Goal: Task Accomplishment & Management: Use online tool/utility

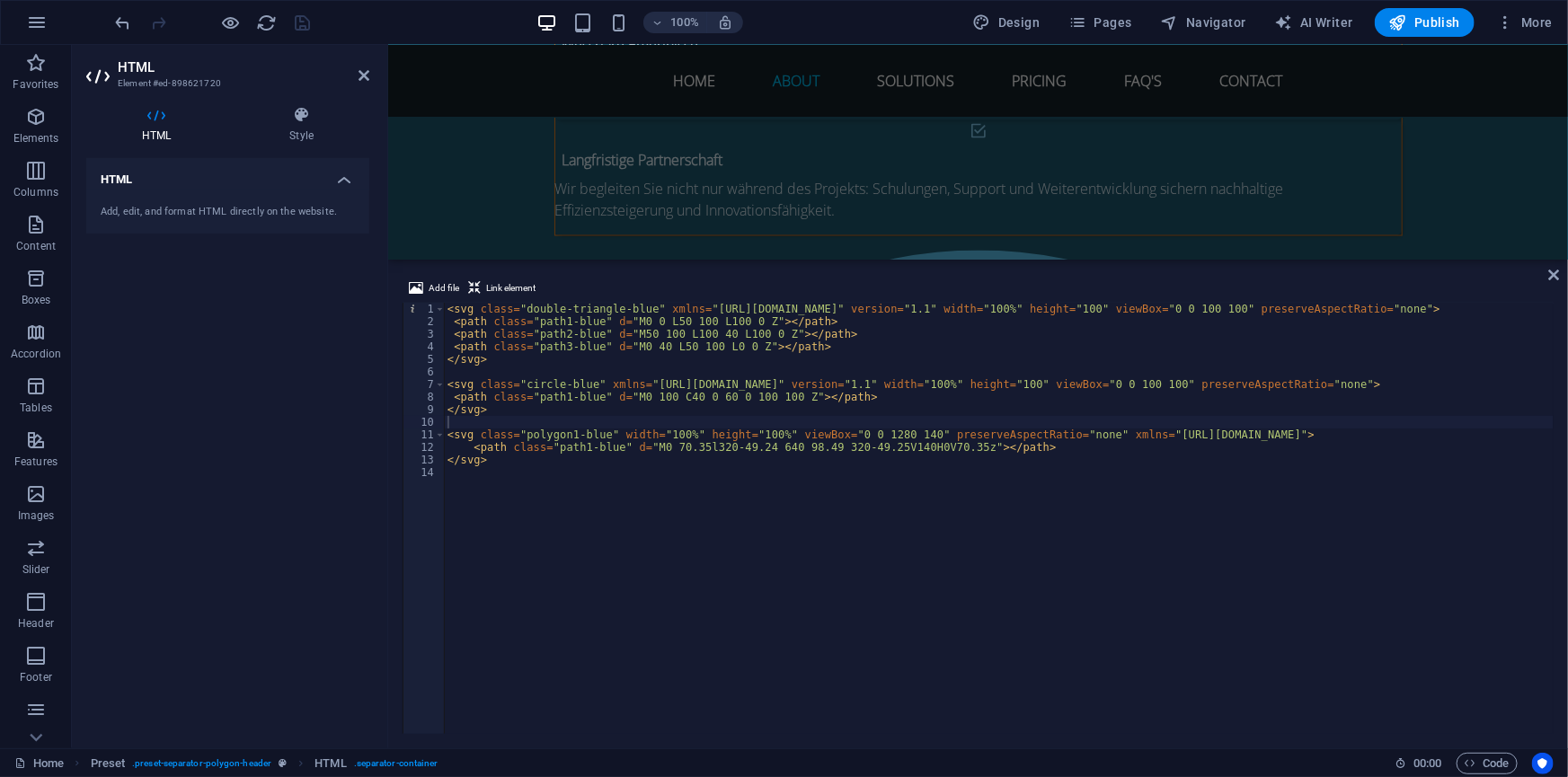
scroll to position [4948, 0]
click at [1558, 273] on icon at bounding box center [1553, 275] width 11 height 15
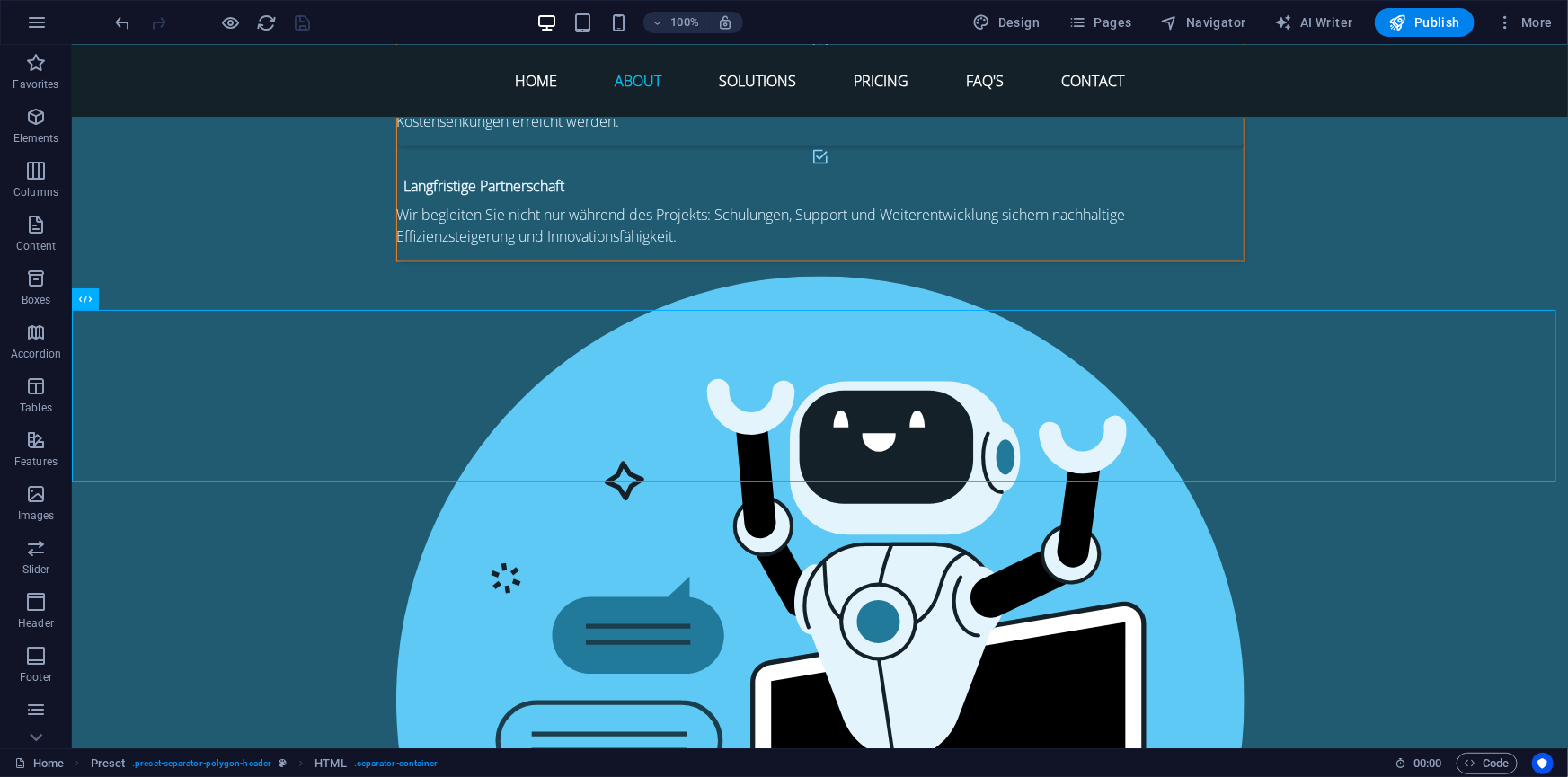
scroll to position [5439, 0]
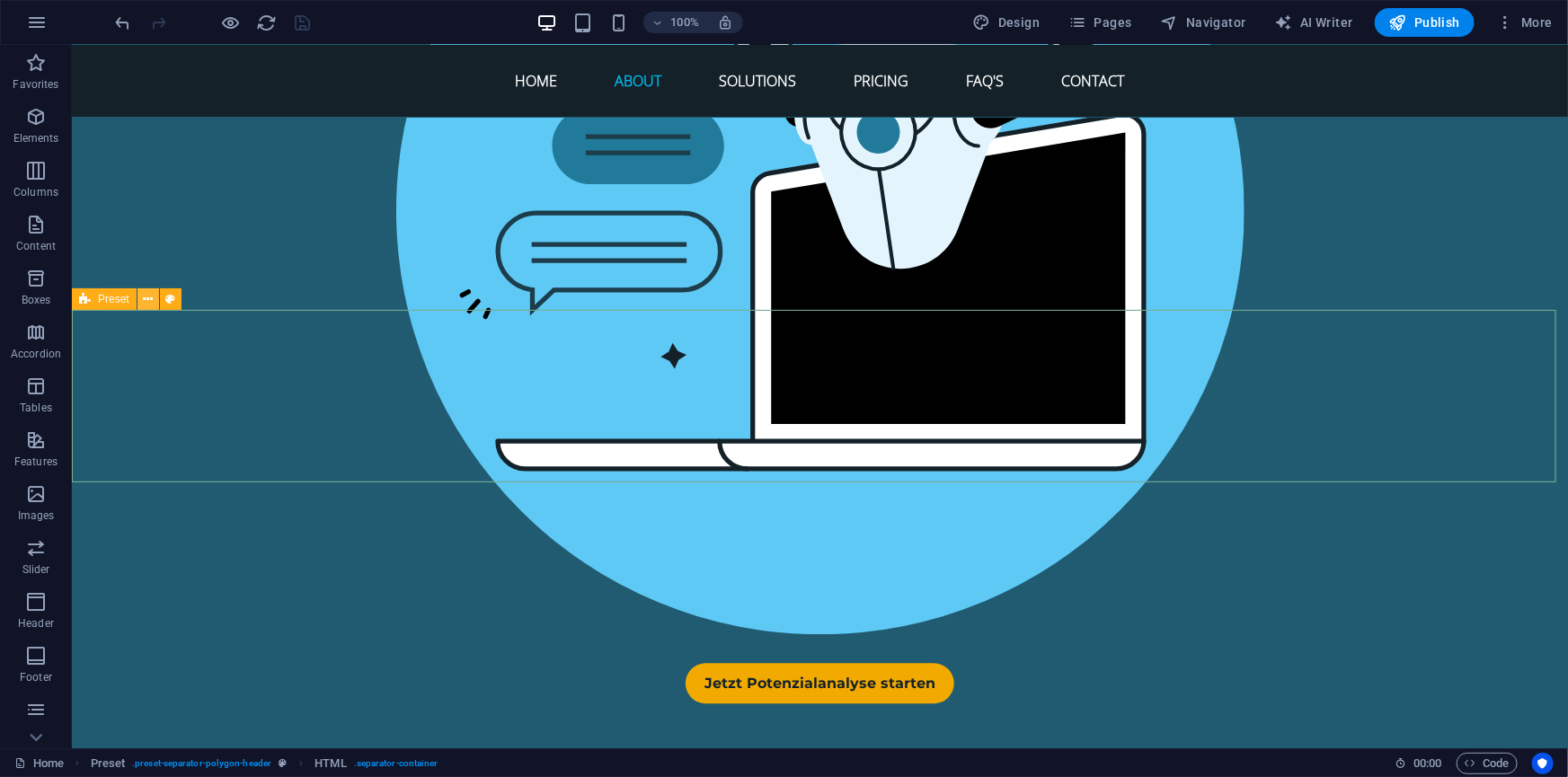
click at [145, 301] on icon at bounding box center [148, 299] width 10 height 19
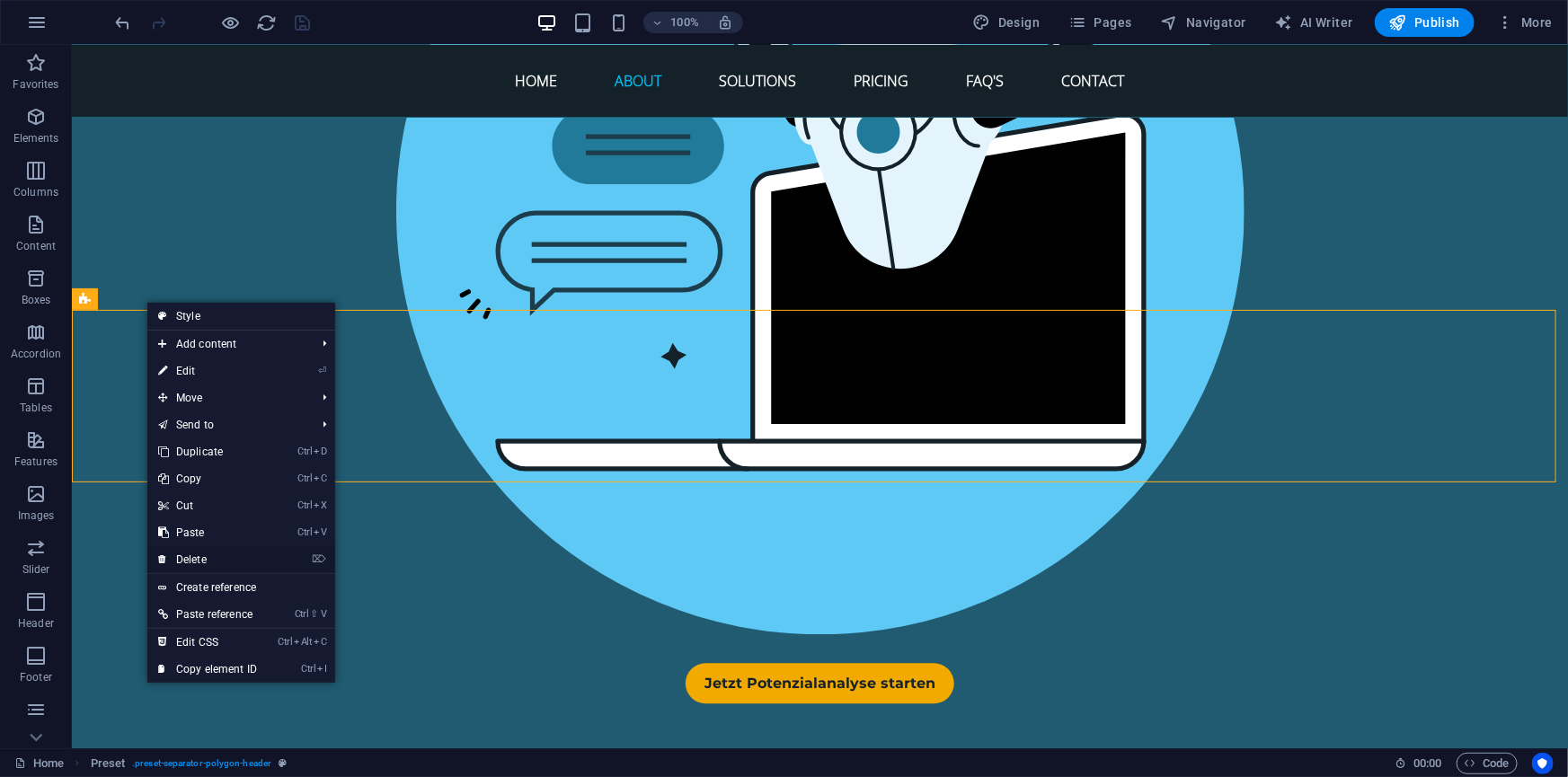
click at [197, 563] on link "⌦ Delete" at bounding box center [207, 559] width 121 height 26
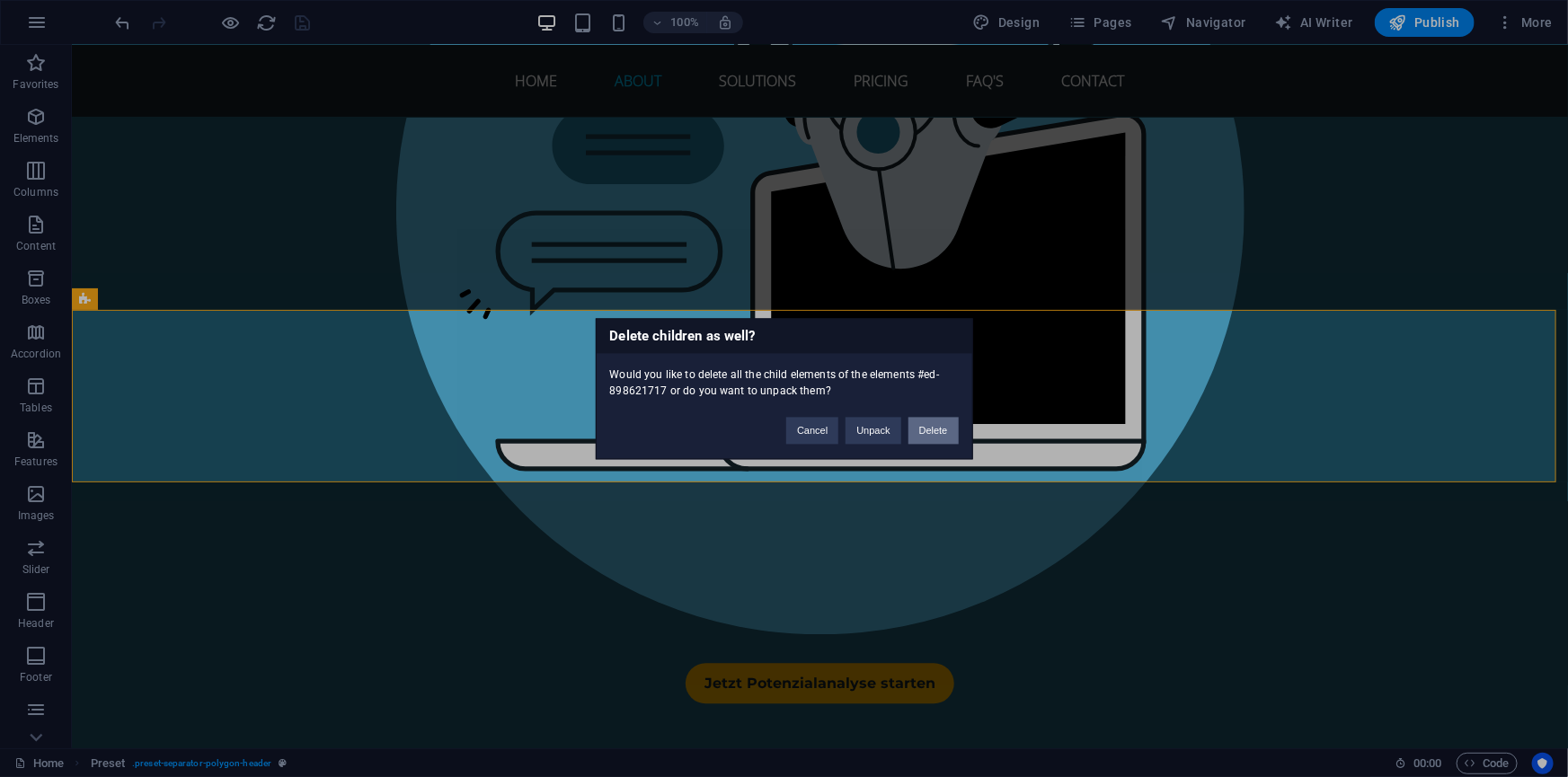
click at [940, 433] on button "Delete" at bounding box center [933, 430] width 50 height 26
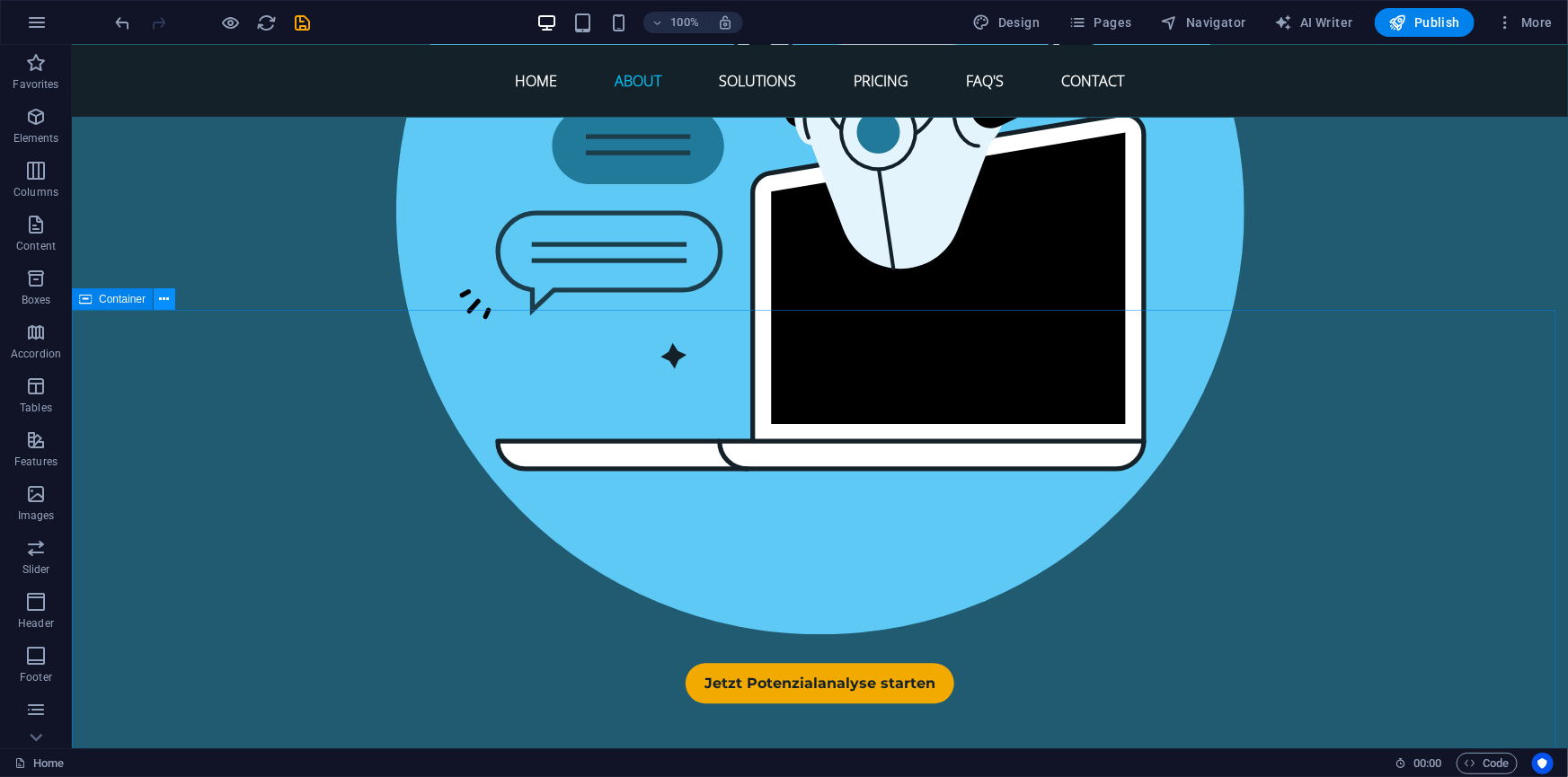
click at [157, 301] on button at bounding box center [165, 299] width 22 height 22
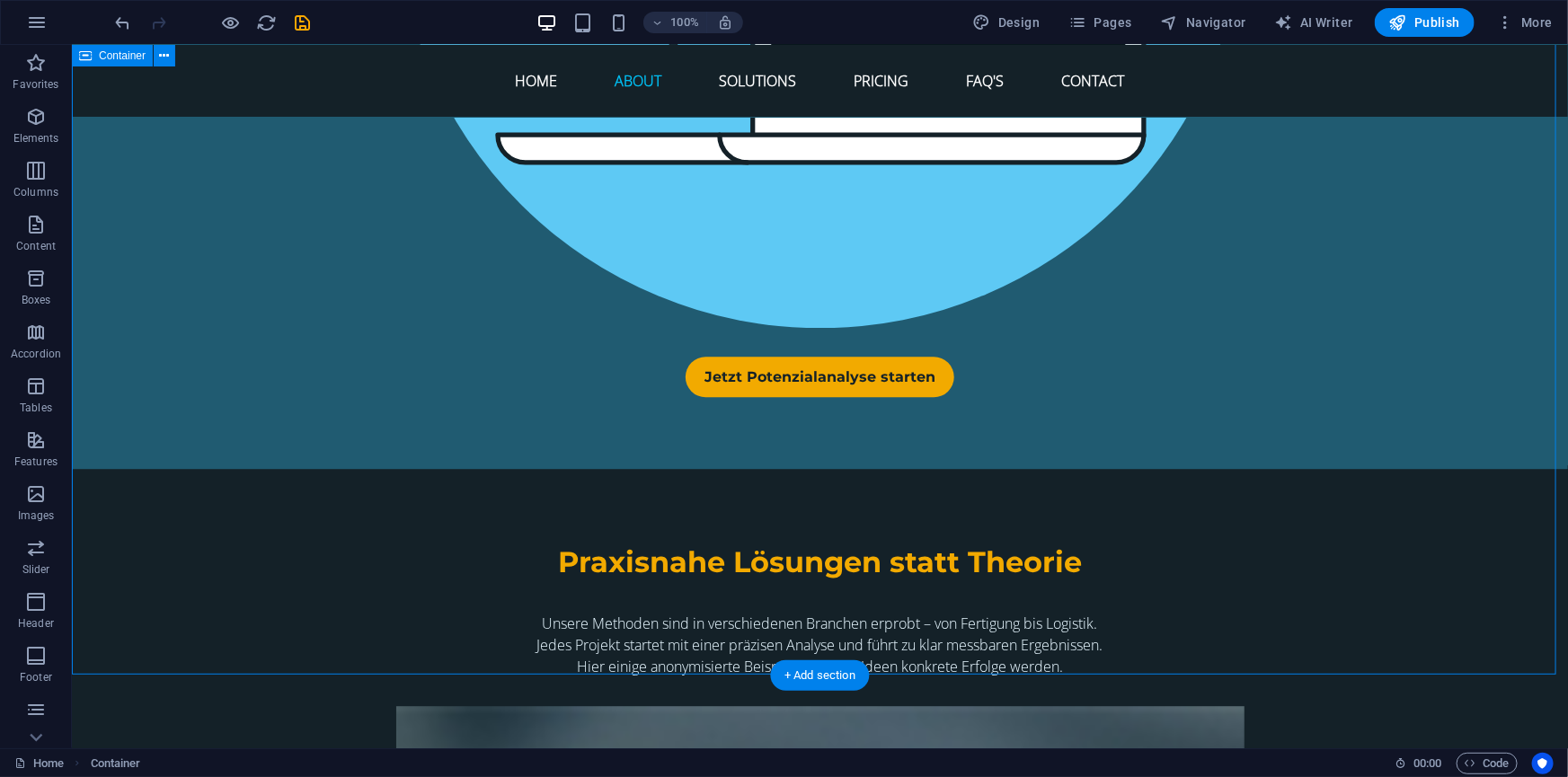
scroll to position [5766, 0]
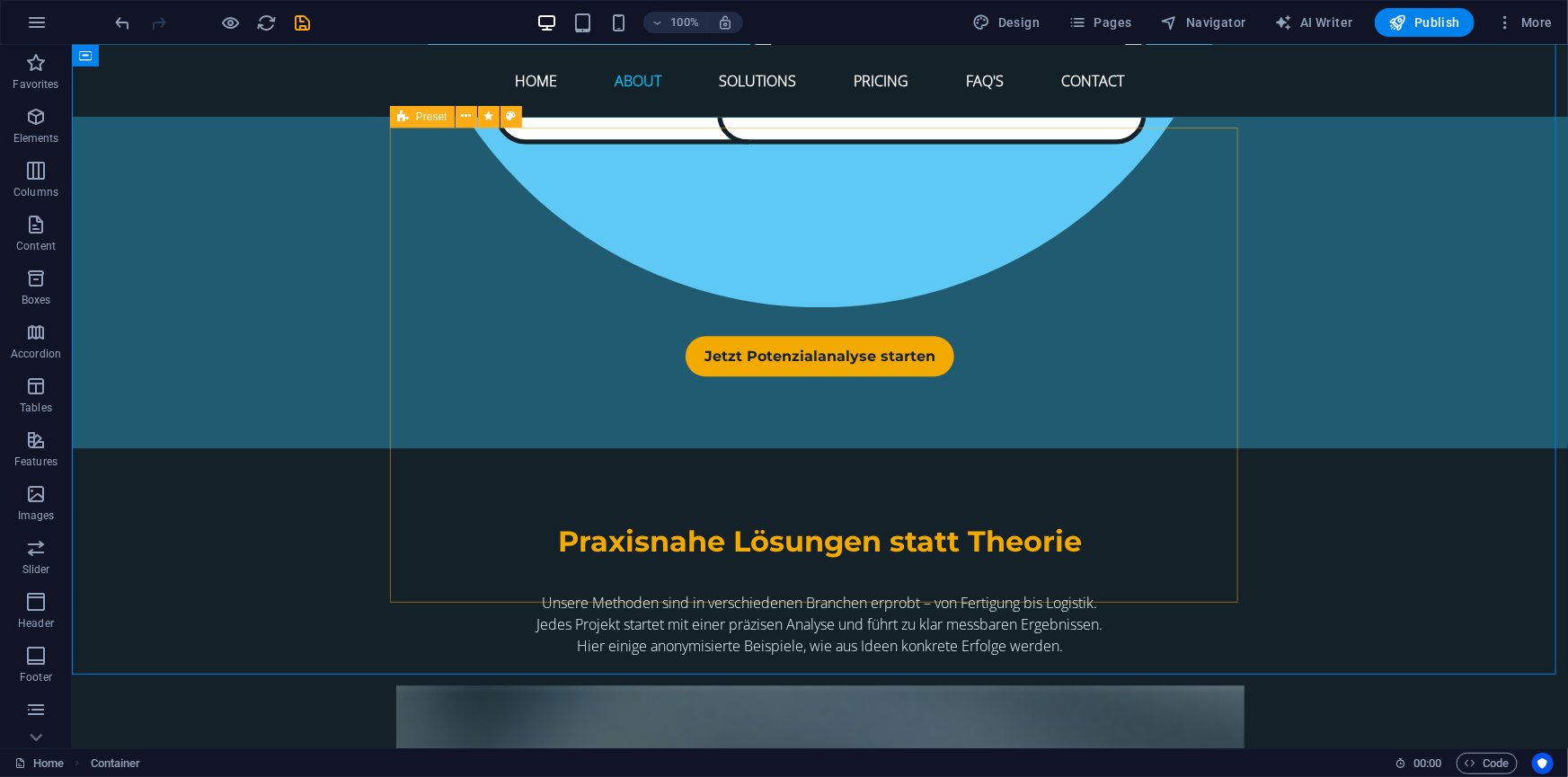
click at [423, 124] on div "Preset" at bounding box center [423, 117] width 65 height 22
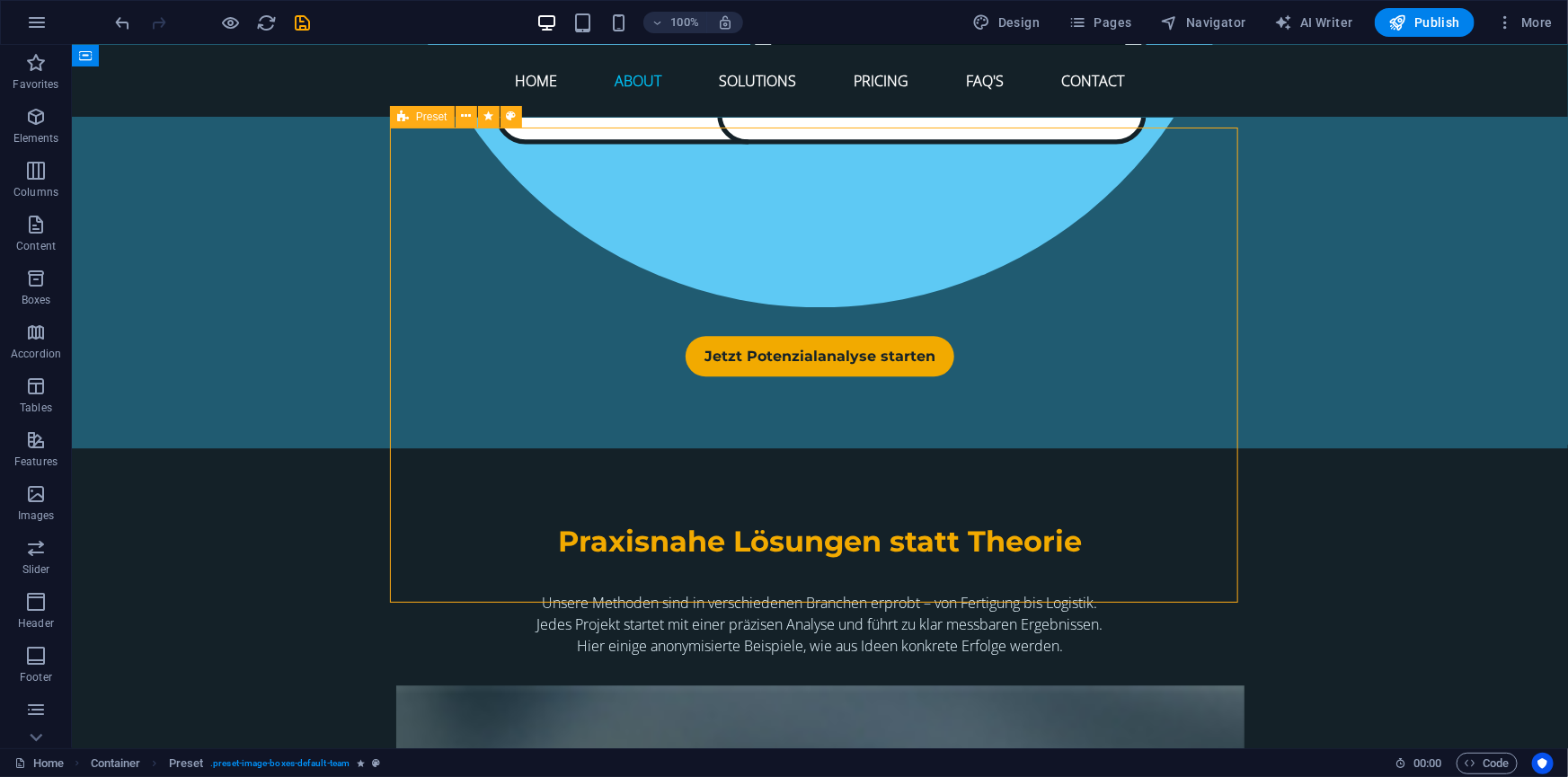
drag, startPoint x: 423, startPoint y: 118, endPoint x: 35, endPoint y: 82, distance: 389.7
click at [423, 118] on span "Preset" at bounding box center [431, 117] width 31 height 11
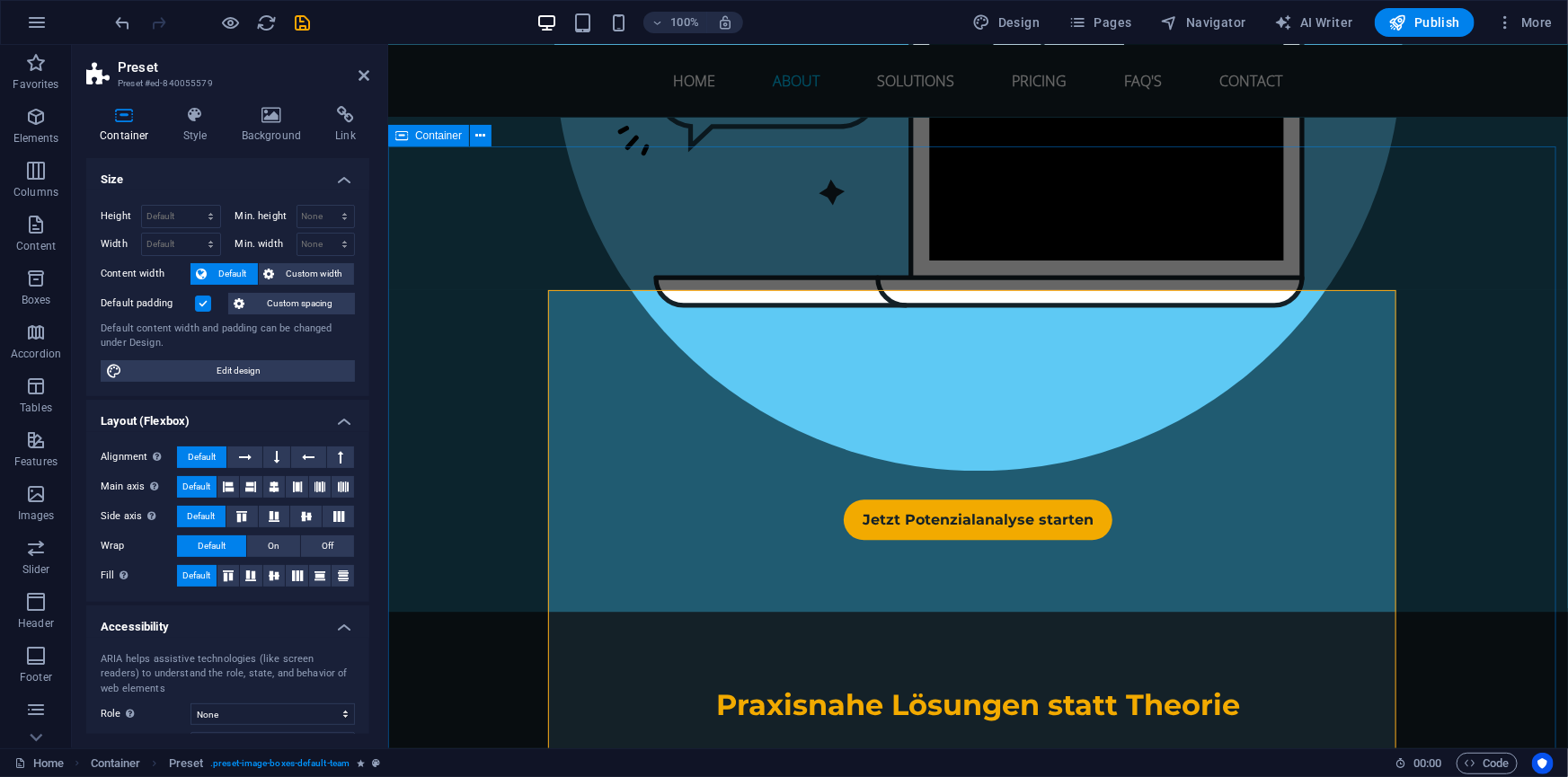
scroll to position [5520, 0]
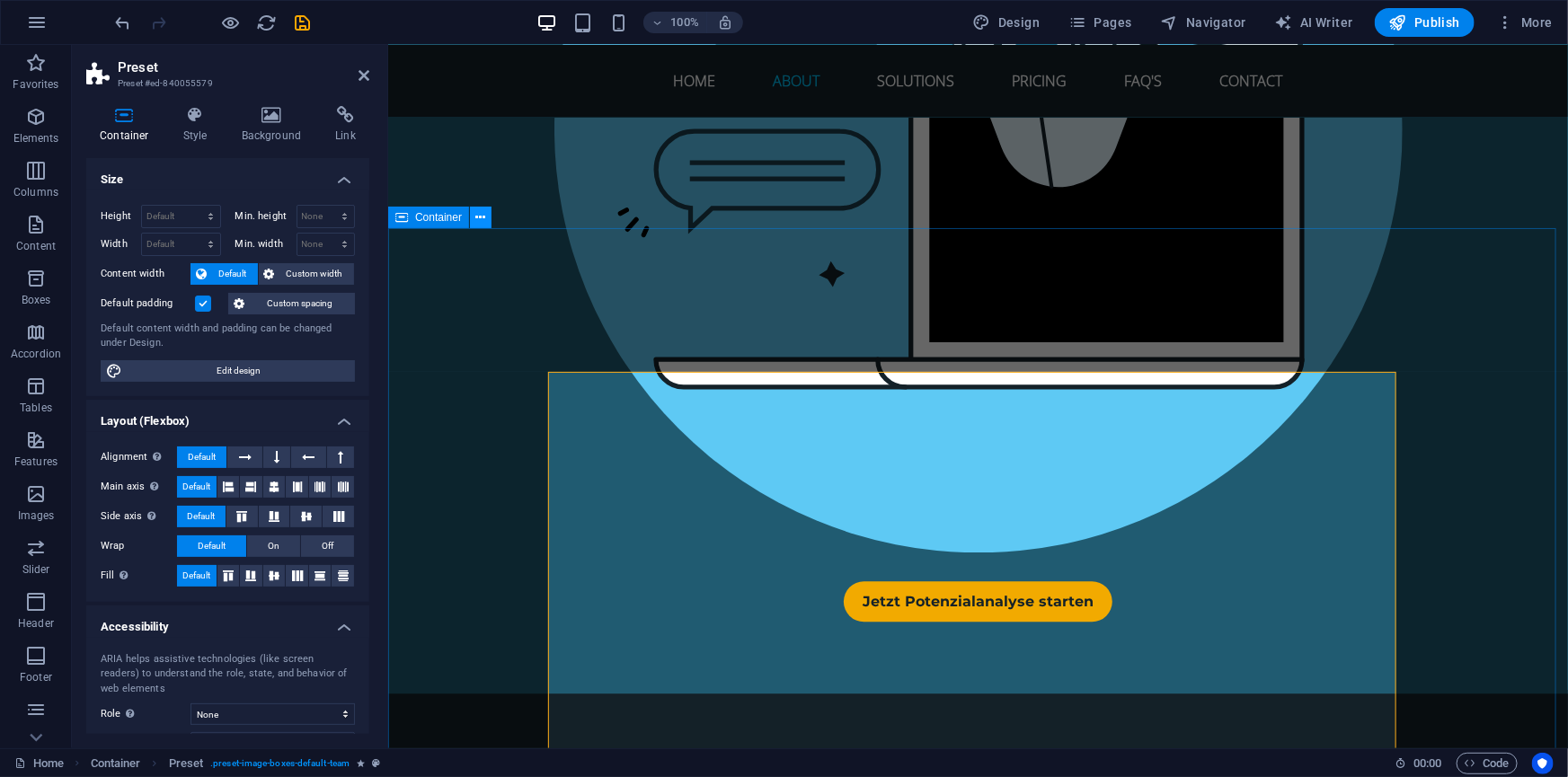
click at [479, 219] on icon at bounding box center [481, 218] width 10 height 19
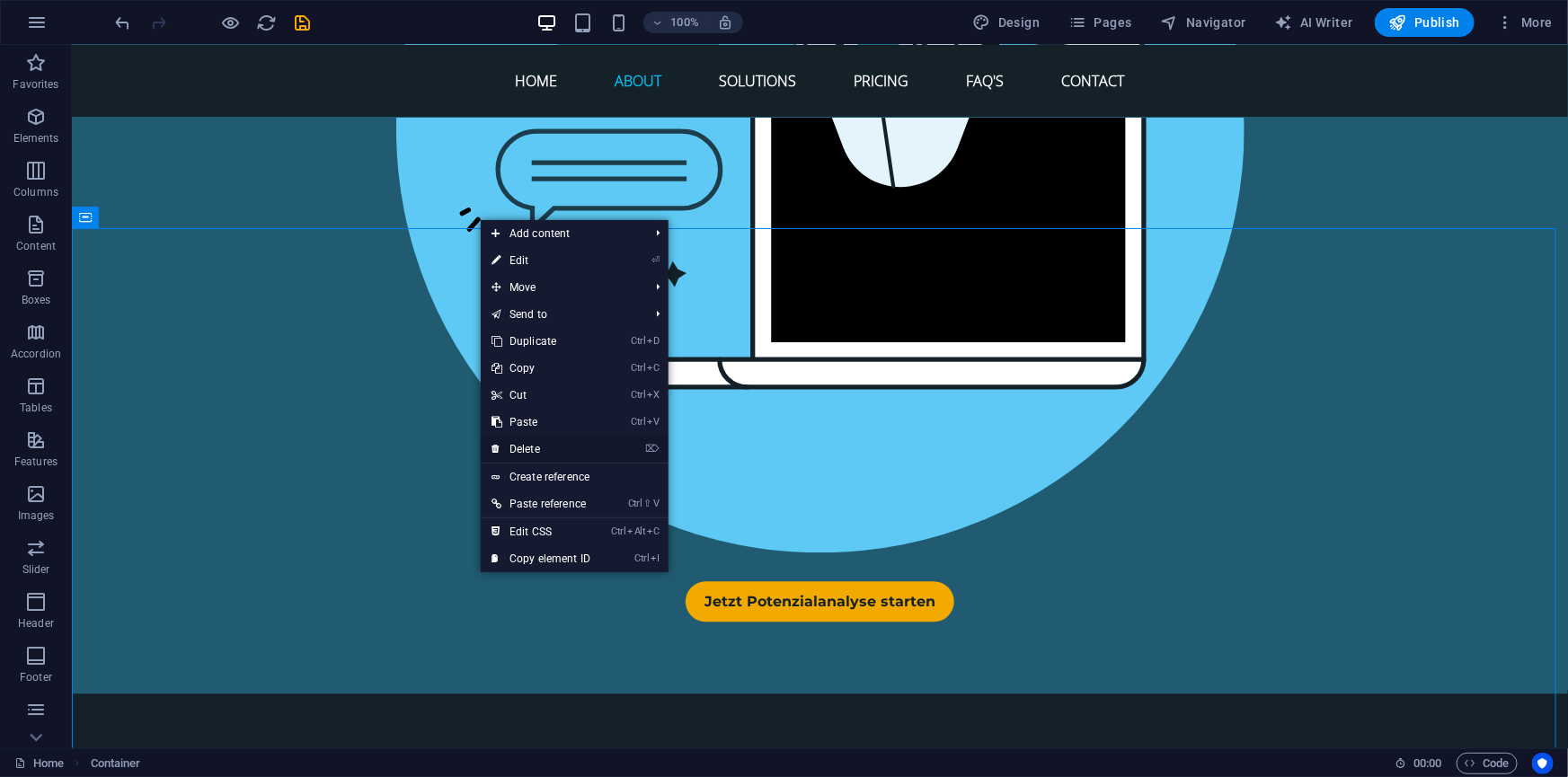
click at [526, 446] on link "⌦ Delete" at bounding box center [540, 448] width 121 height 26
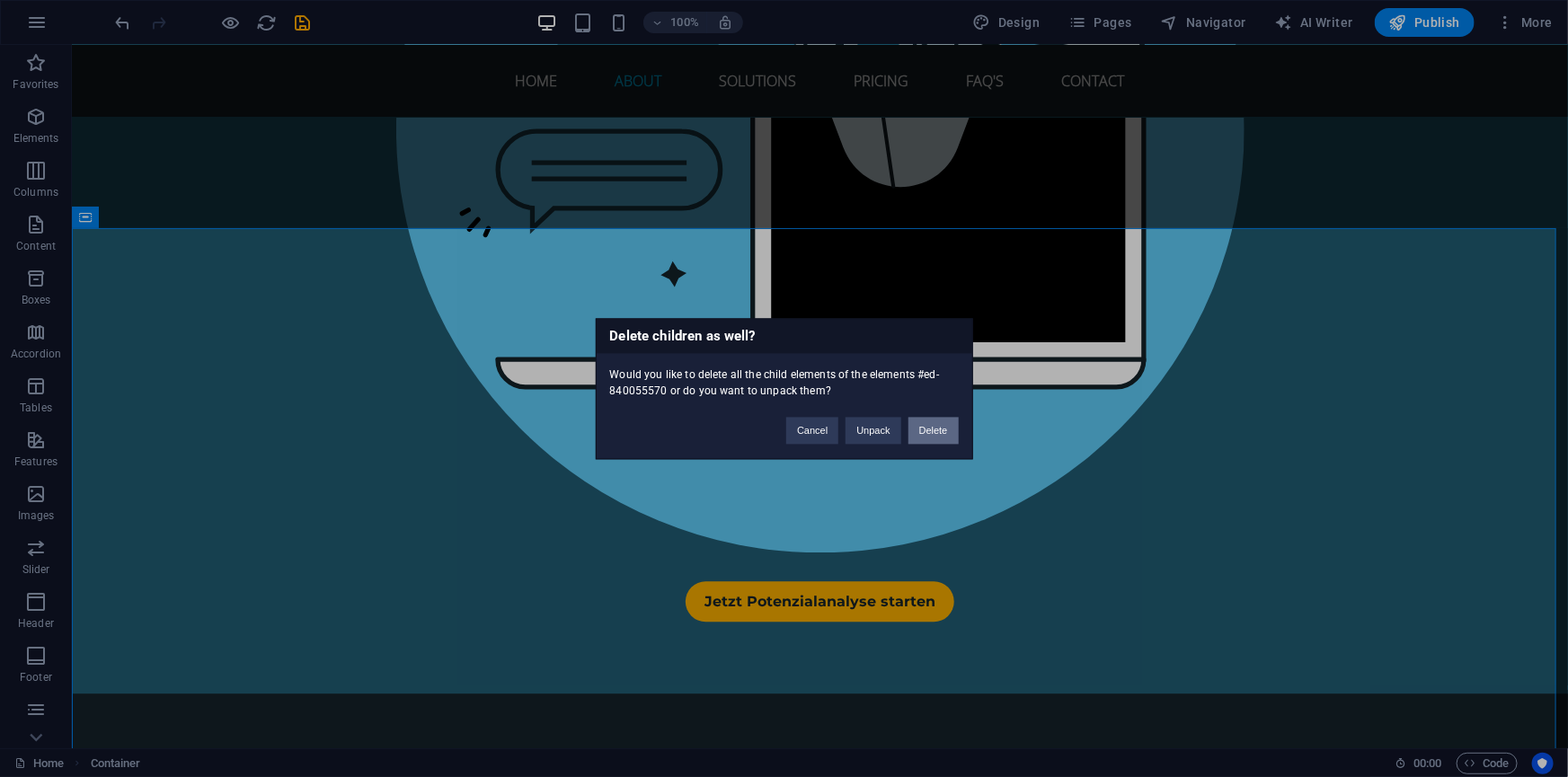
click at [938, 430] on button "Delete" at bounding box center [933, 430] width 50 height 26
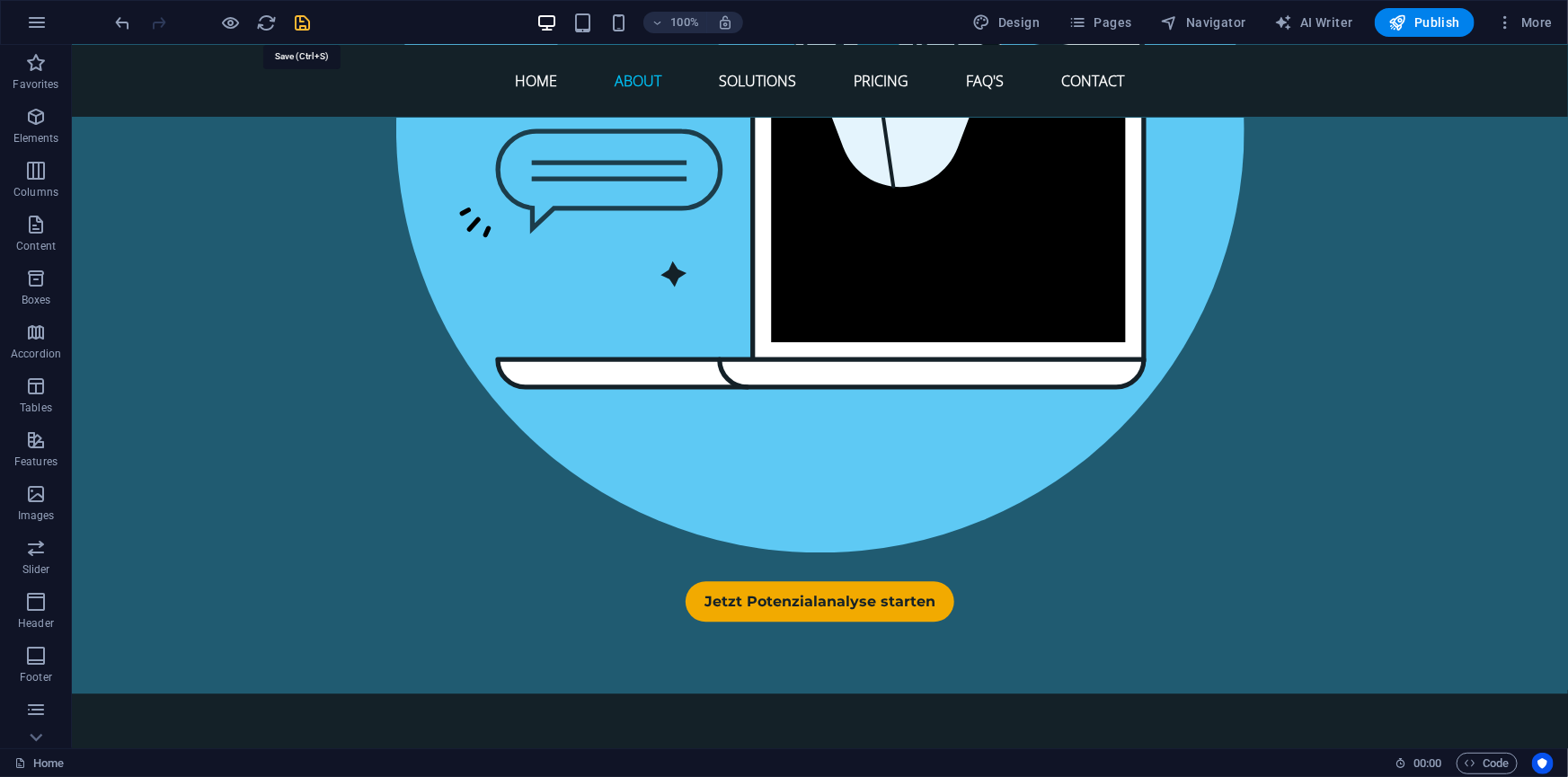
click at [294, 20] on icon "save" at bounding box center [303, 23] width 21 height 21
click at [736, 289] on span "Image" at bounding box center [751, 288] width 29 height 11
select select "px"
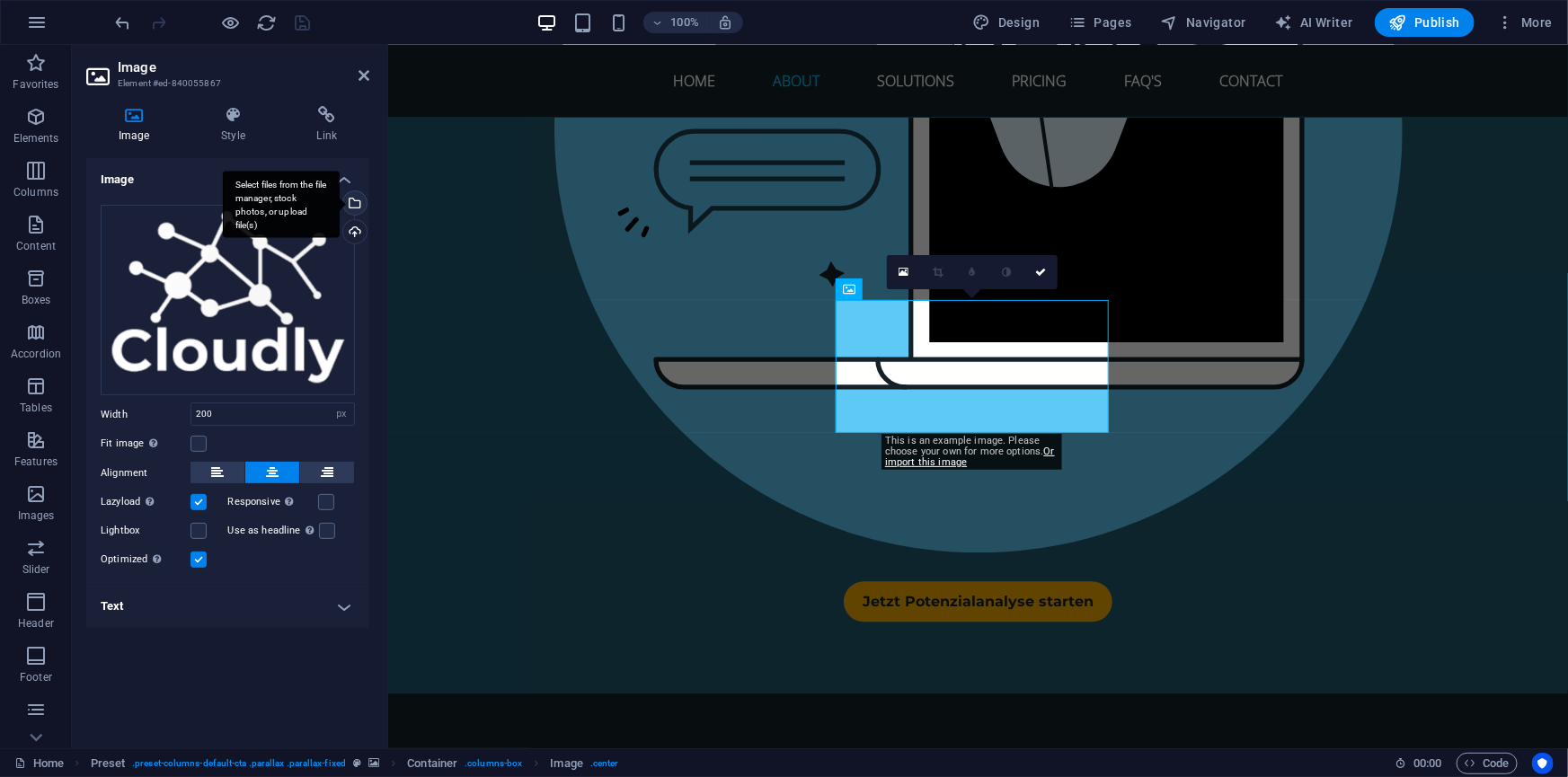
click at [357, 200] on div "Select files from the file manager, stock photos, or upload file(s)" at bounding box center [352, 204] width 26 height 26
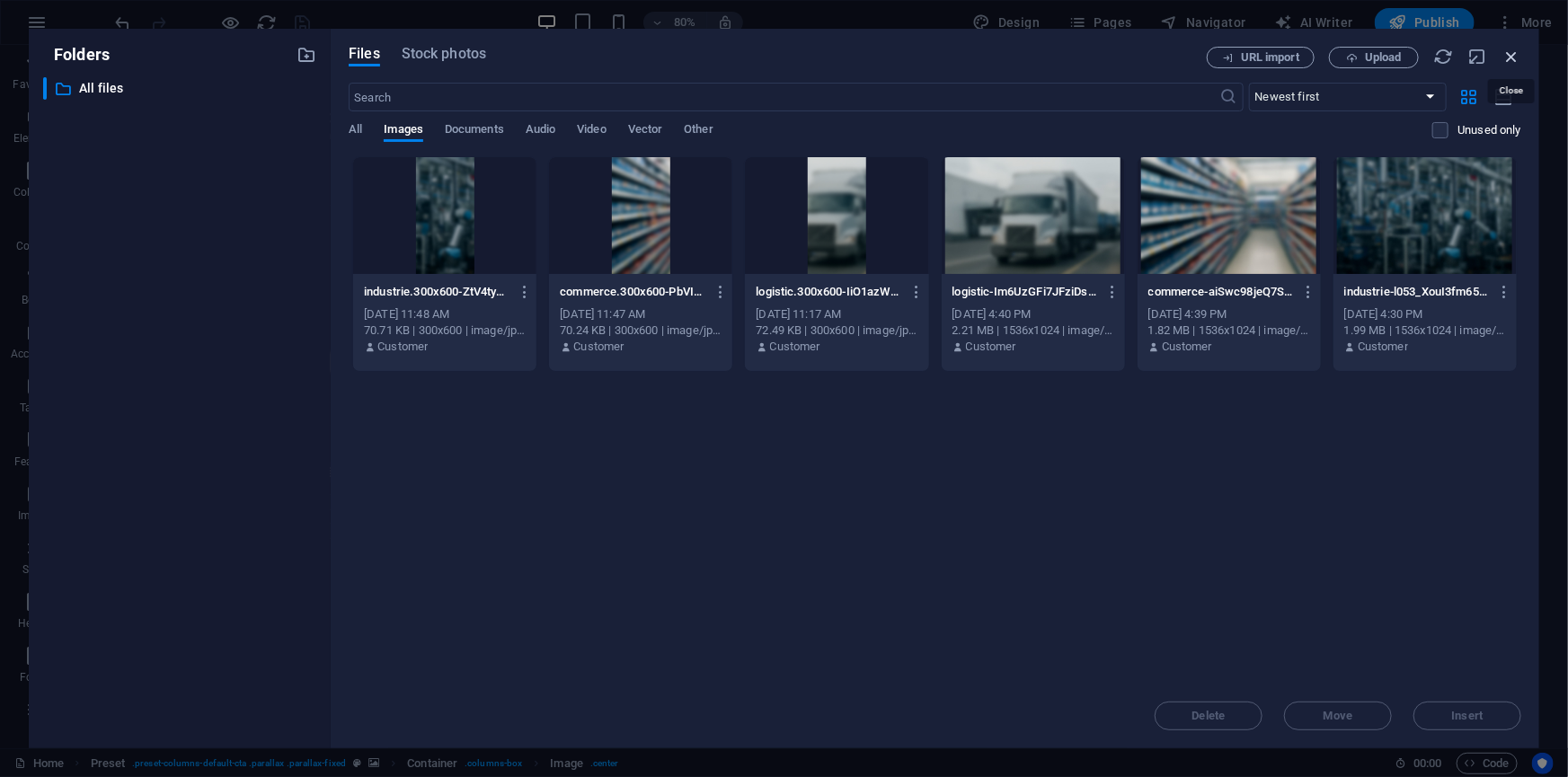
click at [1519, 50] on icon "button" at bounding box center [1511, 57] width 20 height 20
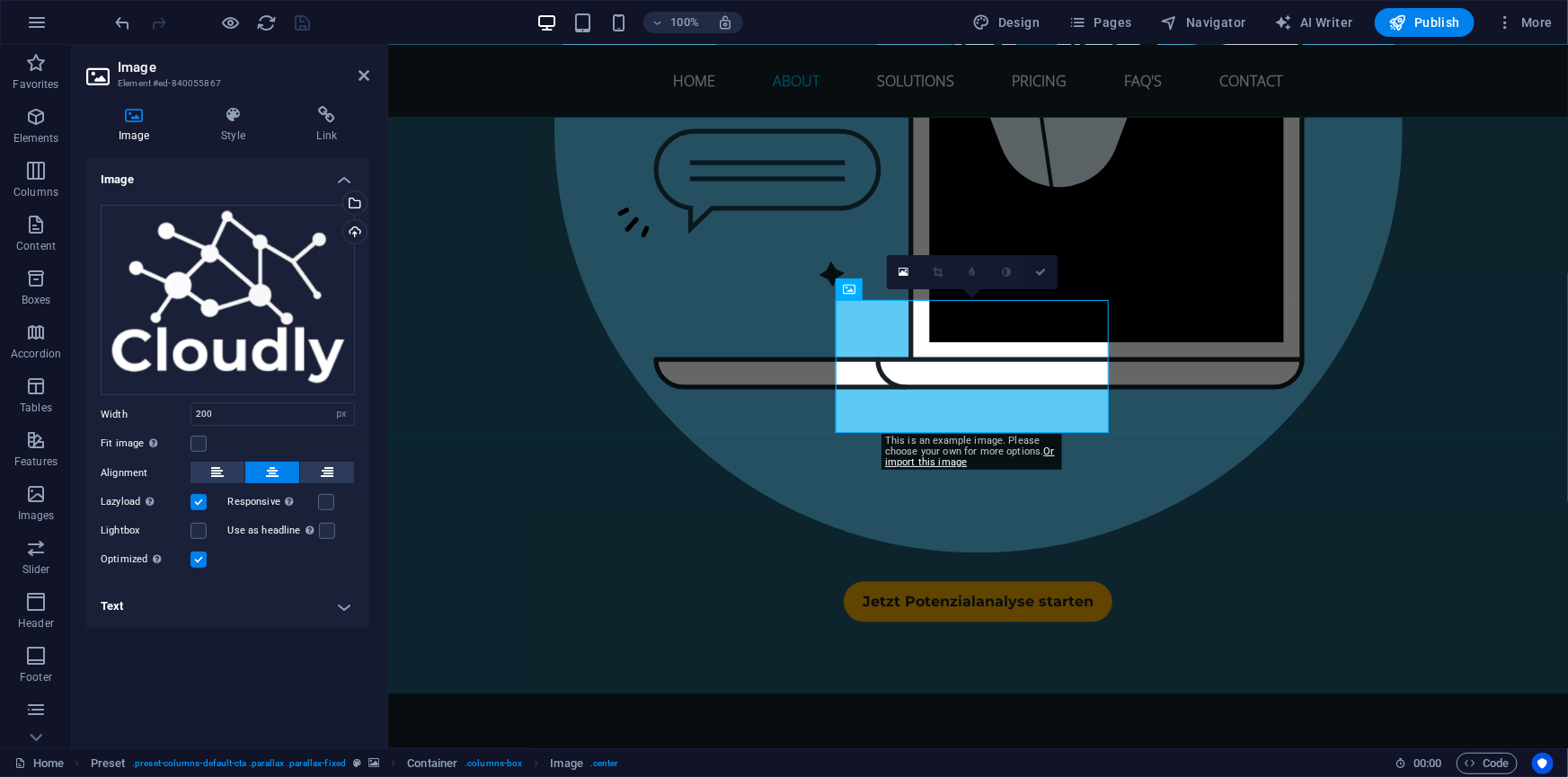
click at [1041, 276] on icon at bounding box center [1039, 272] width 11 height 11
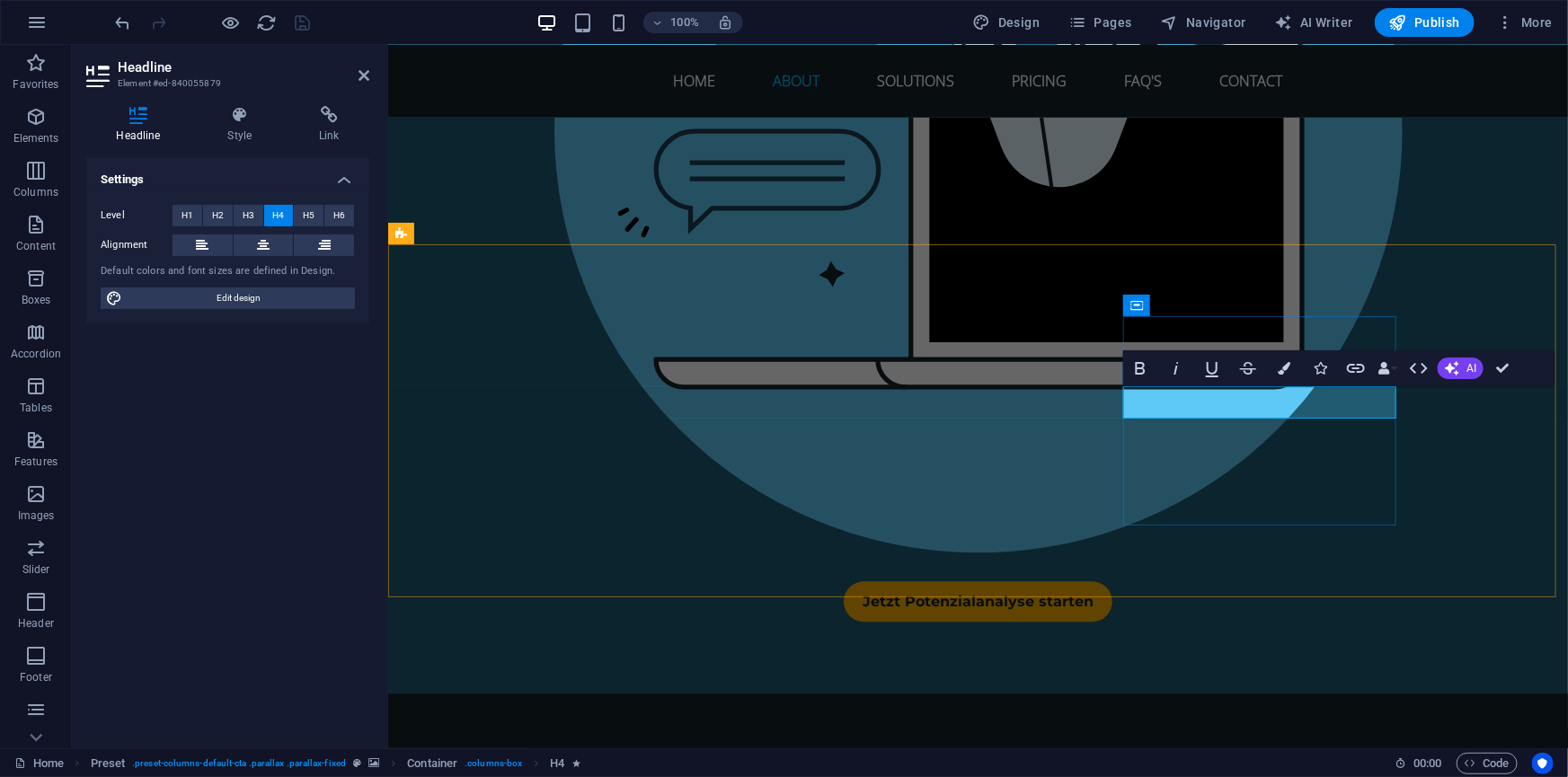
scroll to position [5505, 0]
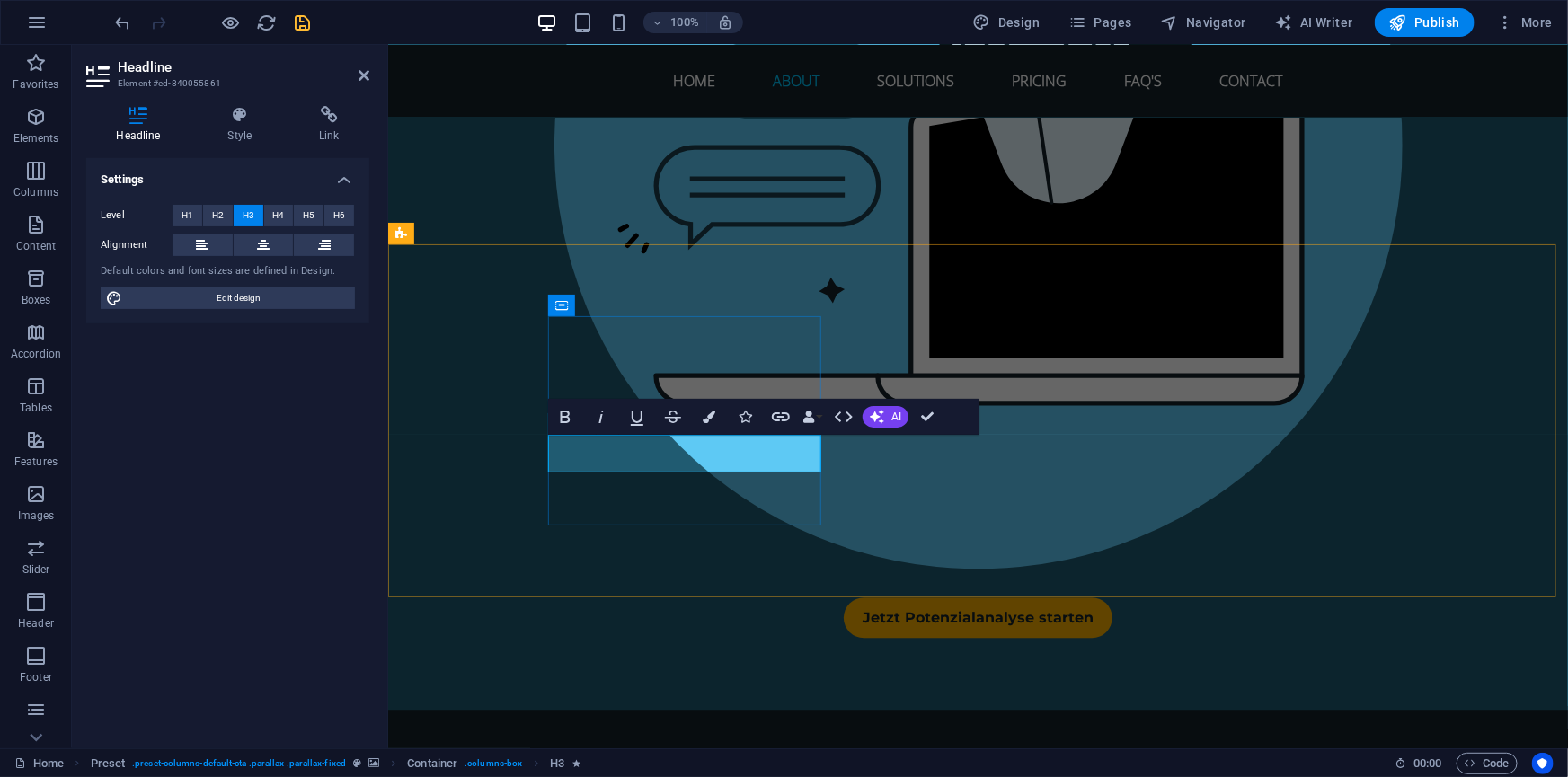
scroll to position [5452, 0]
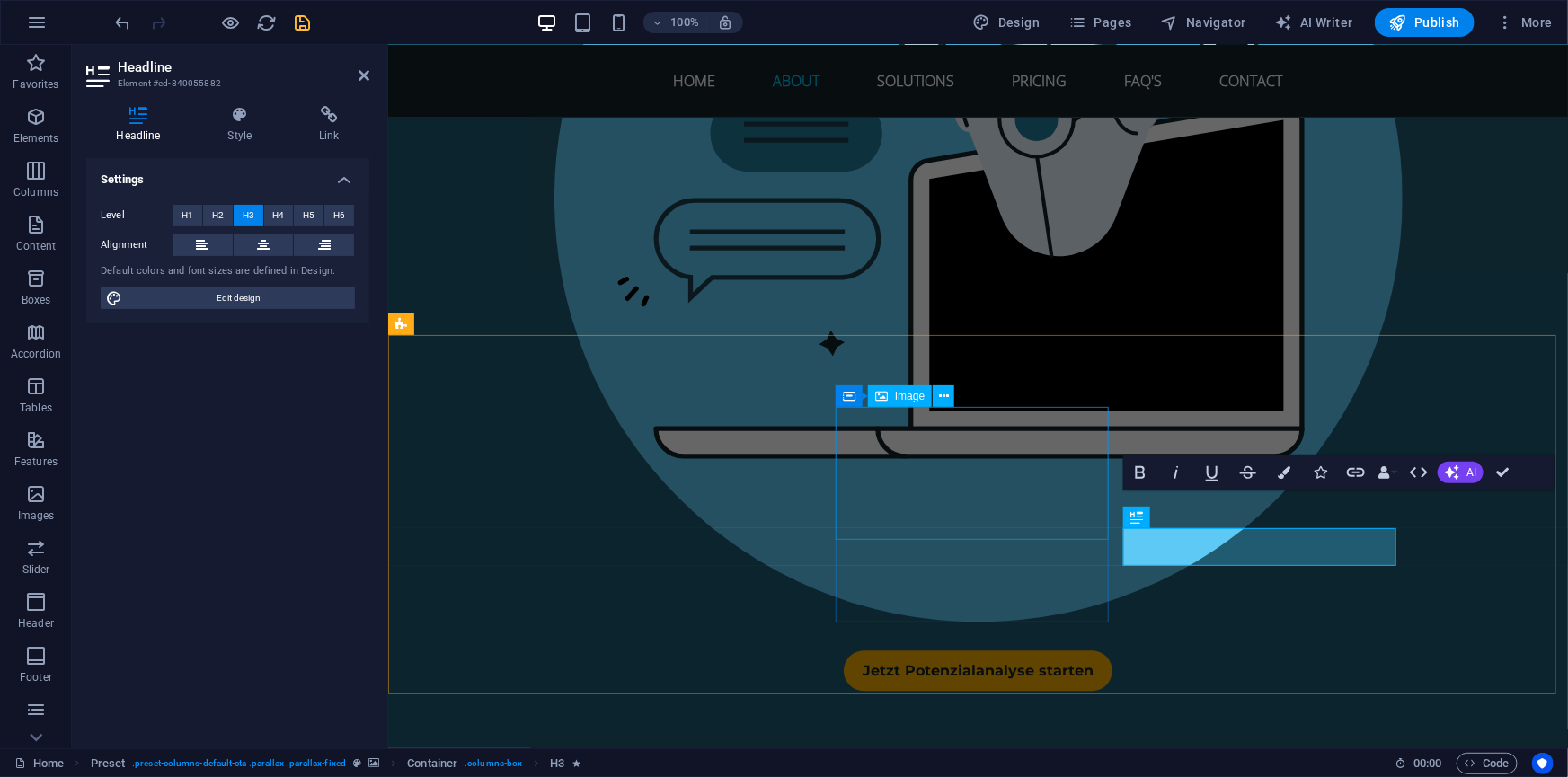
scroll to position [5413, 0]
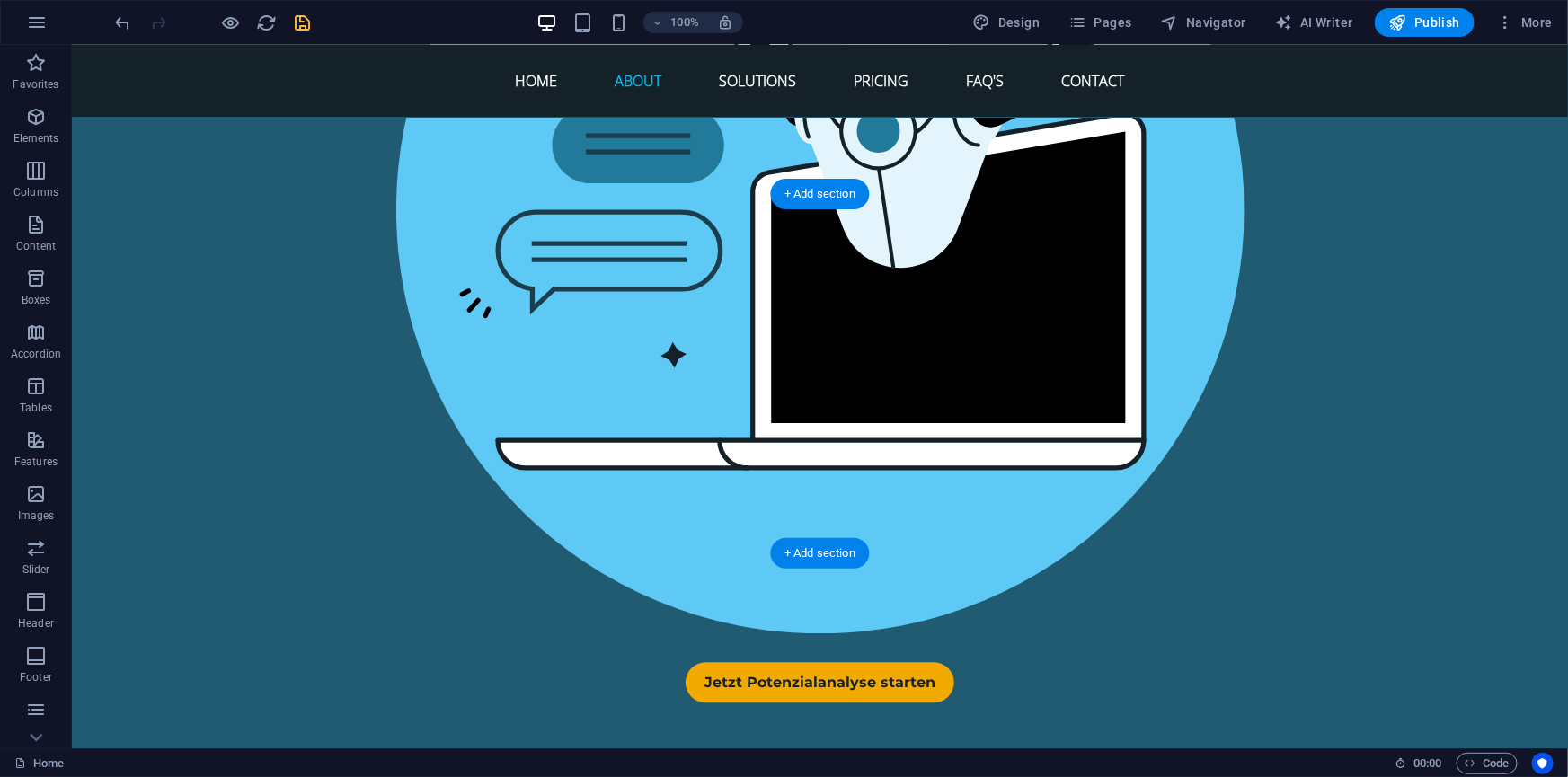
scroll to position [5577, 0]
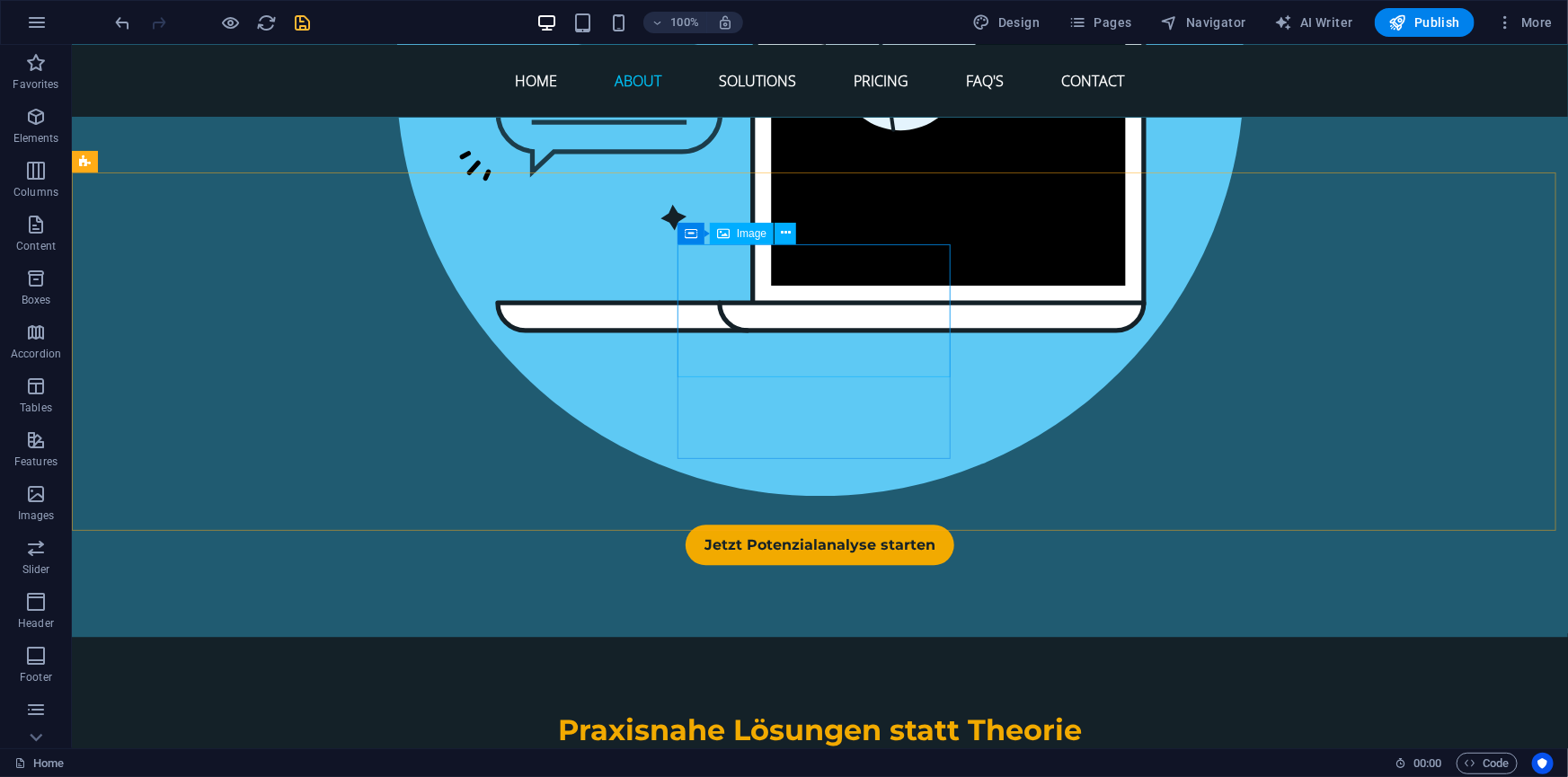
click at [745, 236] on span "Image" at bounding box center [751, 233] width 29 height 11
select select "px"
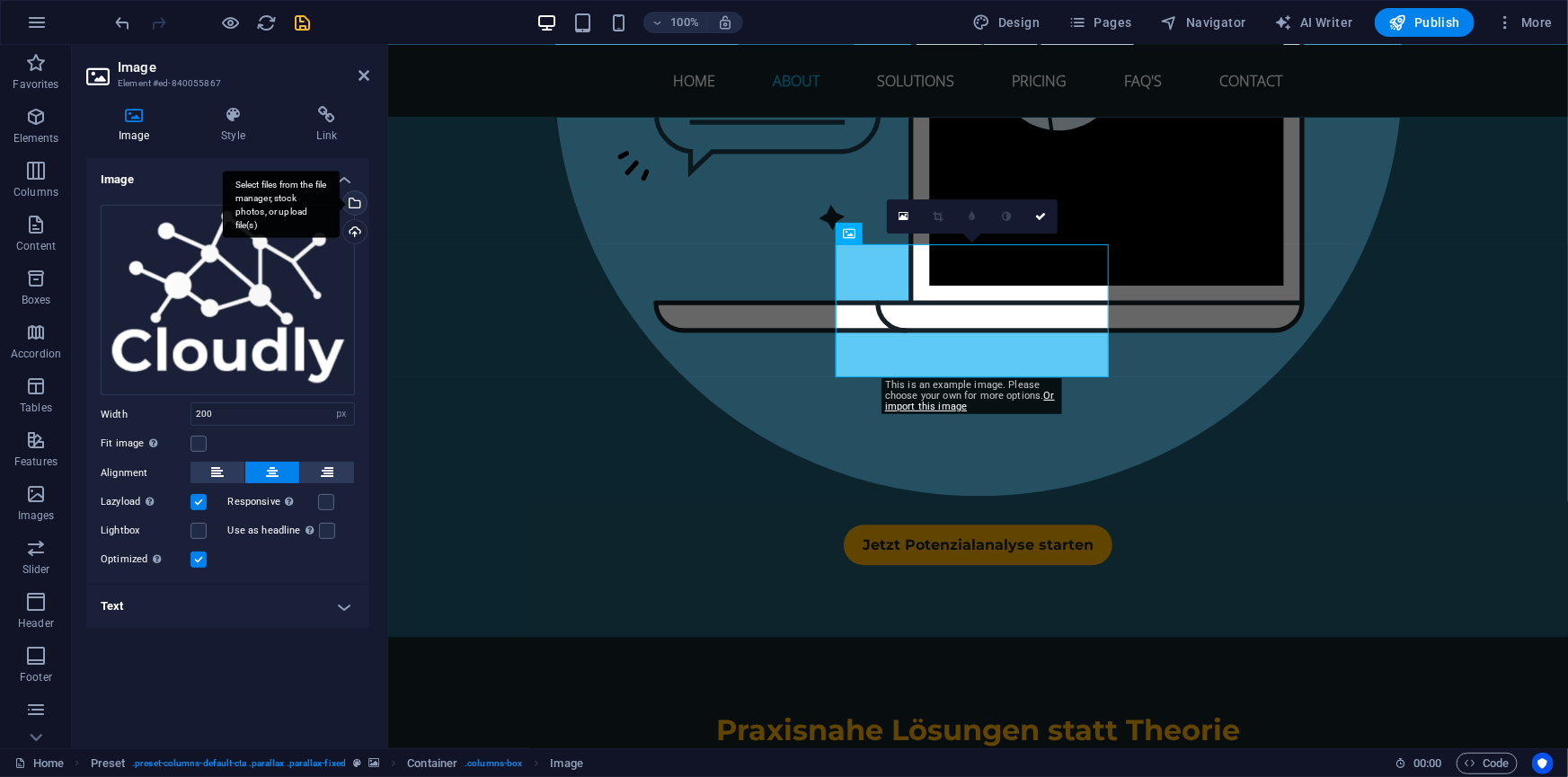
click at [355, 202] on div "Select files from the file manager, stock photos, or upload file(s)" at bounding box center [352, 204] width 26 height 26
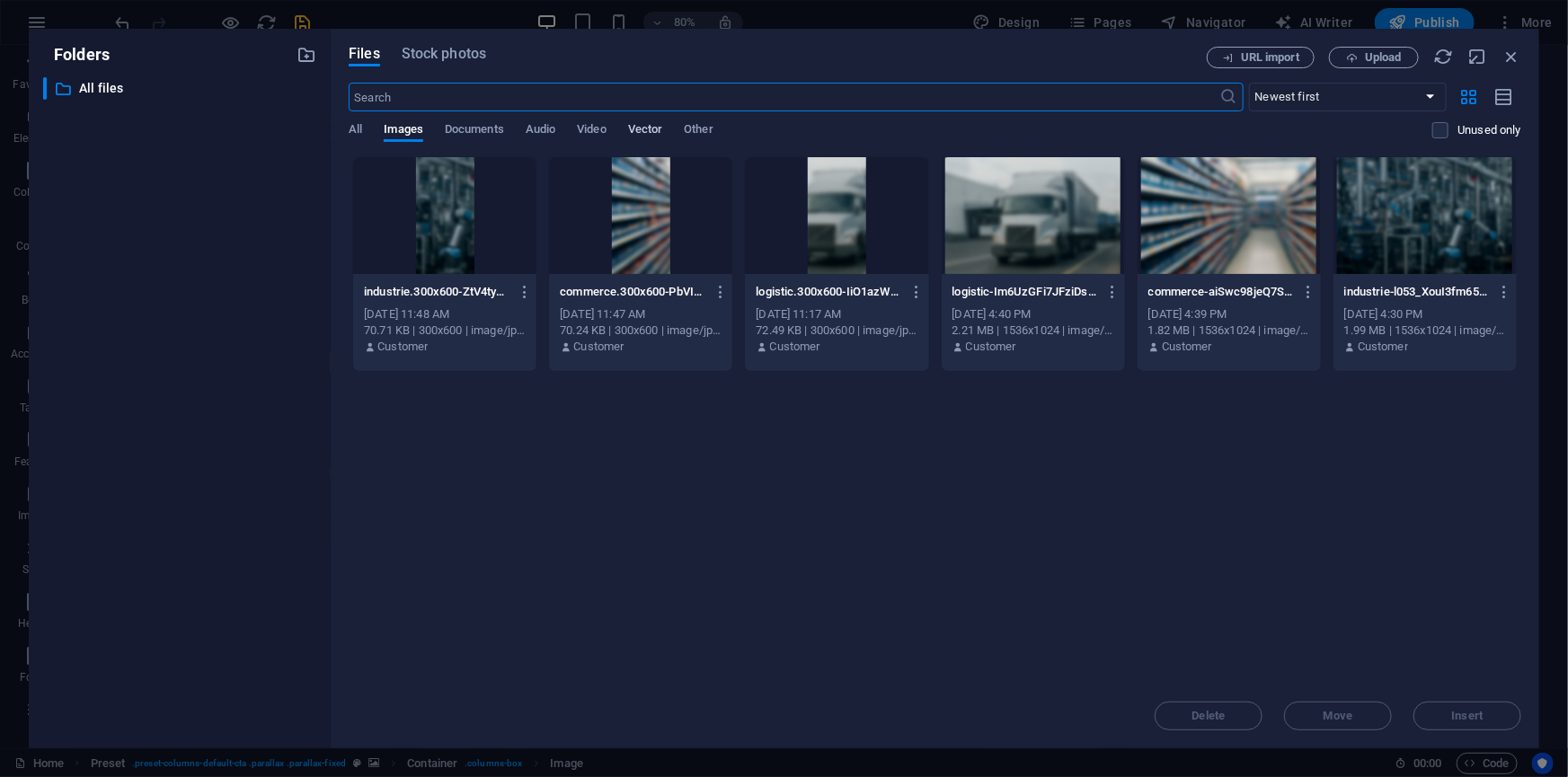
click at [660, 127] on span "Vector" at bounding box center [645, 131] width 35 height 26
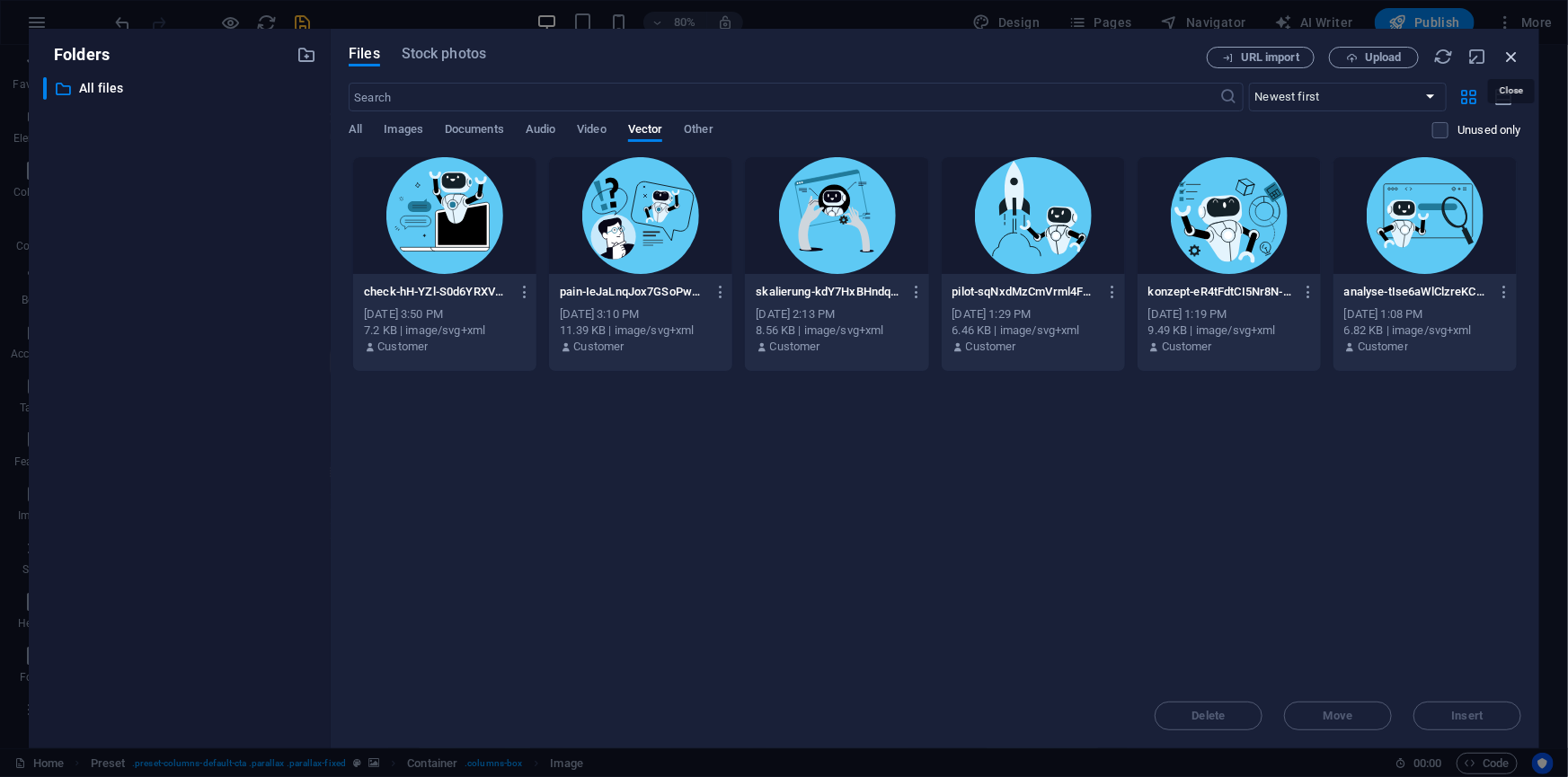
click at [1517, 50] on icon "button" at bounding box center [1511, 57] width 20 height 20
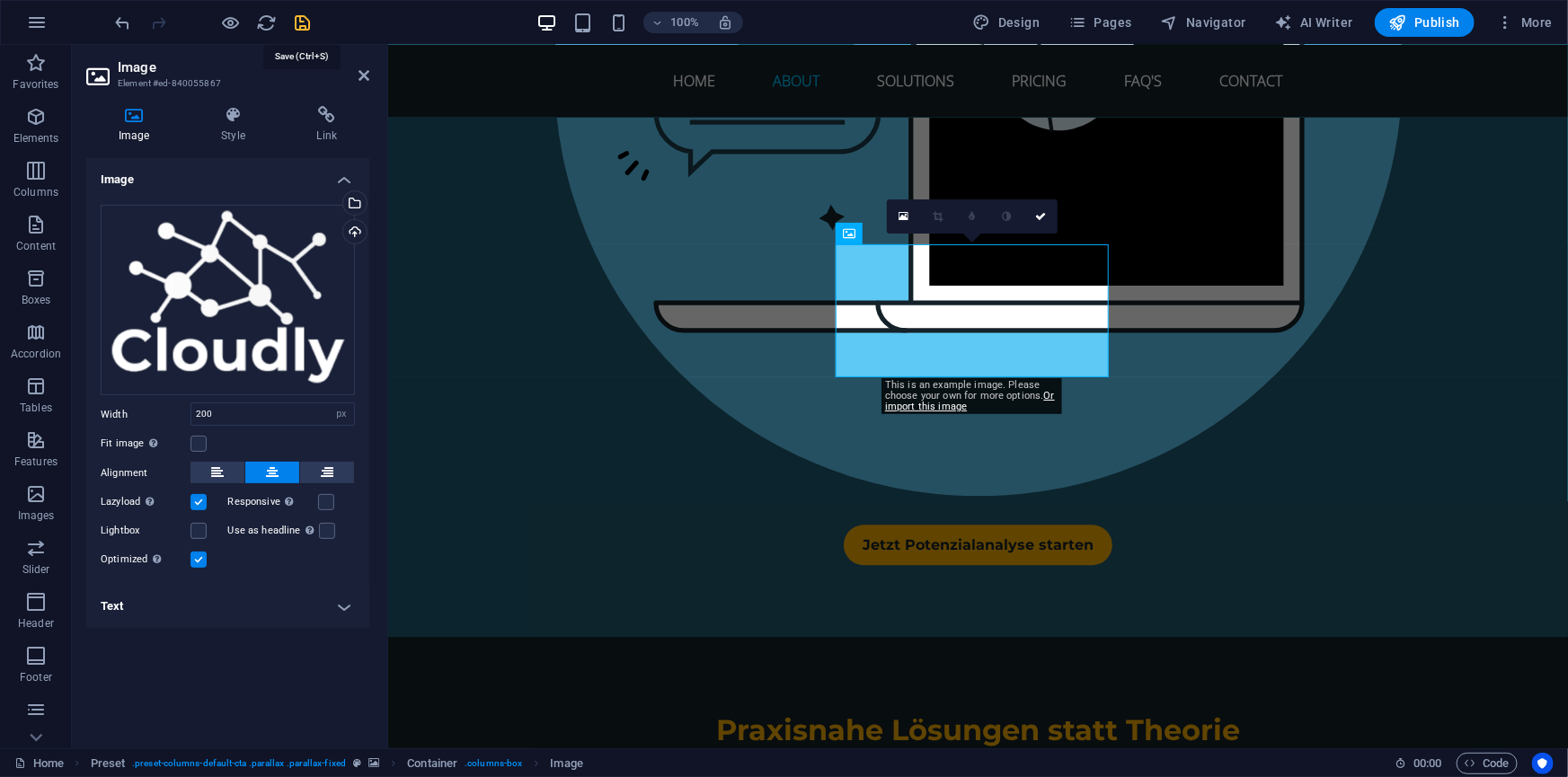
click at [300, 16] on icon "save" at bounding box center [303, 23] width 21 height 21
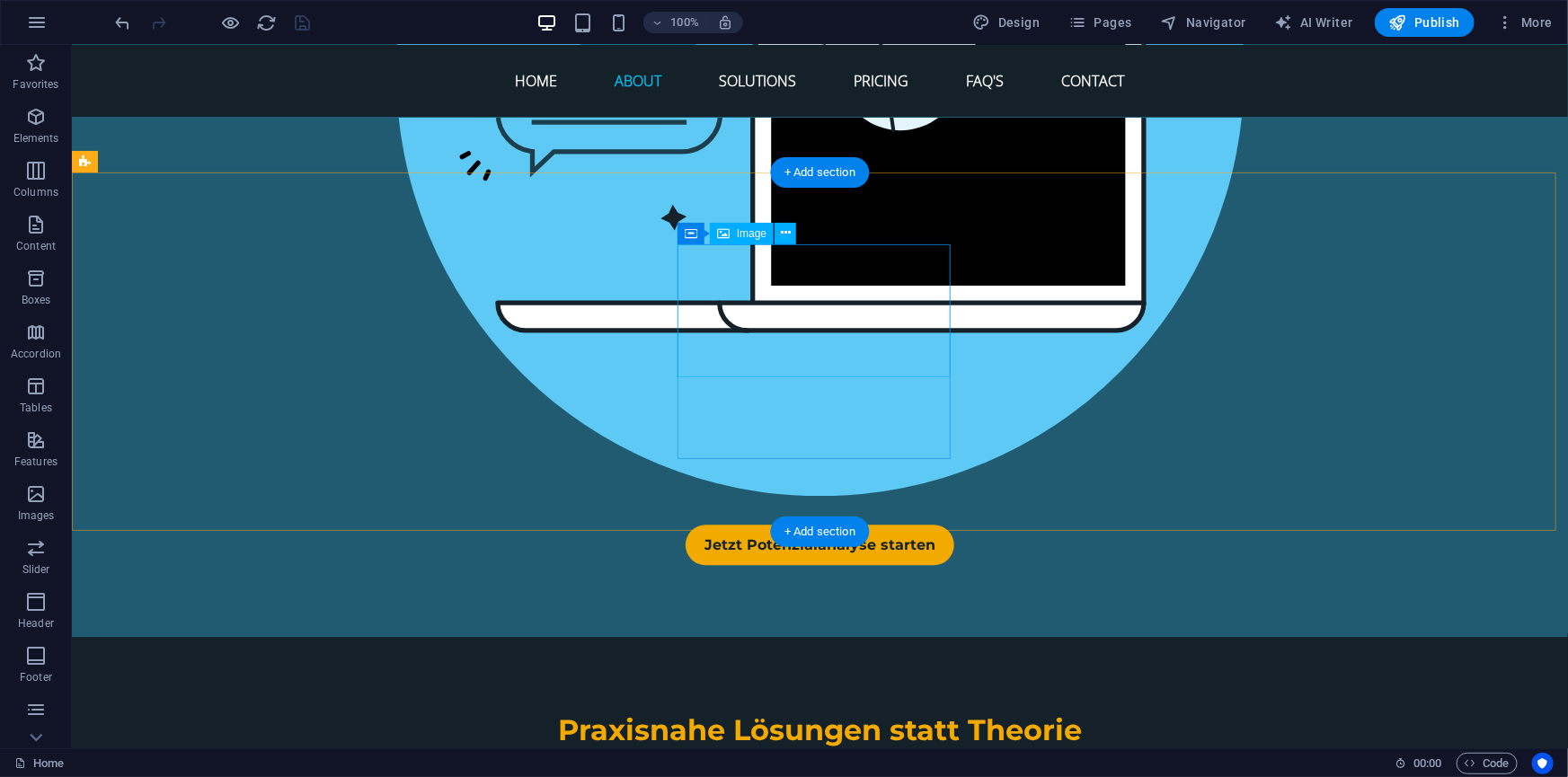
select select "px"
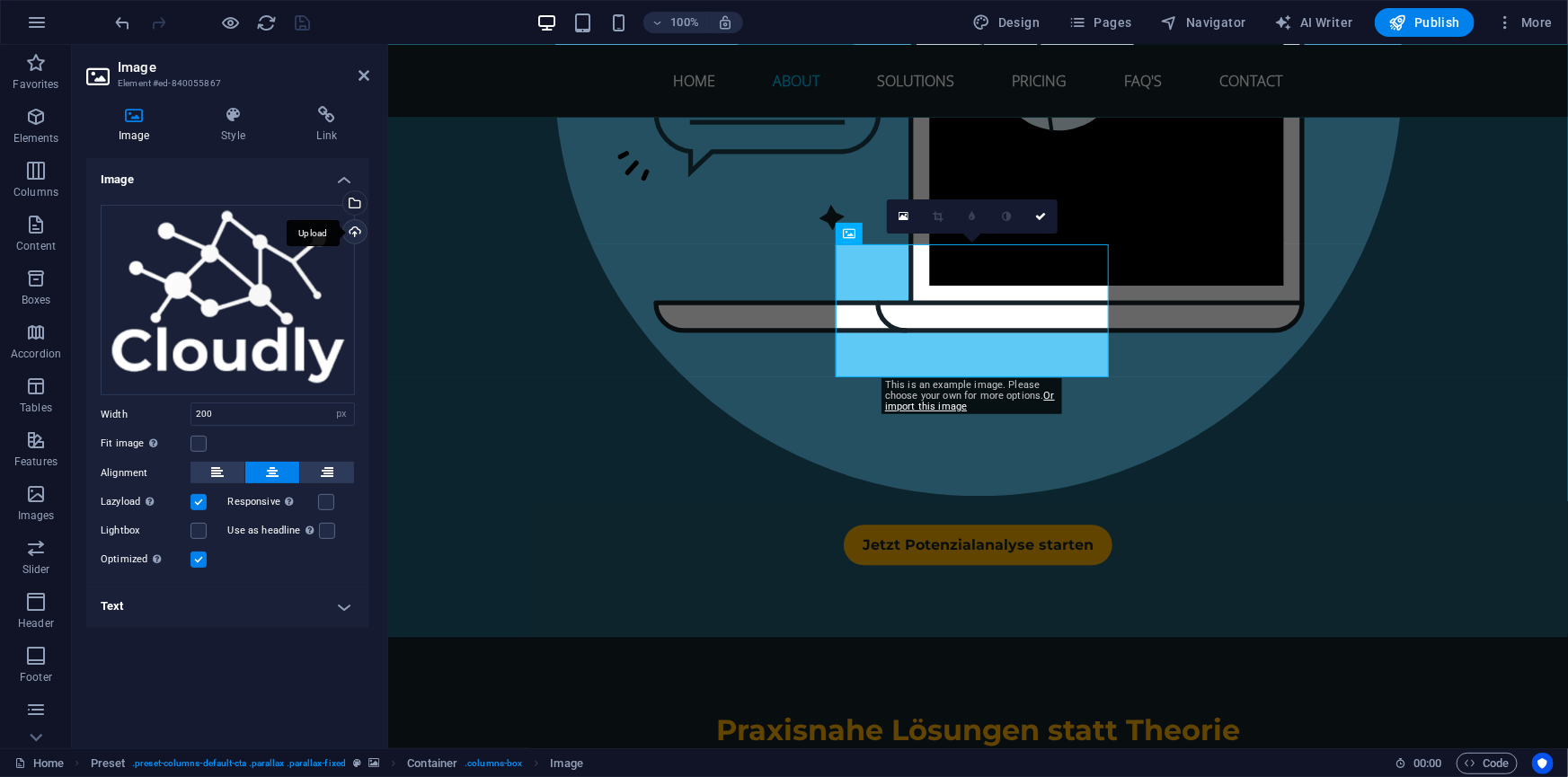
click at [353, 231] on div "Upload" at bounding box center [352, 233] width 26 height 26
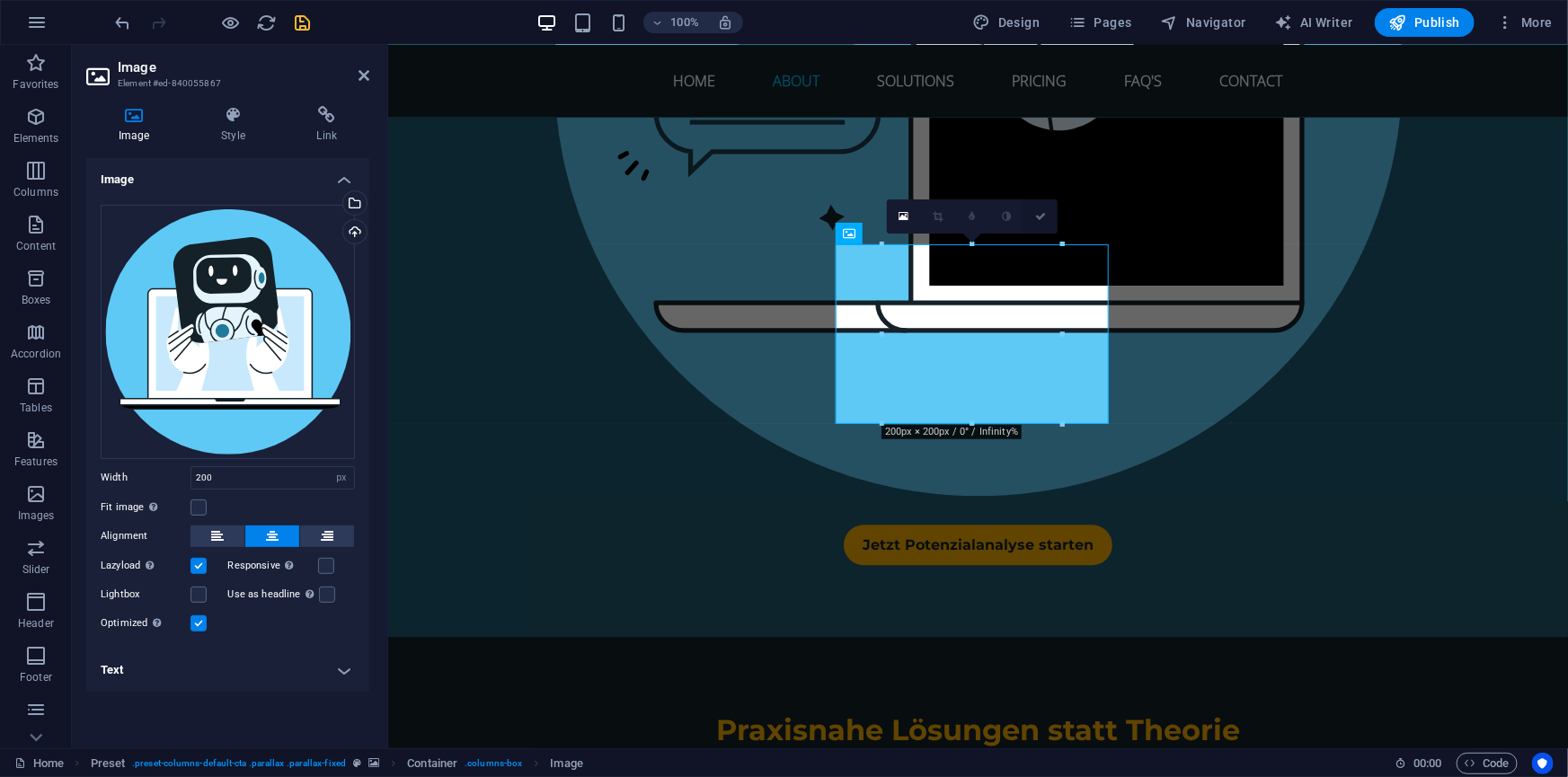
click at [1037, 218] on icon at bounding box center [1039, 216] width 11 height 11
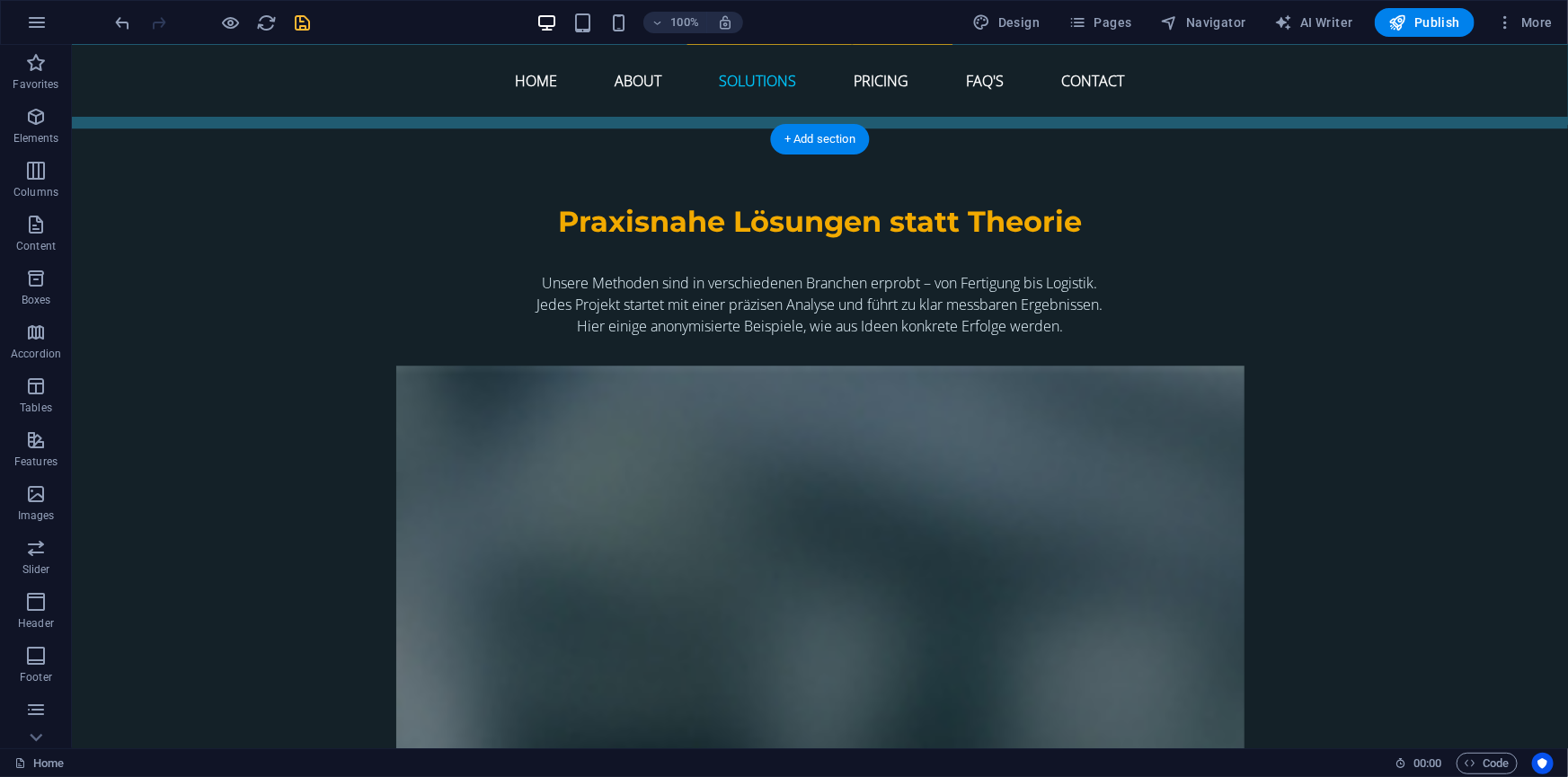
scroll to position [6149, 0]
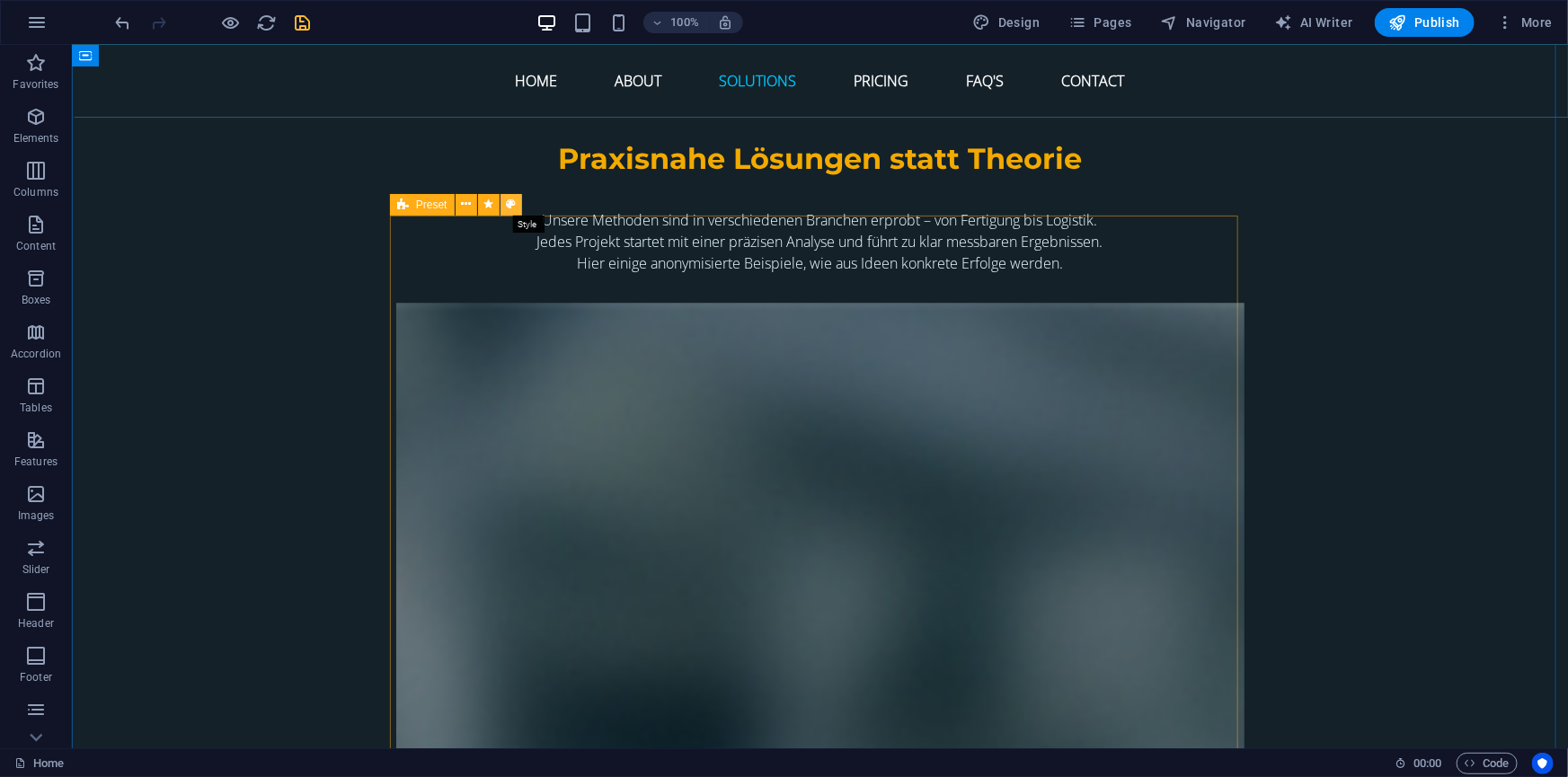
click at [507, 202] on icon at bounding box center [511, 204] width 10 height 19
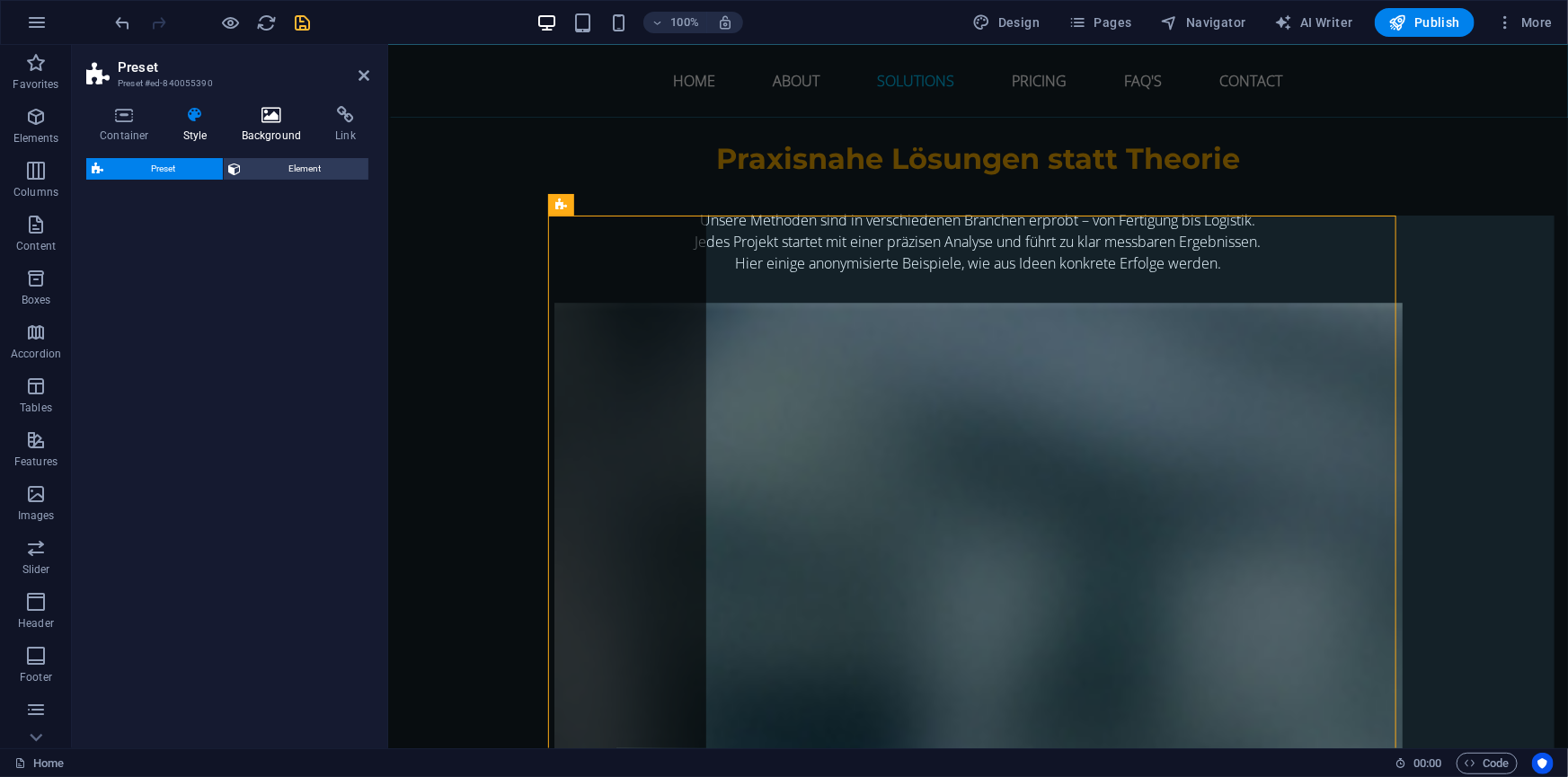
click at [273, 134] on h4 "Background" at bounding box center [276, 125] width 94 height 37
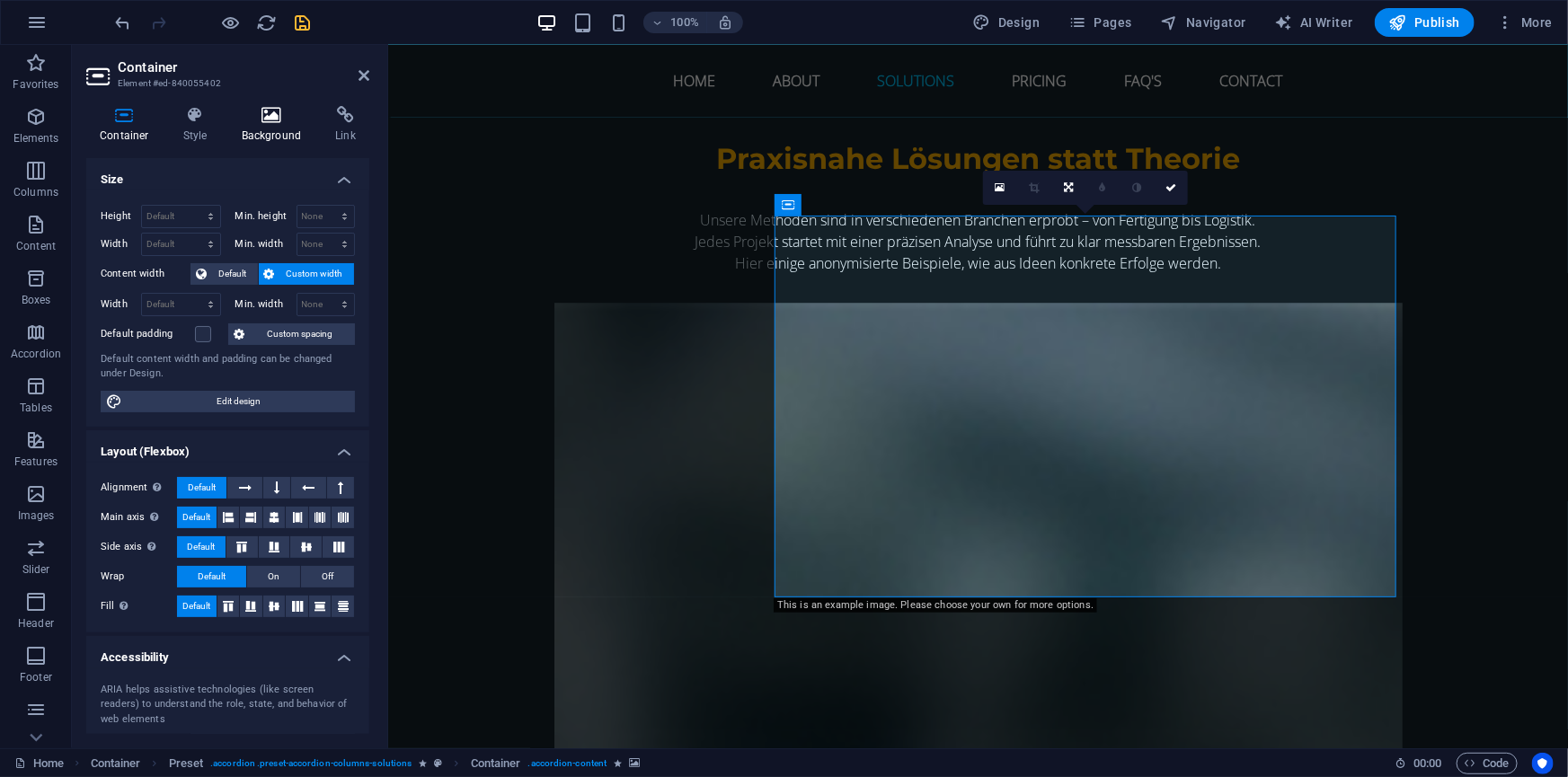
click at [272, 127] on h4 "Background" at bounding box center [276, 125] width 94 height 37
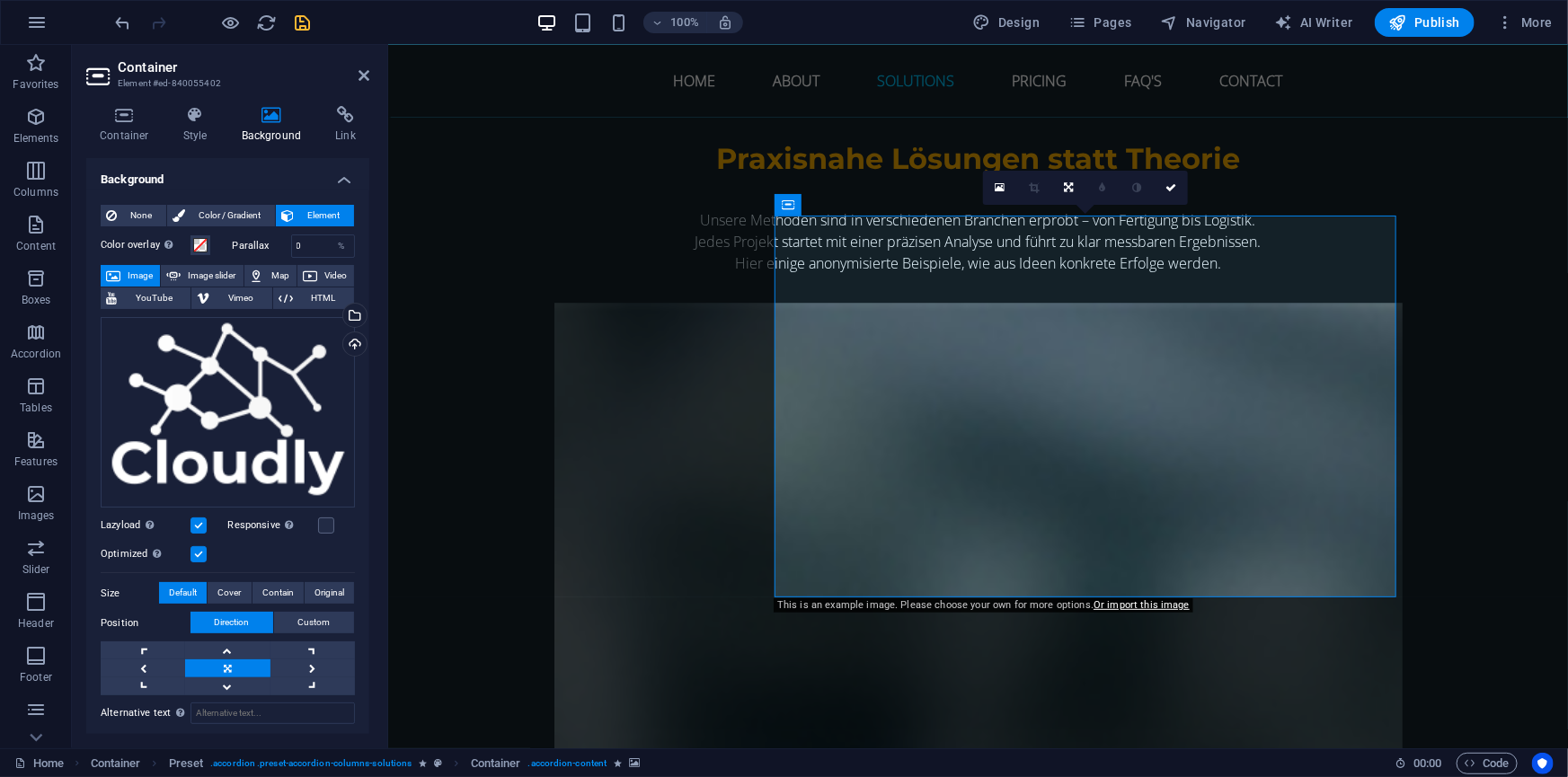
click at [133, 274] on span "Image" at bounding box center [139, 276] width 28 height 22
click at [214, 209] on span "Color / Gradient" at bounding box center [229, 216] width 79 height 22
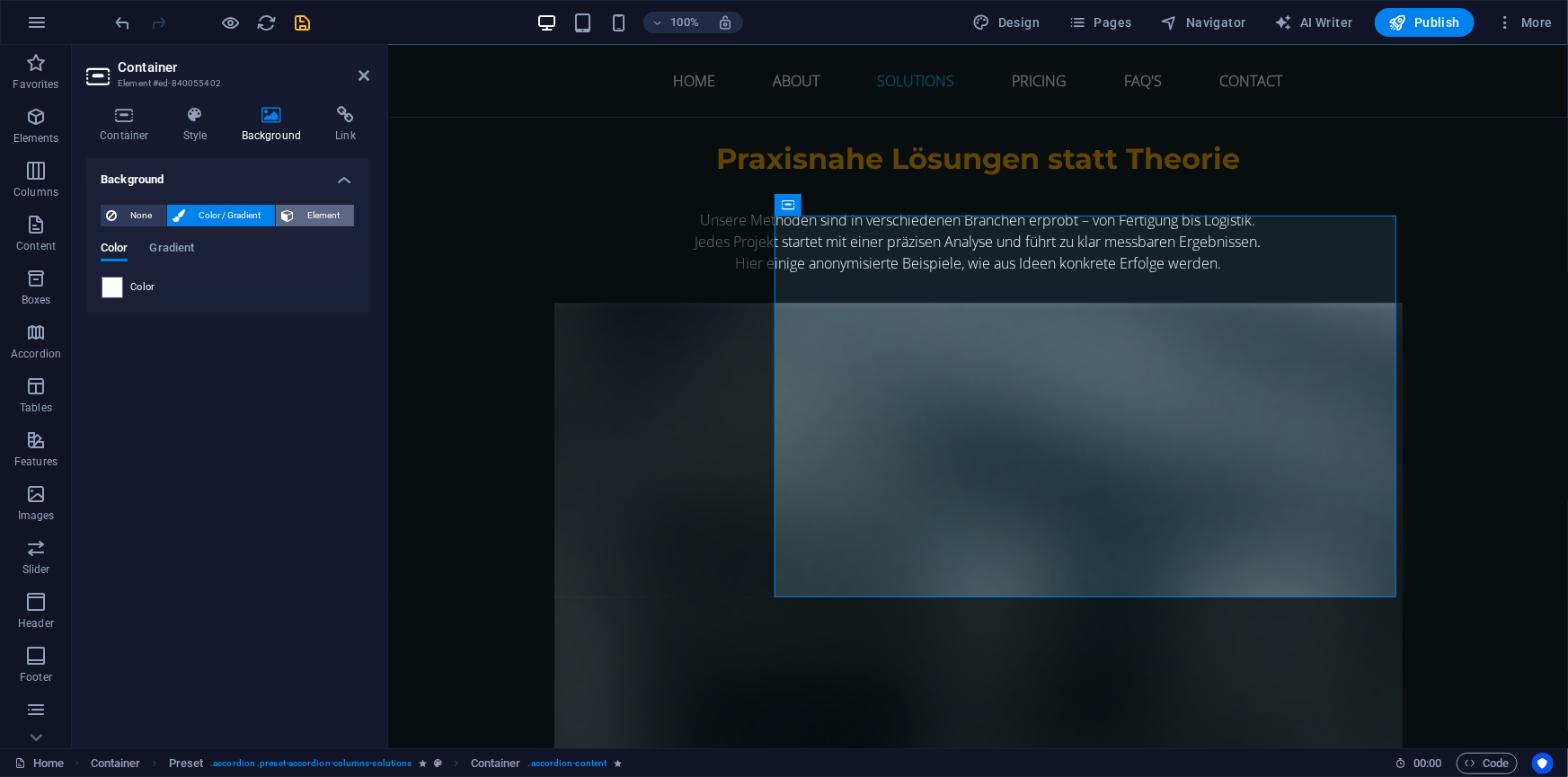
click at [319, 209] on span "Element" at bounding box center [324, 216] width 49 height 22
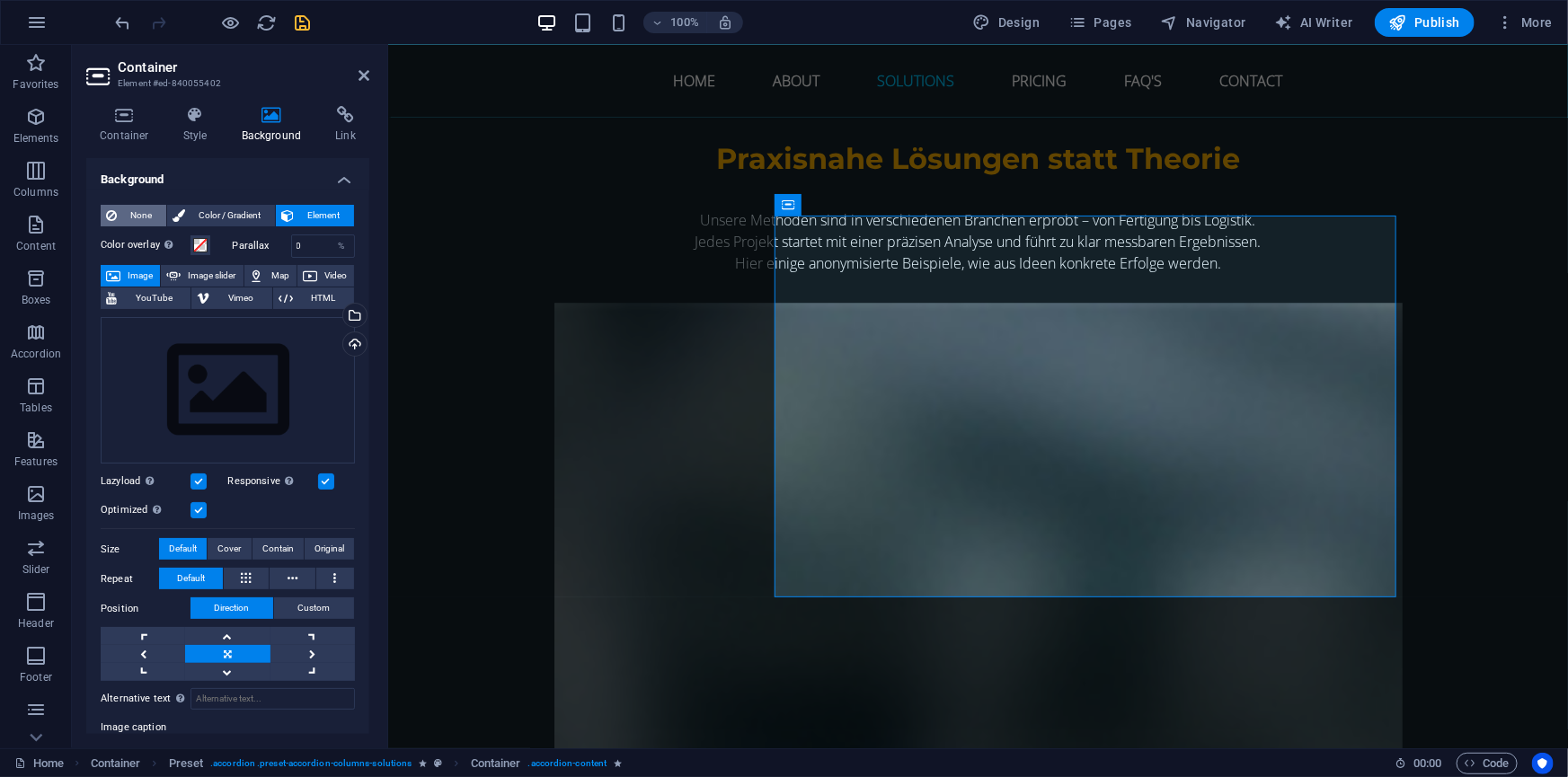
click at [134, 207] on span "None" at bounding box center [141, 216] width 38 height 22
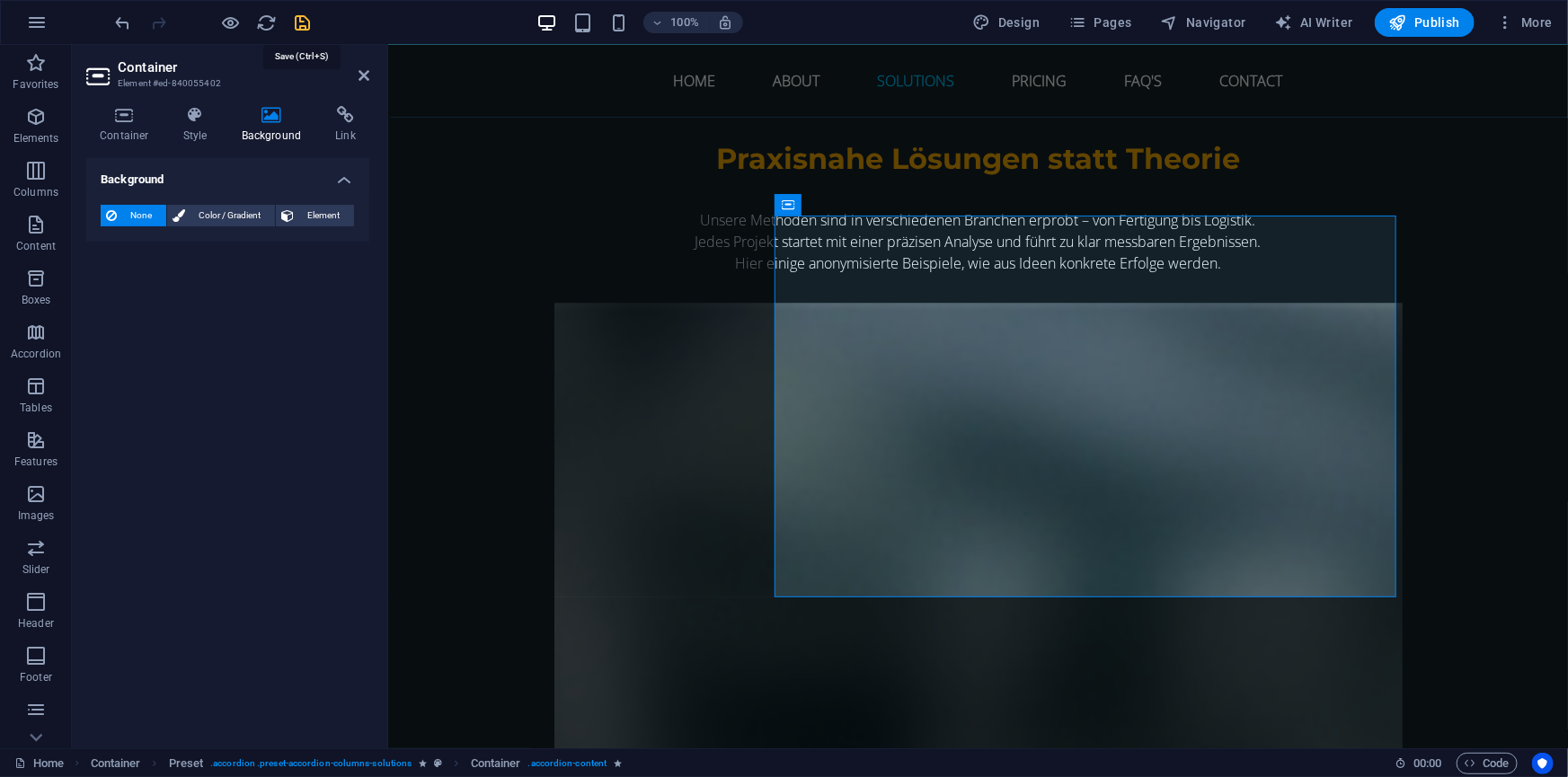
click at [297, 20] on icon "save" at bounding box center [303, 23] width 21 height 21
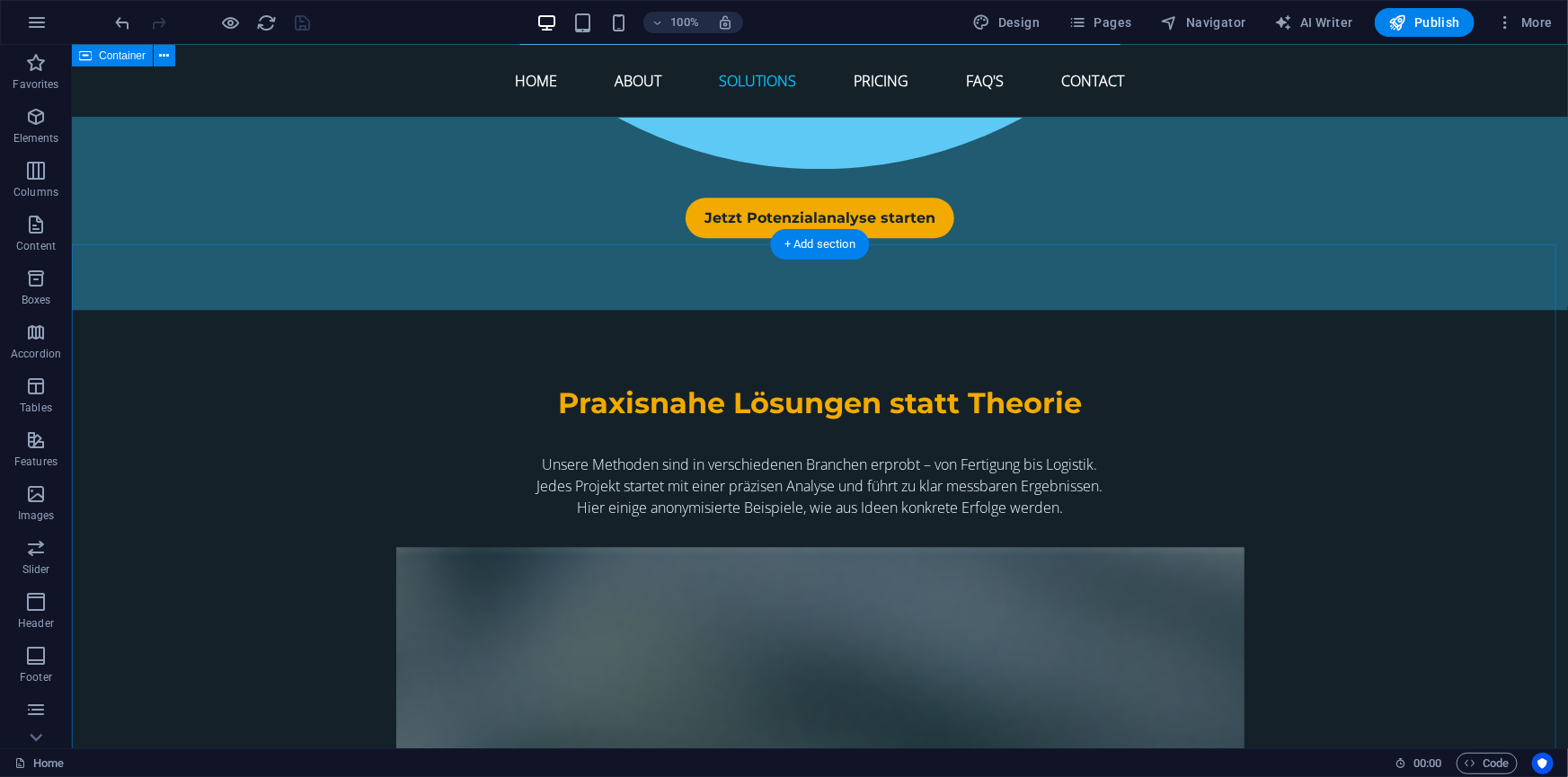
scroll to position [5905, 0]
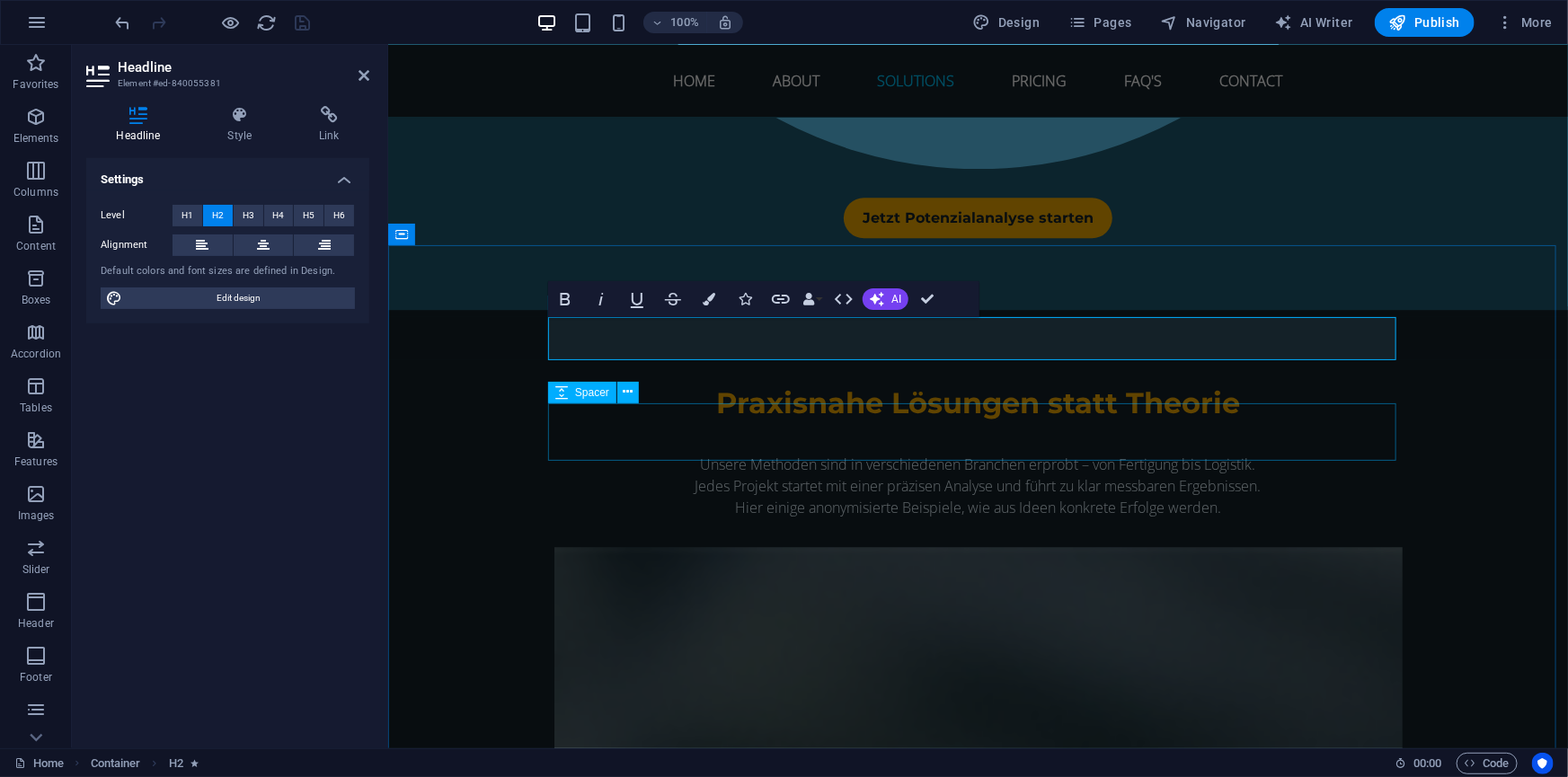
scroll to position [41, 5]
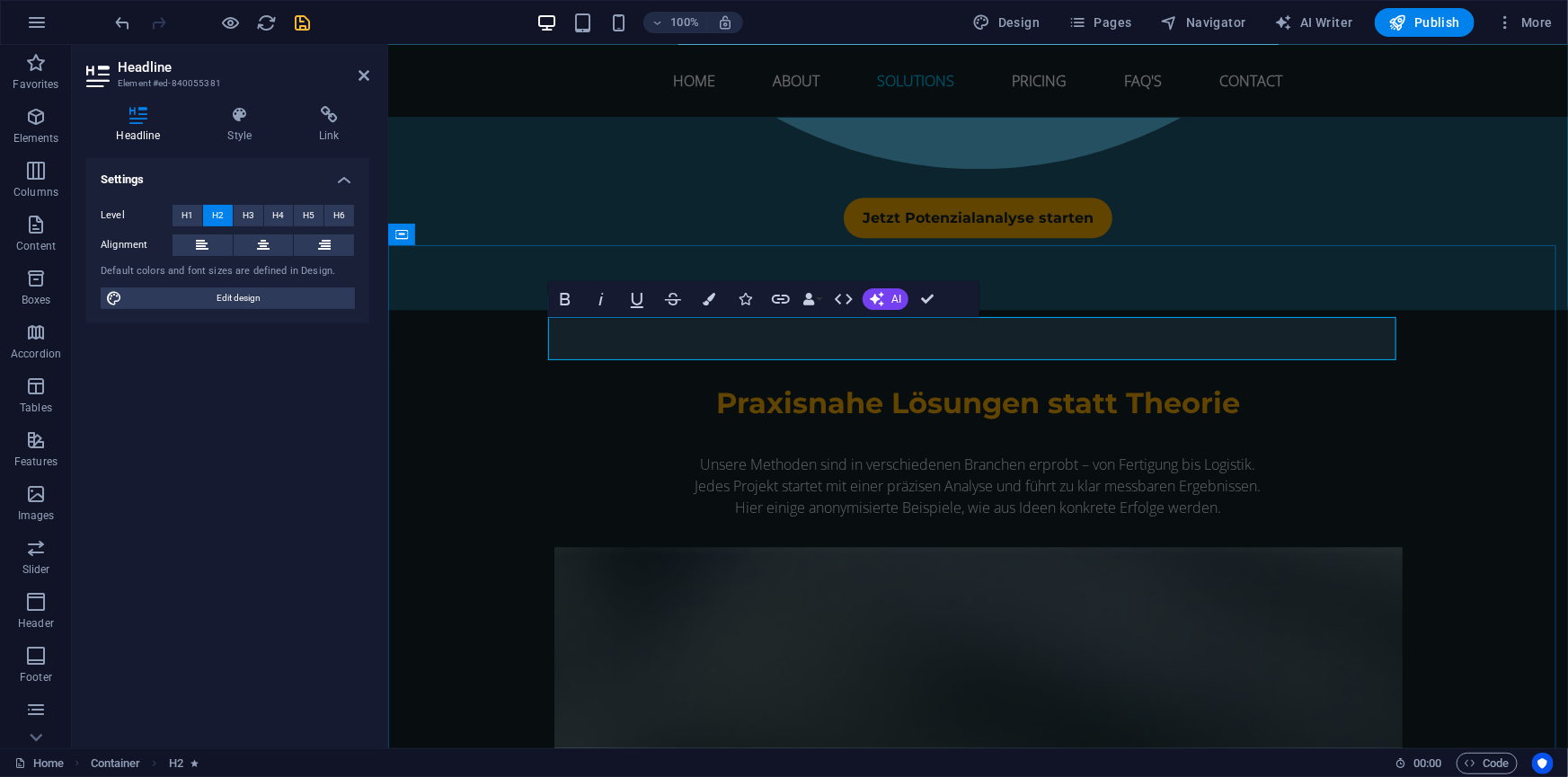
drag, startPoint x: 781, startPoint y: 334, endPoint x: 647, endPoint y: 344, distance: 134.4
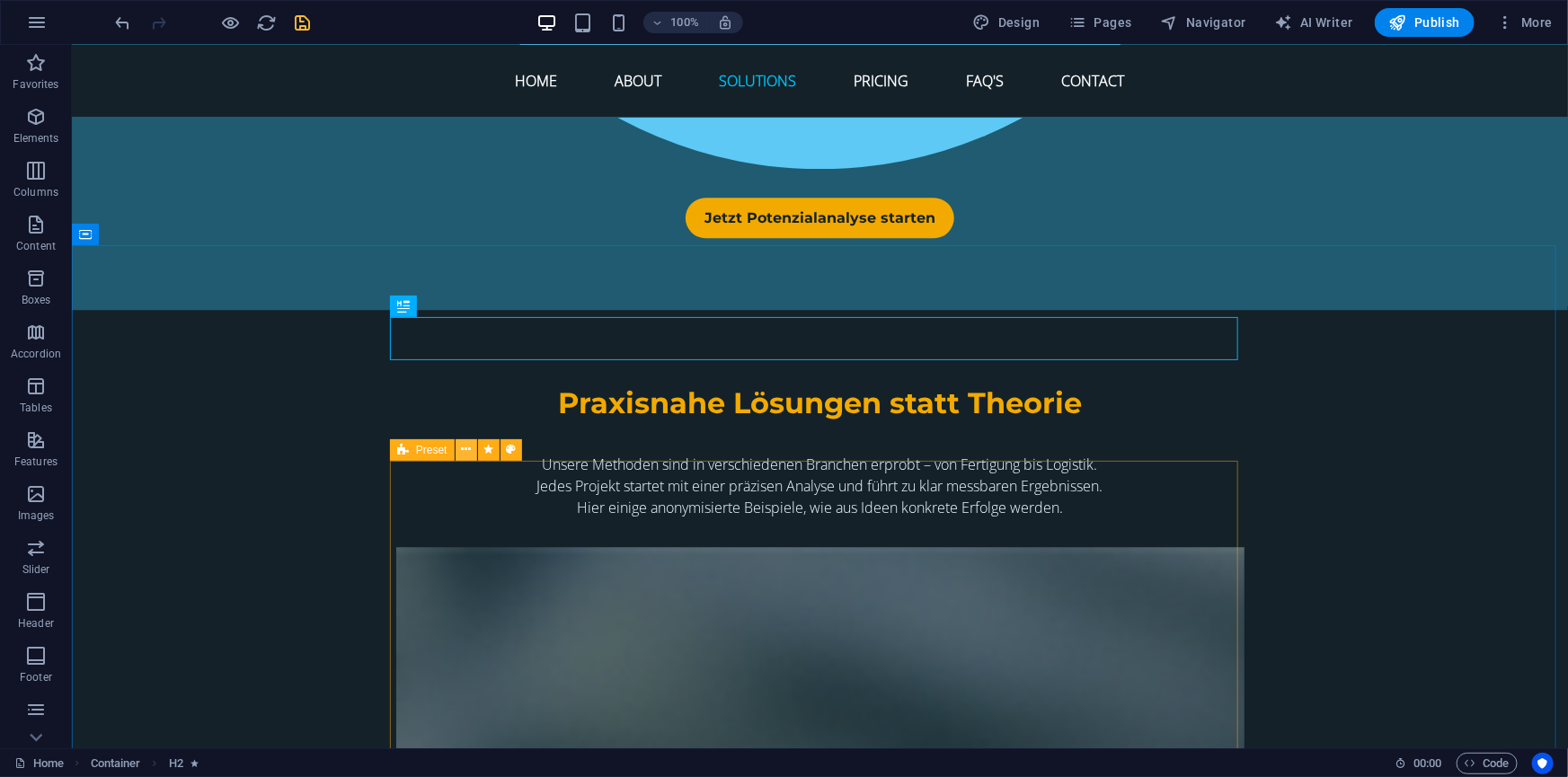
click at [462, 448] on icon at bounding box center [466, 449] width 10 height 19
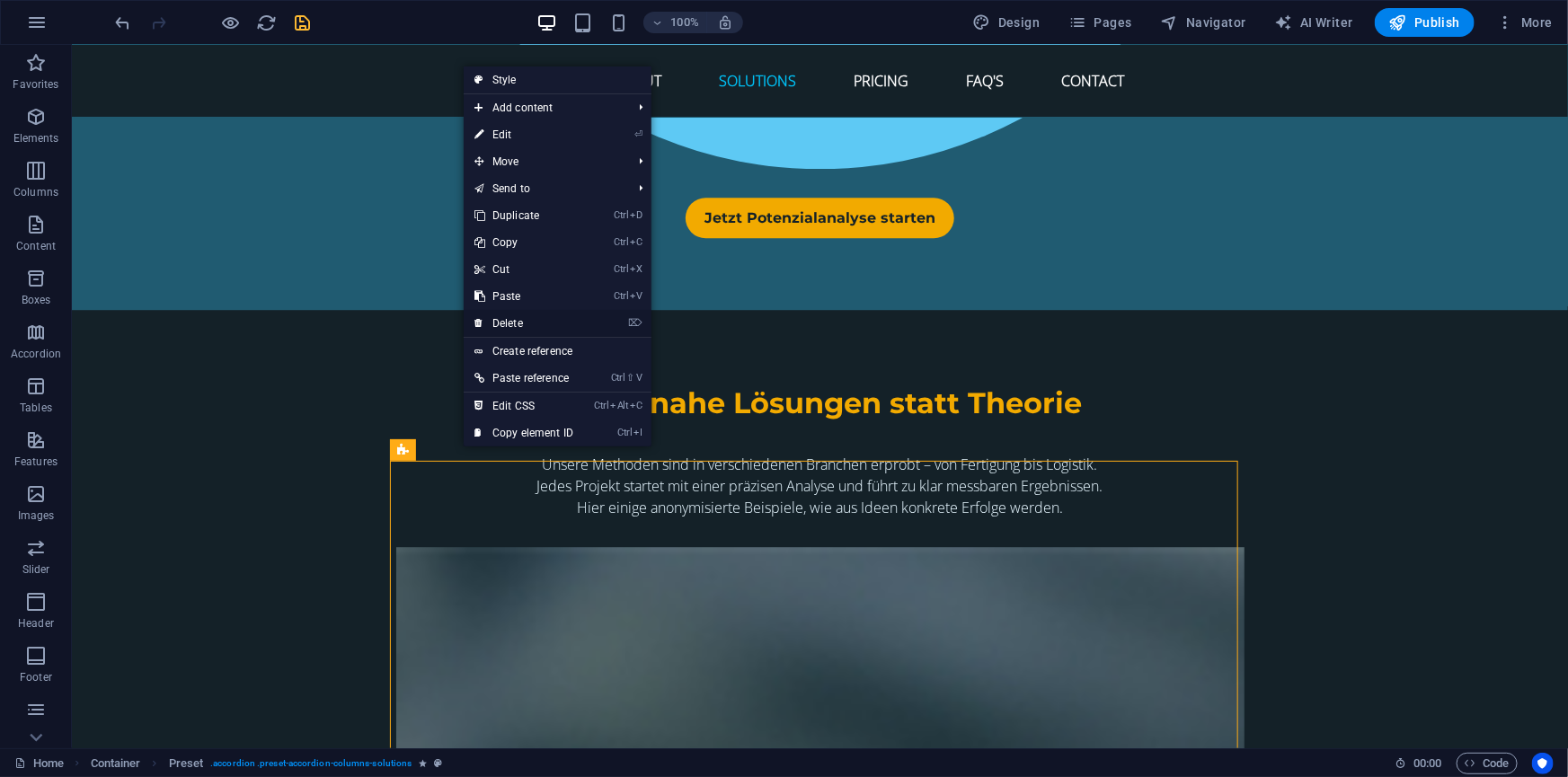
click at [512, 322] on link "⌦ Delete" at bounding box center [524, 323] width 121 height 26
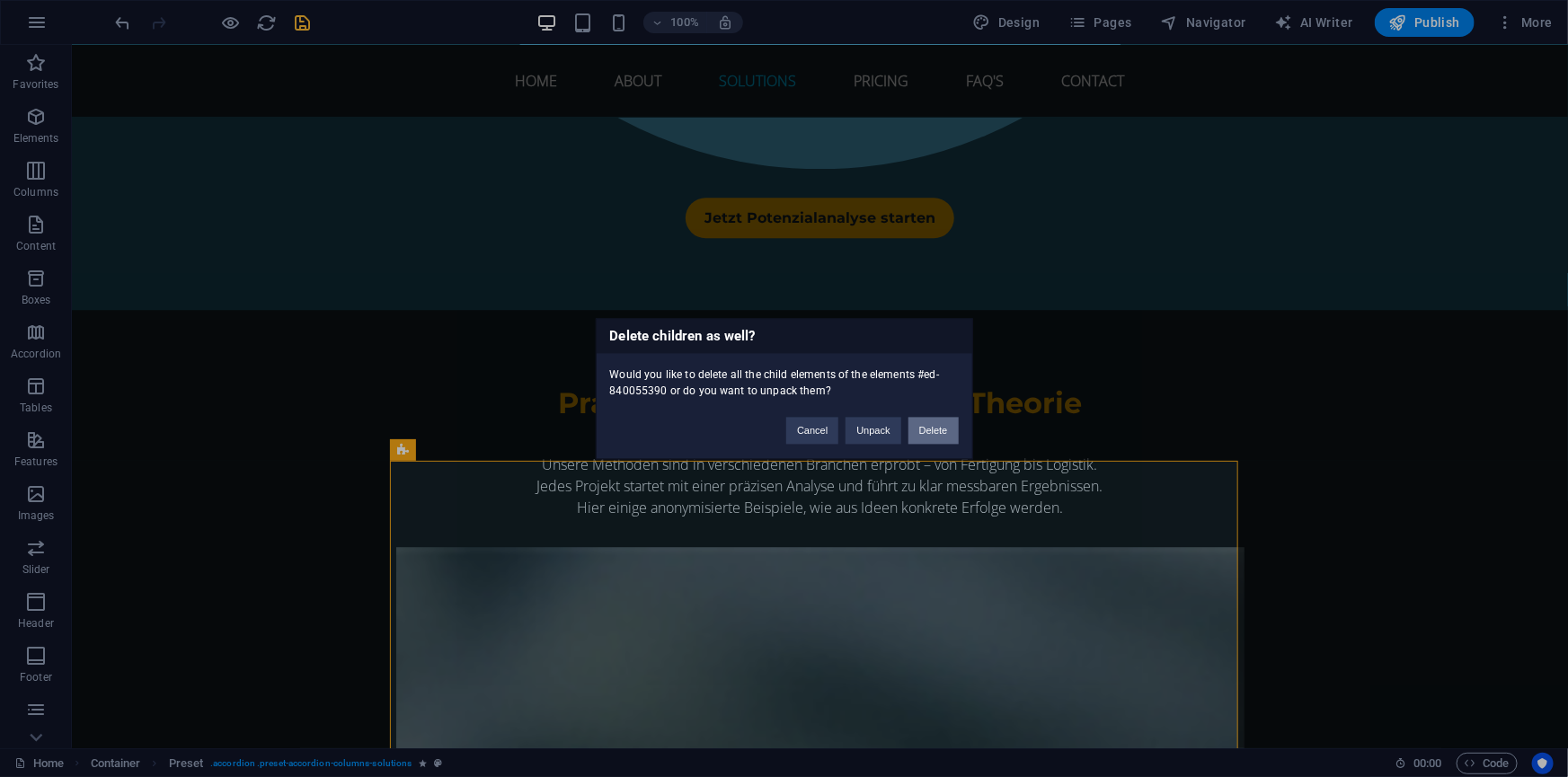
click at [932, 431] on button "Delete" at bounding box center [933, 430] width 50 height 26
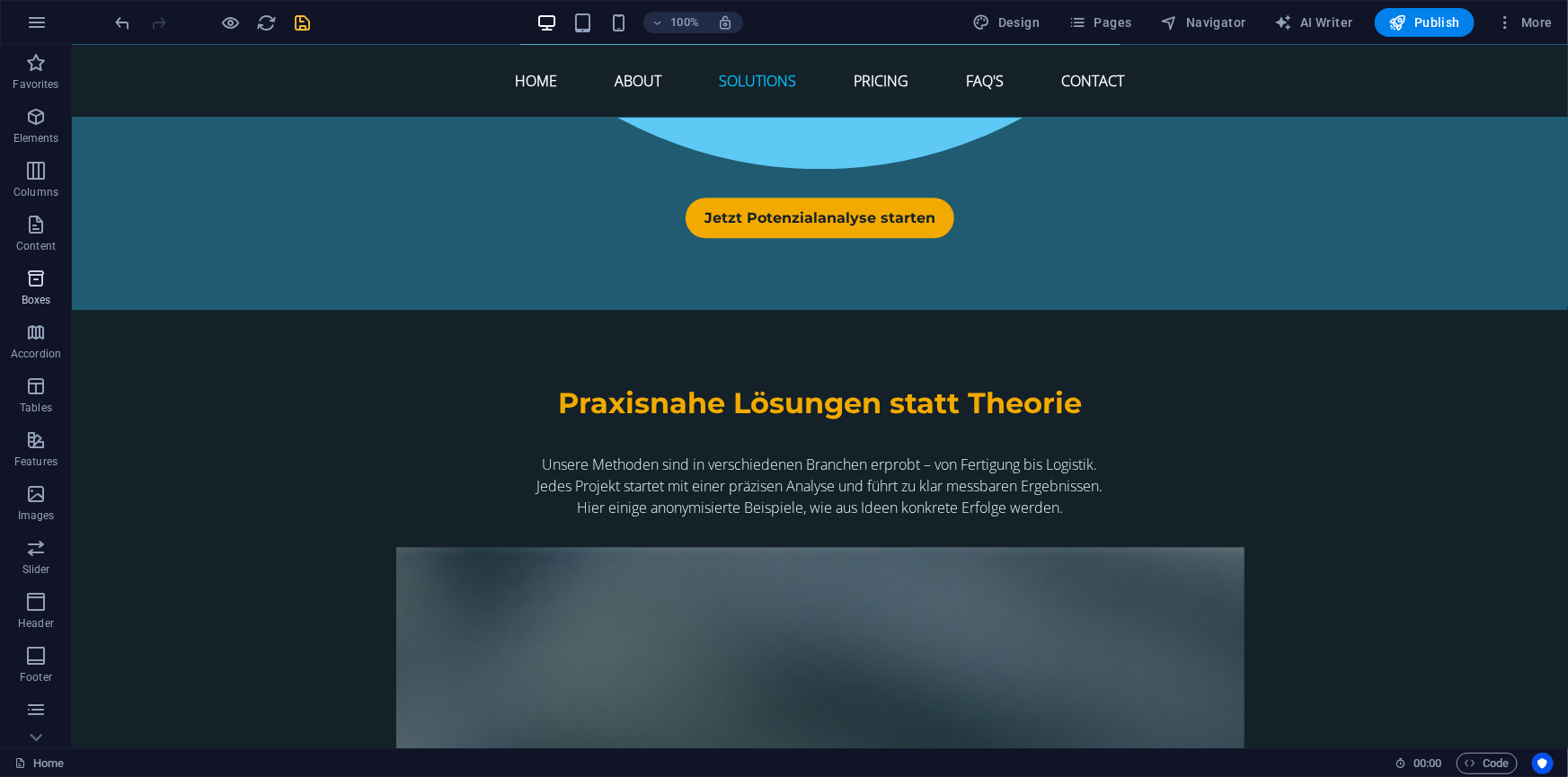
click at [39, 275] on icon "button" at bounding box center [36, 279] width 22 height 22
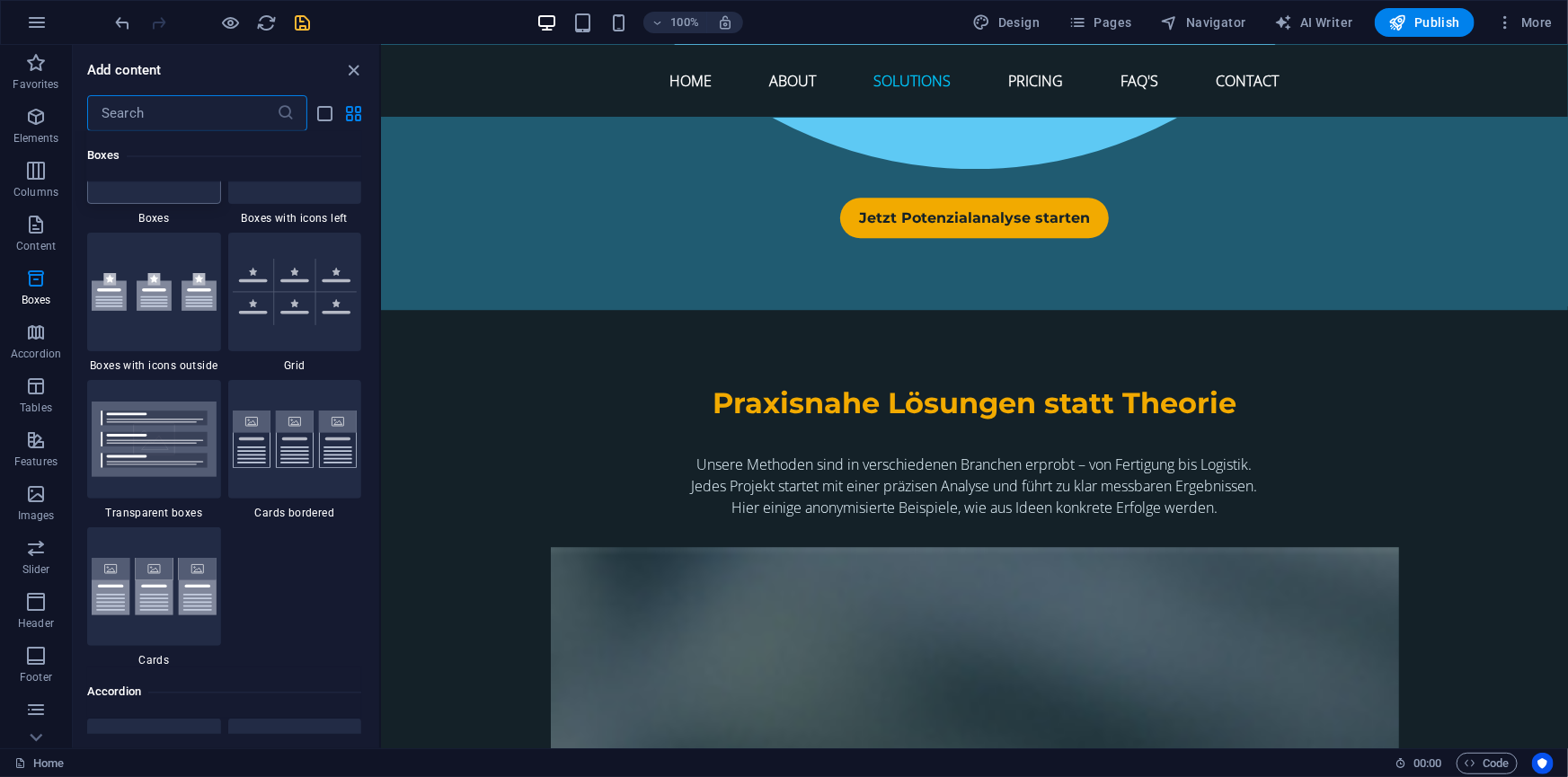
scroll to position [5284, 0]
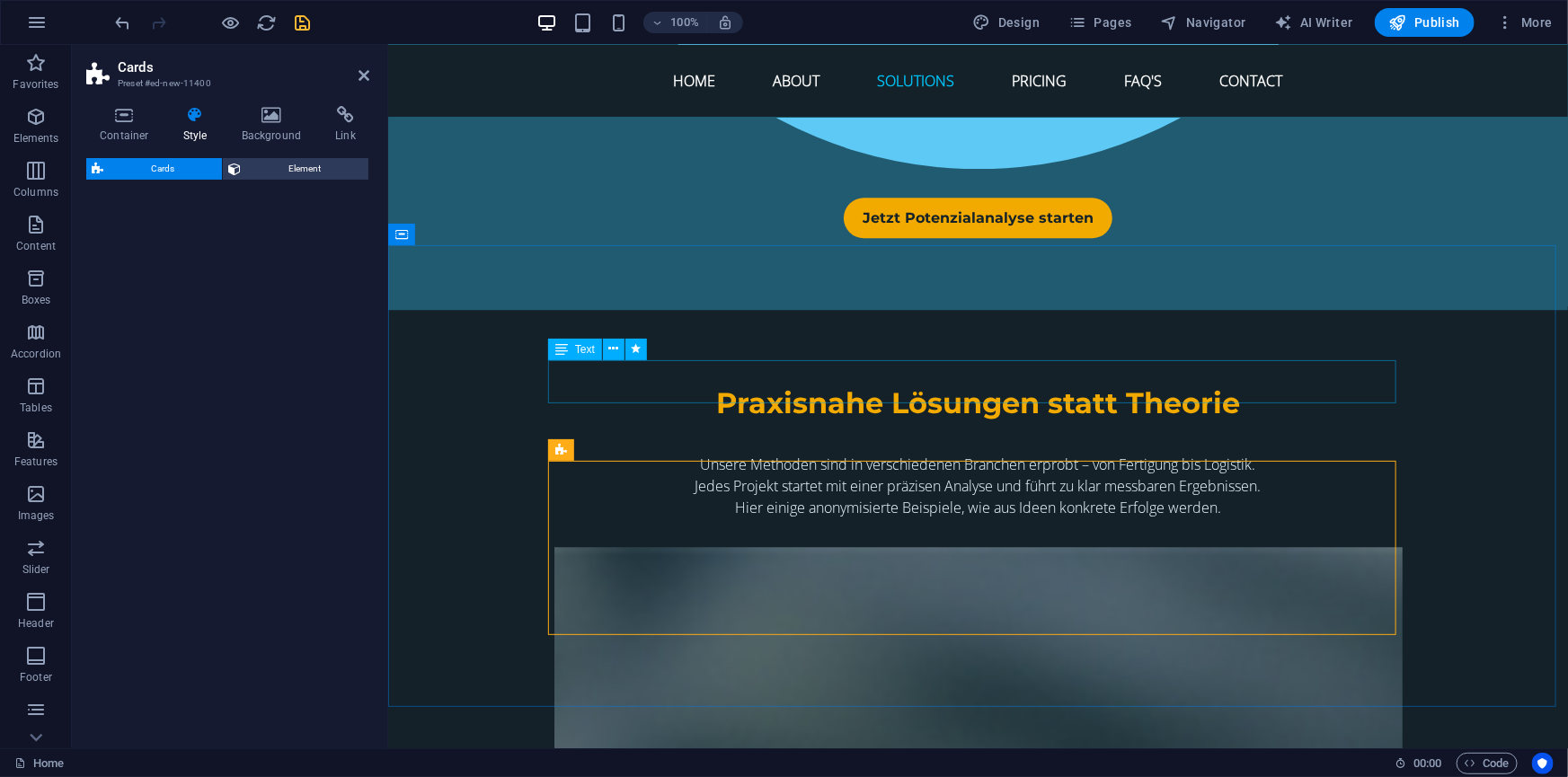
select select "rem"
select select "preset-image-boxes-v3-border"
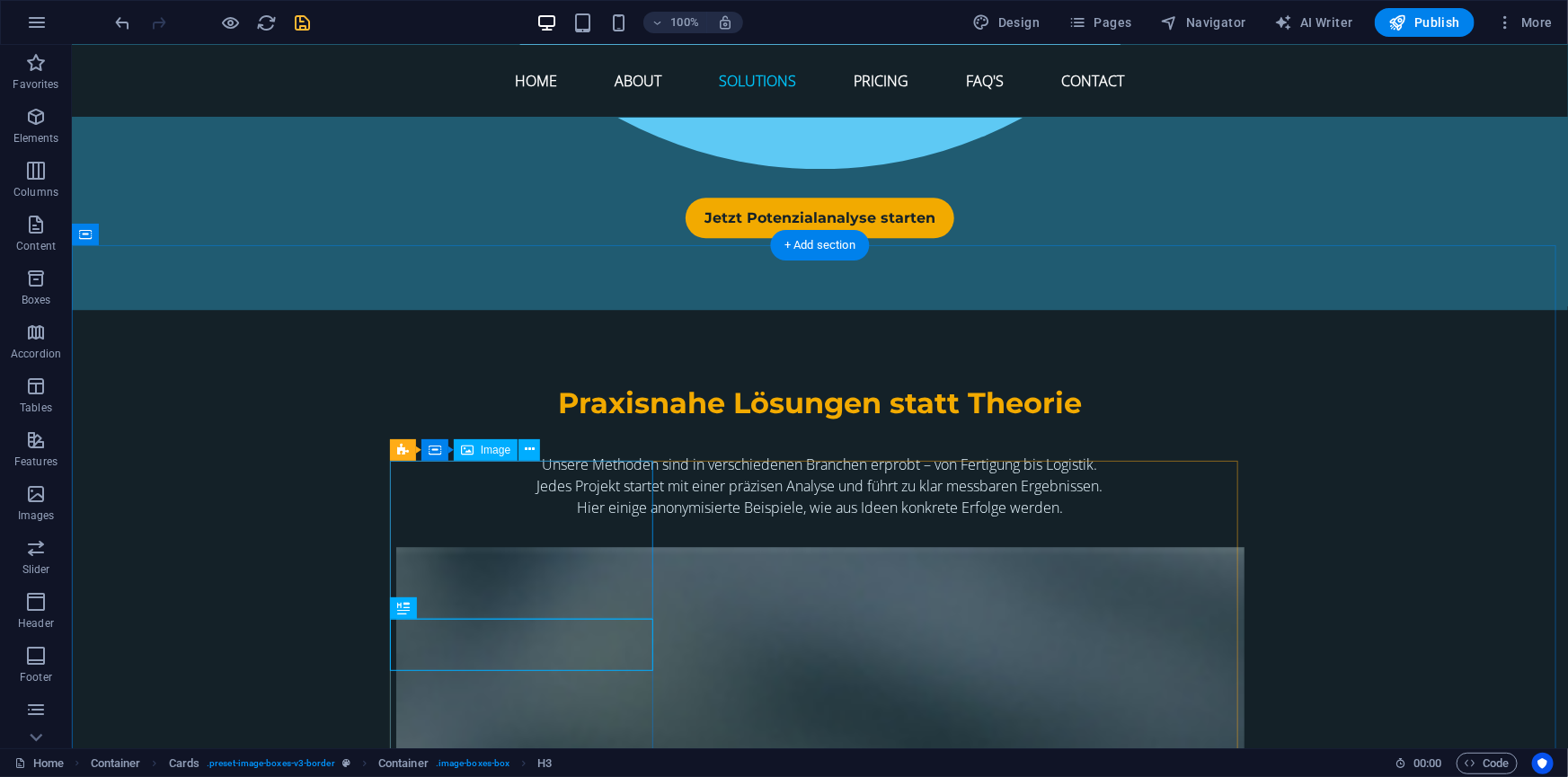
select select "%"
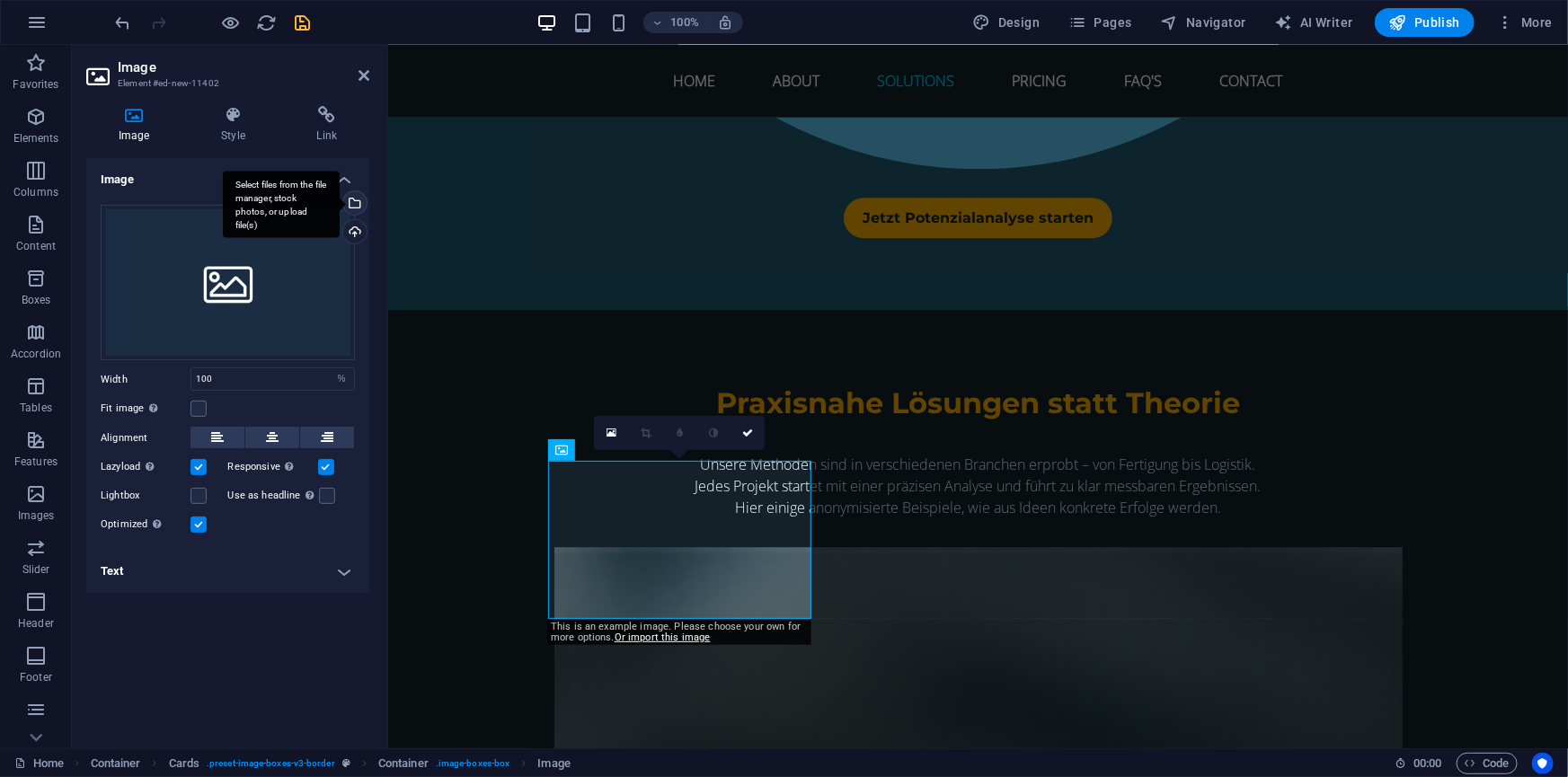
click at [352, 203] on div "Select files from the file manager, stock photos, or upload file(s)" at bounding box center [352, 204] width 26 height 26
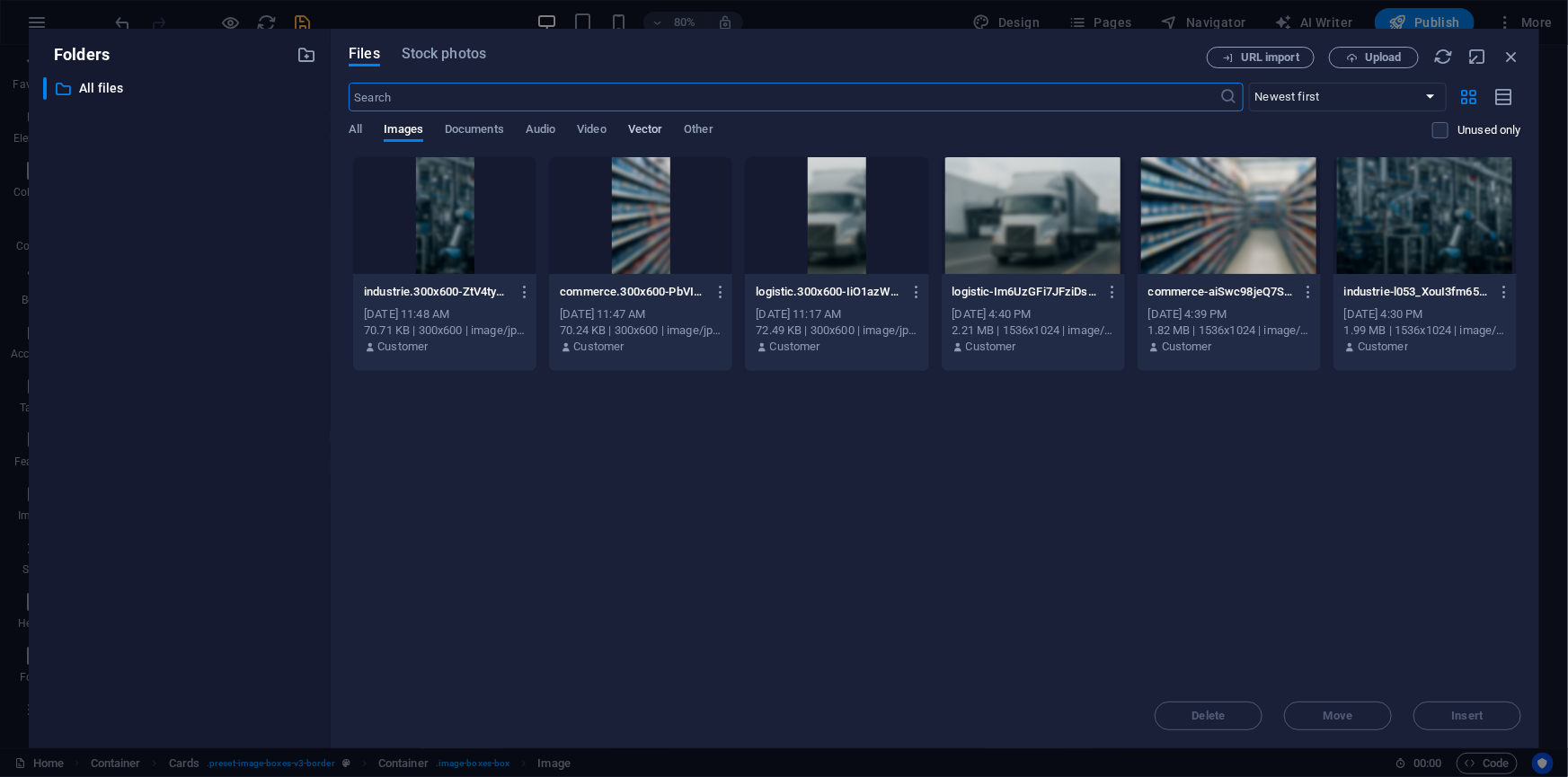
click at [647, 129] on span "Vector" at bounding box center [645, 131] width 35 height 26
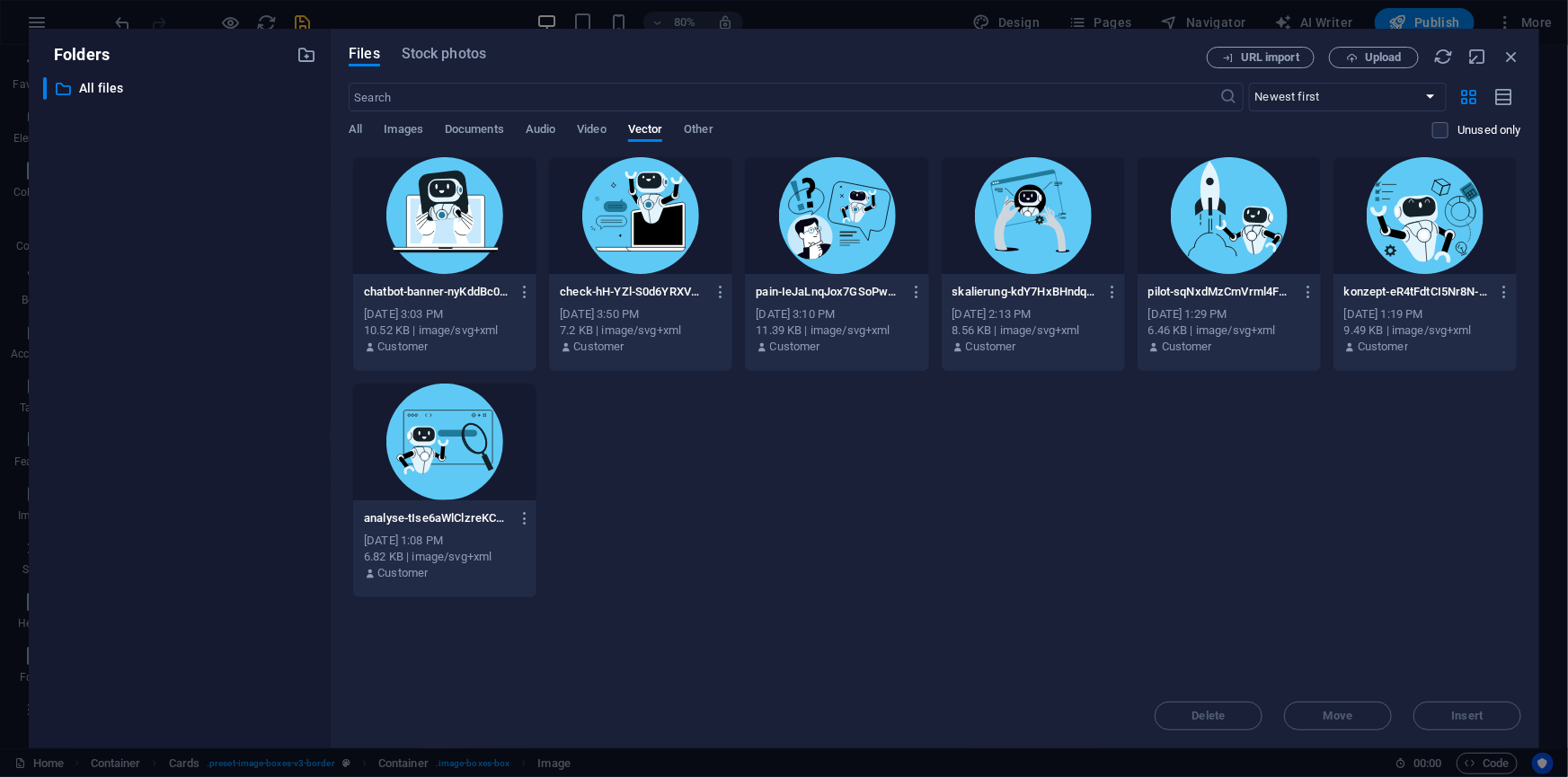
click at [1429, 227] on div at bounding box center [1424, 215] width 183 height 117
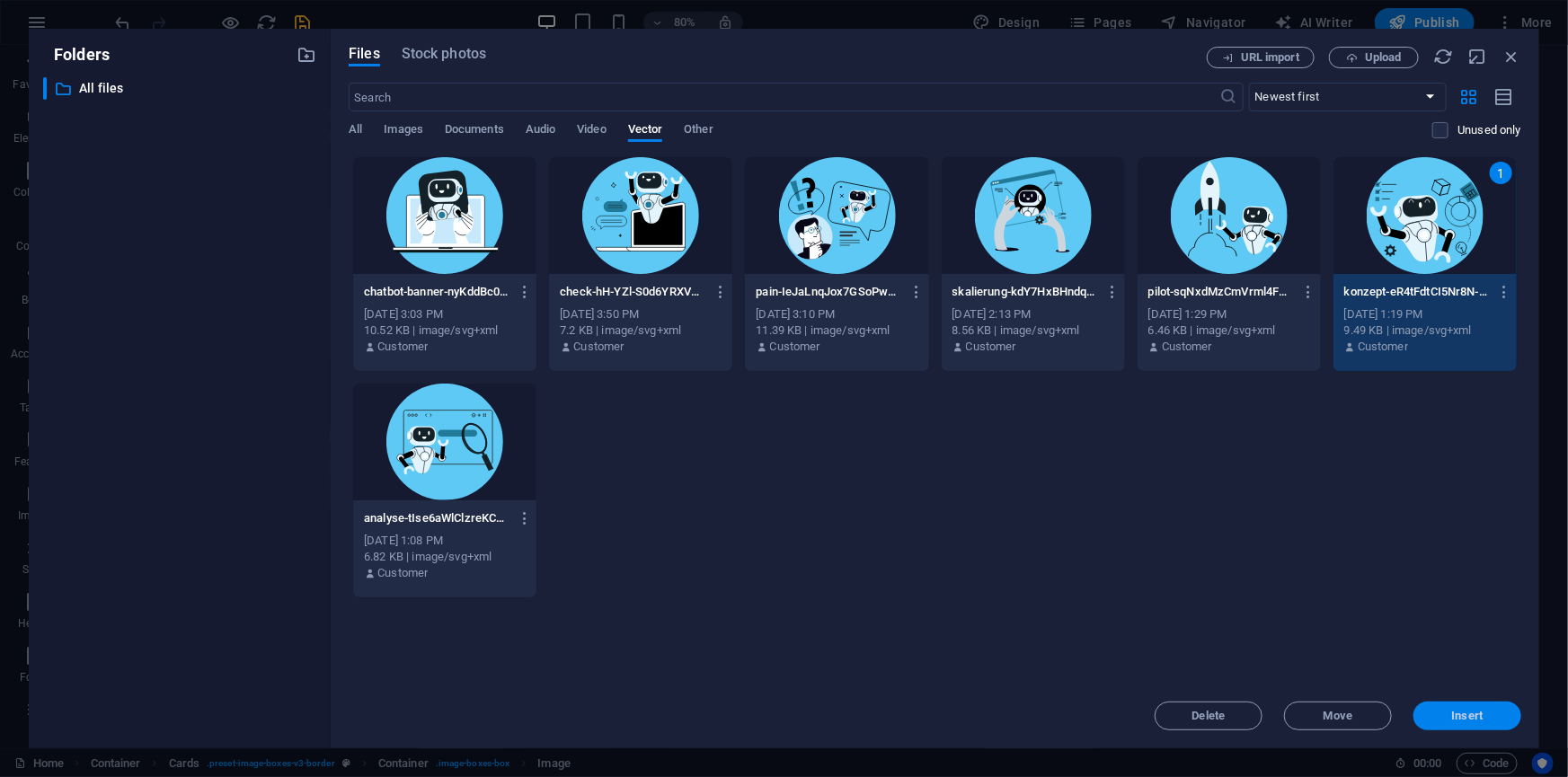
click at [1461, 713] on span "Insert" at bounding box center [1467, 716] width 31 height 11
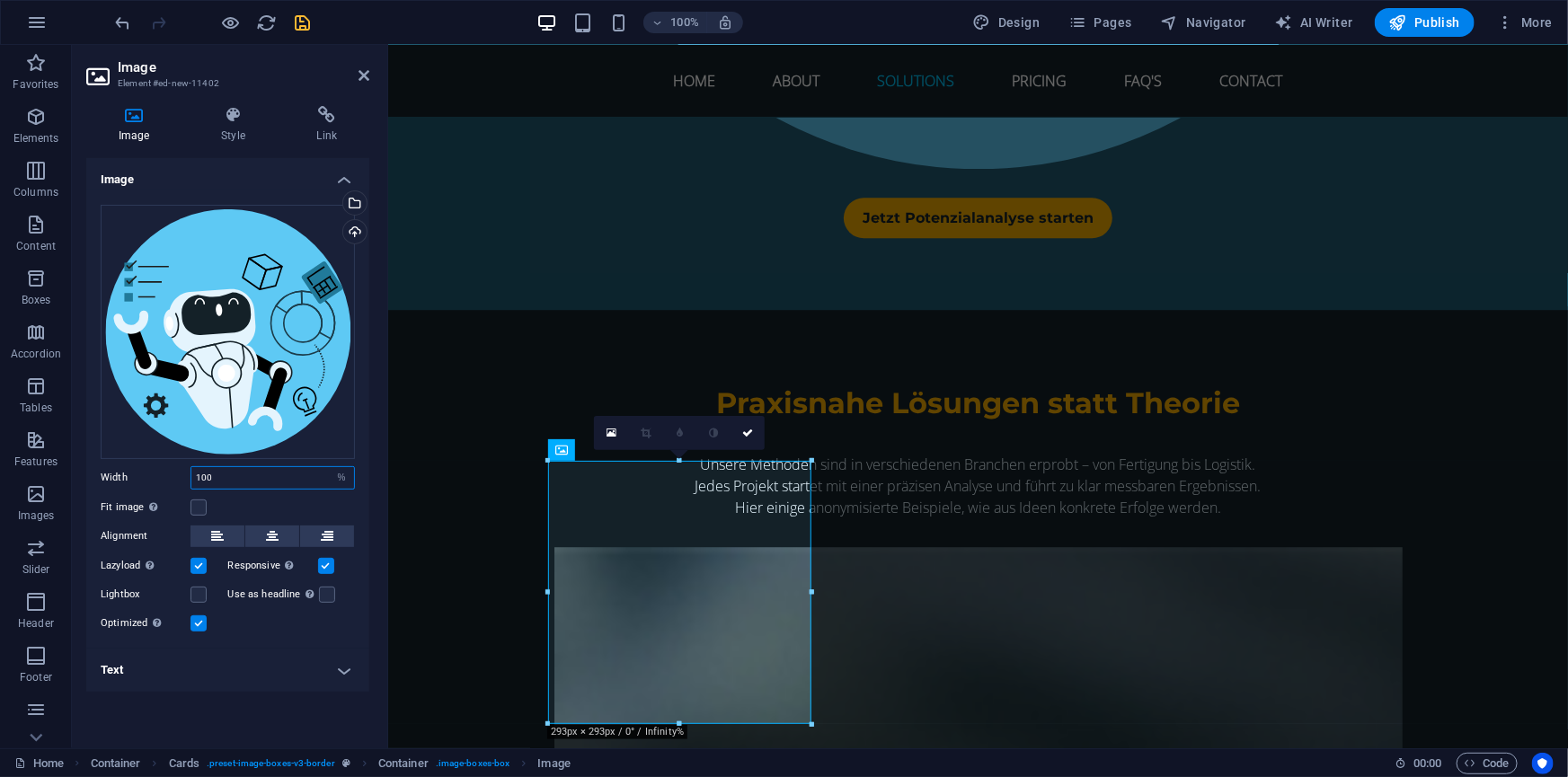
drag, startPoint x: 233, startPoint y: 478, endPoint x: 144, endPoint y: 474, distance: 89.1
click at [144, 474] on div "Width 100 Default auto px rem % em vh vw" at bounding box center [228, 478] width 254 height 24
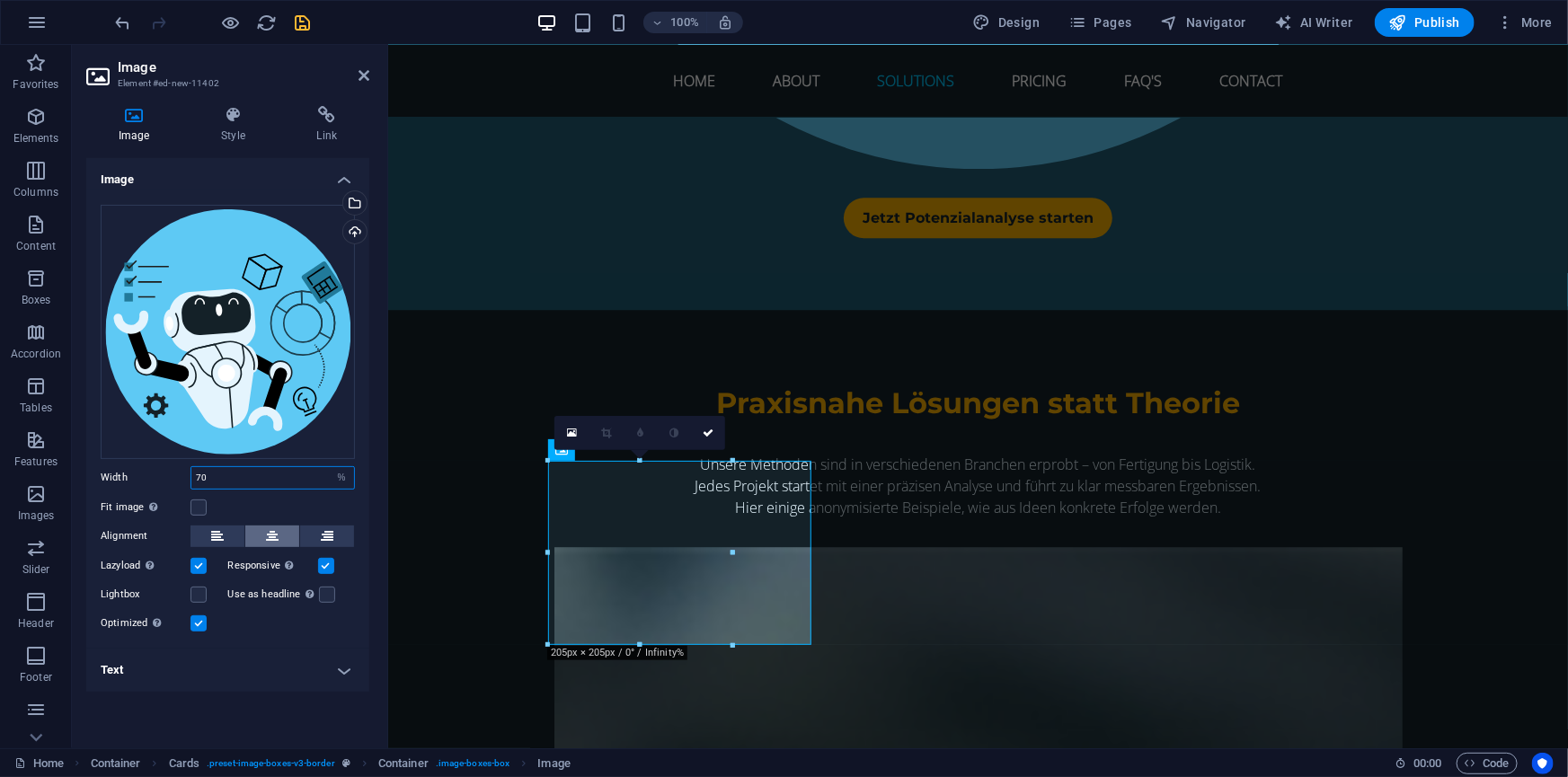
type input "70"
click at [282, 541] on button at bounding box center [272, 537] width 54 height 22
click at [751, 436] on icon at bounding box center [747, 433] width 11 height 11
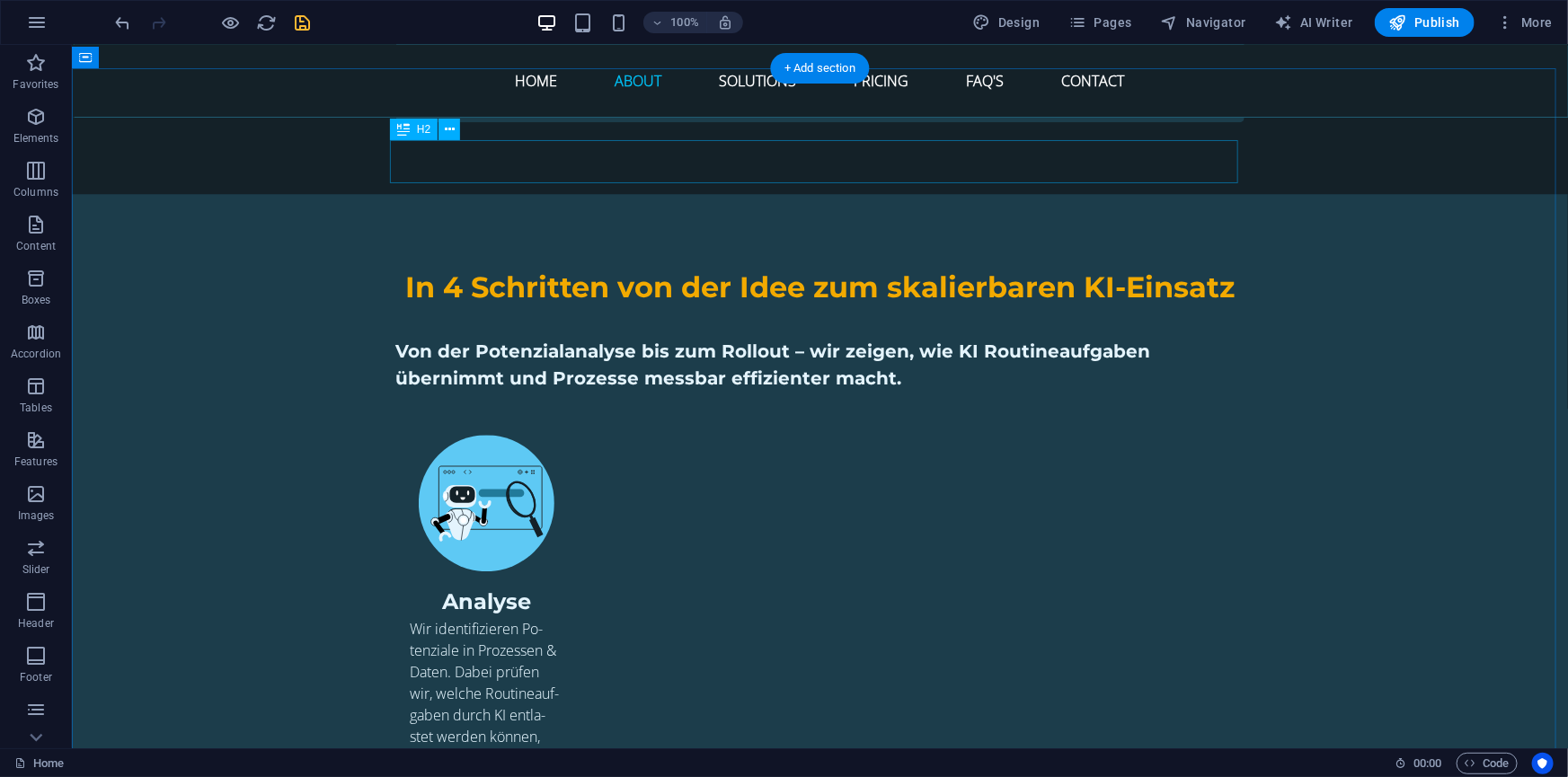
scroll to position [2369, 0]
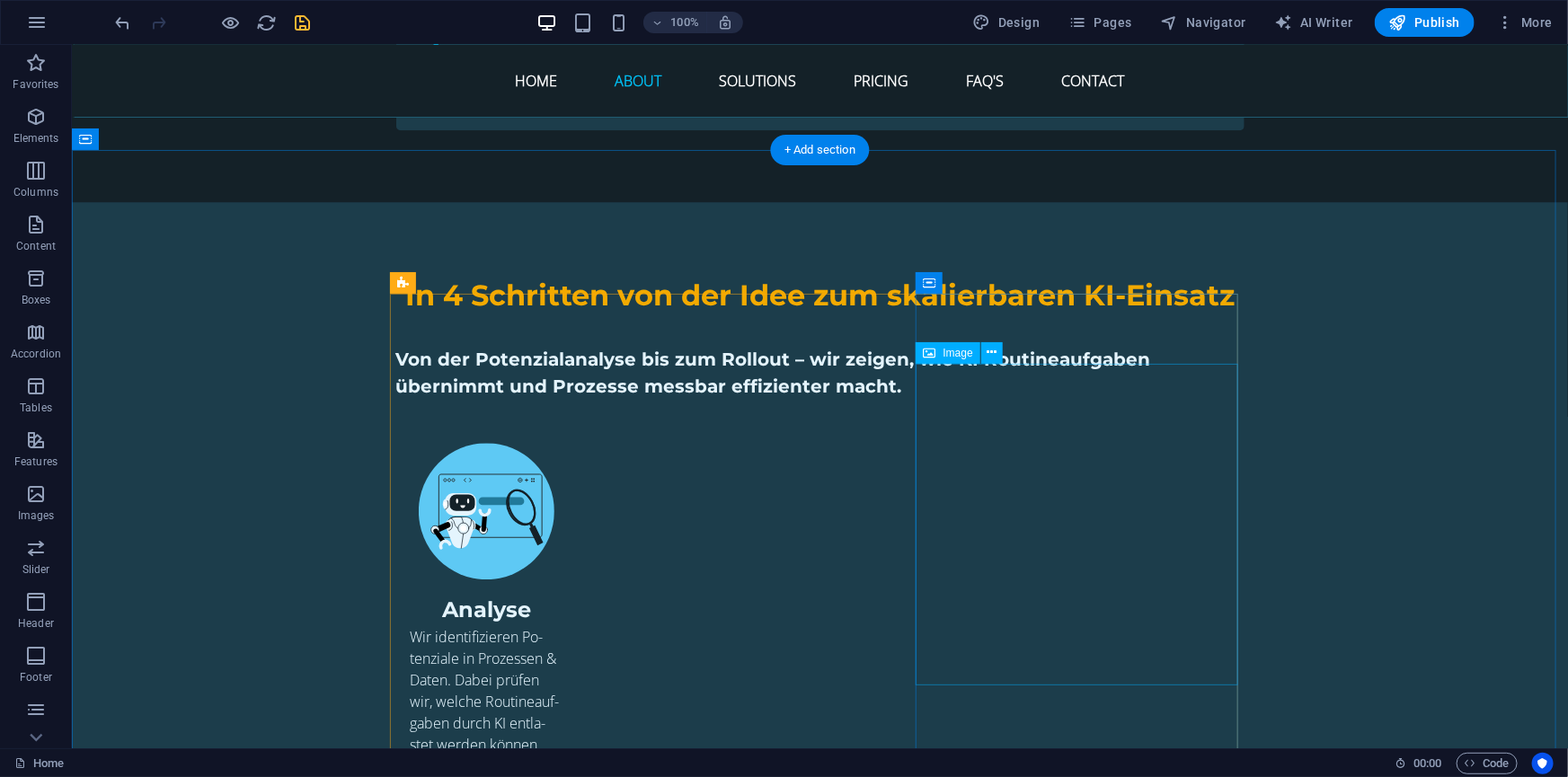
select select "%"
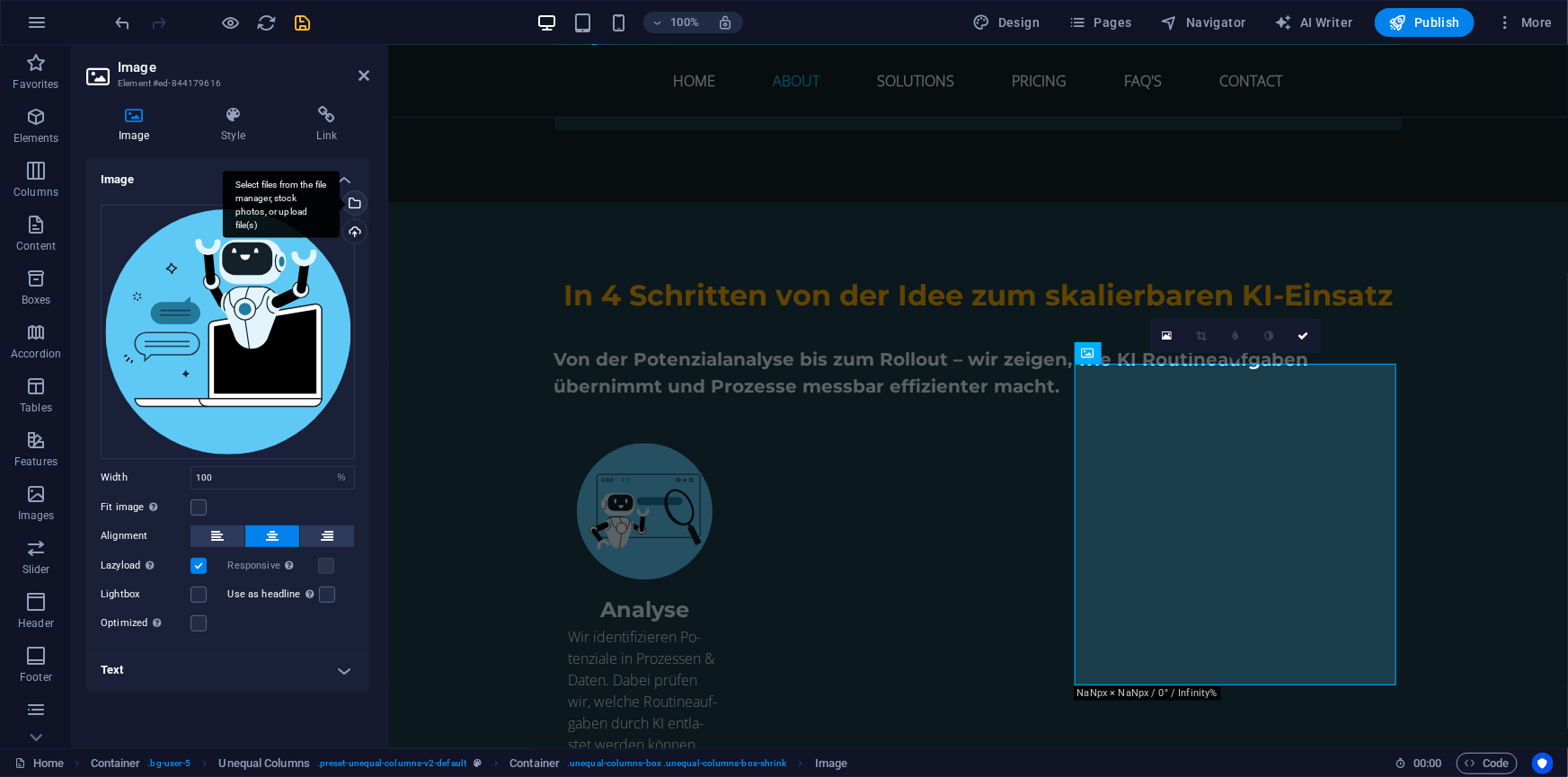
click at [360, 206] on div "Select files from the file manager, stock photos, or upload file(s)" at bounding box center [352, 204] width 26 height 26
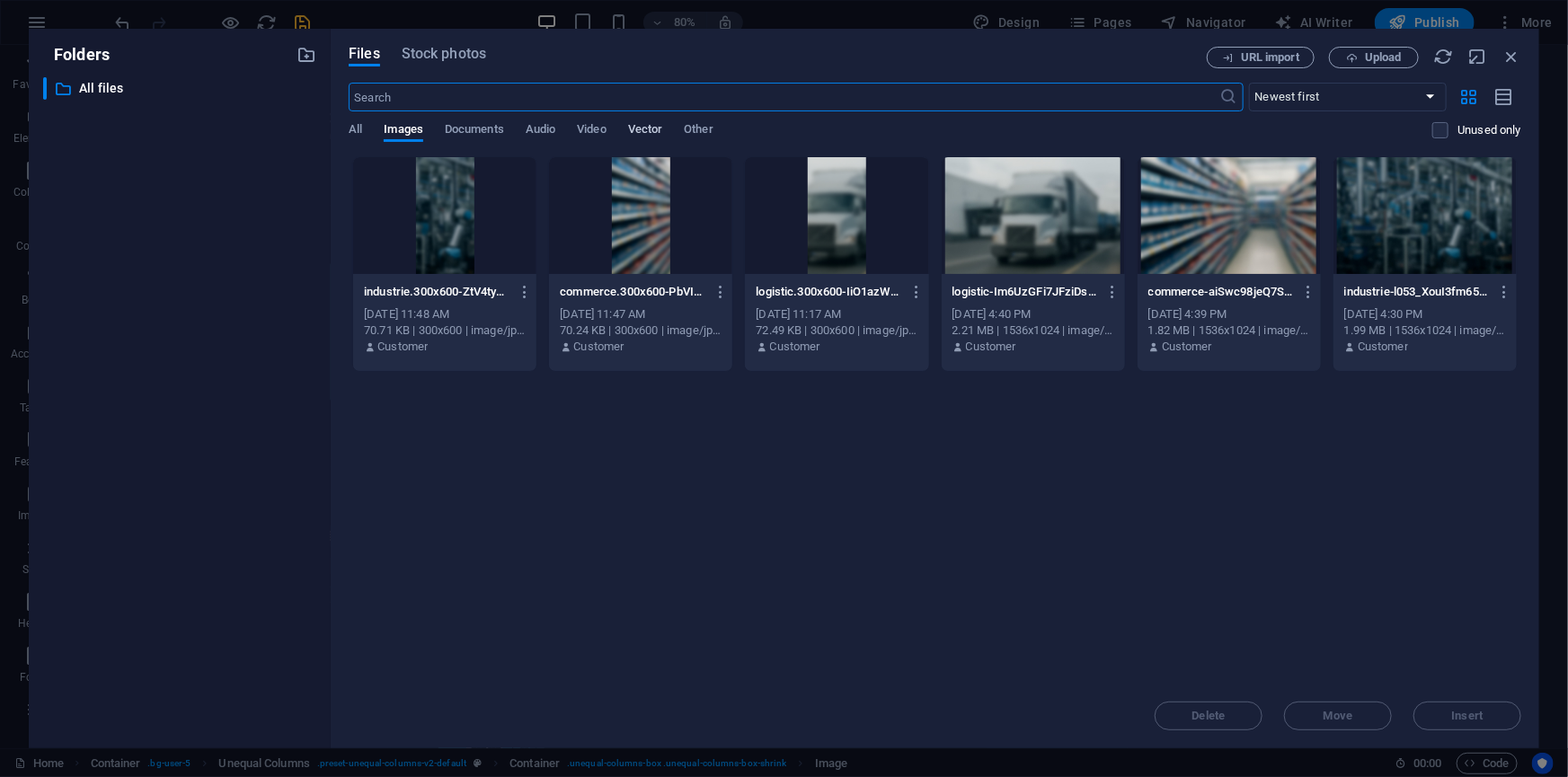
click at [652, 130] on span "Vector" at bounding box center [645, 131] width 35 height 26
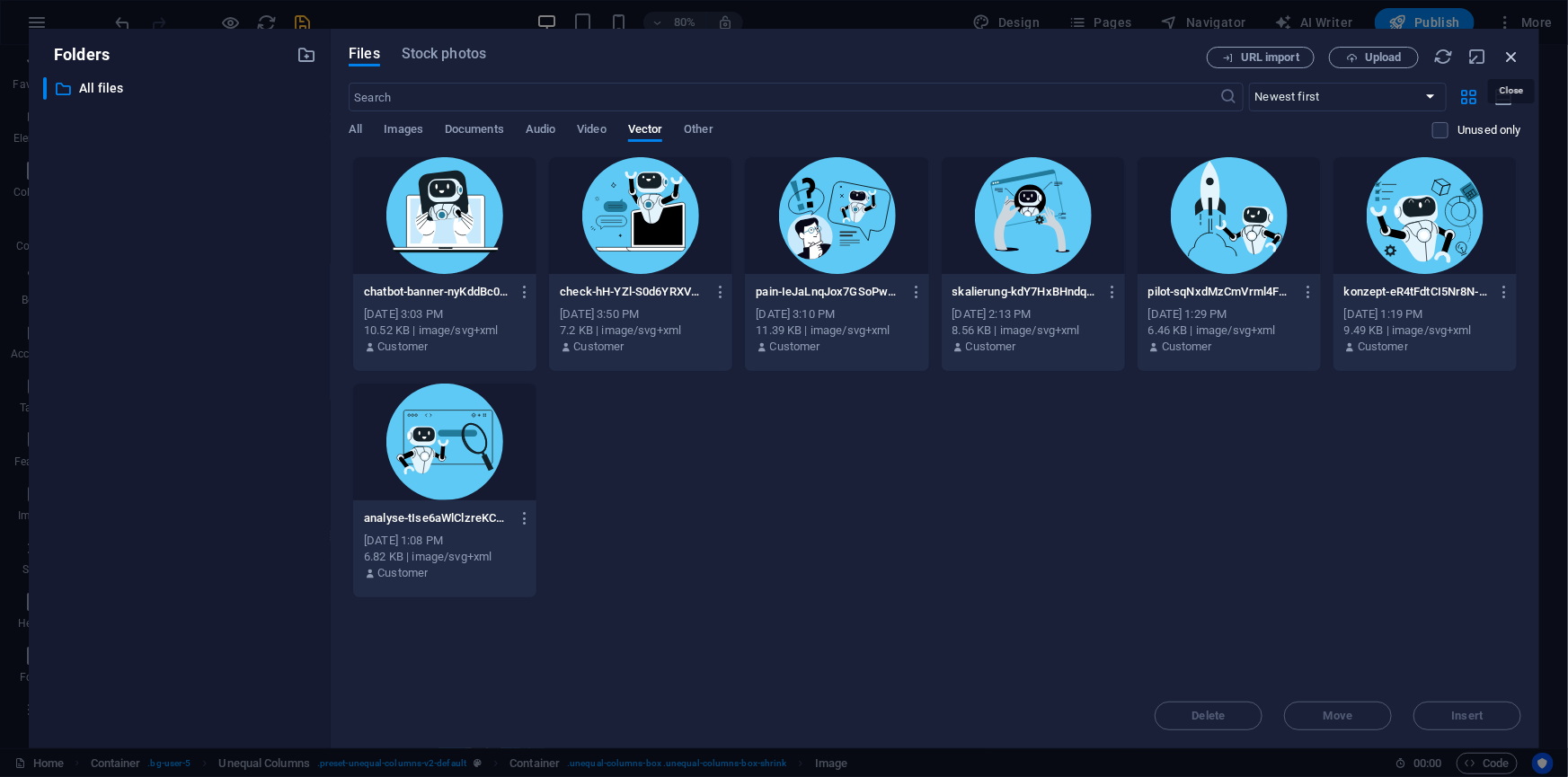
click at [1508, 53] on icon "button" at bounding box center [1511, 57] width 20 height 20
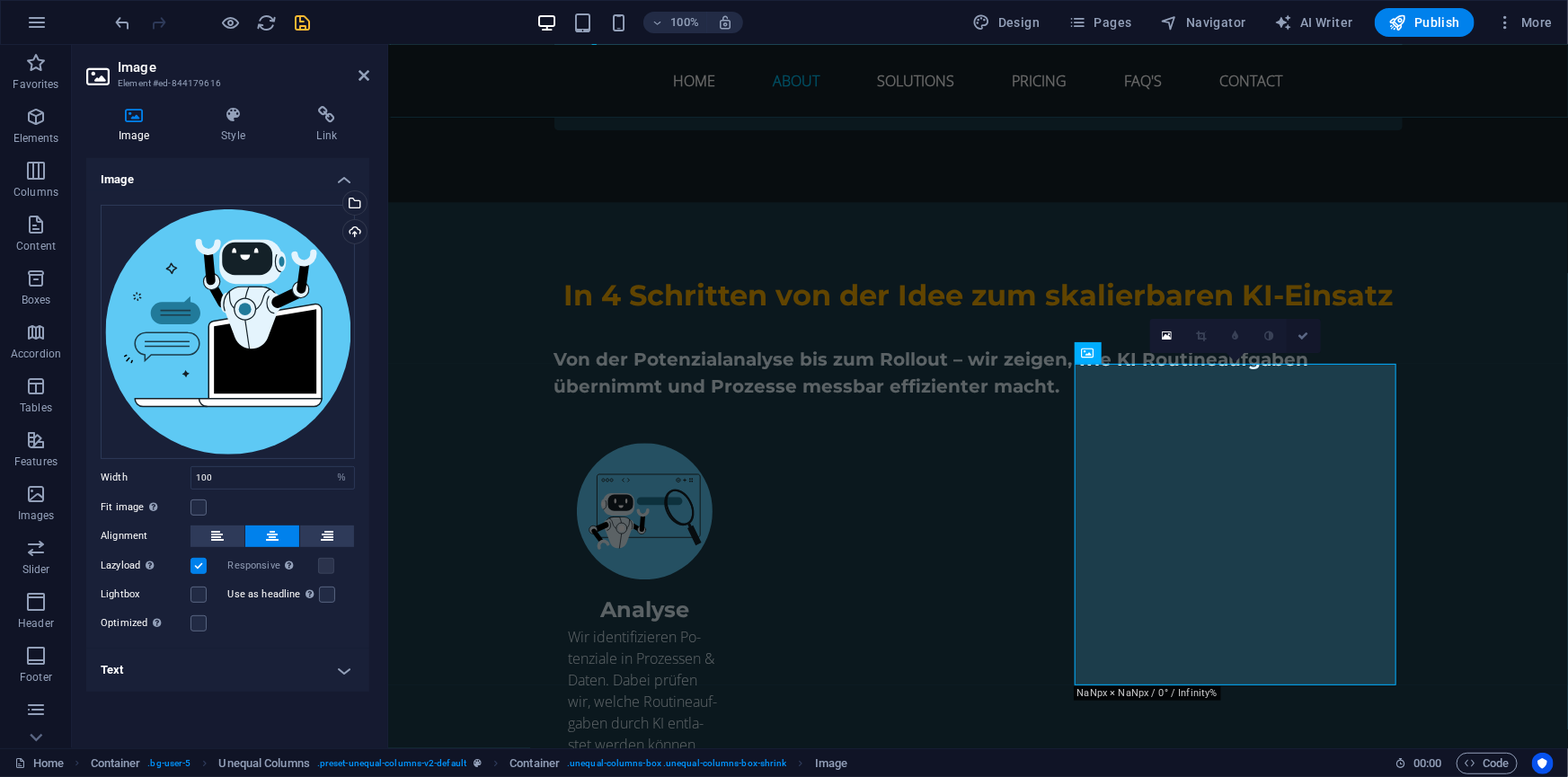
click at [1302, 334] on icon at bounding box center [1303, 336] width 11 height 11
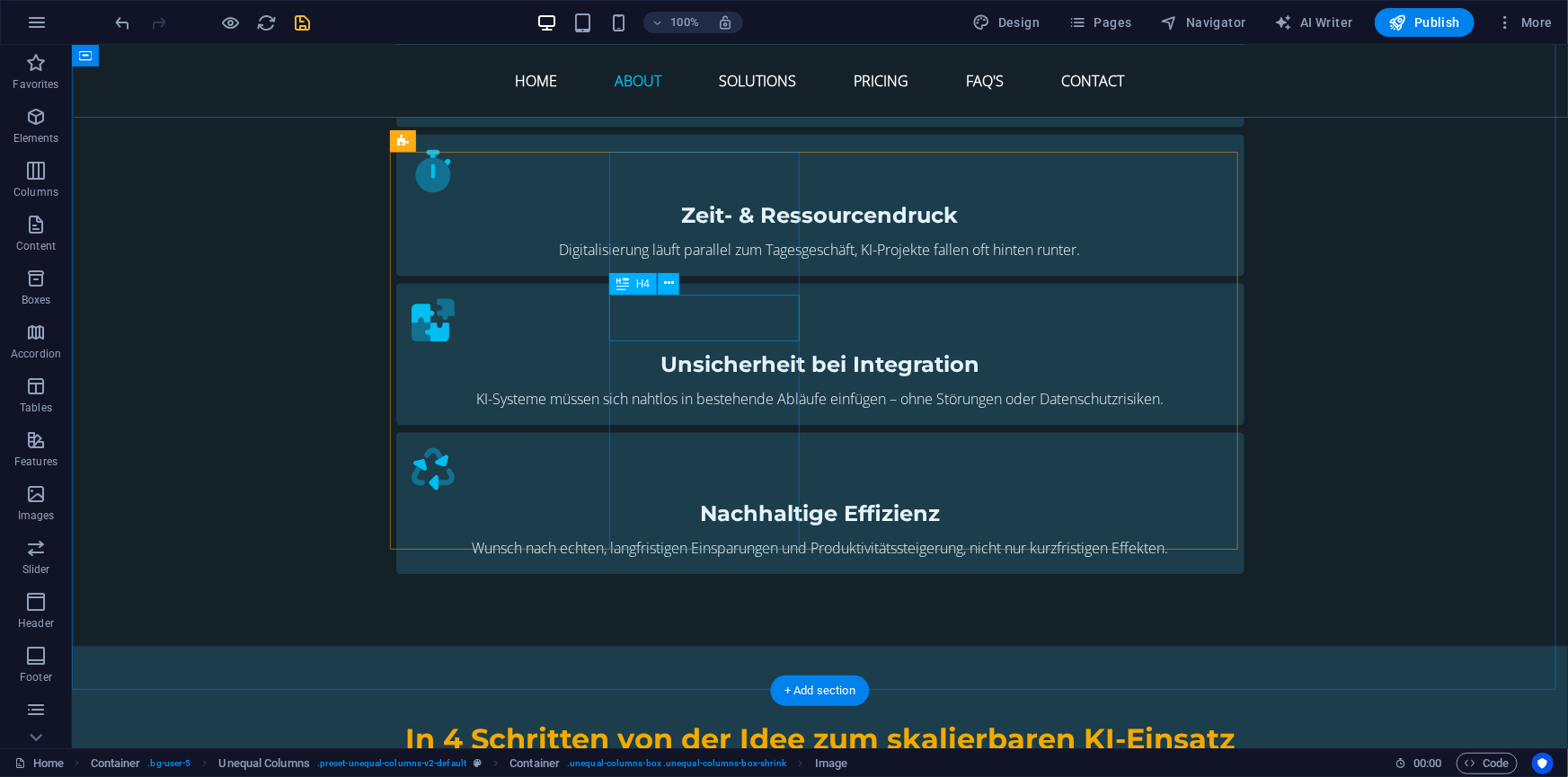
scroll to position [1681, 0]
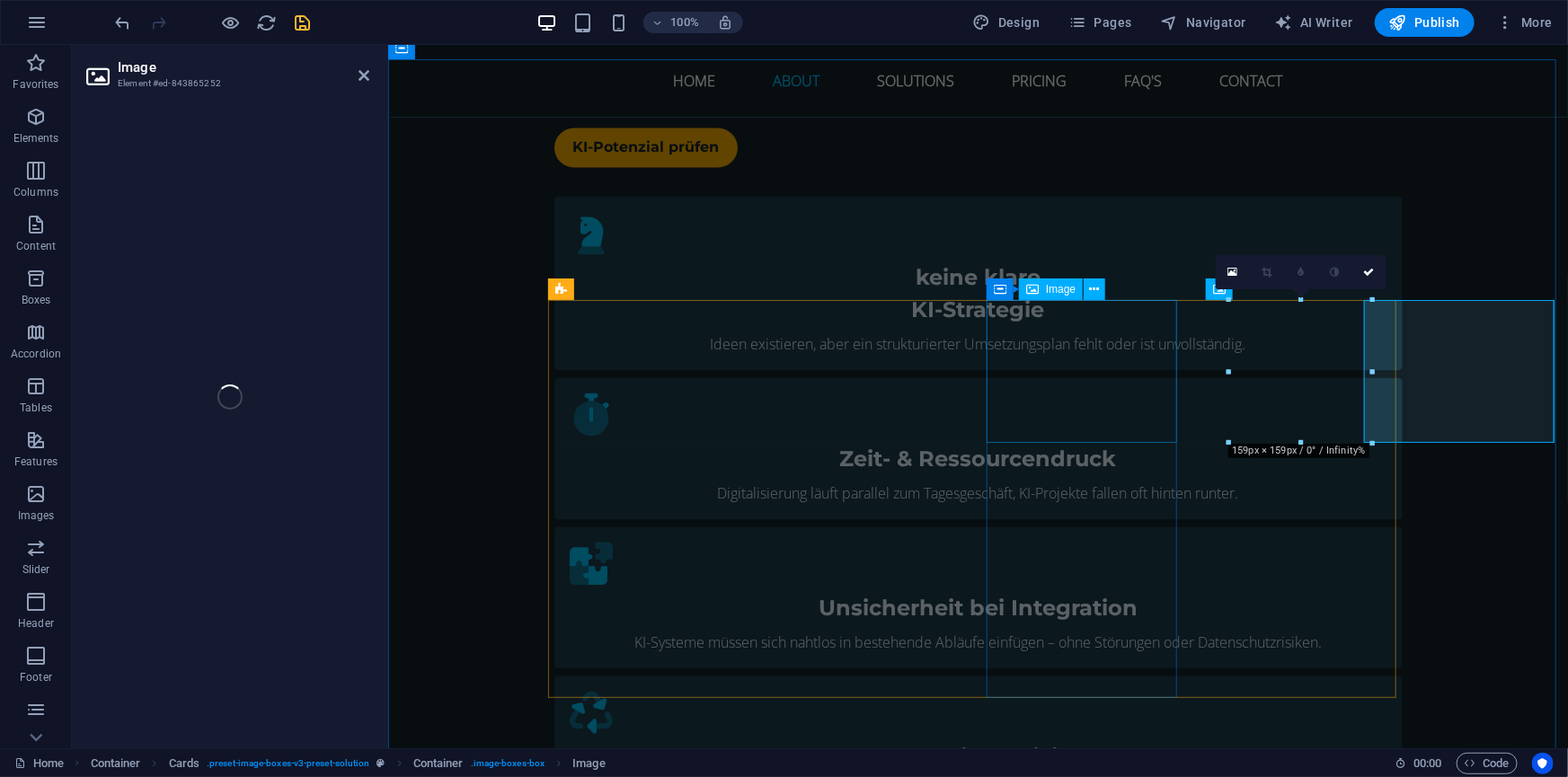
select select "%"
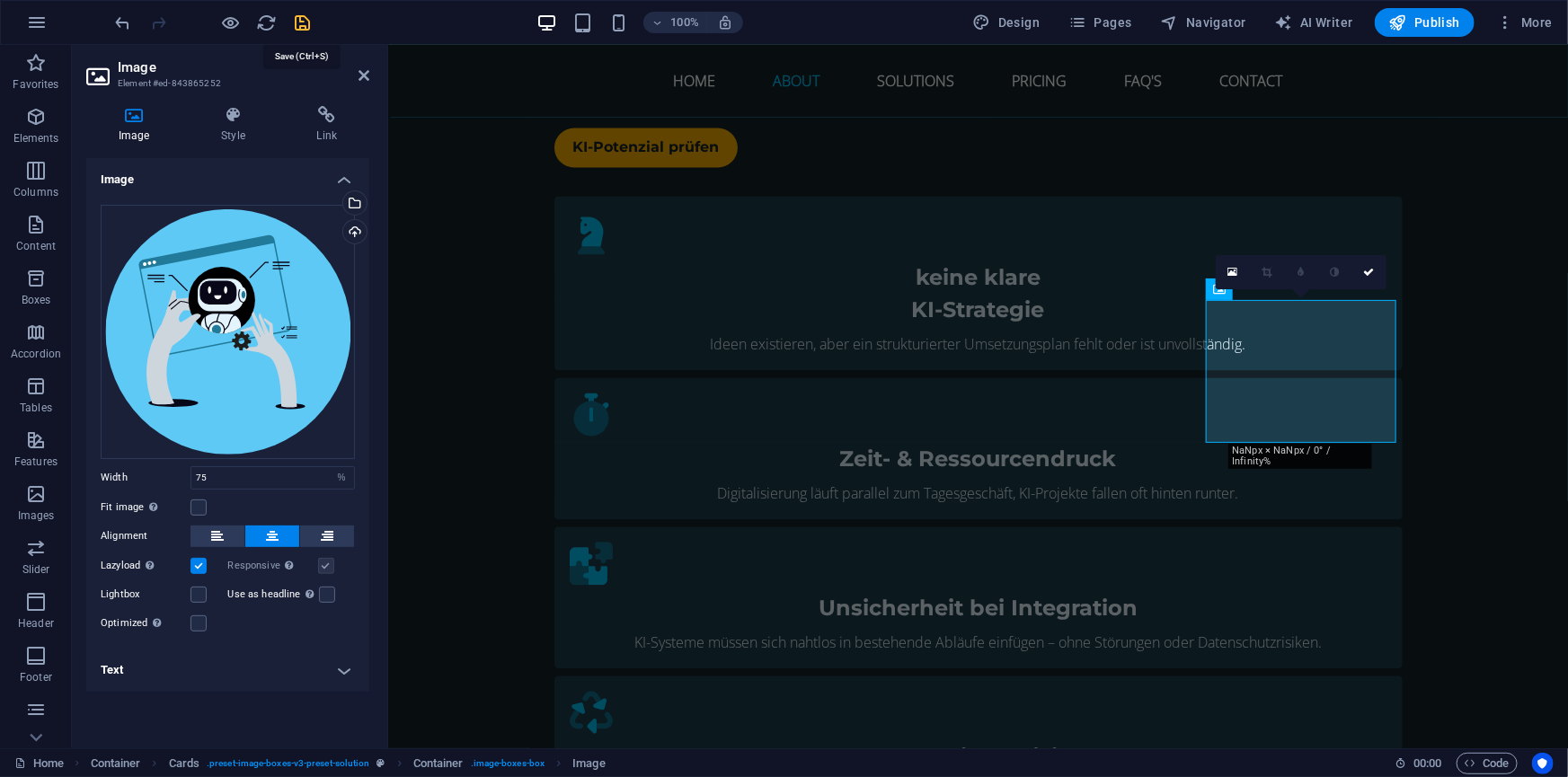
drag, startPoint x: 303, startPoint y: 25, endPoint x: 410, endPoint y: 136, distance: 154.2
click at [303, 25] on icon "save" at bounding box center [303, 23] width 21 height 21
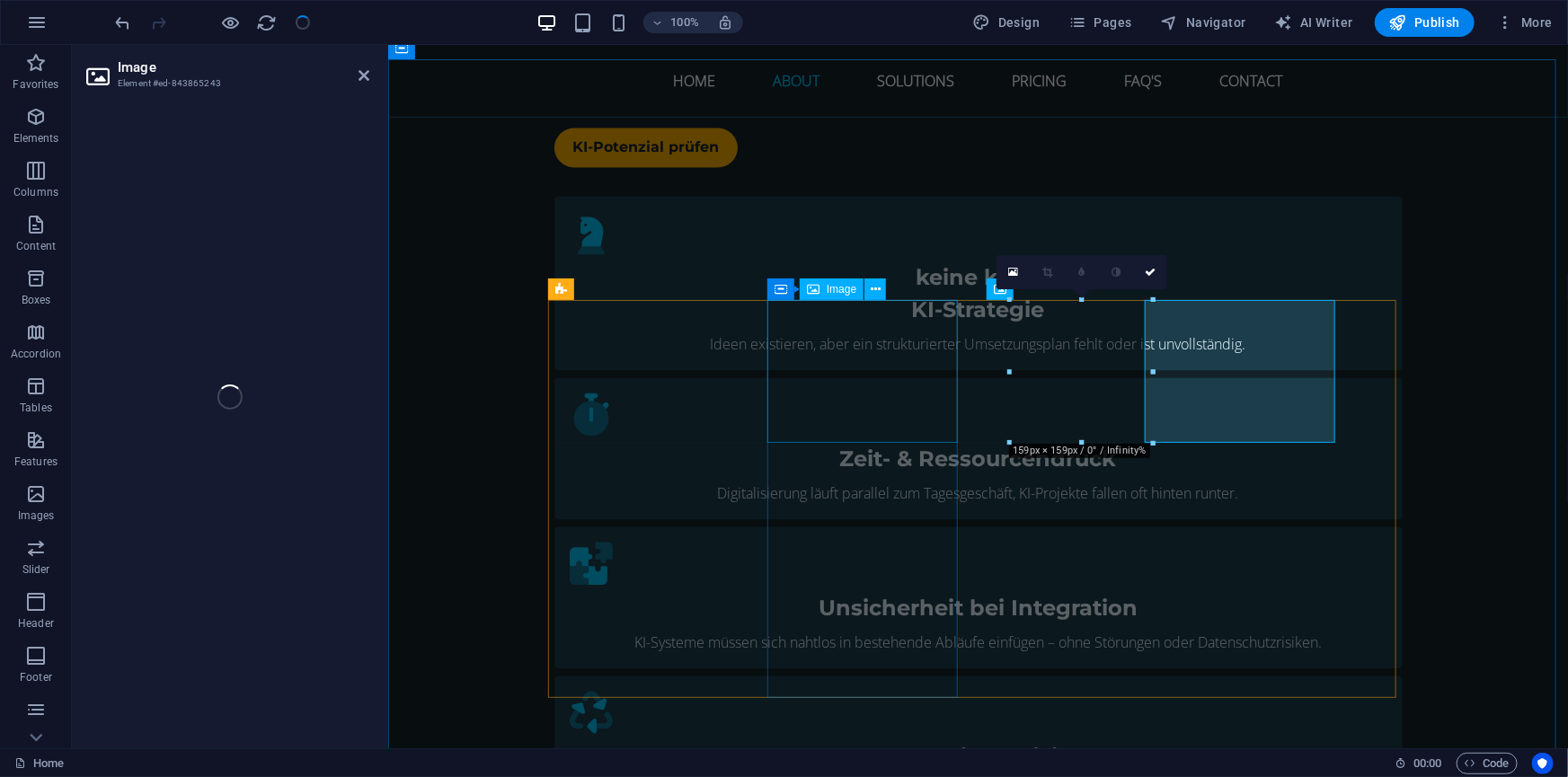
select select "%"
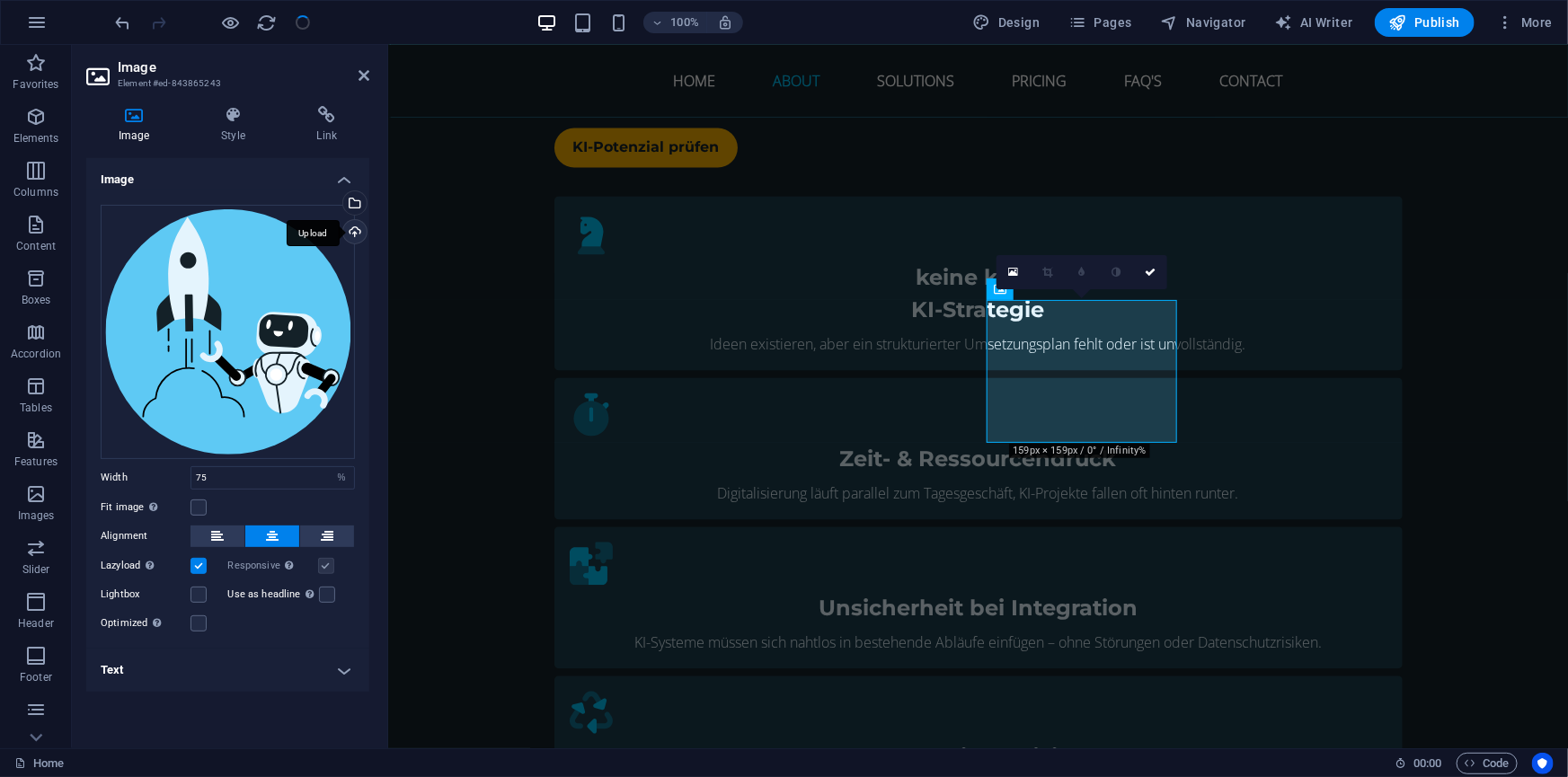
click at [350, 228] on div "Upload" at bounding box center [352, 233] width 26 height 26
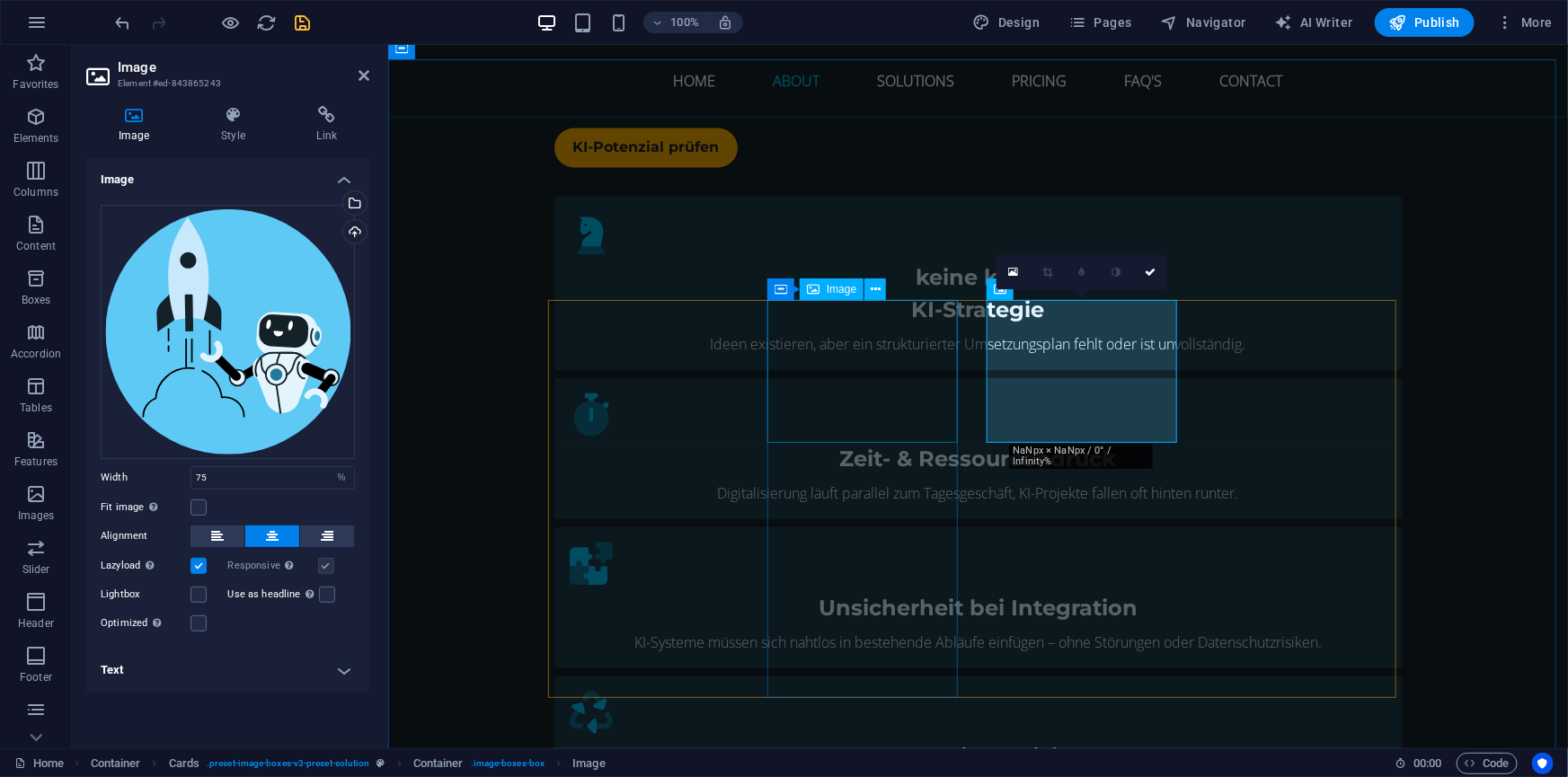
select select "%"
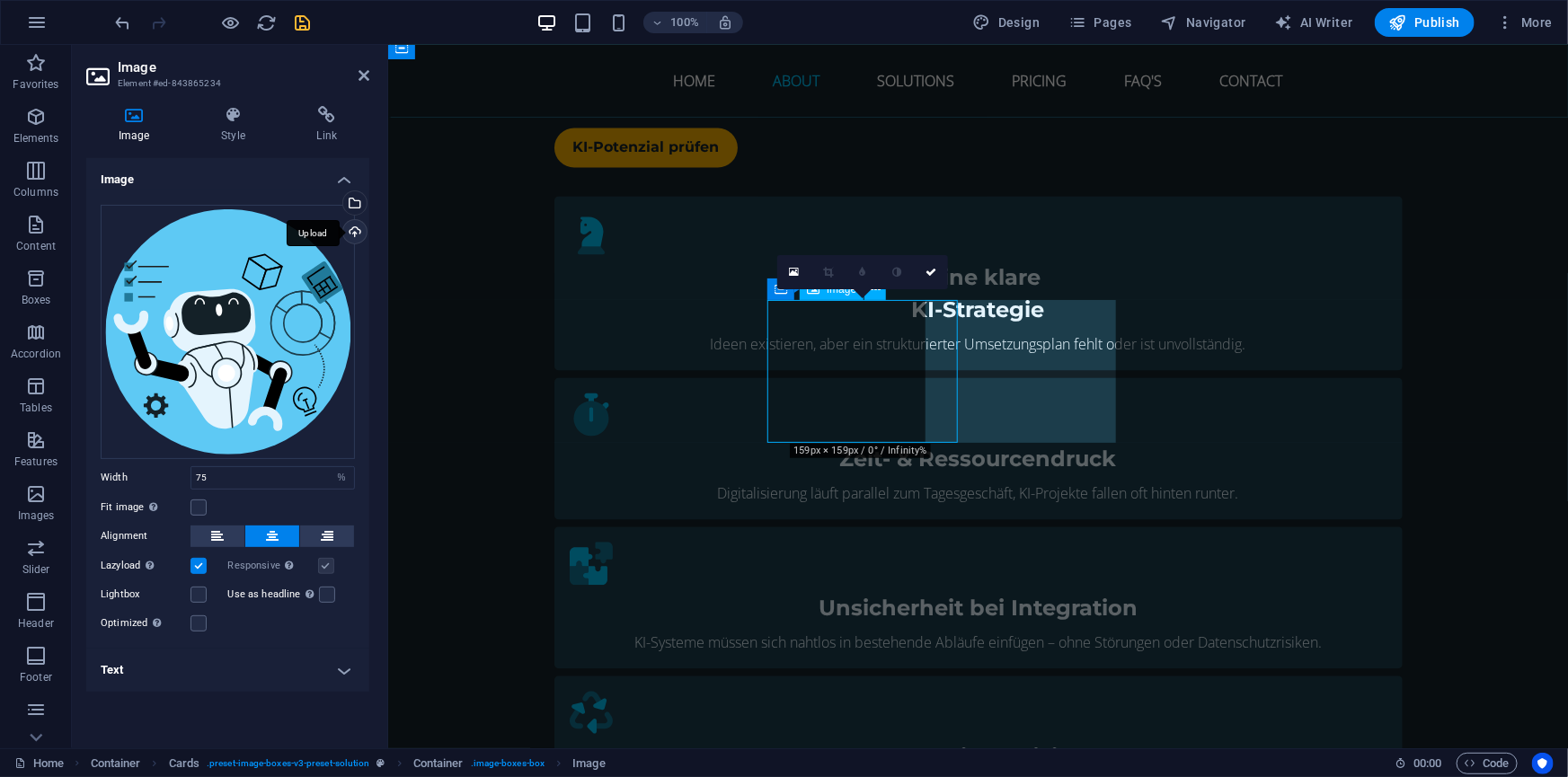
click at [351, 230] on div "Upload" at bounding box center [352, 233] width 26 height 26
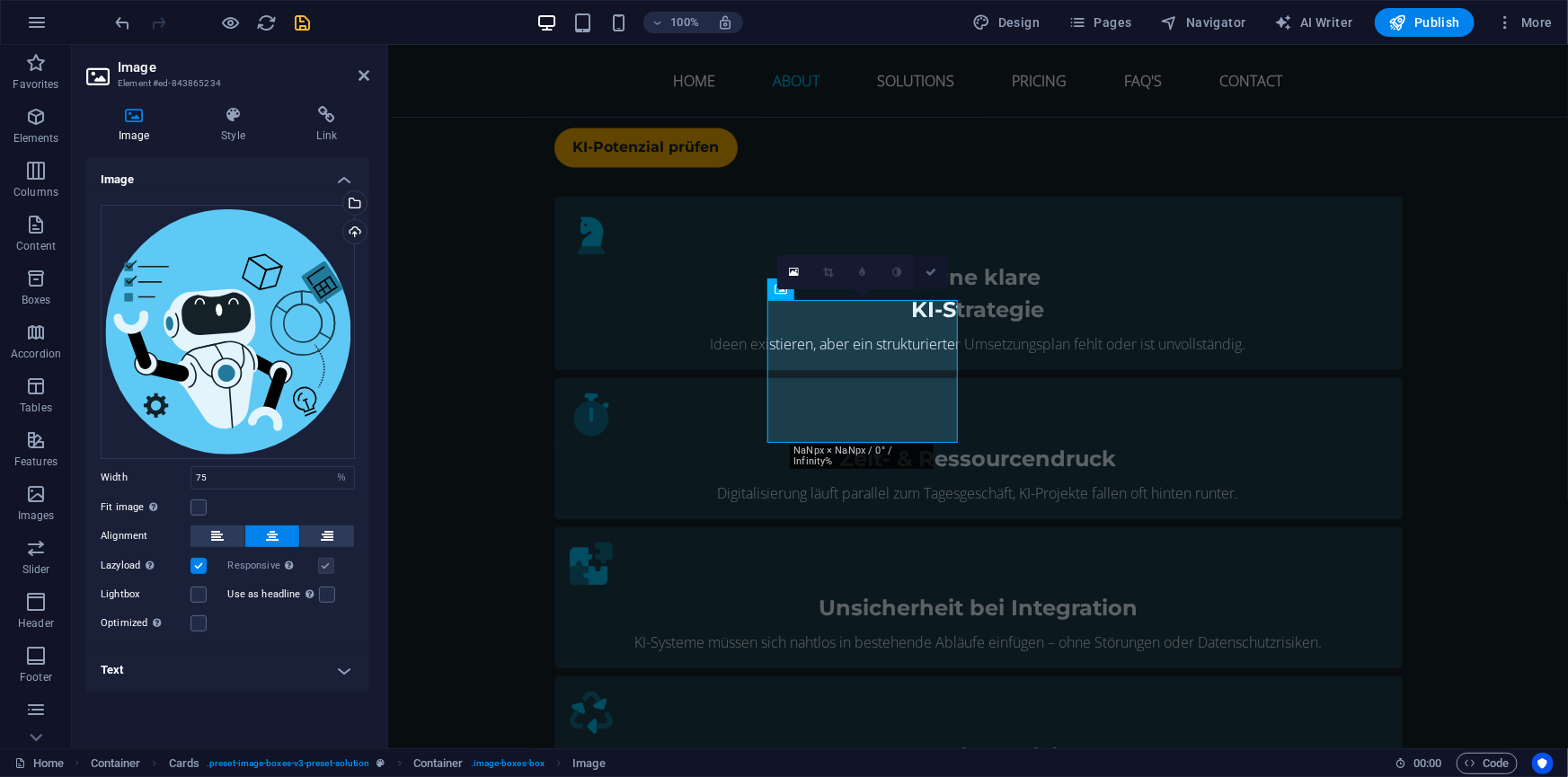
drag, startPoint x: 927, startPoint y: 273, endPoint x: 723, endPoint y: 288, distance: 204.6
click at [927, 273] on icon at bounding box center [931, 272] width 11 height 11
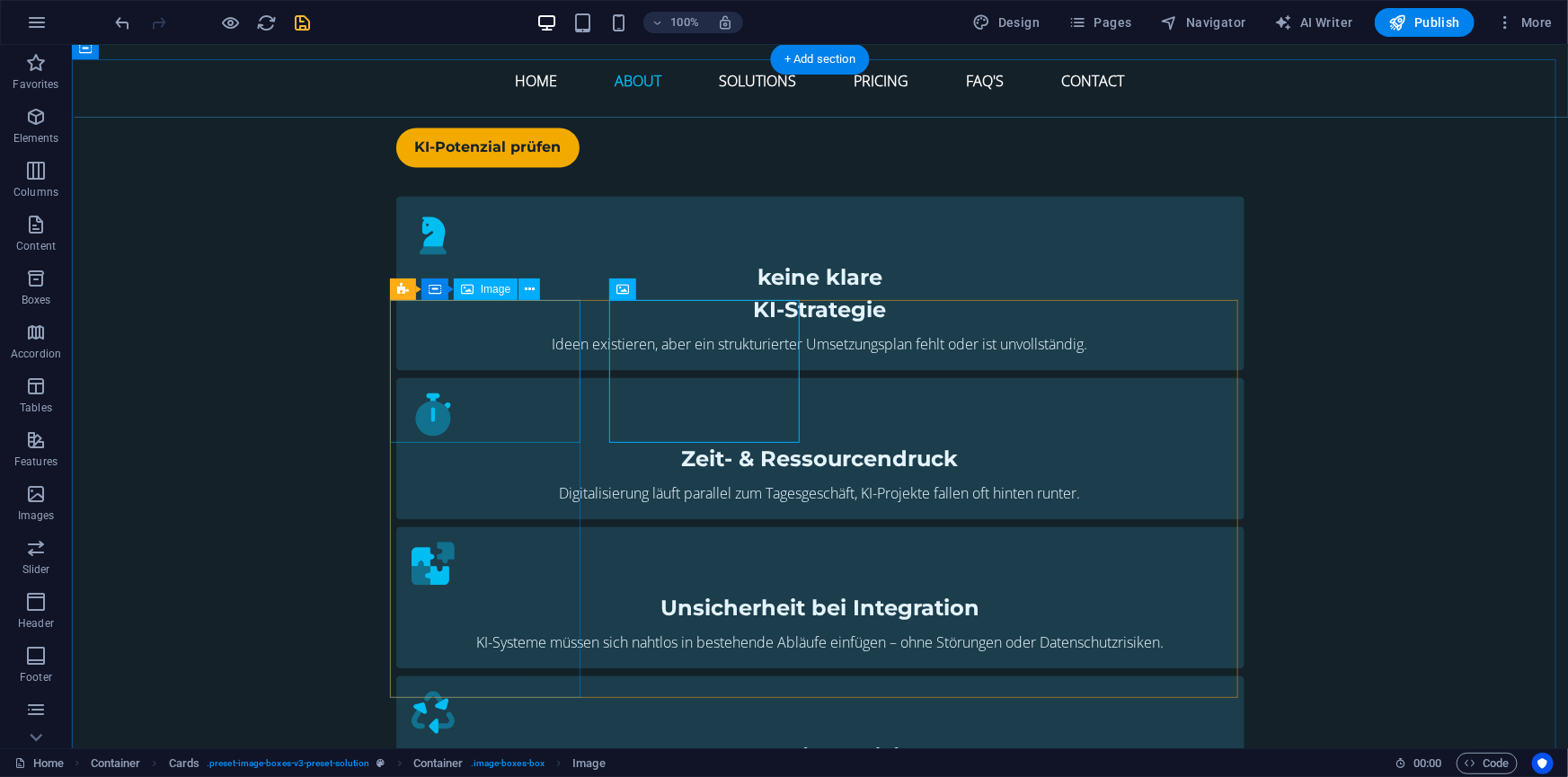
select select "%"
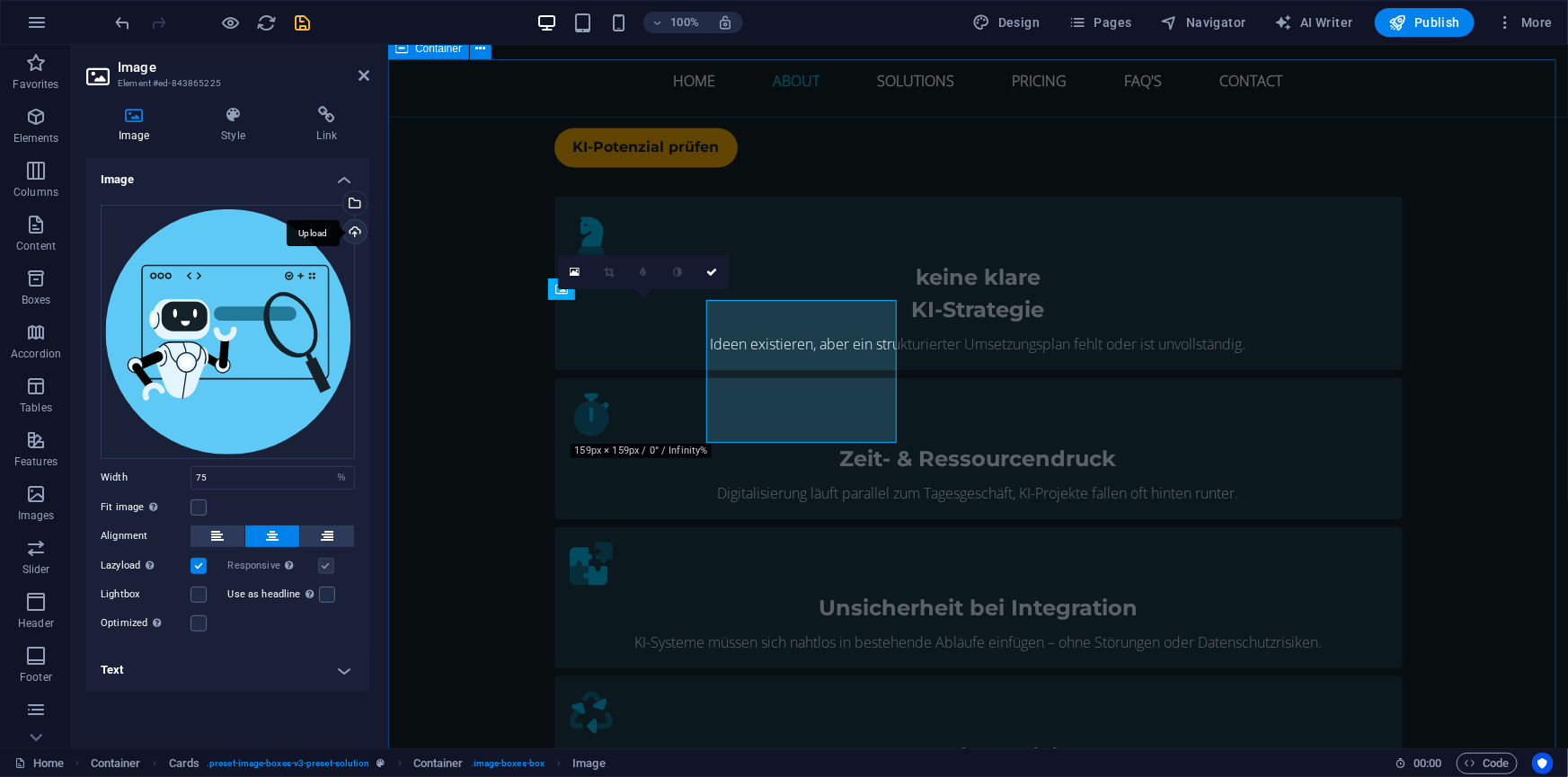
click at [353, 230] on div "Upload" at bounding box center [352, 233] width 26 height 26
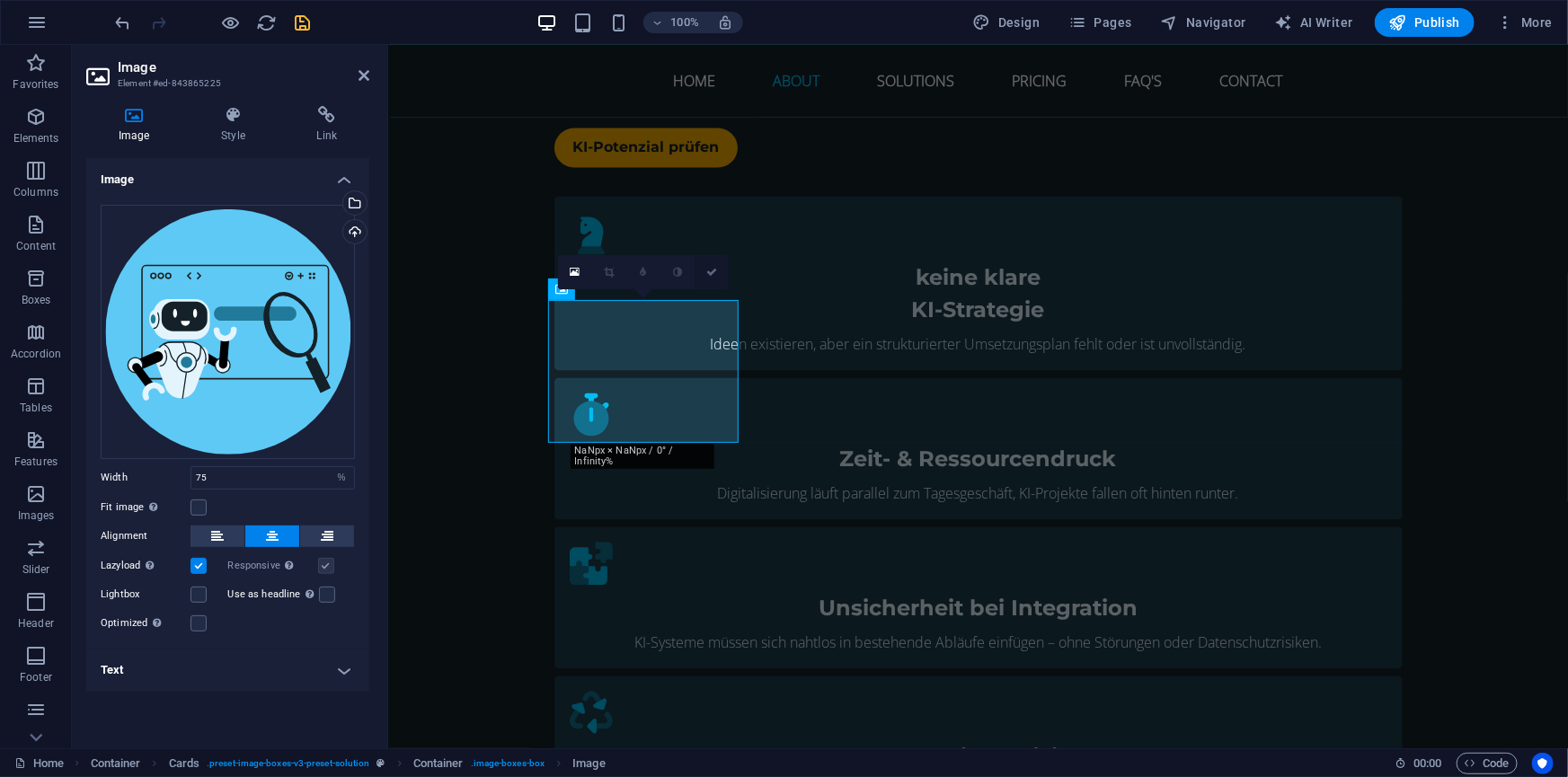
click at [707, 275] on icon at bounding box center [711, 272] width 11 height 11
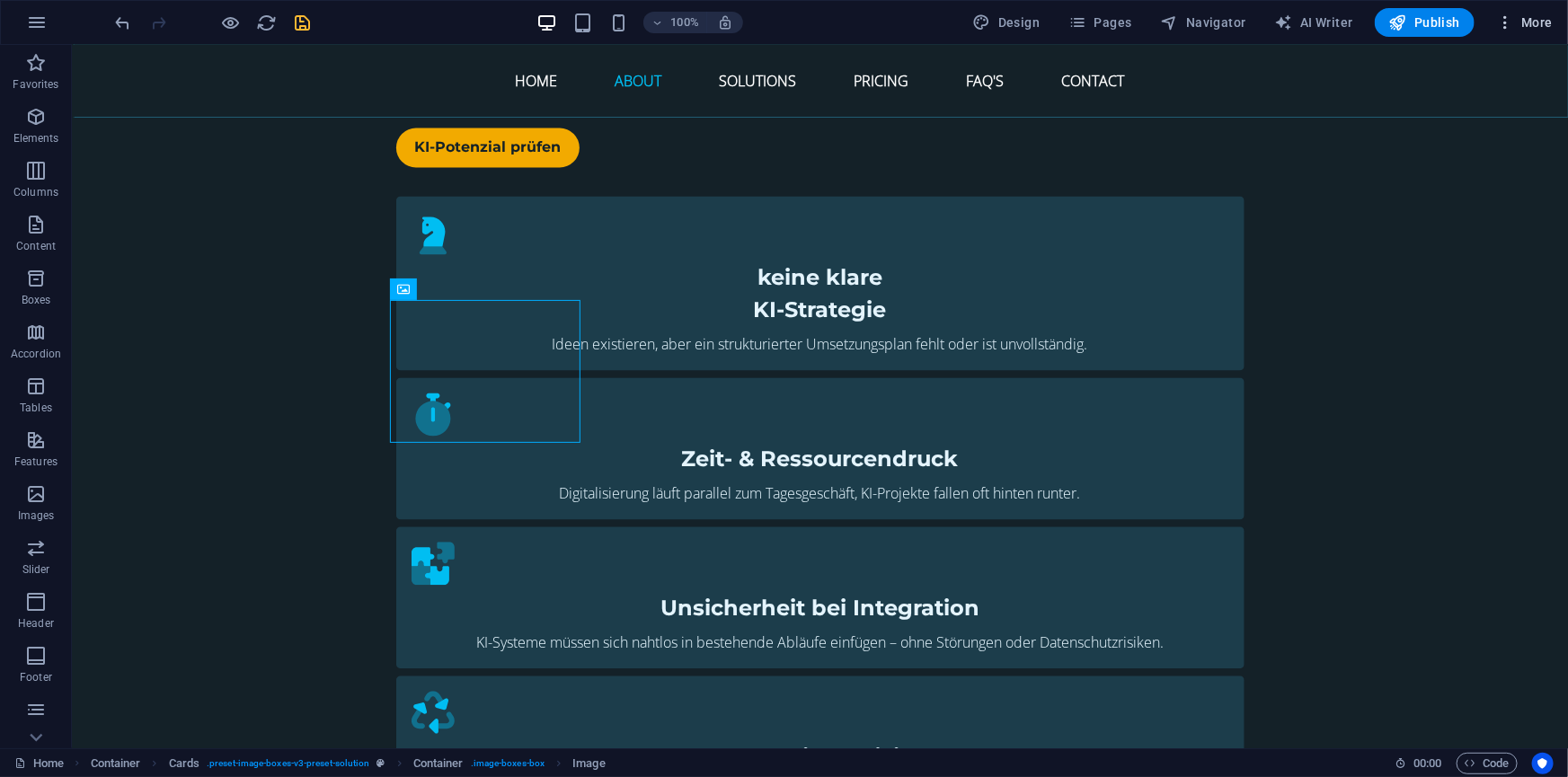
click at [1528, 22] on span "More" at bounding box center [1524, 23] width 57 height 18
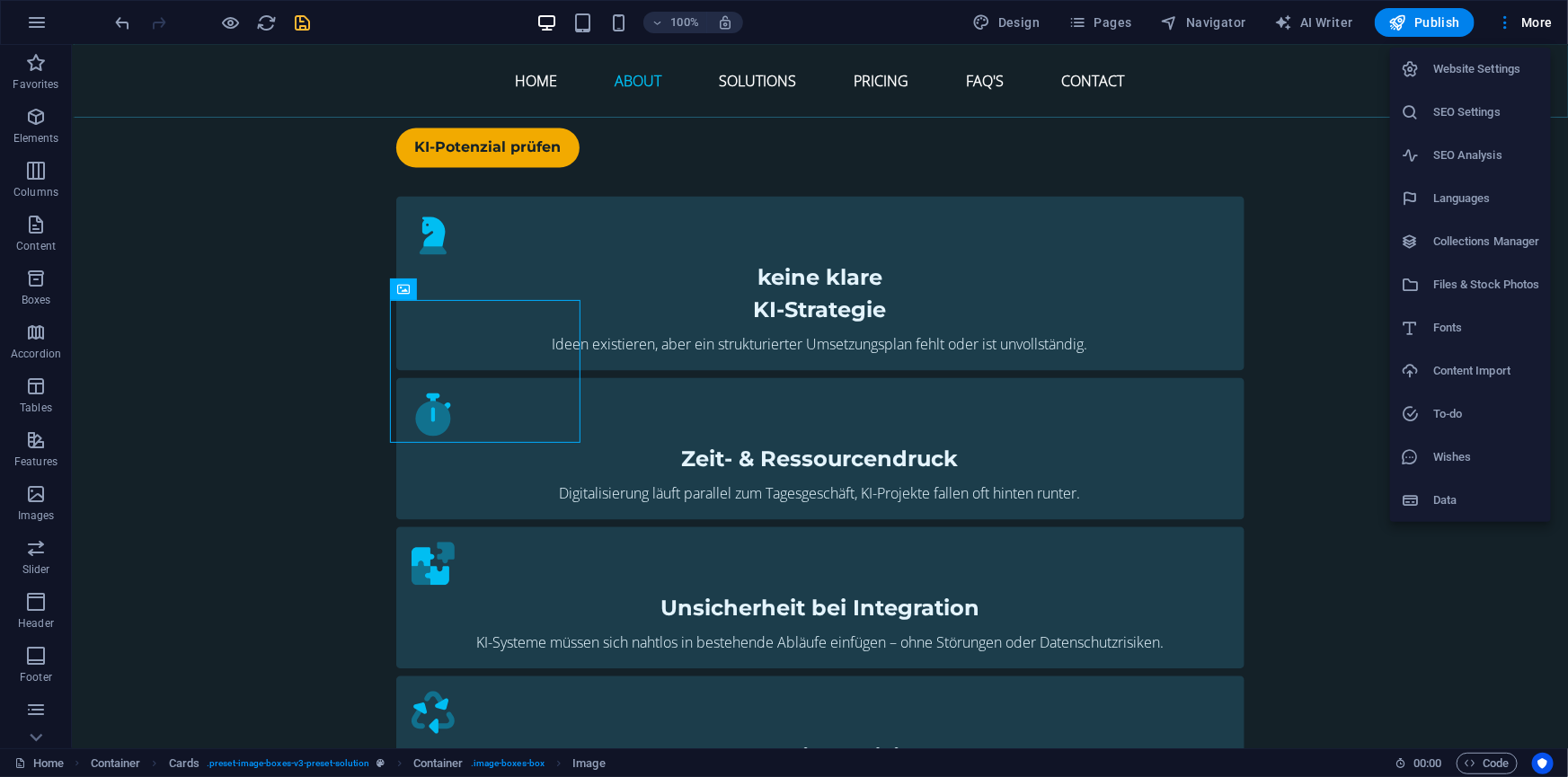
click at [1476, 284] on h6 "Files & Stock Photos" at bounding box center [1486, 285] width 107 height 22
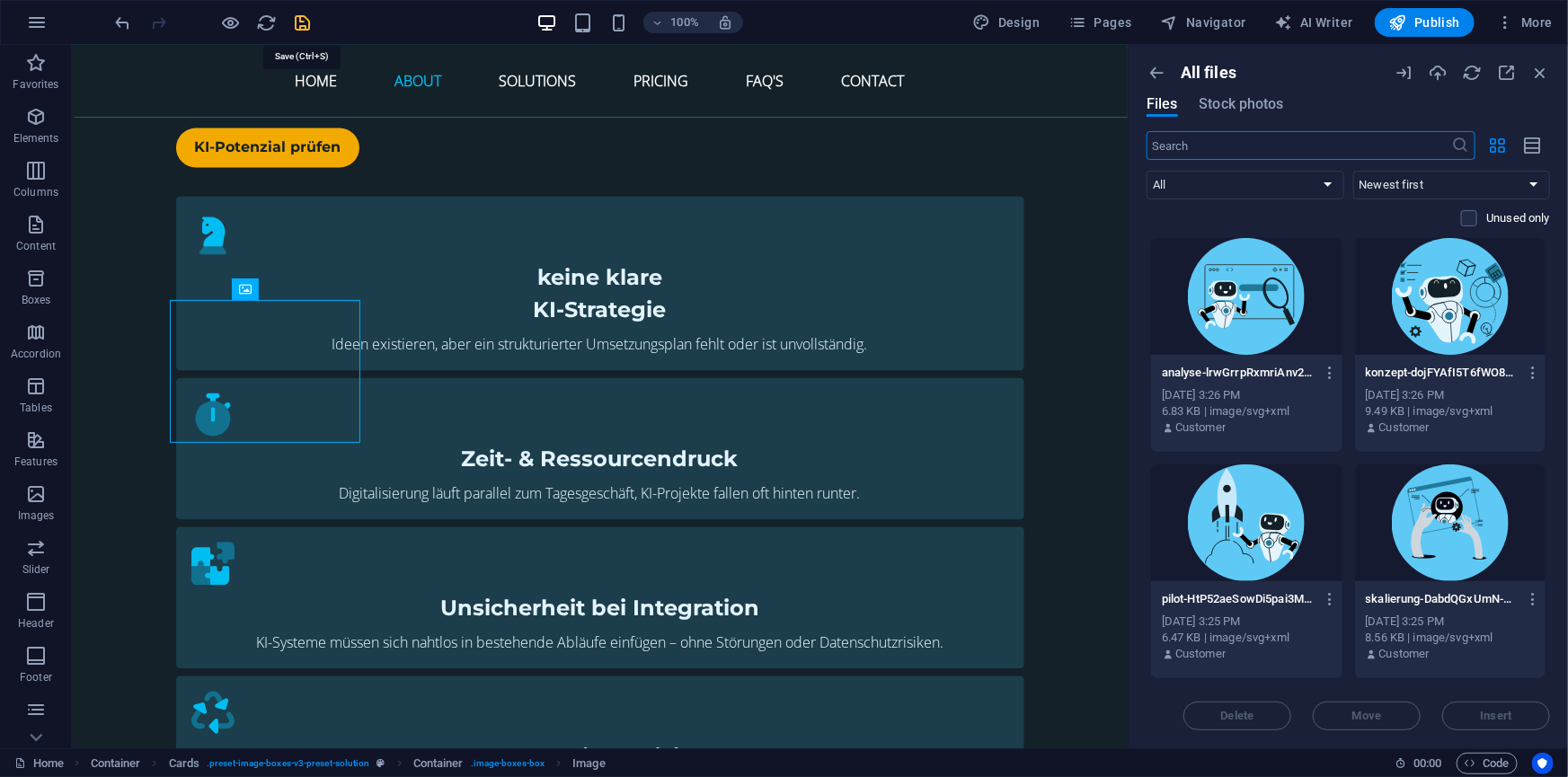
click at [301, 18] on icon "save" at bounding box center [303, 23] width 21 height 21
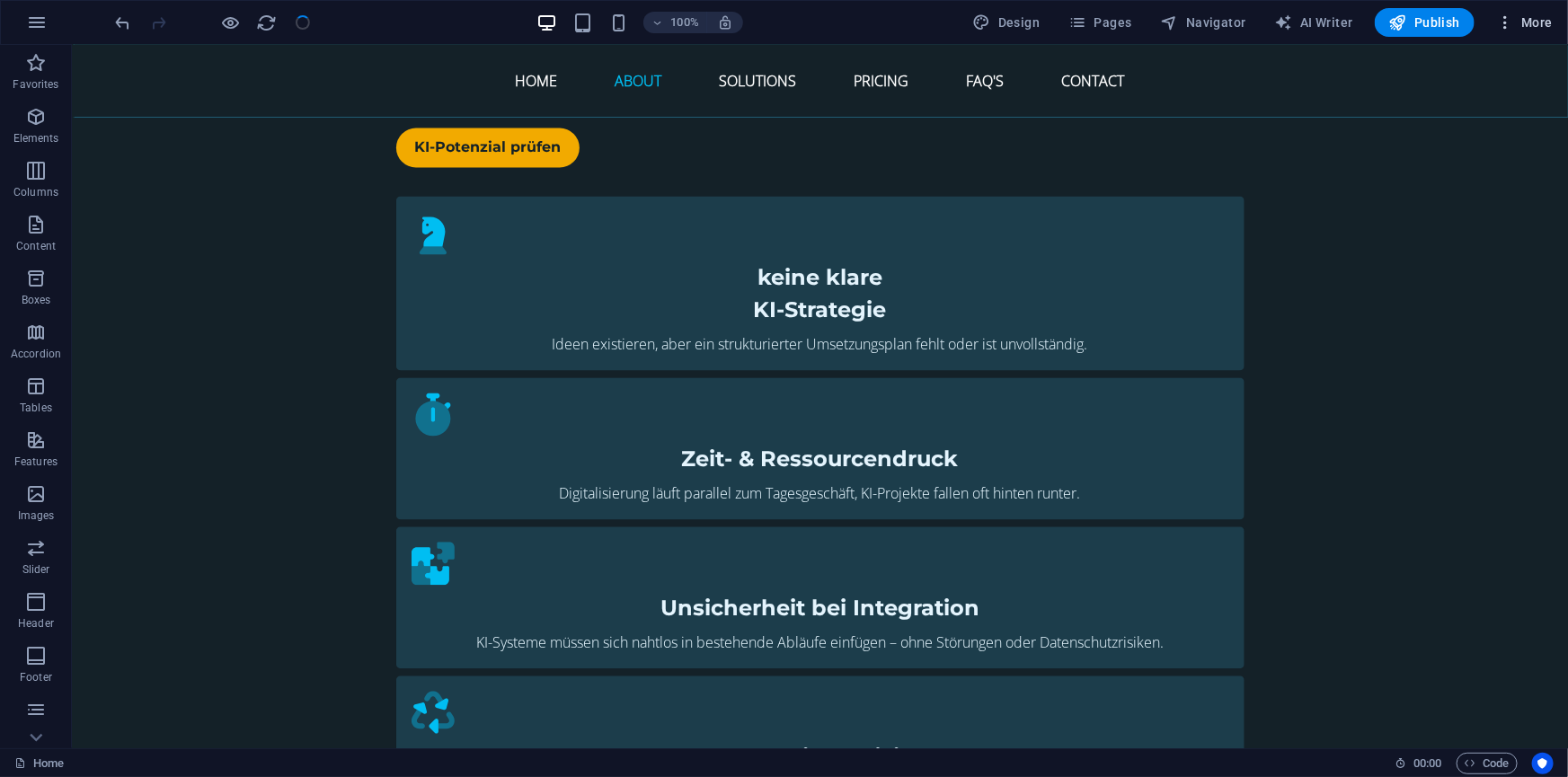
click at [1534, 20] on span "More" at bounding box center [1524, 23] width 57 height 18
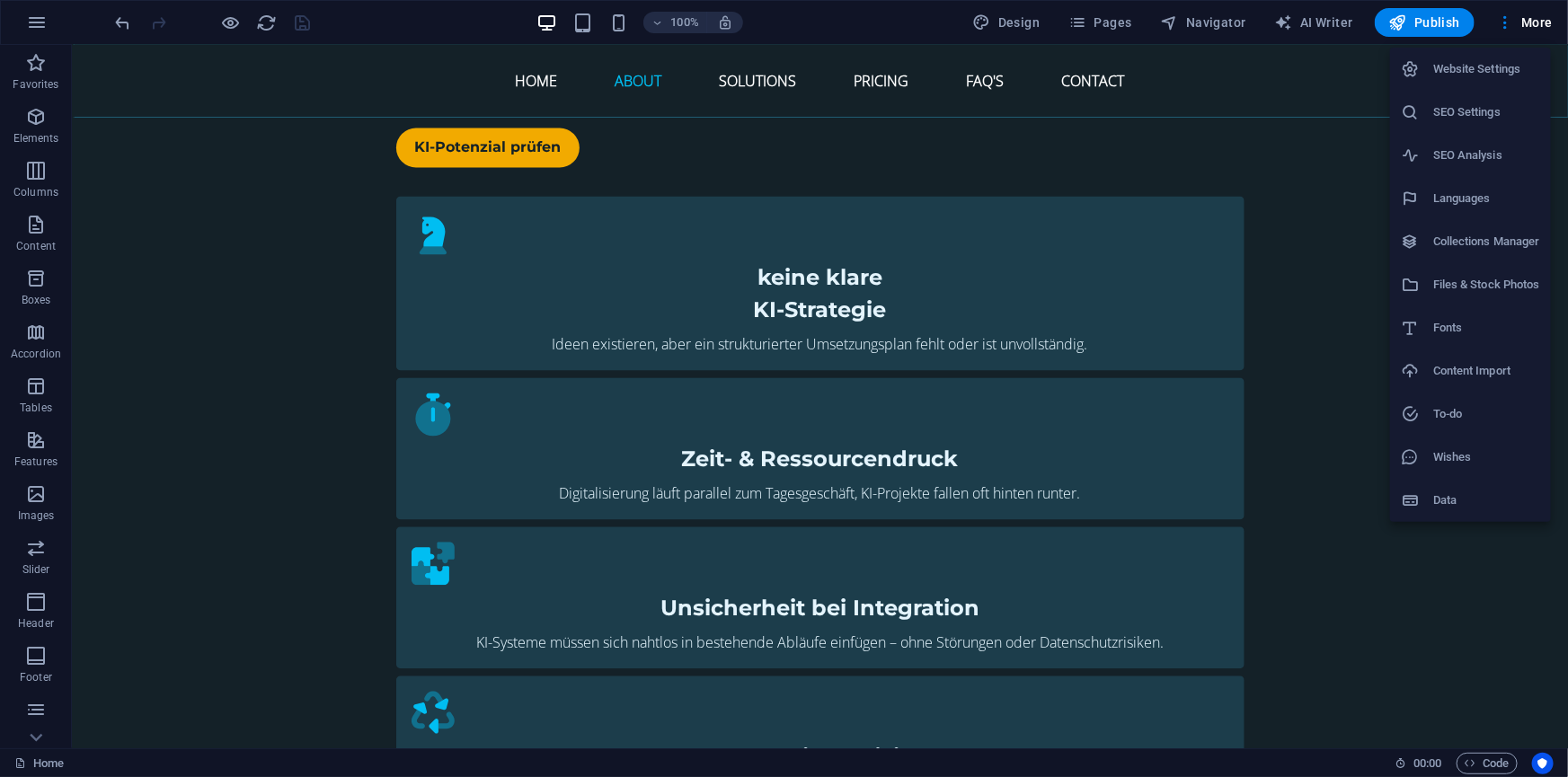
click at [1473, 285] on h6 "Files & Stock Photos" at bounding box center [1486, 285] width 107 height 22
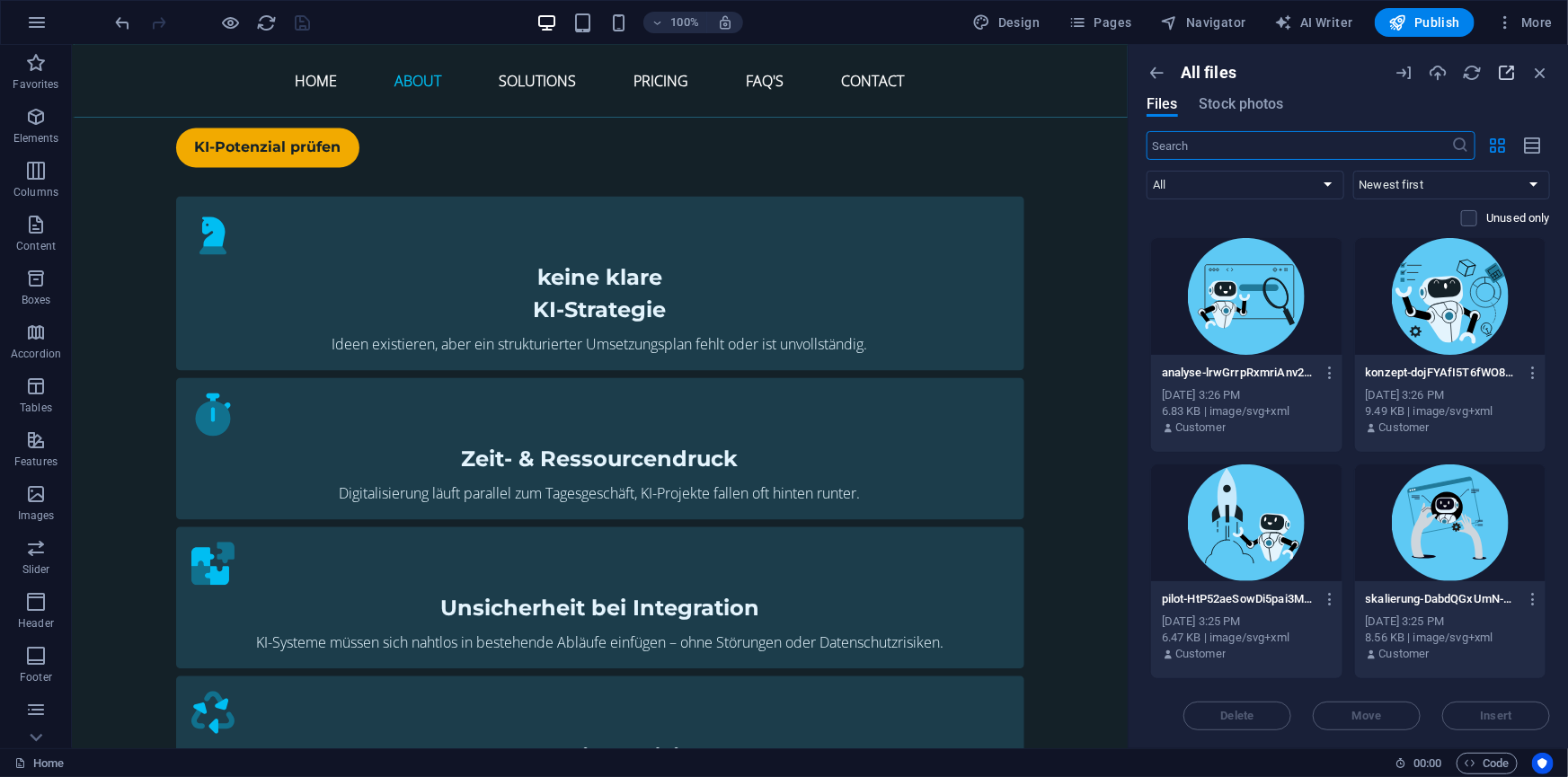
click at [1500, 71] on icon "button" at bounding box center [1505, 73] width 20 height 20
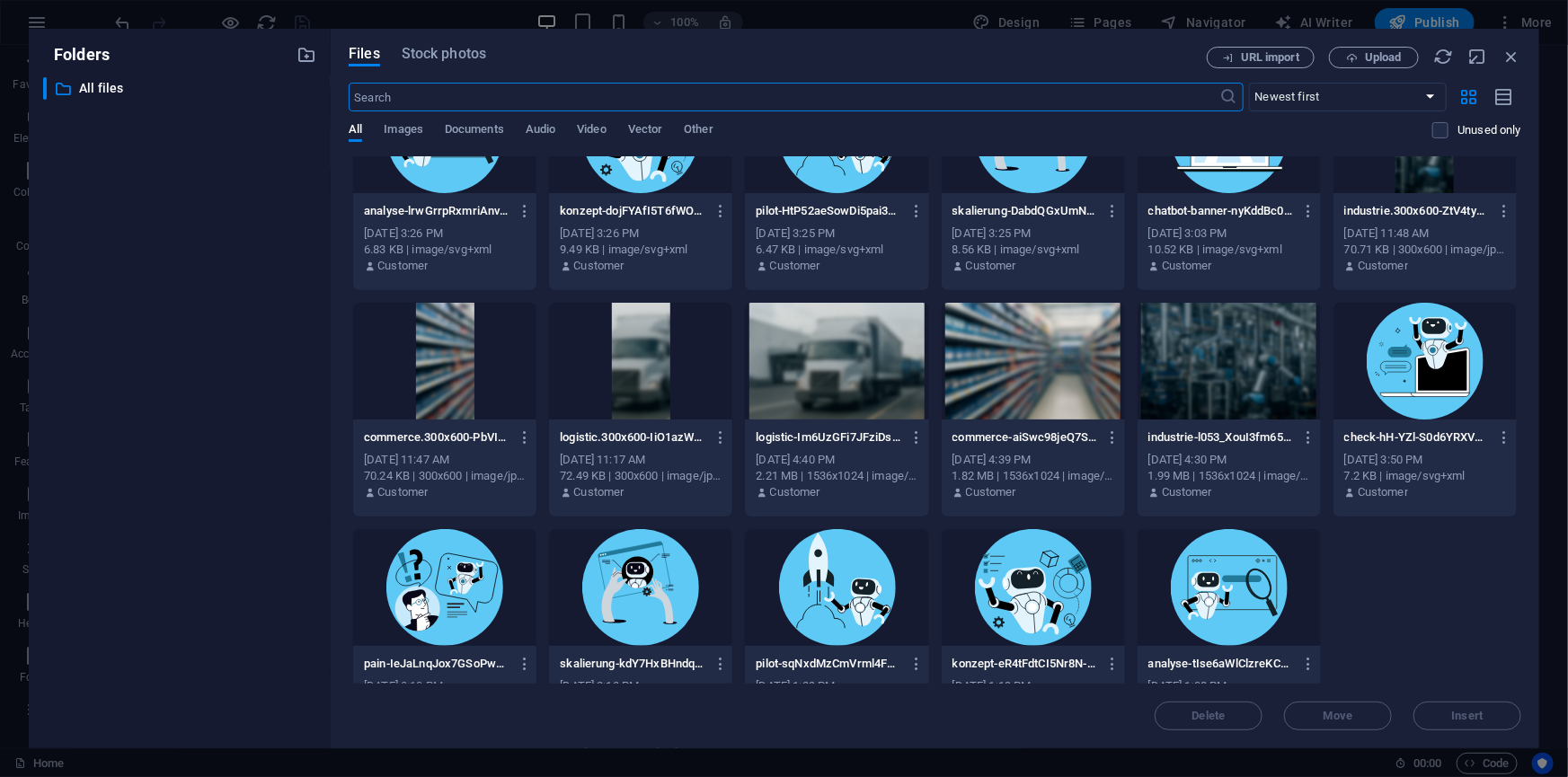
scroll to position [141, 0]
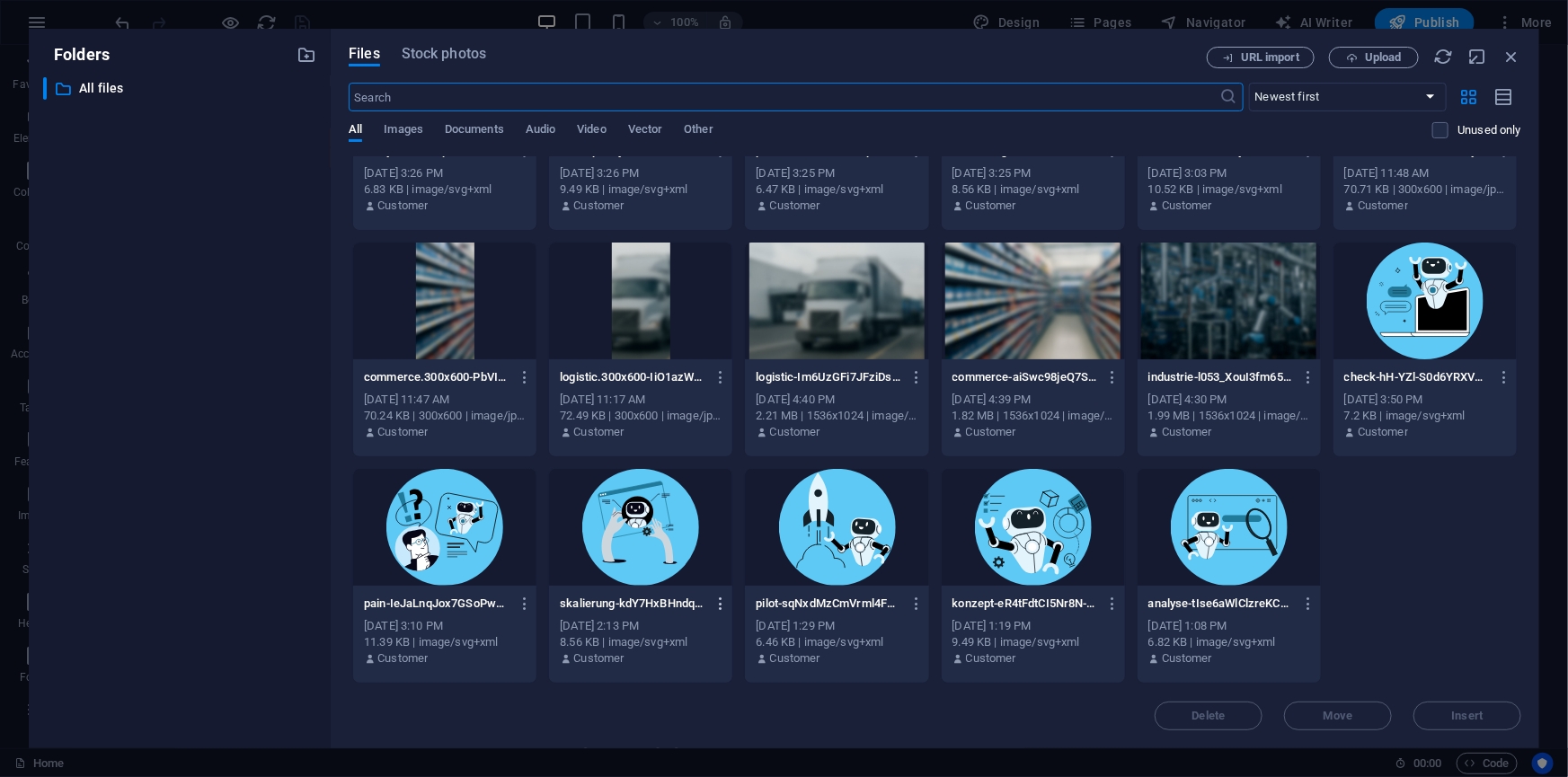
click at [719, 600] on icon "button" at bounding box center [720, 603] width 17 height 16
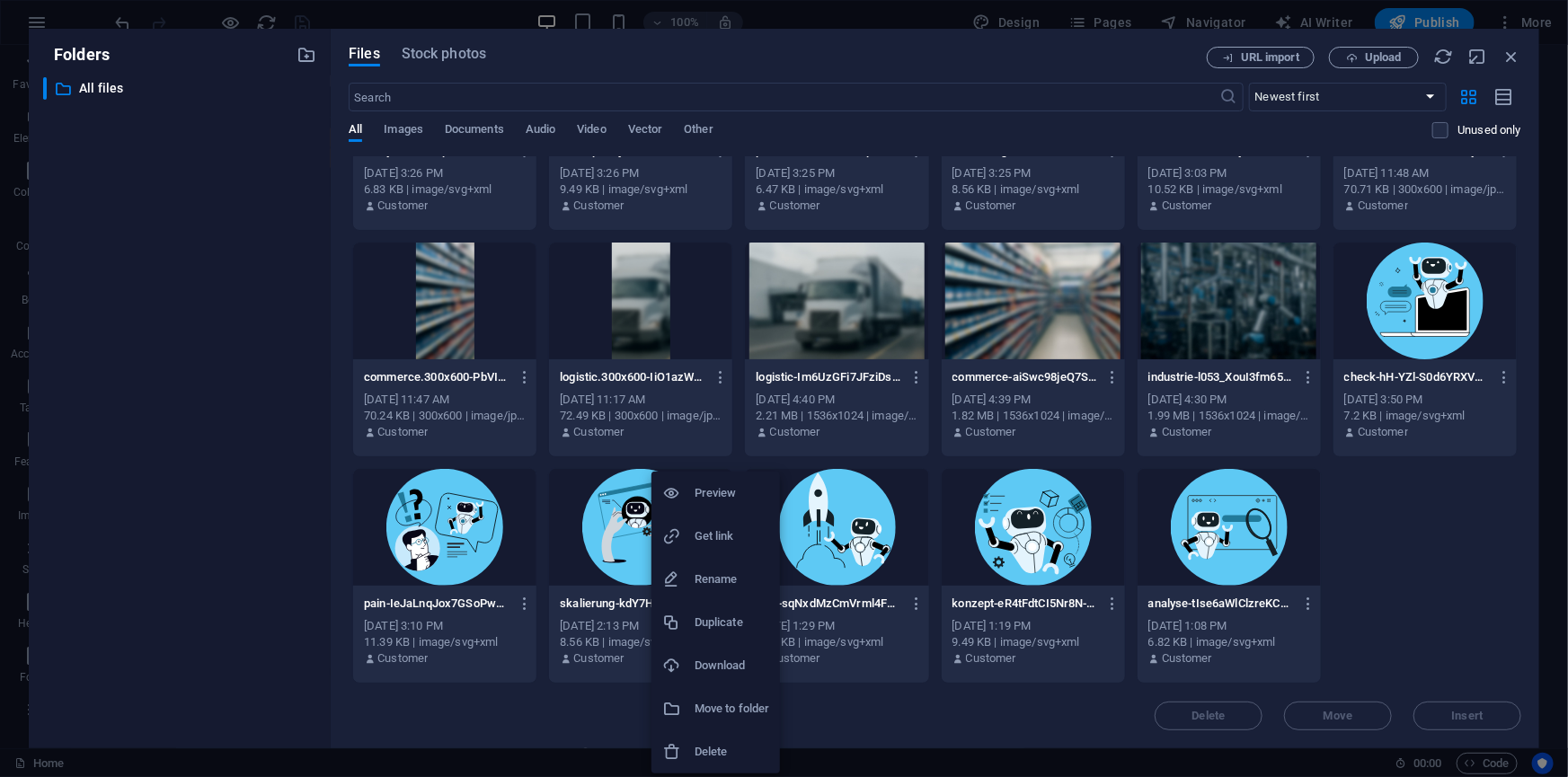
click at [720, 751] on h6 "Delete" at bounding box center [732, 752] width 75 height 22
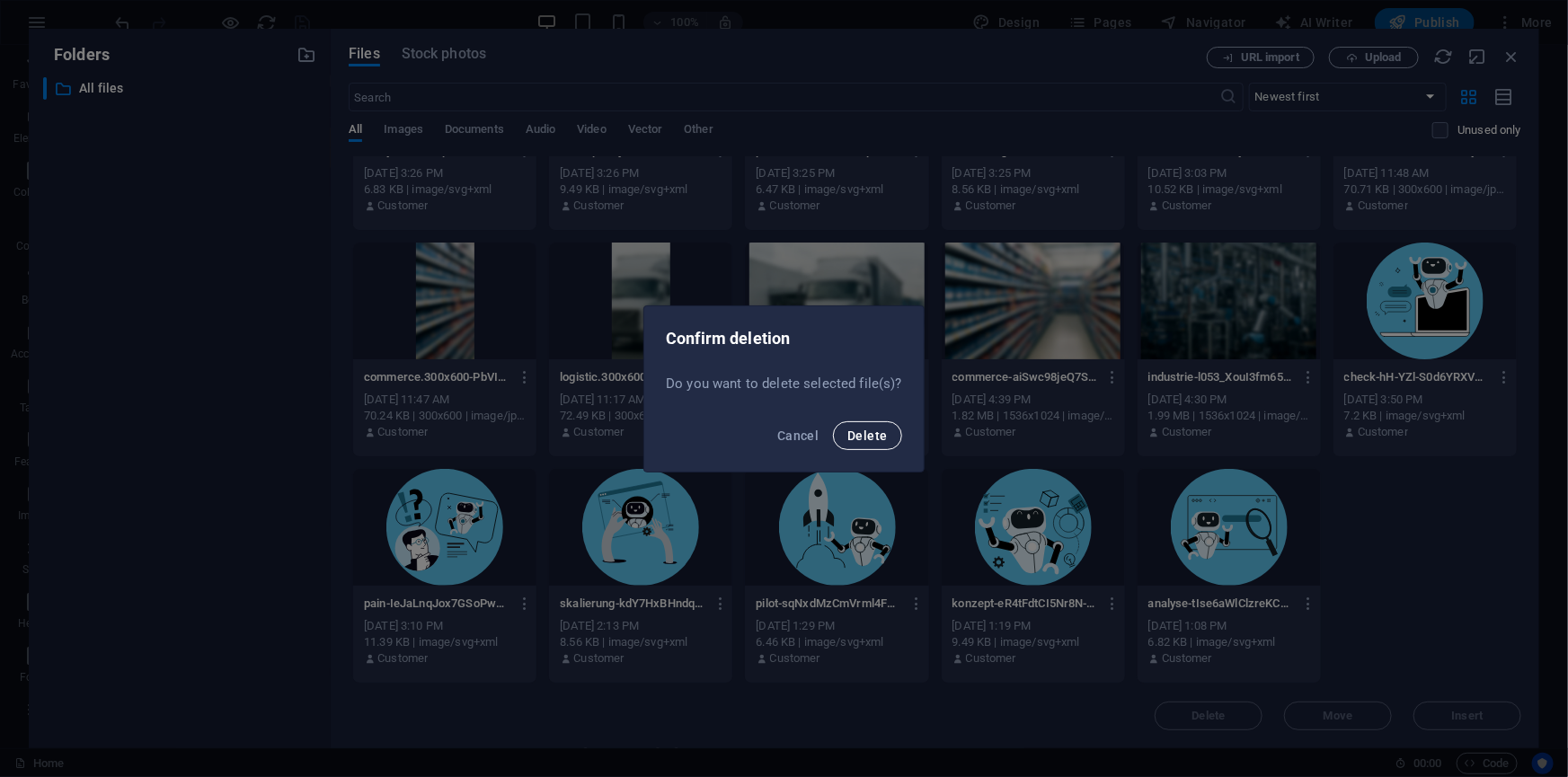
click at [867, 432] on span "Delete" at bounding box center [867, 436] width 39 height 15
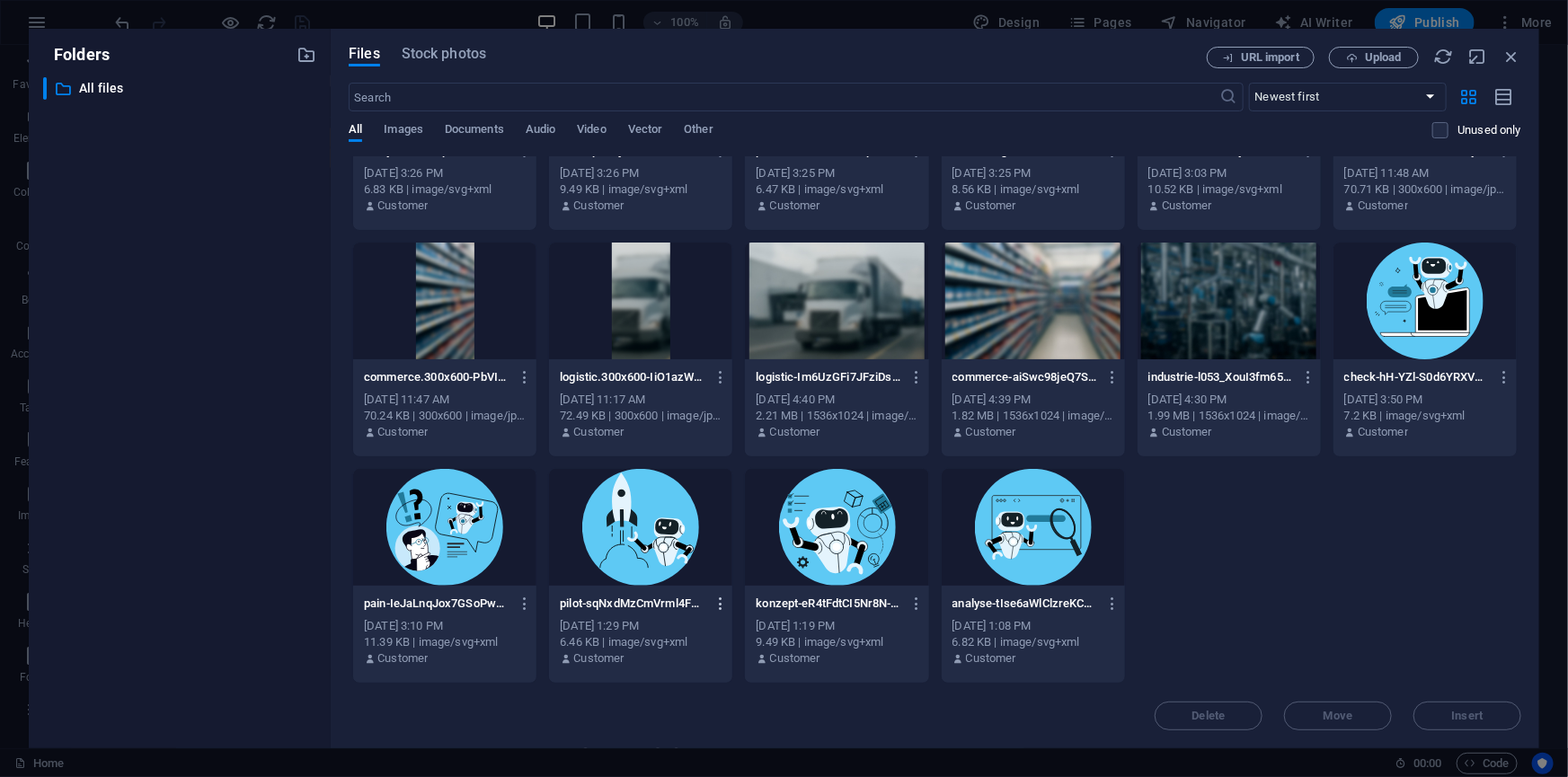
click at [723, 604] on icon "button" at bounding box center [720, 603] width 17 height 16
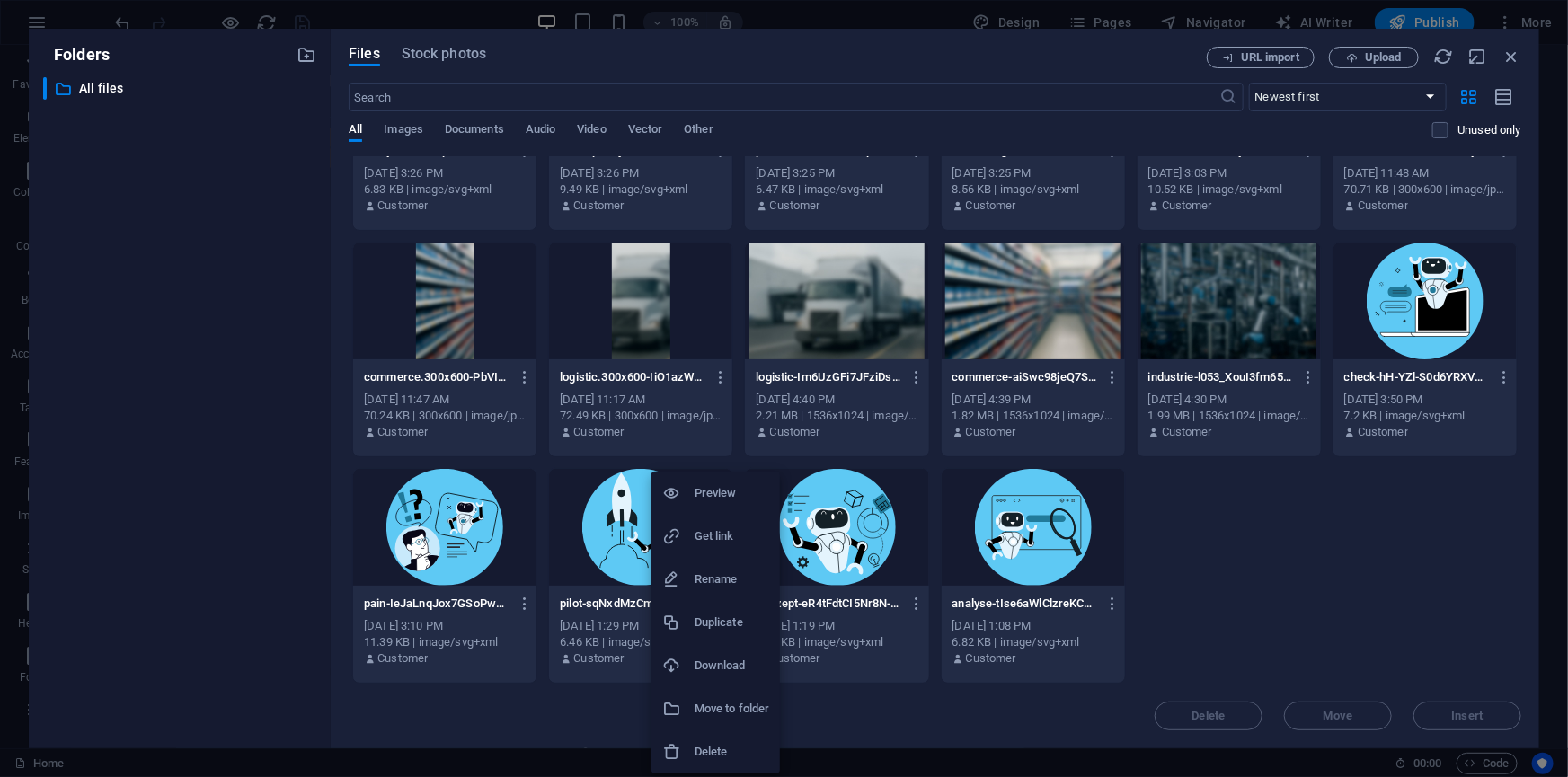
click at [713, 754] on h6 "Delete" at bounding box center [732, 752] width 75 height 22
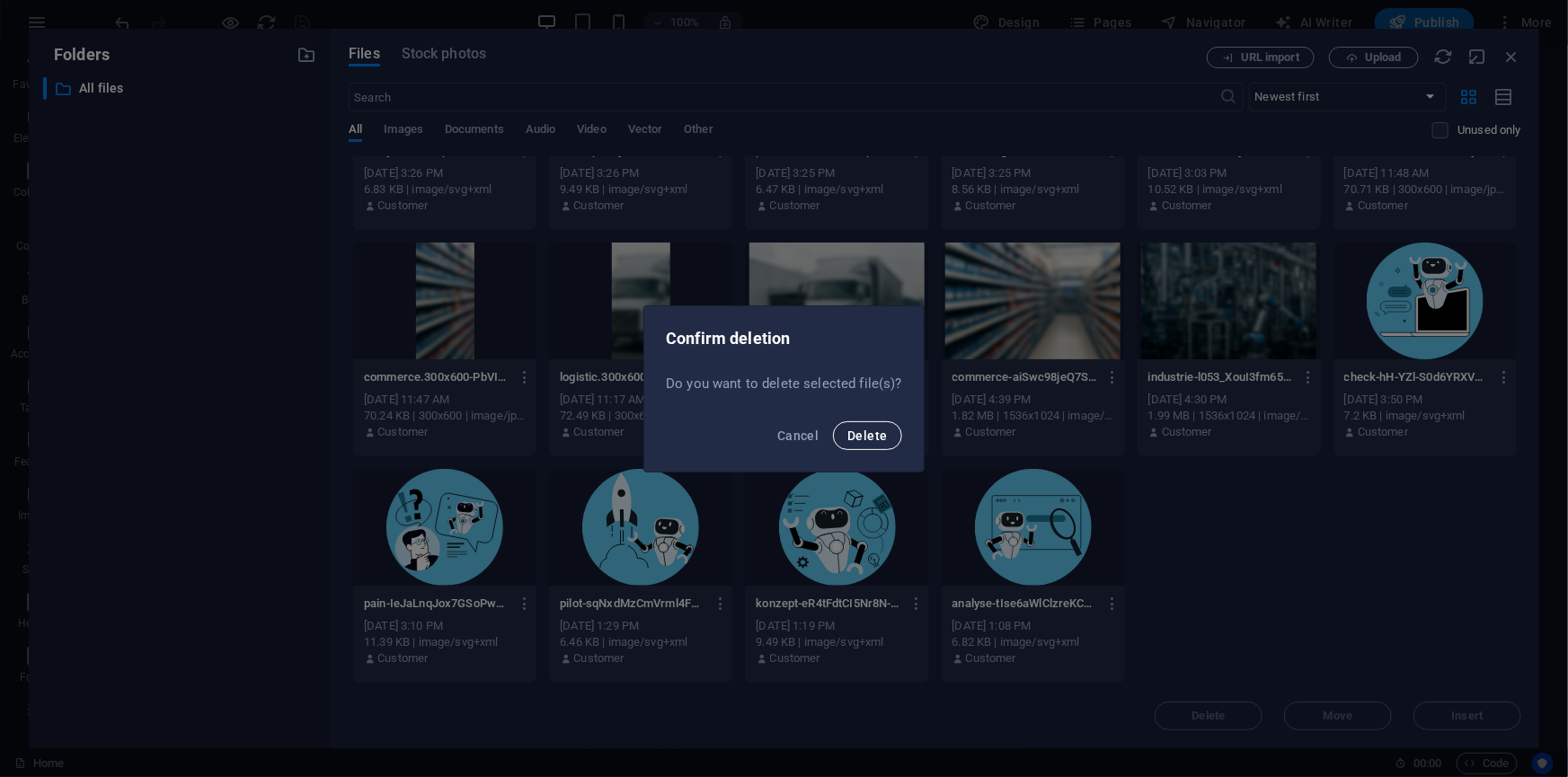
click at [857, 434] on span "Delete" at bounding box center [867, 436] width 39 height 15
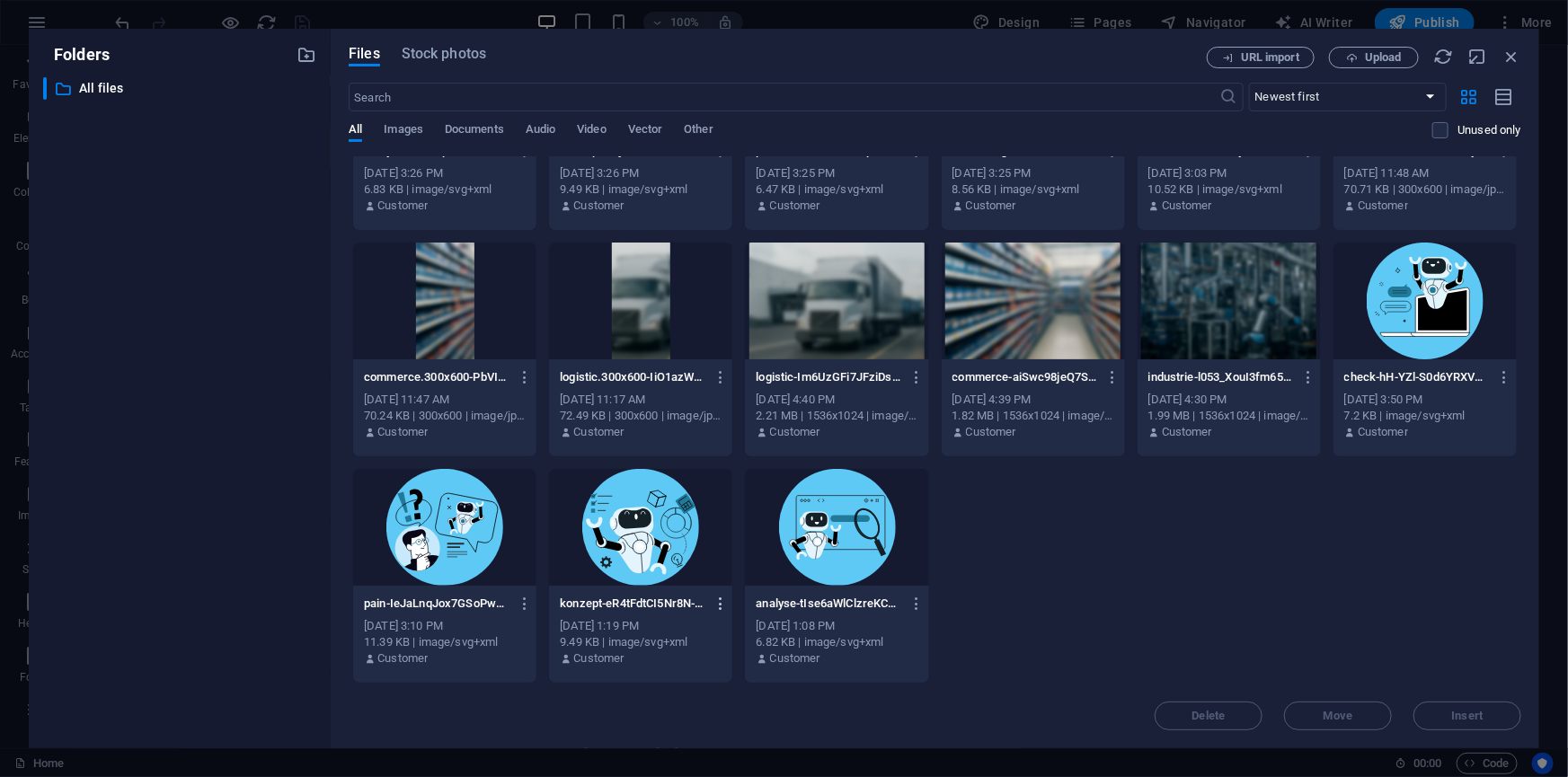
click at [719, 603] on icon "button" at bounding box center [720, 603] width 17 height 16
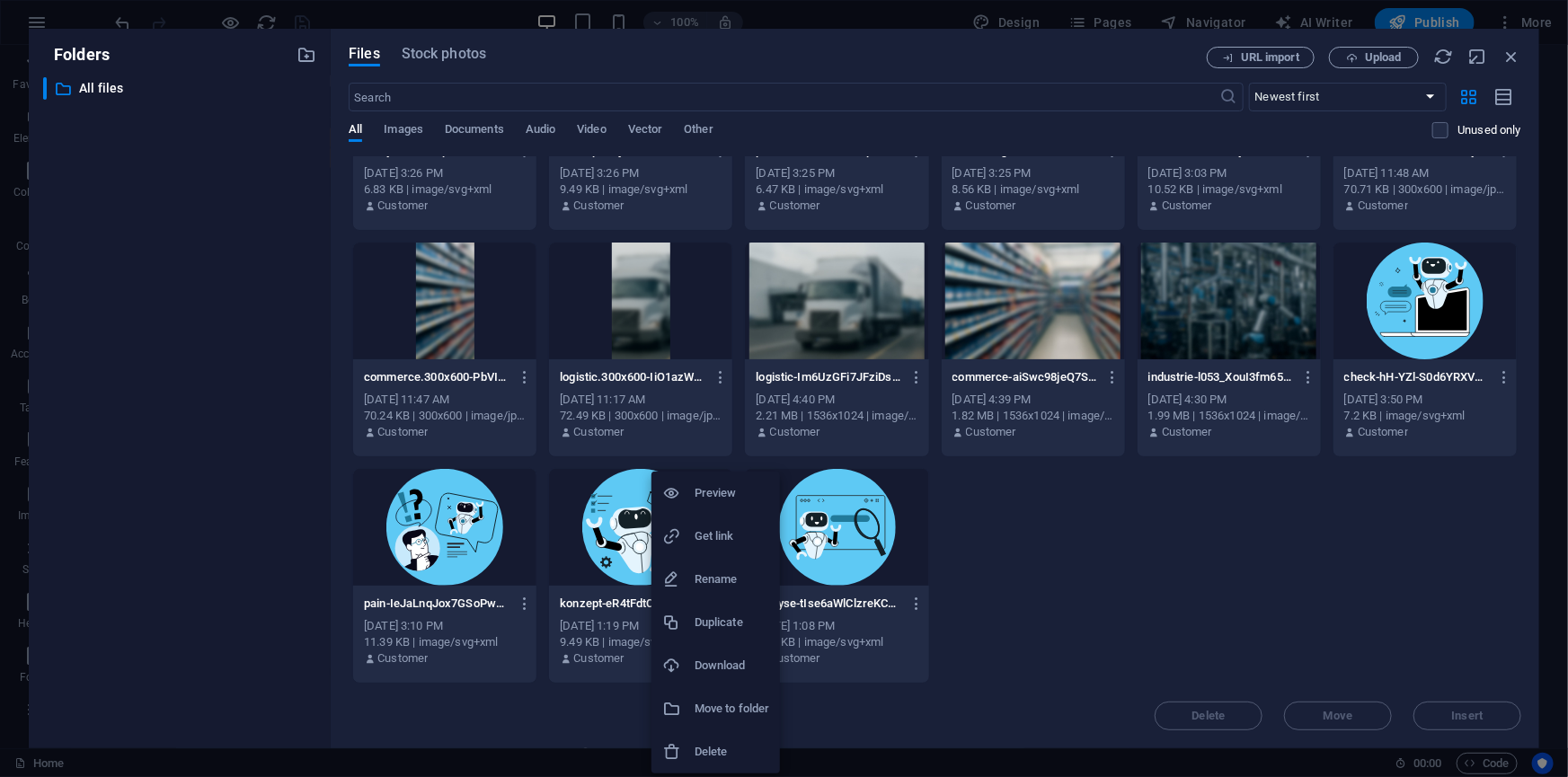
click at [714, 754] on h6 "Delete" at bounding box center [732, 752] width 75 height 22
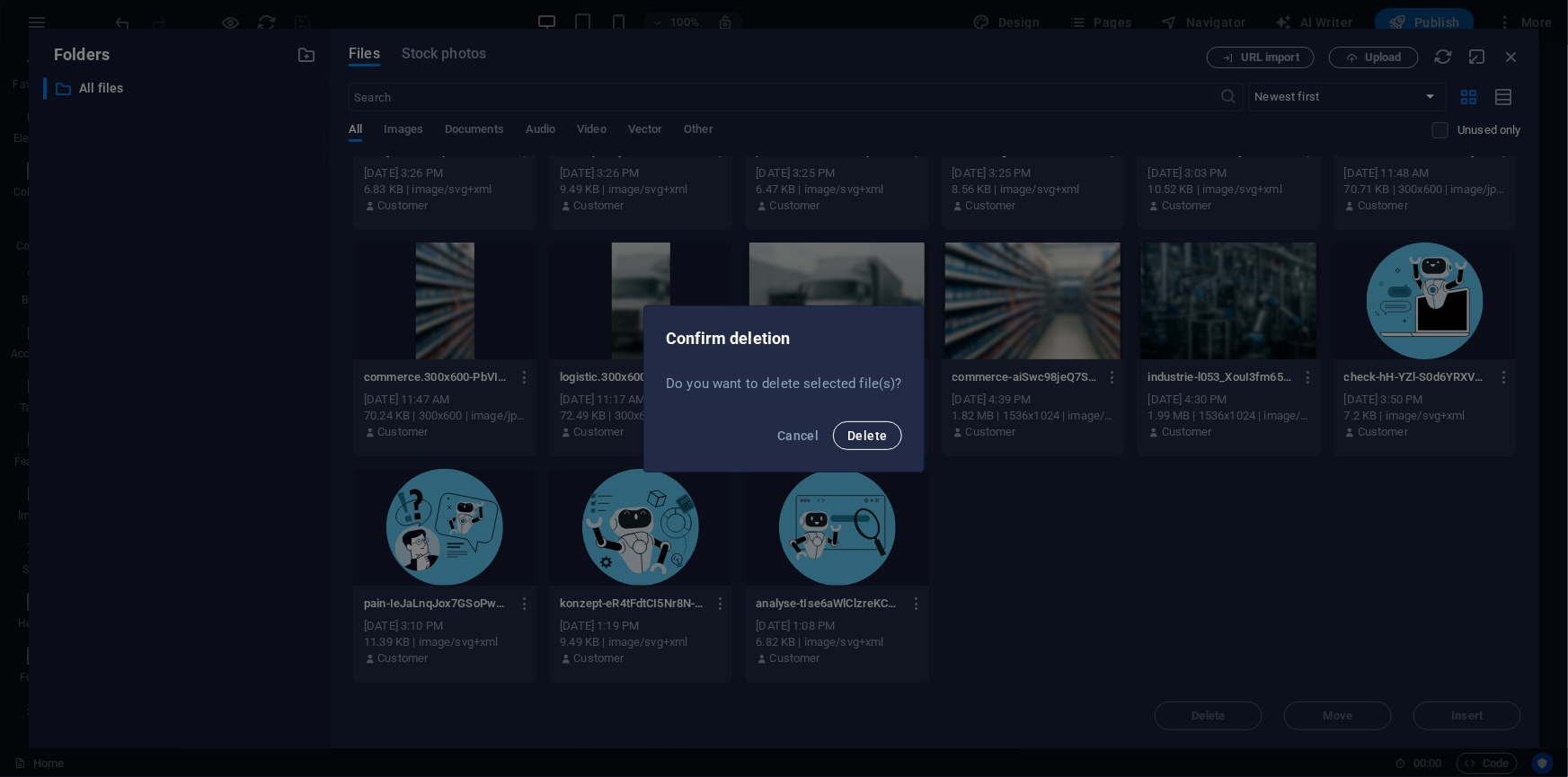
click at [867, 431] on span "Delete" at bounding box center [867, 436] width 39 height 15
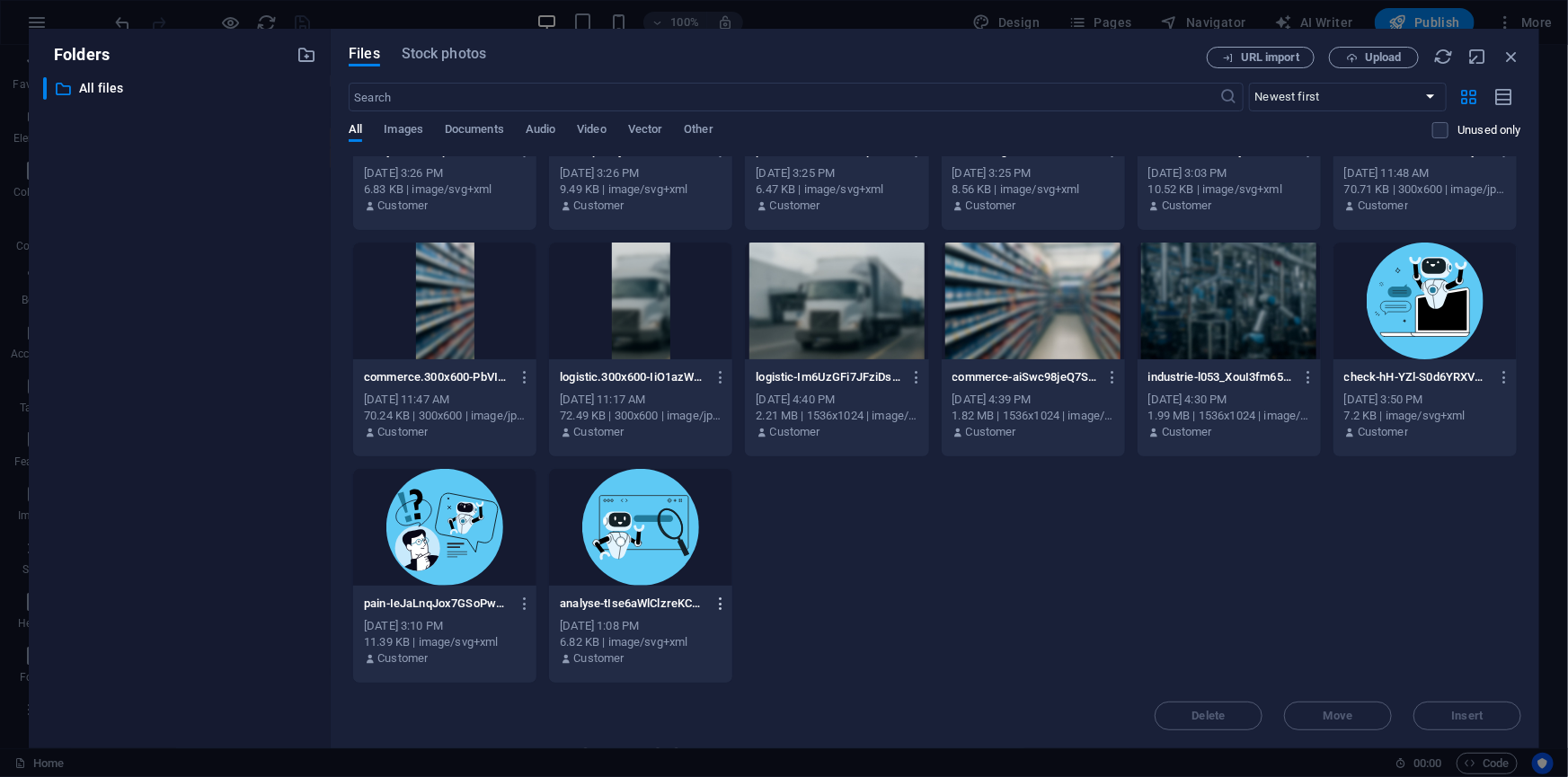
click at [715, 600] on icon "button" at bounding box center [720, 603] width 17 height 16
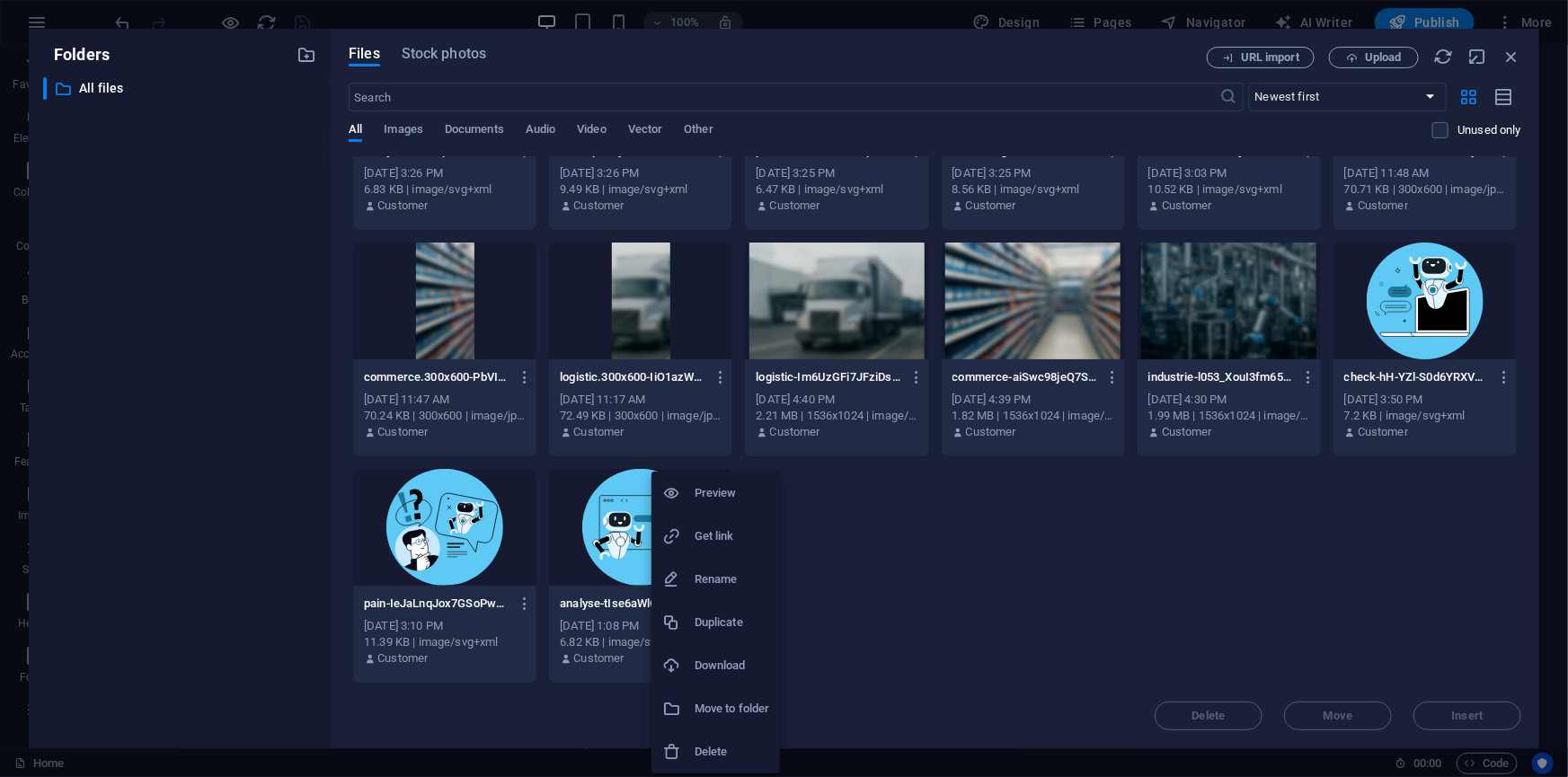
click at [703, 748] on h6 "Delete" at bounding box center [732, 752] width 75 height 22
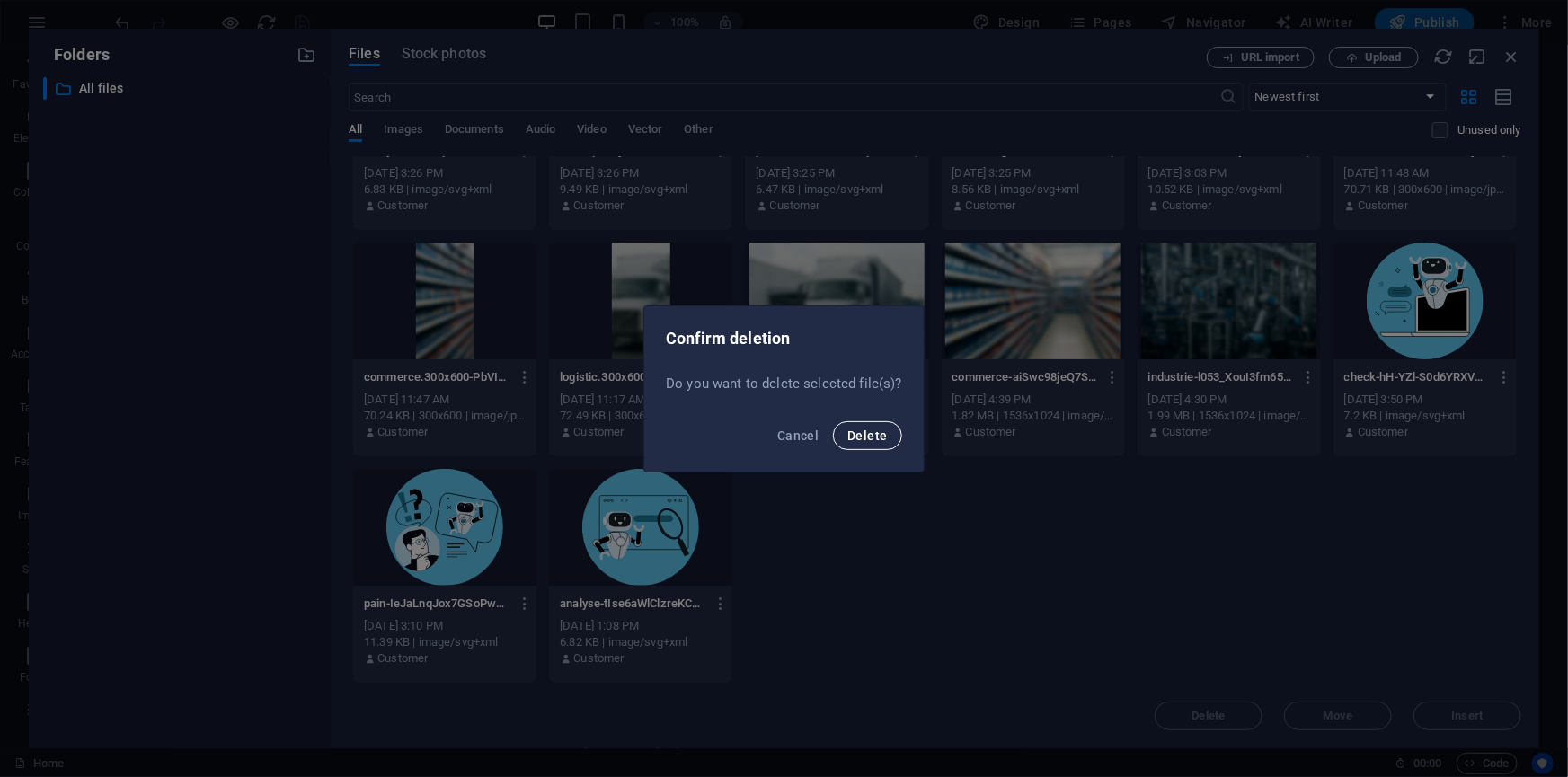
click at [871, 438] on span "Delete" at bounding box center [867, 436] width 39 height 15
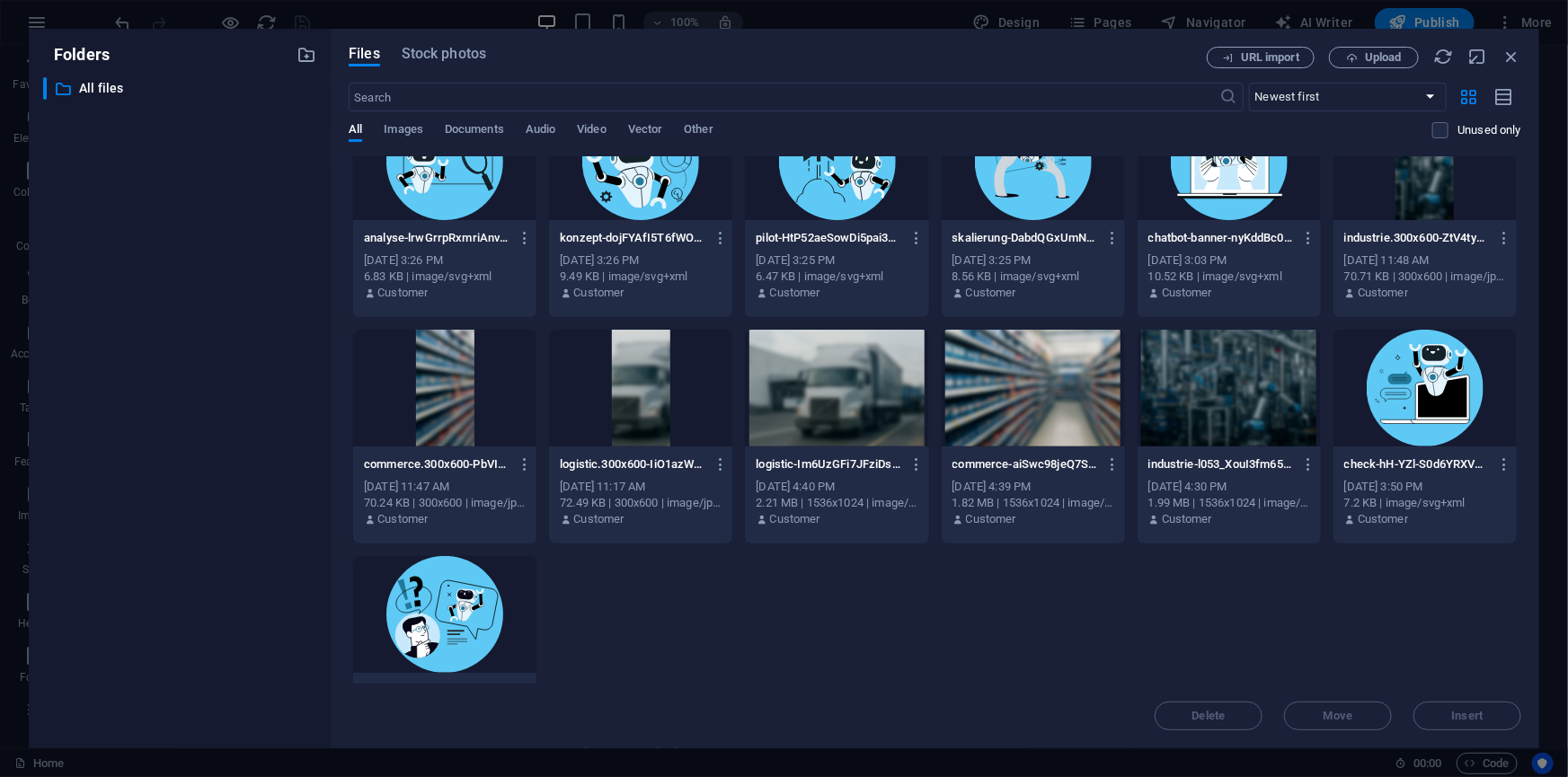
scroll to position [0, 0]
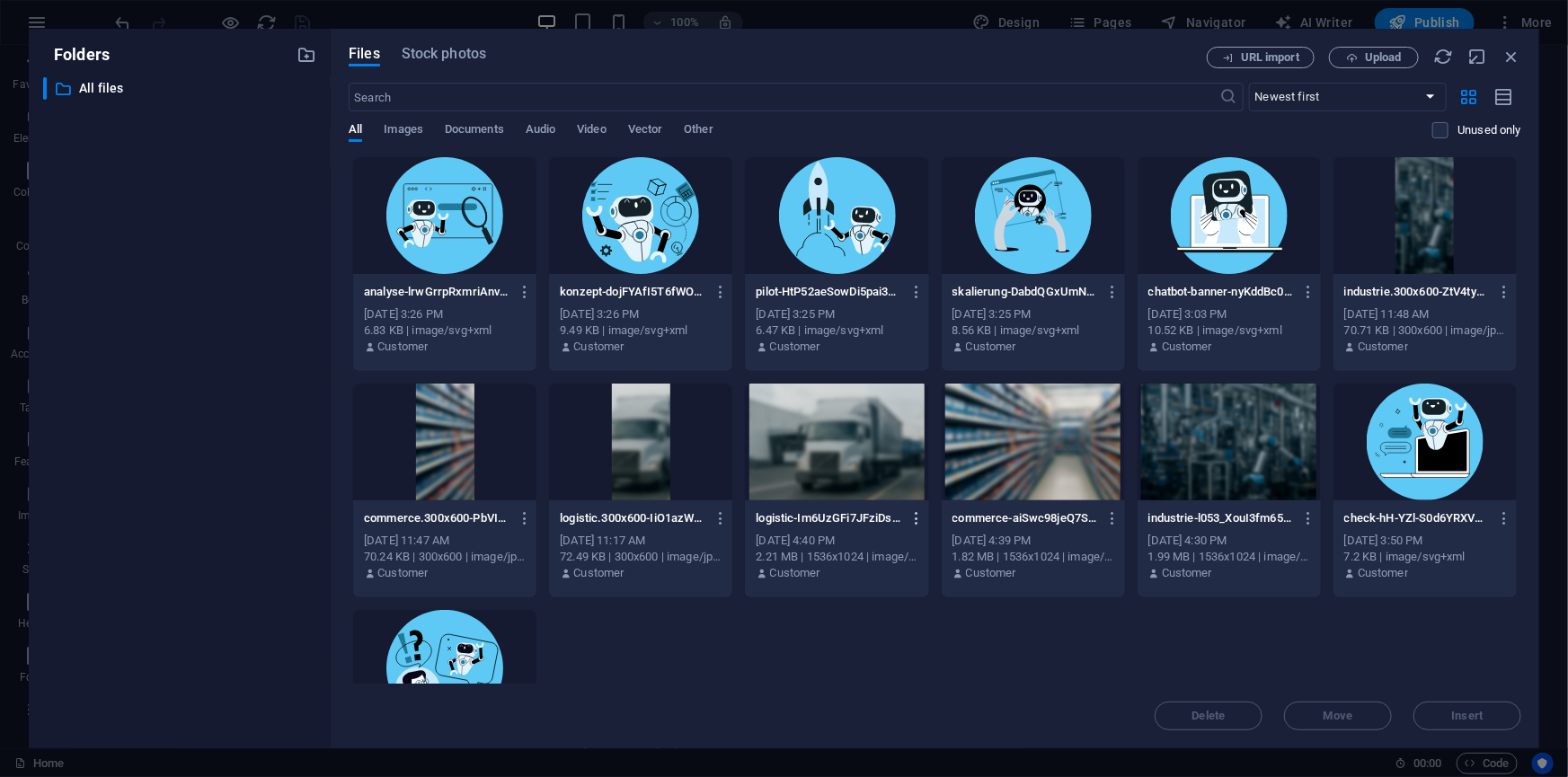
click at [915, 520] on icon "button" at bounding box center [916, 518] width 17 height 16
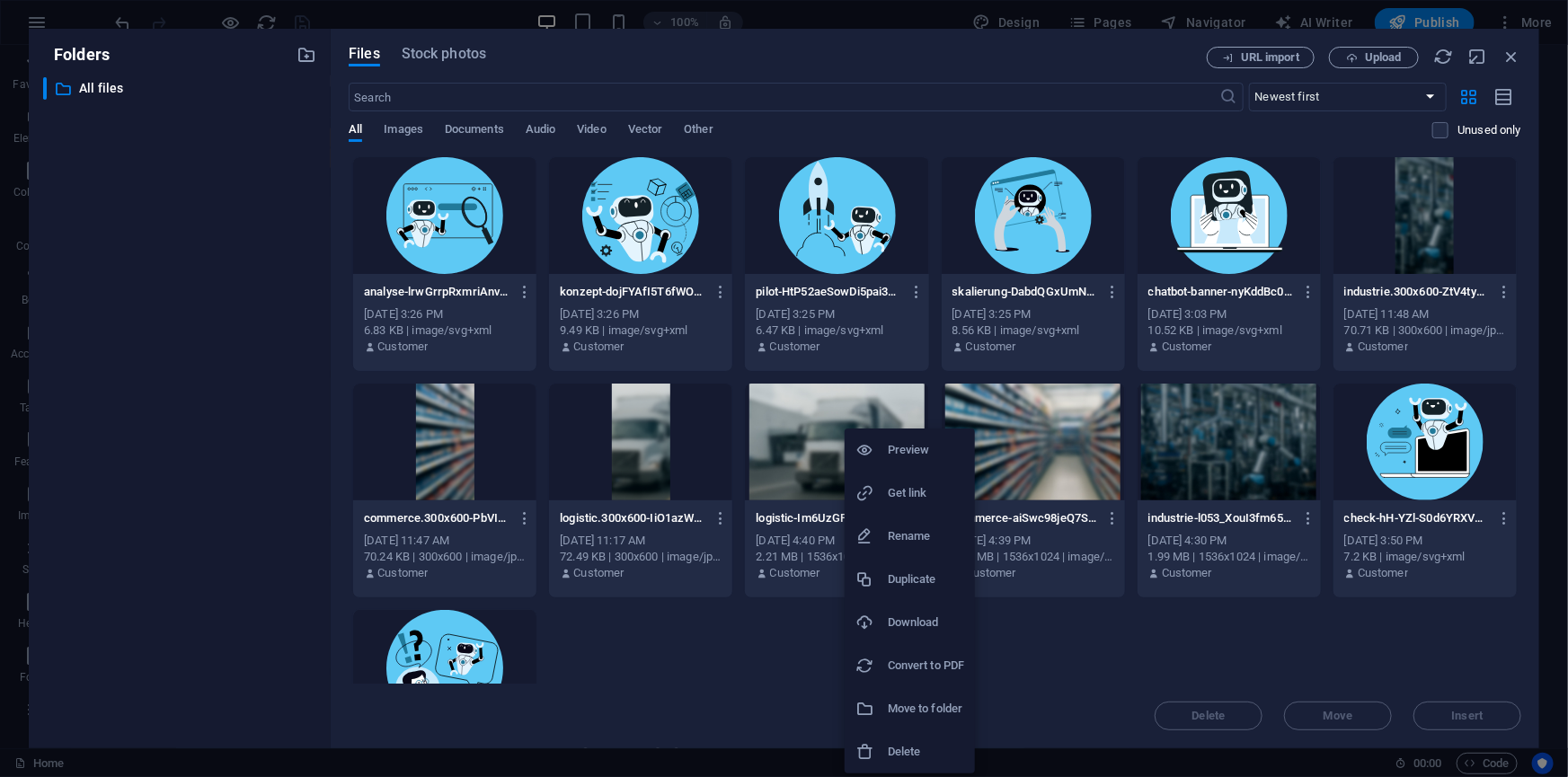
click at [915, 745] on h6 "Delete" at bounding box center [926, 752] width 76 height 22
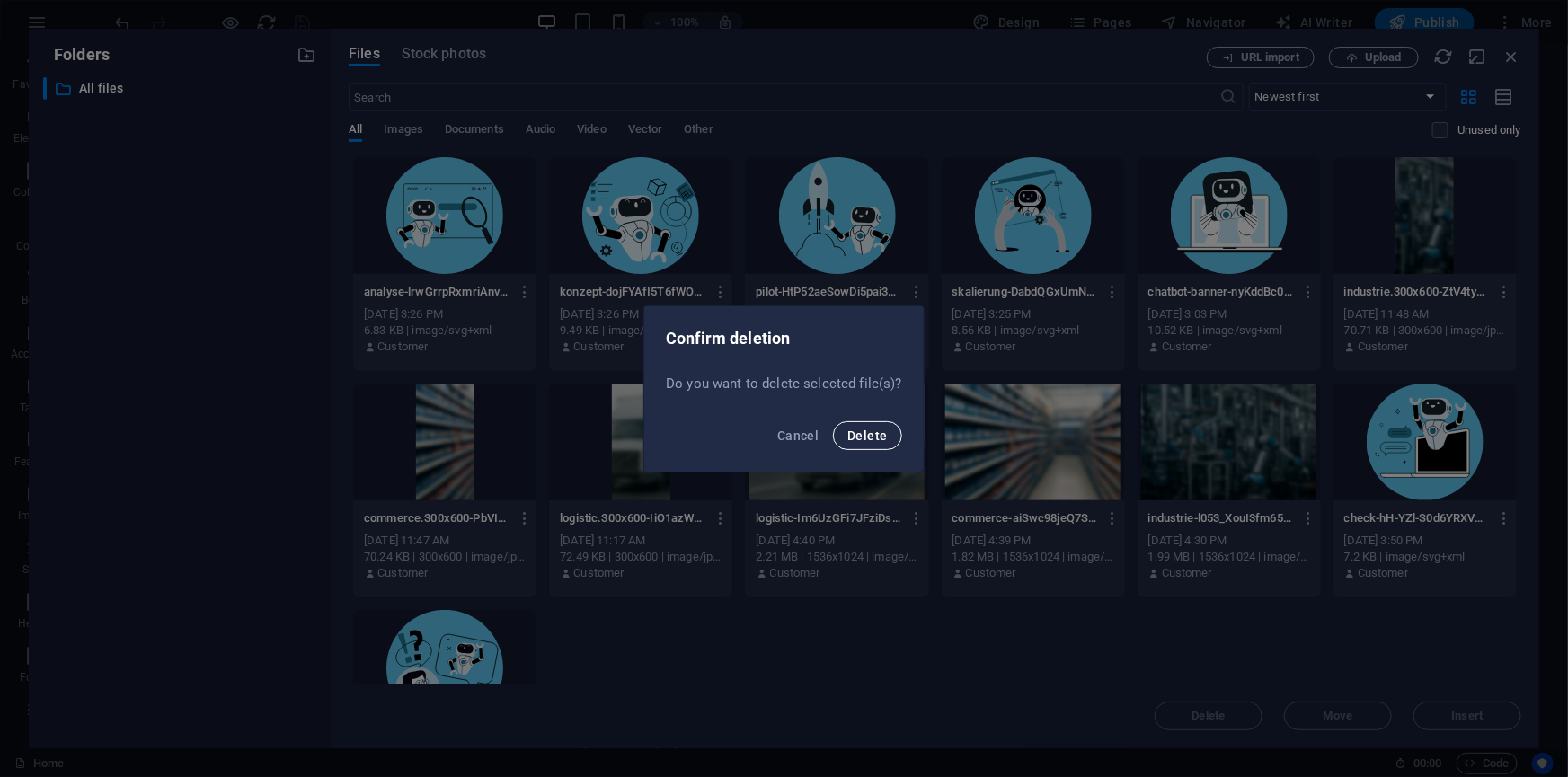
click at [877, 431] on span "Delete" at bounding box center [867, 436] width 39 height 15
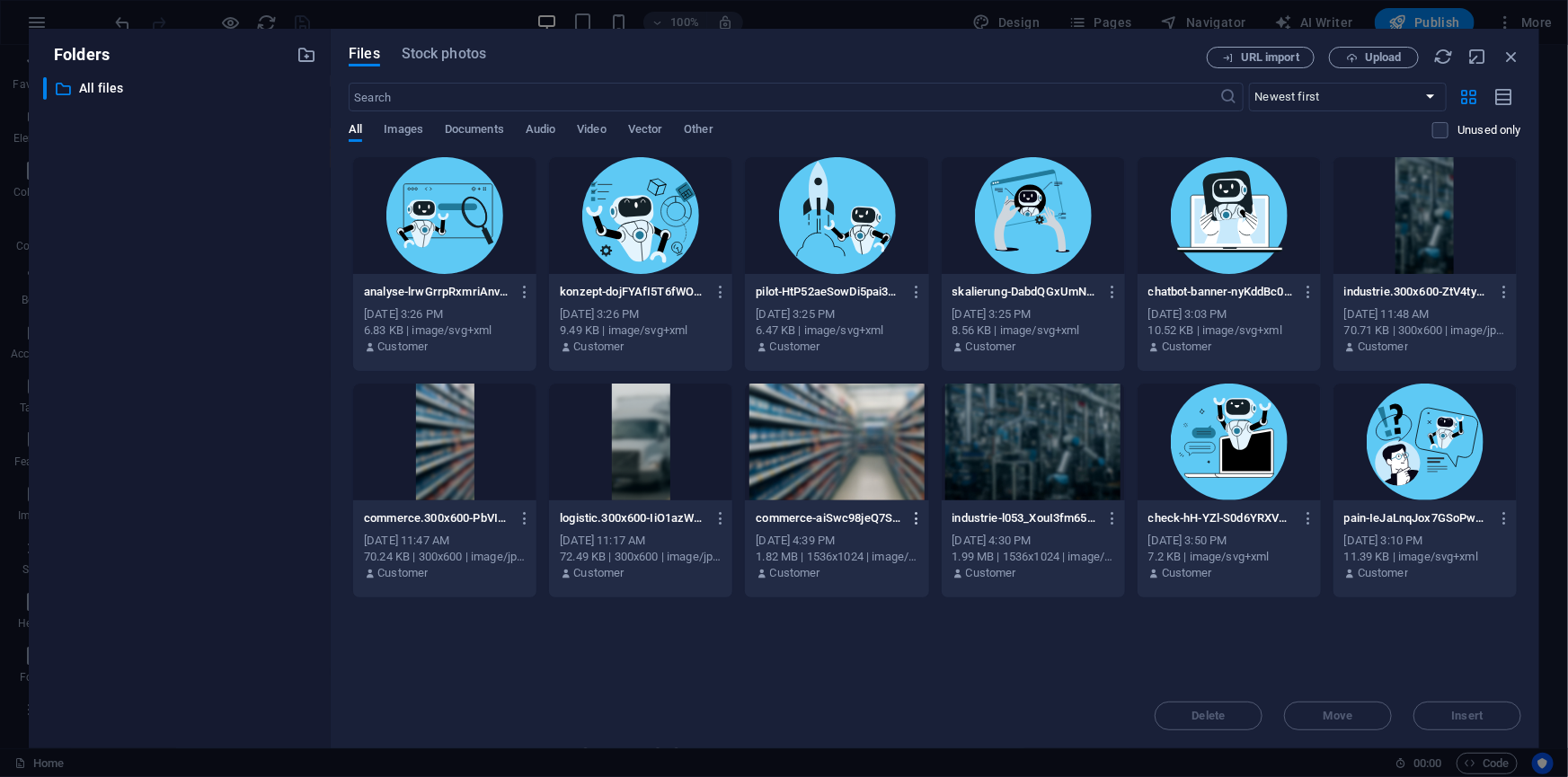
click at [914, 519] on icon "button" at bounding box center [916, 518] width 17 height 16
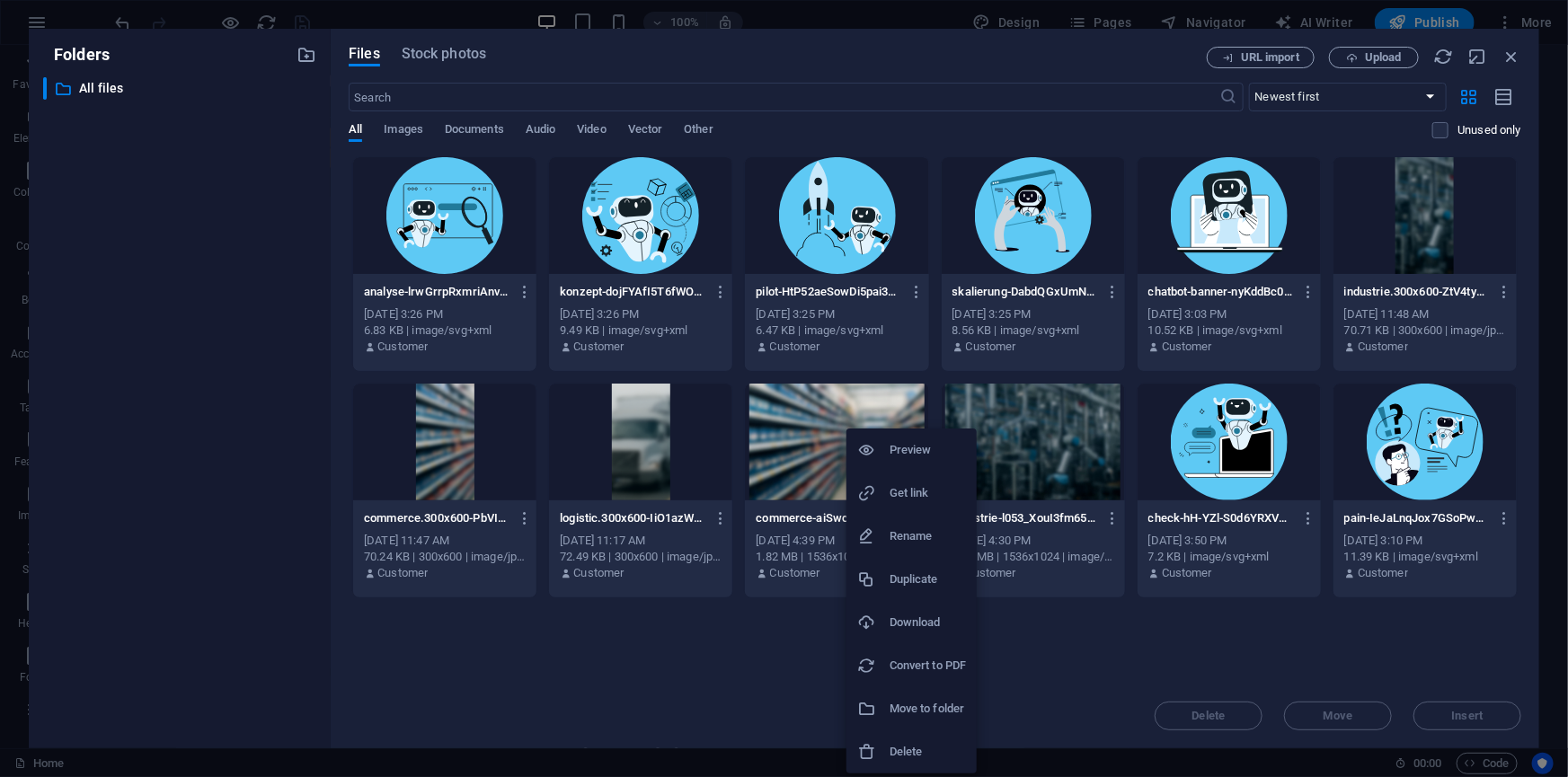
click at [912, 748] on h6 "Delete" at bounding box center [928, 752] width 76 height 22
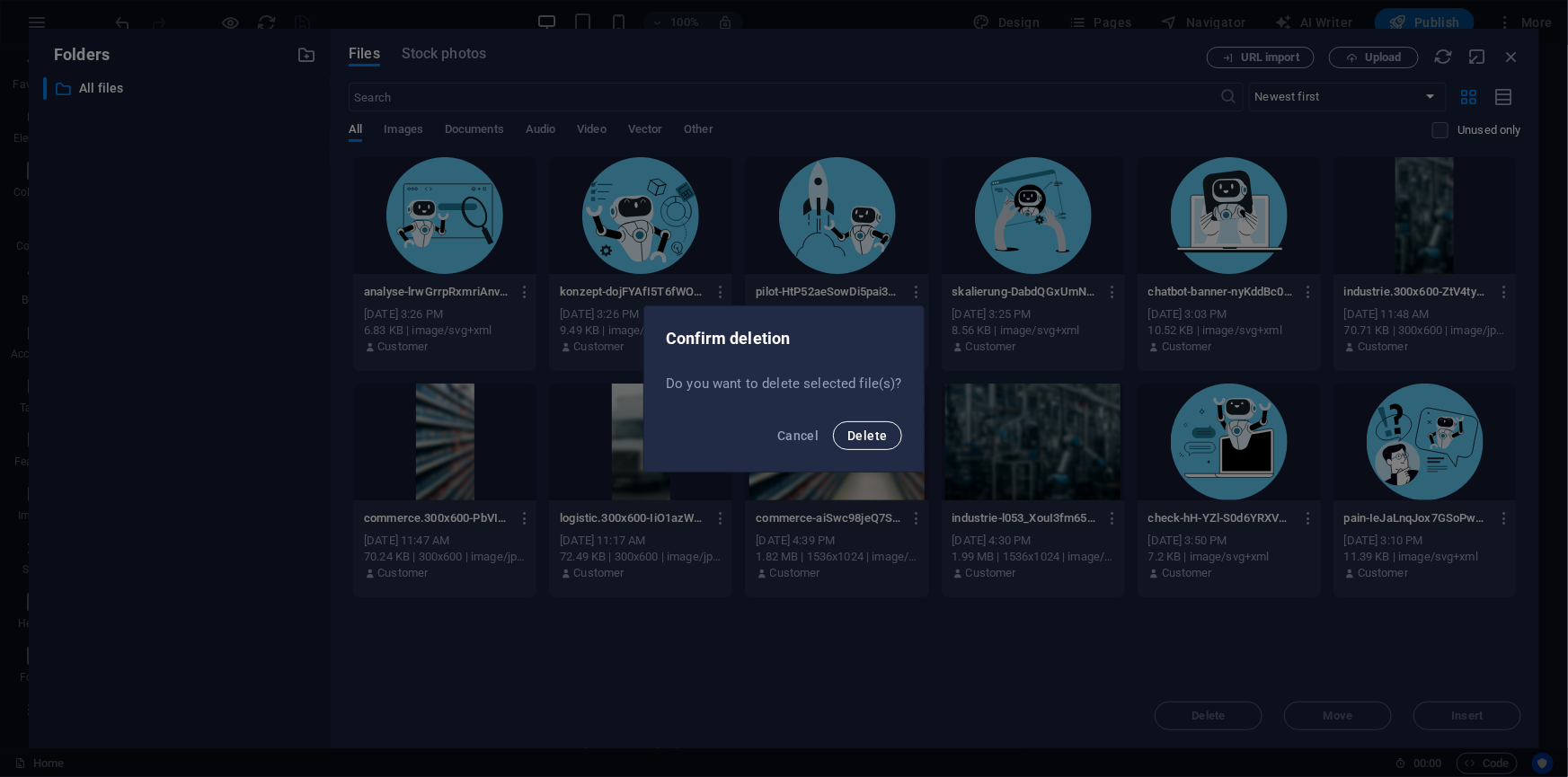
click at [863, 434] on span "Delete" at bounding box center [867, 436] width 39 height 15
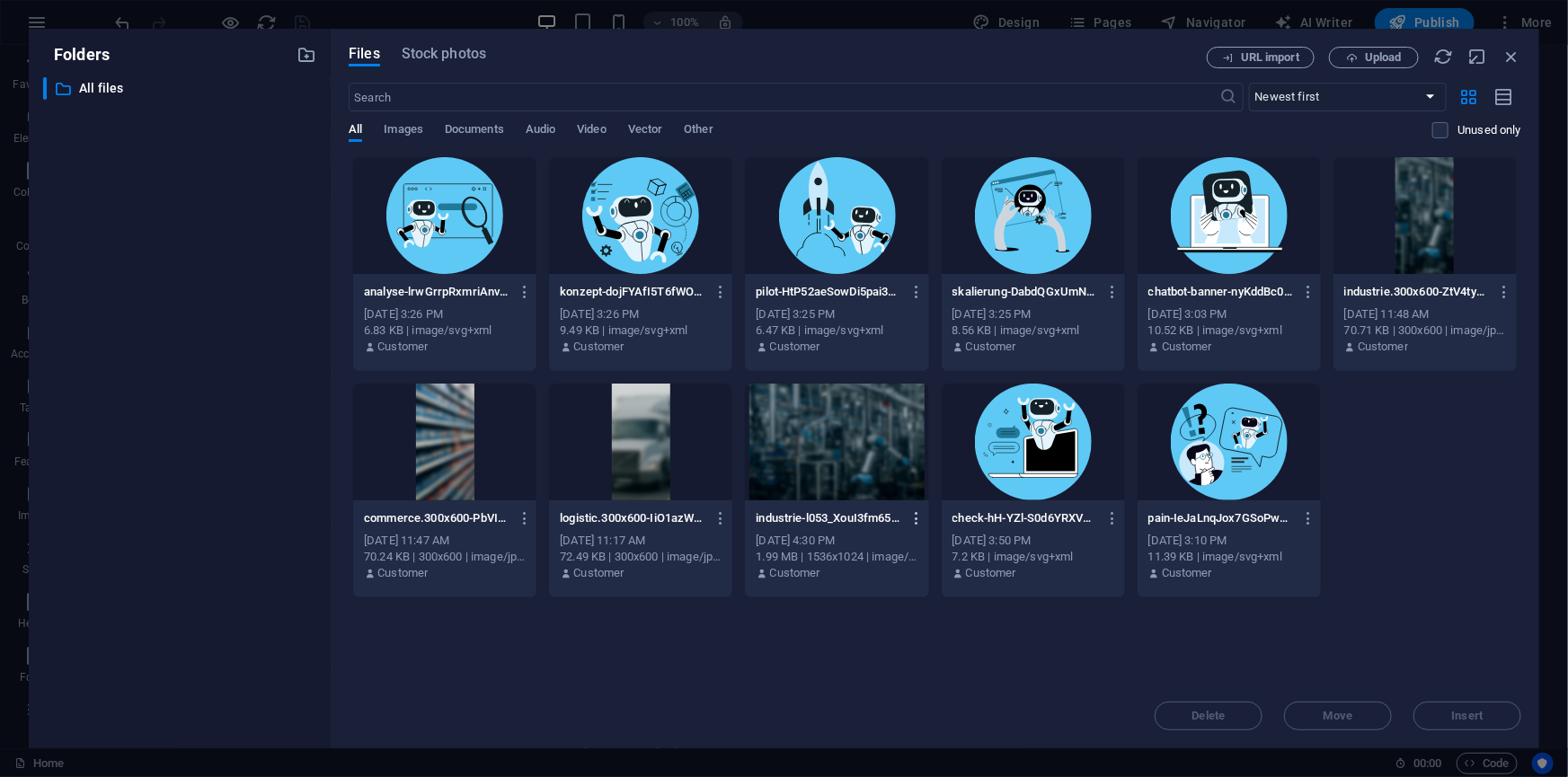
click at [919, 517] on icon "button" at bounding box center [916, 518] width 17 height 16
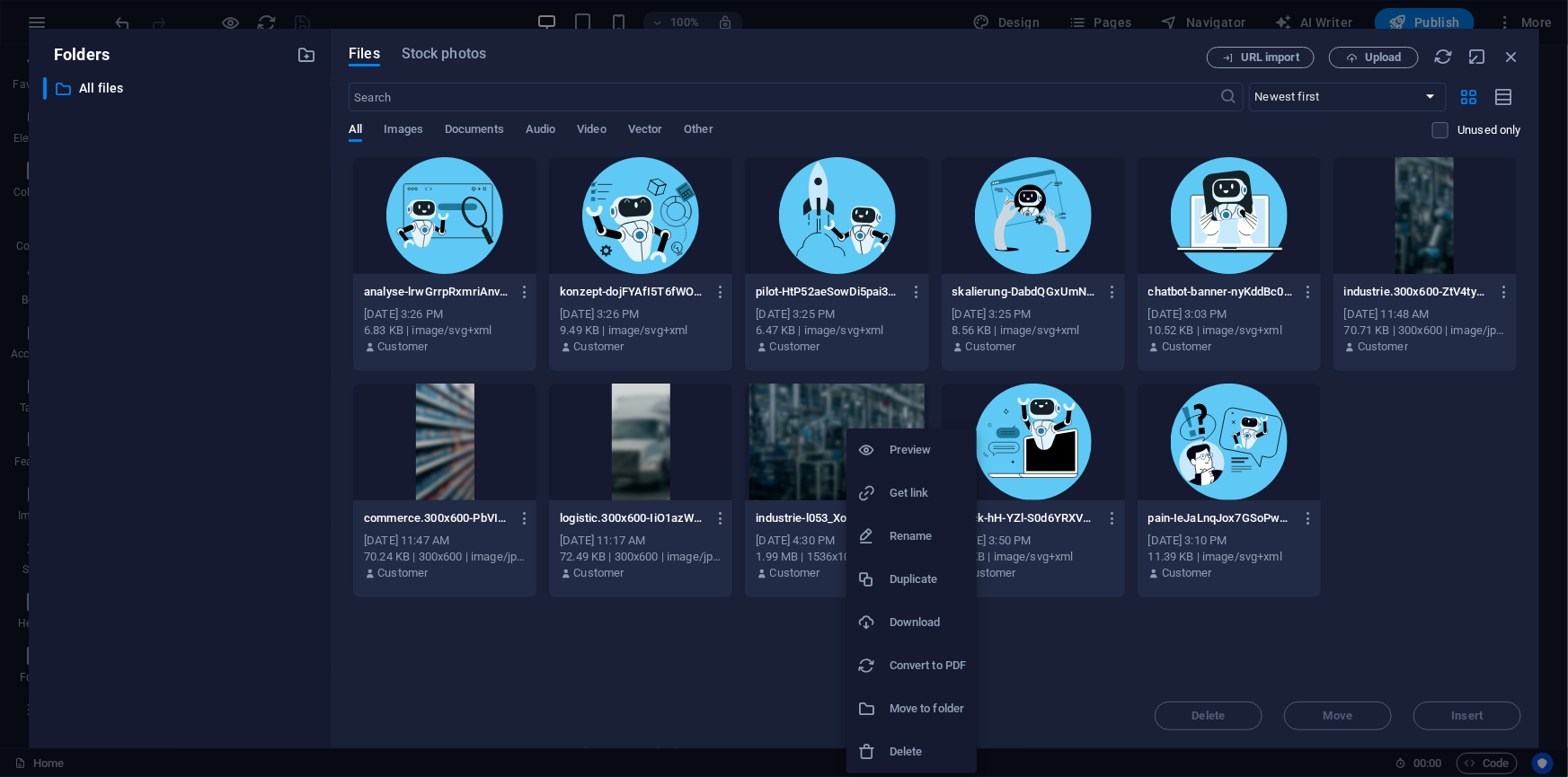
click at [912, 742] on h6 "Delete" at bounding box center [928, 752] width 76 height 22
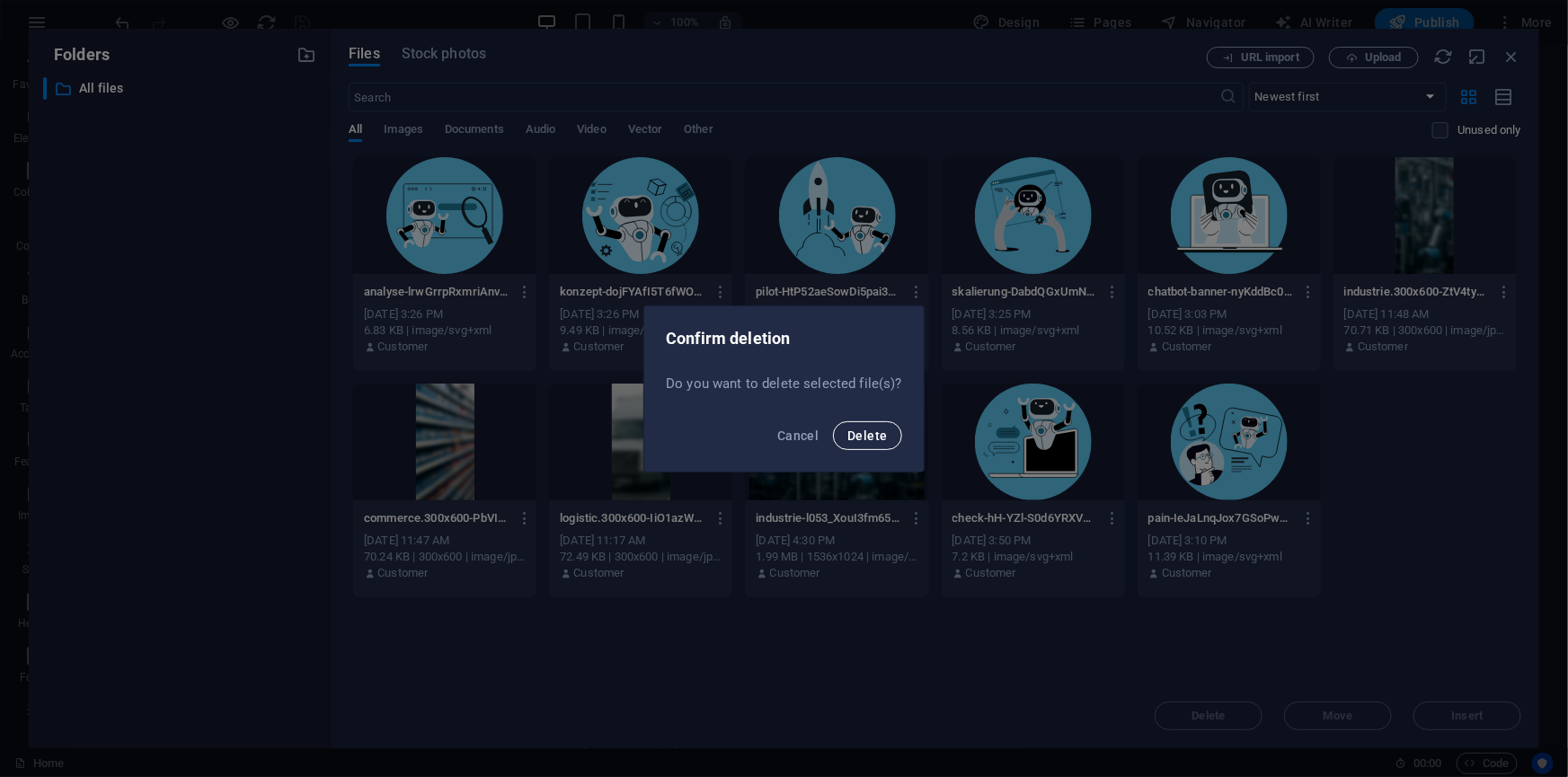
click at [868, 436] on span "Delete" at bounding box center [867, 436] width 39 height 15
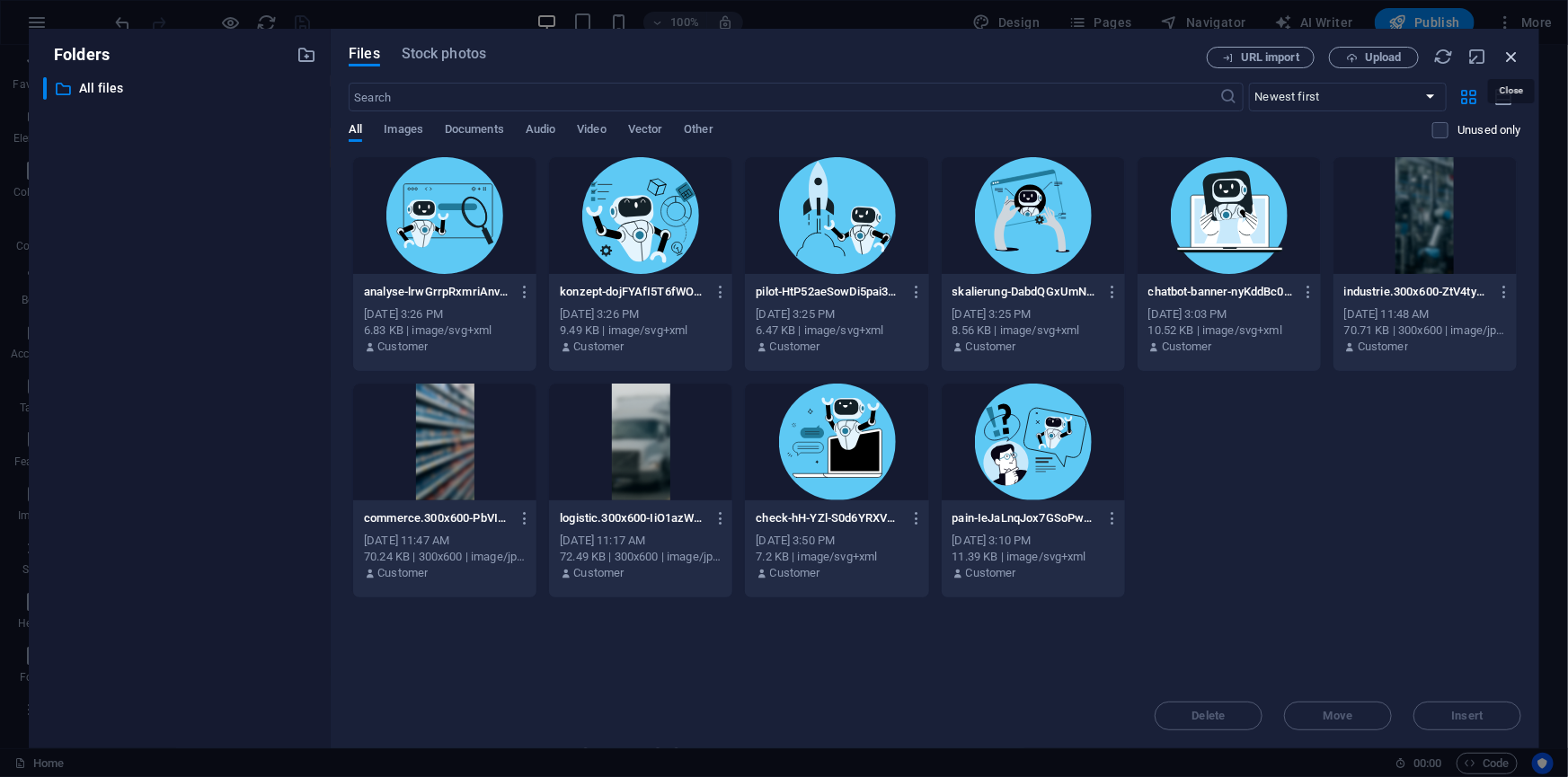
click at [1518, 51] on icon "button" at bounding box center [1511, 57] width 20 height 20
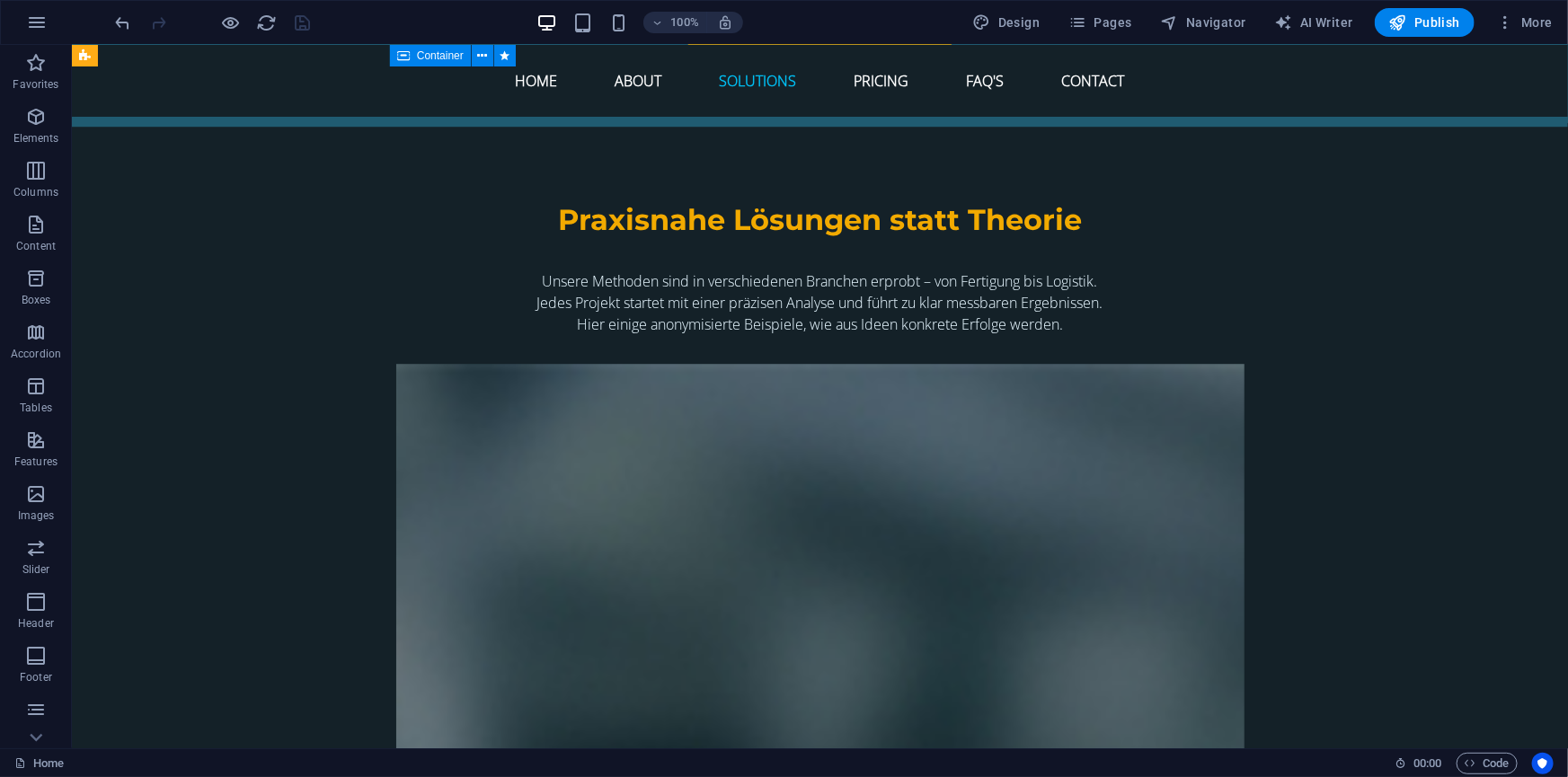
scroll to position [6092, 0]
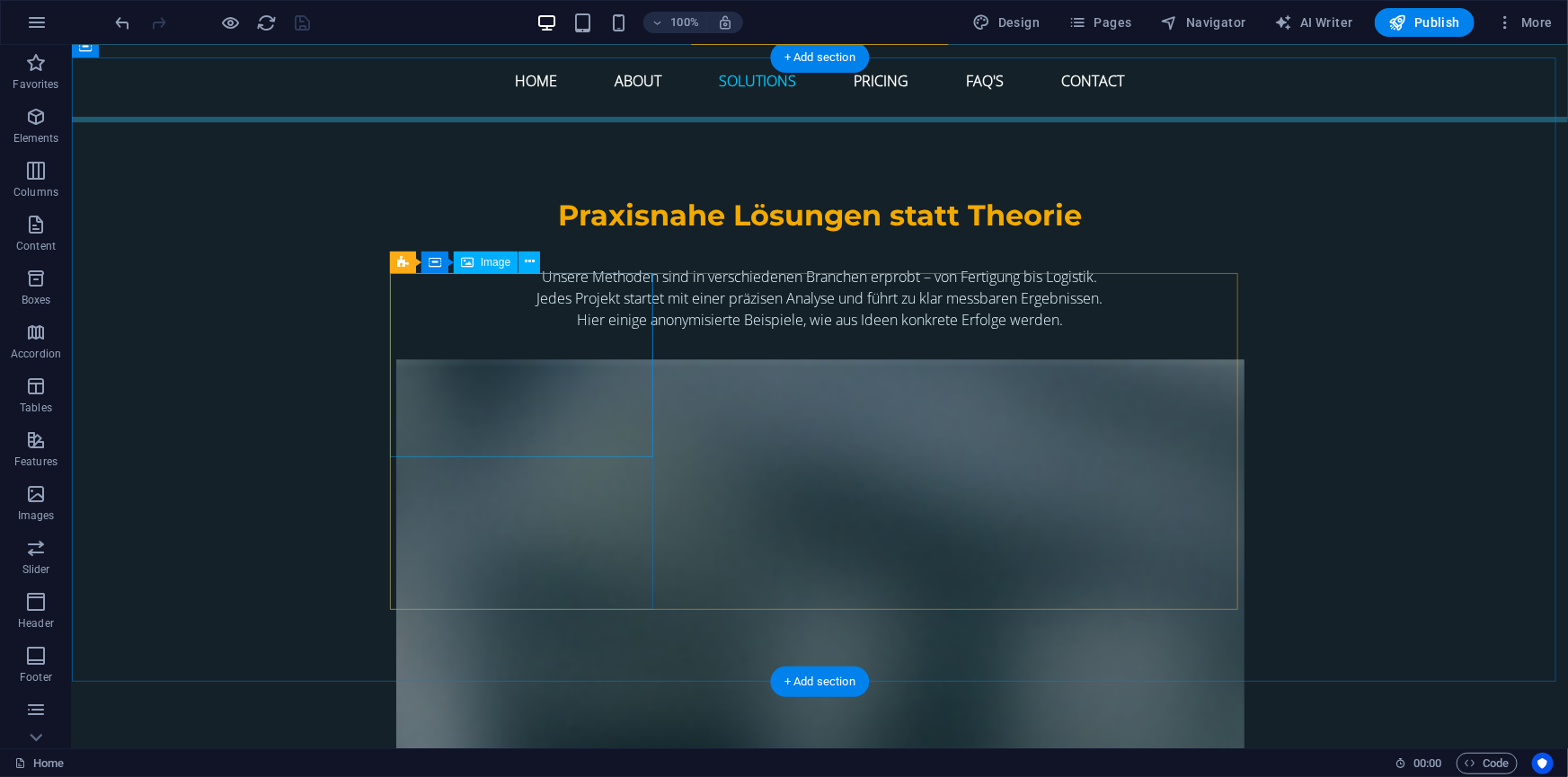
select select "%"
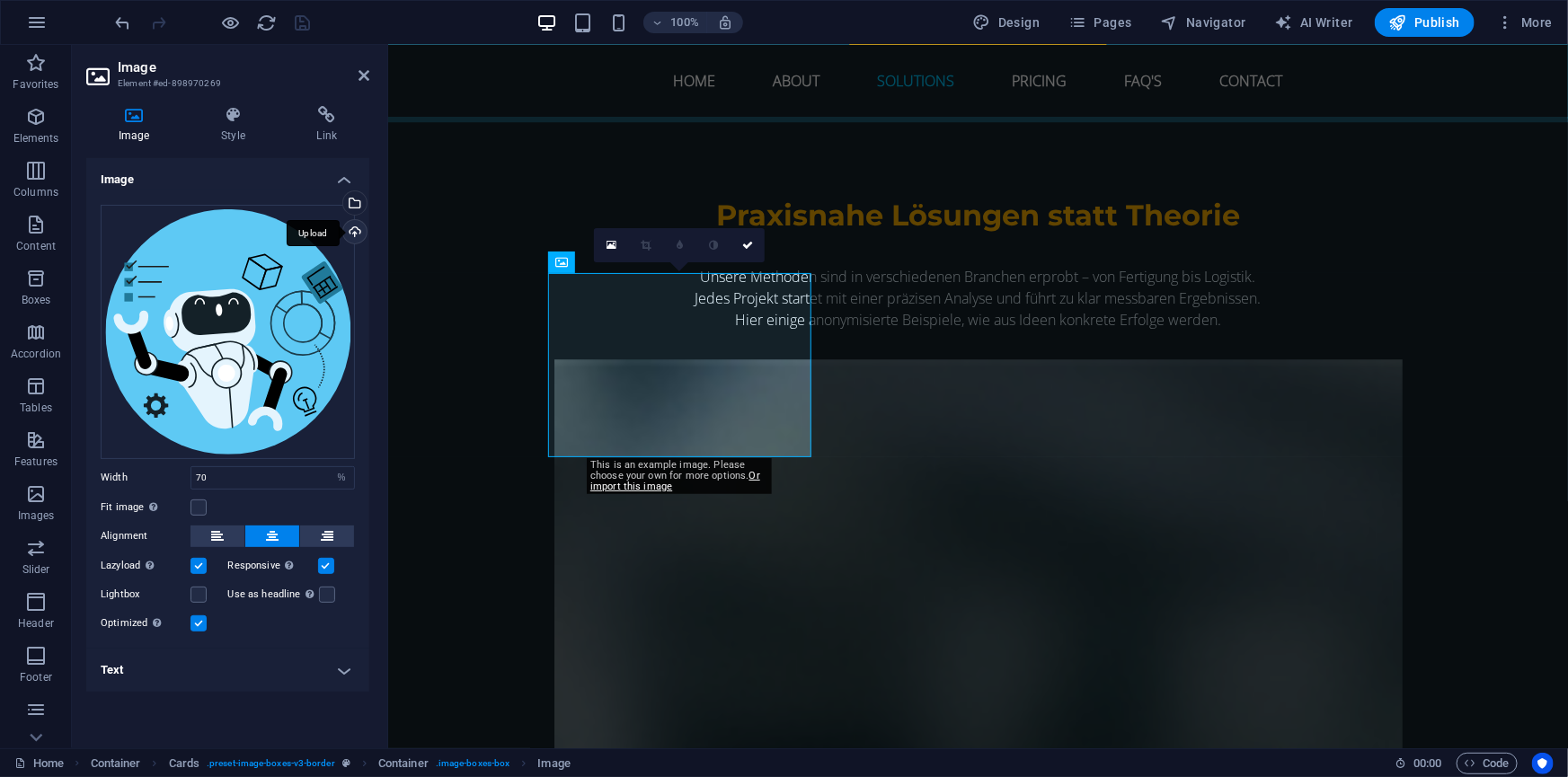
click at [353, 224] on div "Upload" at bounding box center [352, 233] width 26 height 26
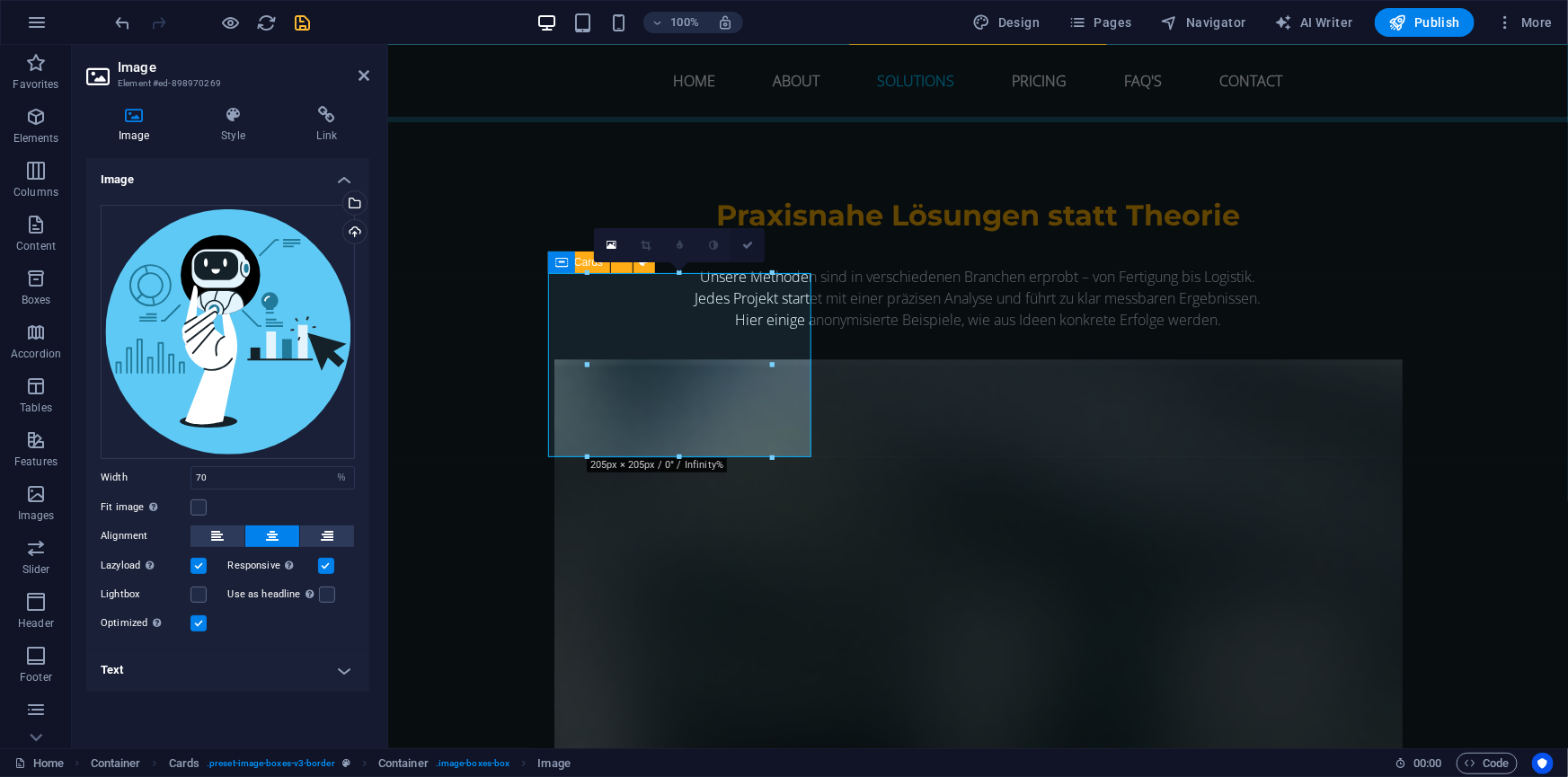
click at [751, 246] on icon at bounding box center [747, 245] width 11 height 11
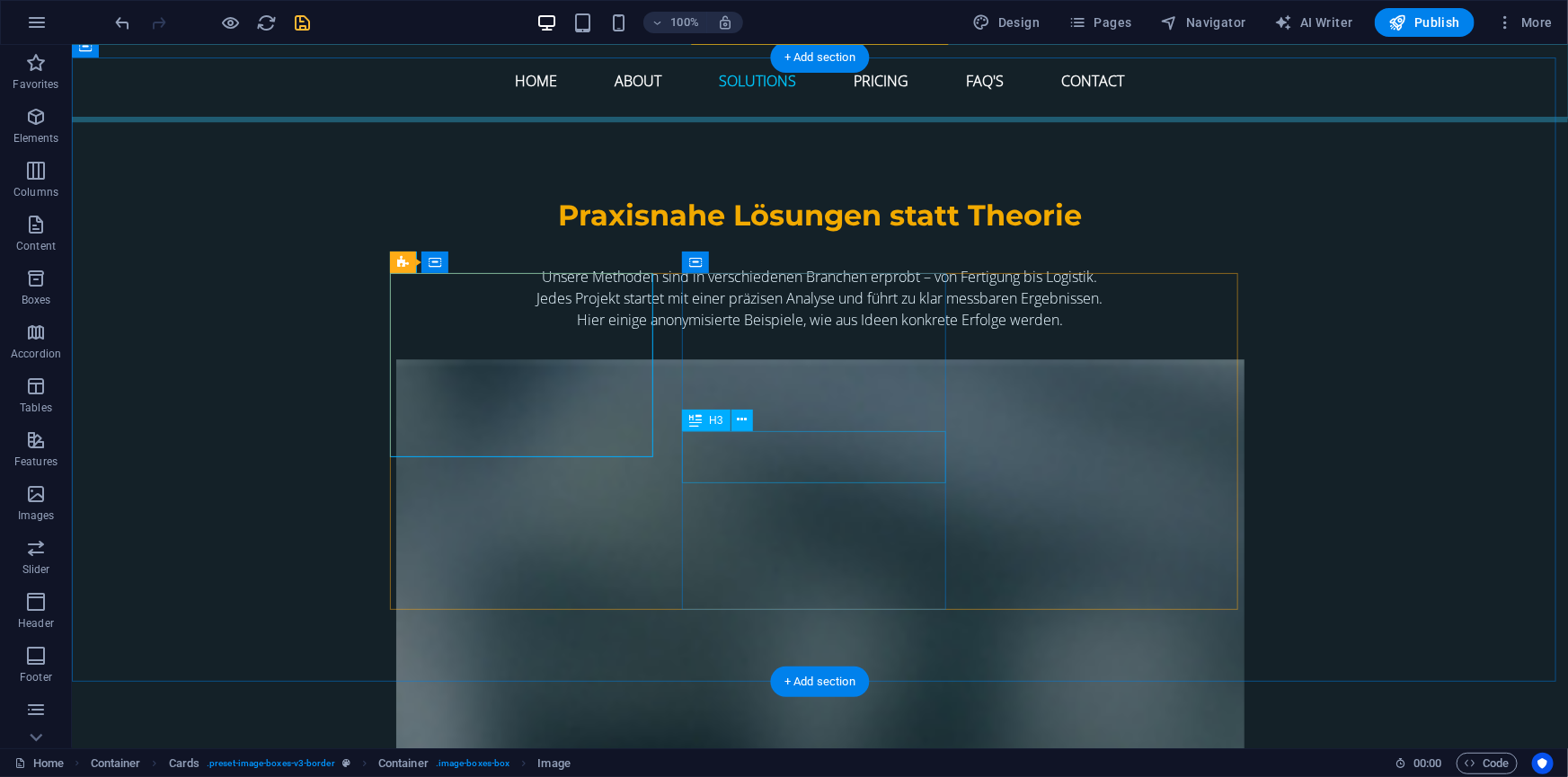
select select "%"
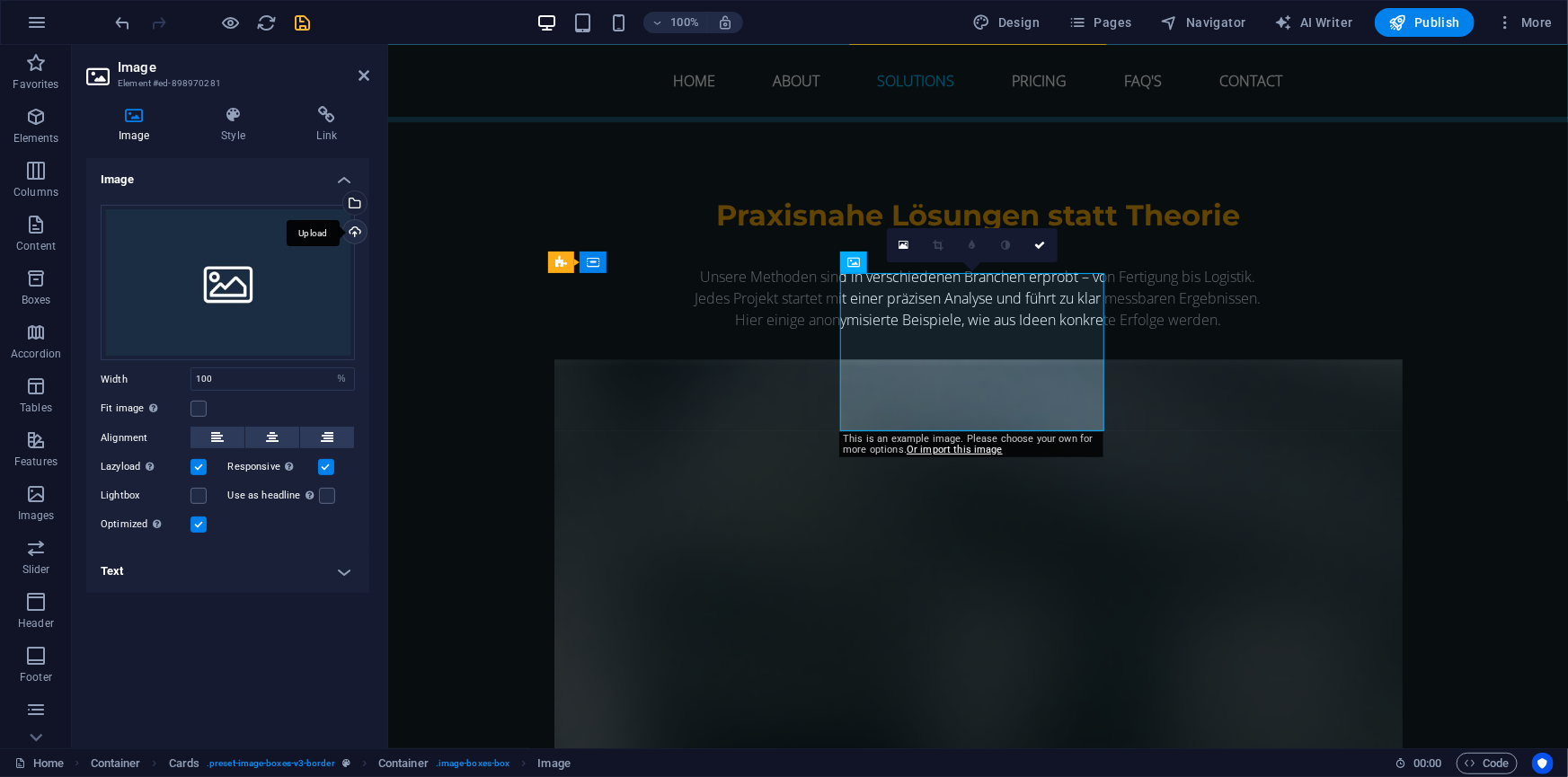
drag, startPoint x: 397, startPoint y: 307, endPoint x: 352, endPoint y: 228, distance: 90.9
click at [352, 228] on div "Upload" at bounding box center [352, 233] width 26 height 26
click at [359, 201] on div "Select files from the file manager, stock photos, or upload file(s)" at bounding box center [352, 204] width 26 height 26
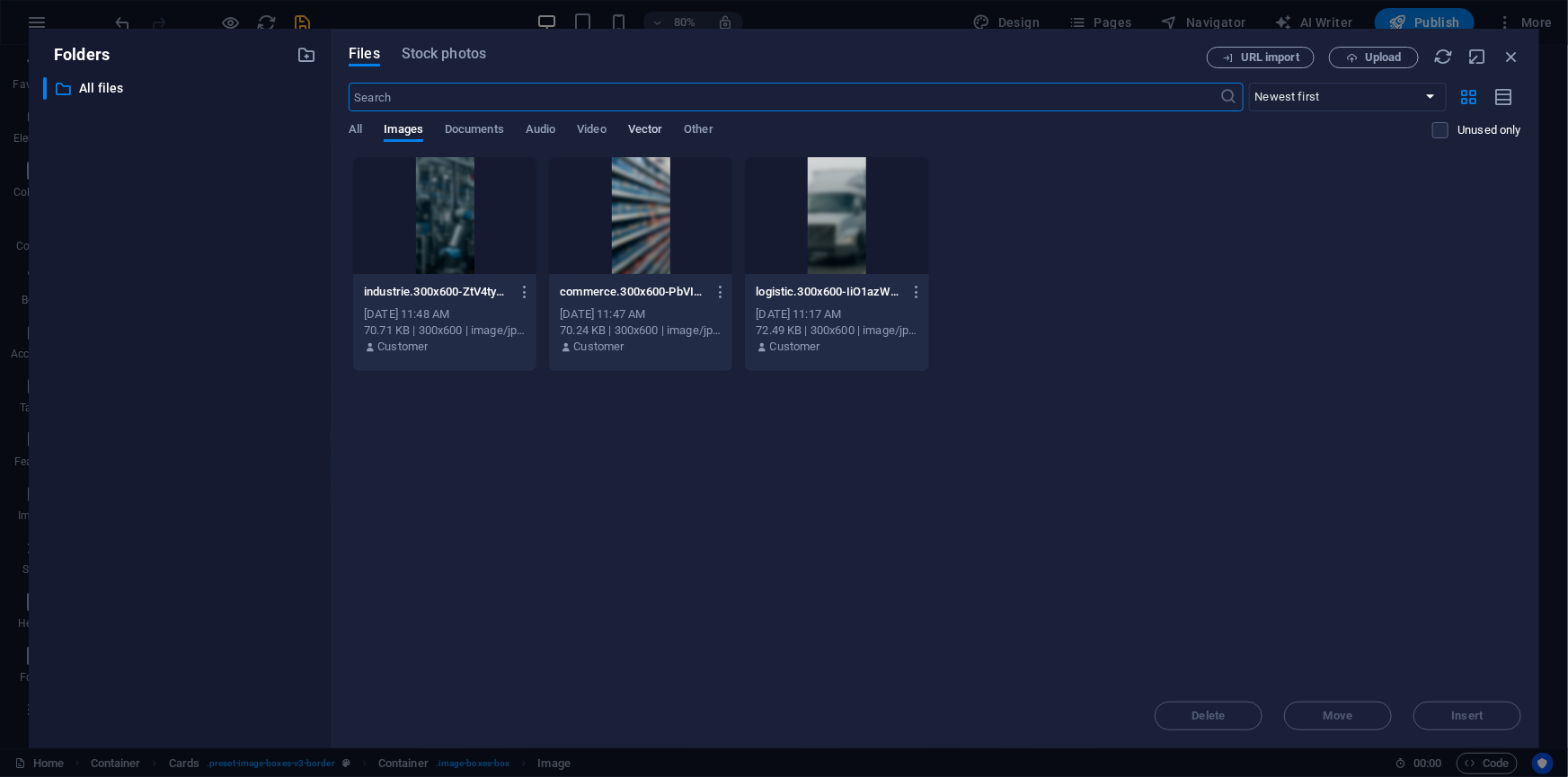
click at [654, 132] on span "Vector" at bounding box center [645, 131] width 35 height 26
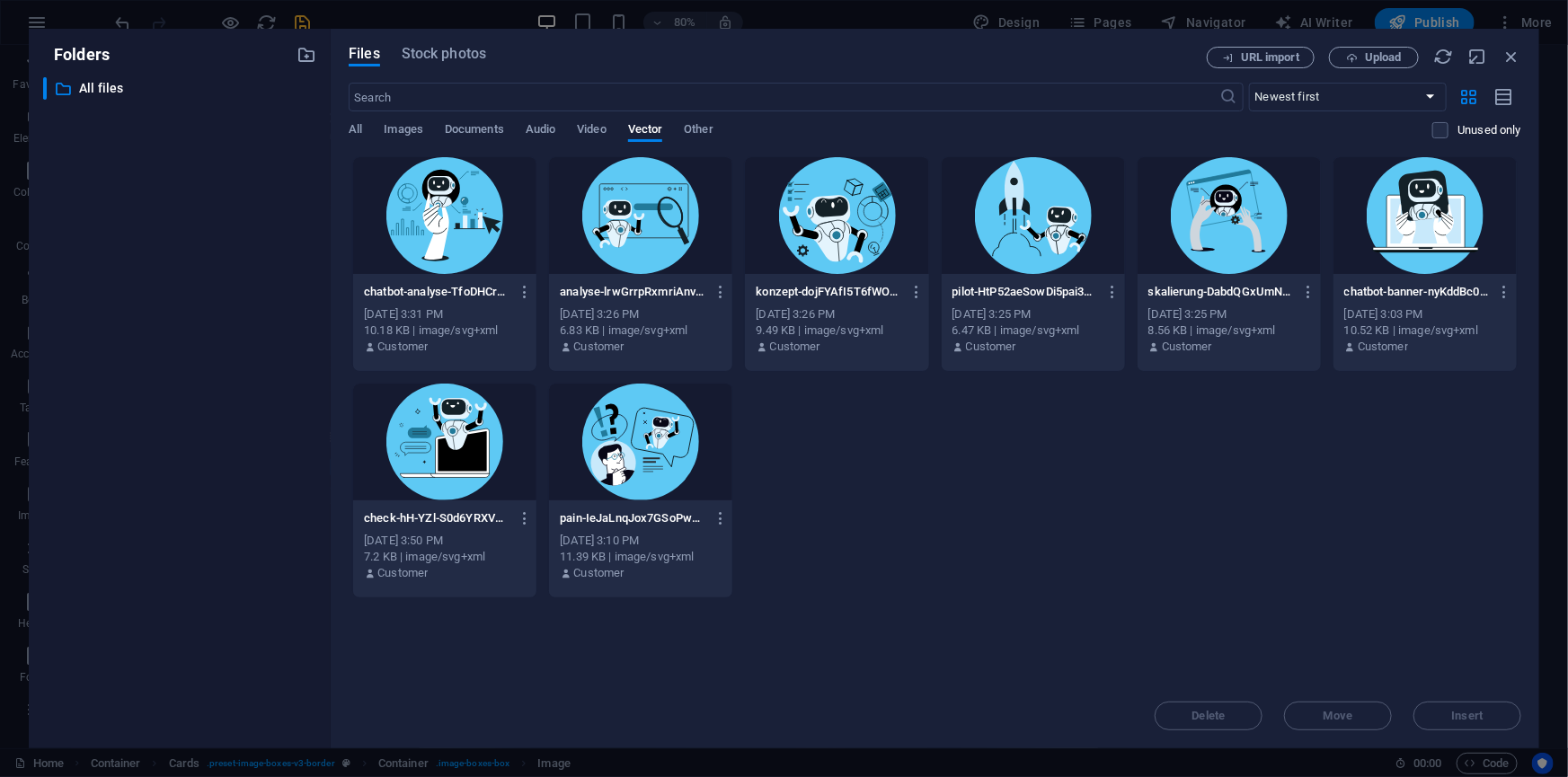
click at [438, 232] on div at bounding box center [444, 215] width 183 height 117
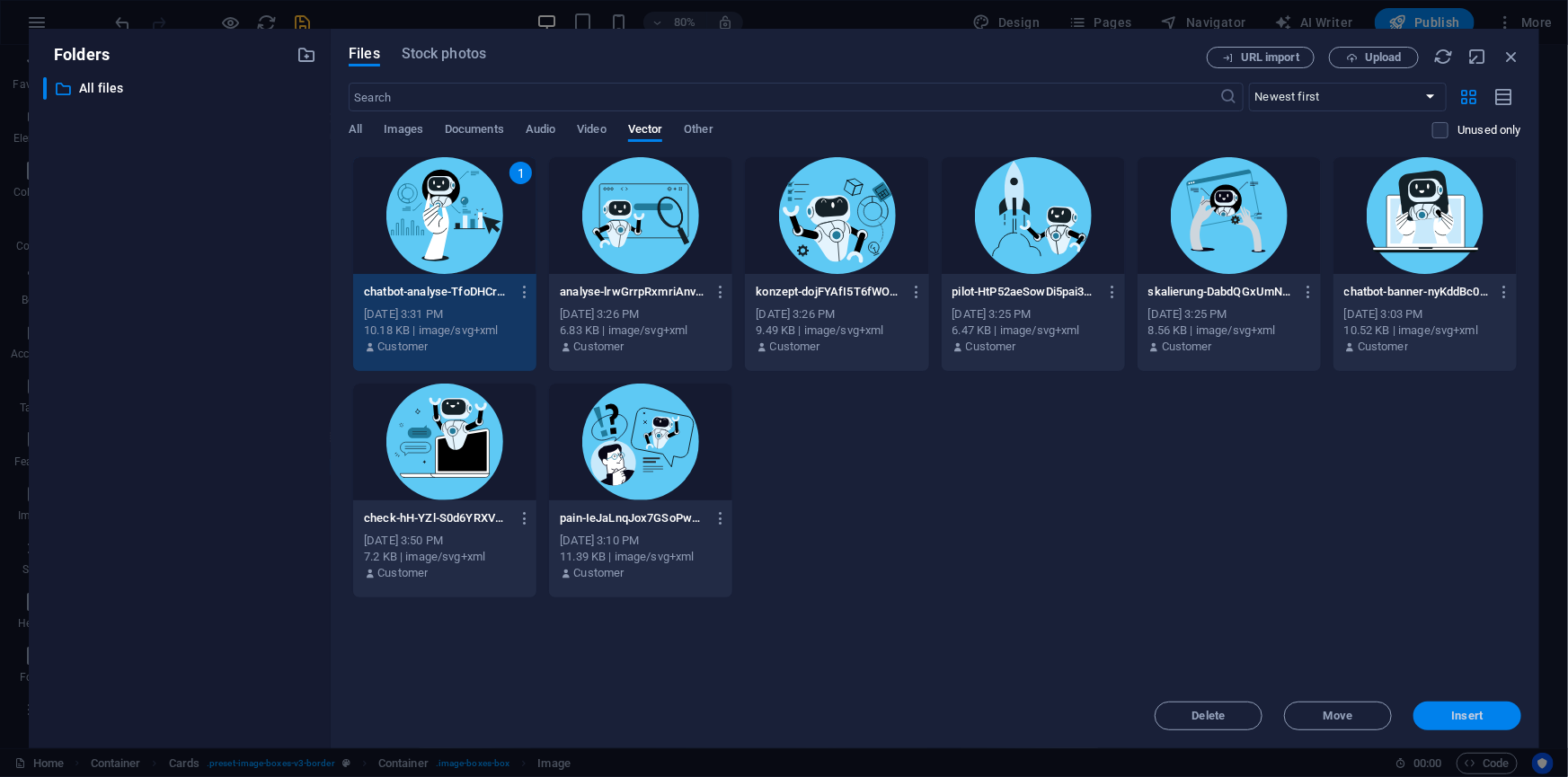
click at [1464, 711] on span "Insert" at bounding box center [1467, 716] width 31 height 11
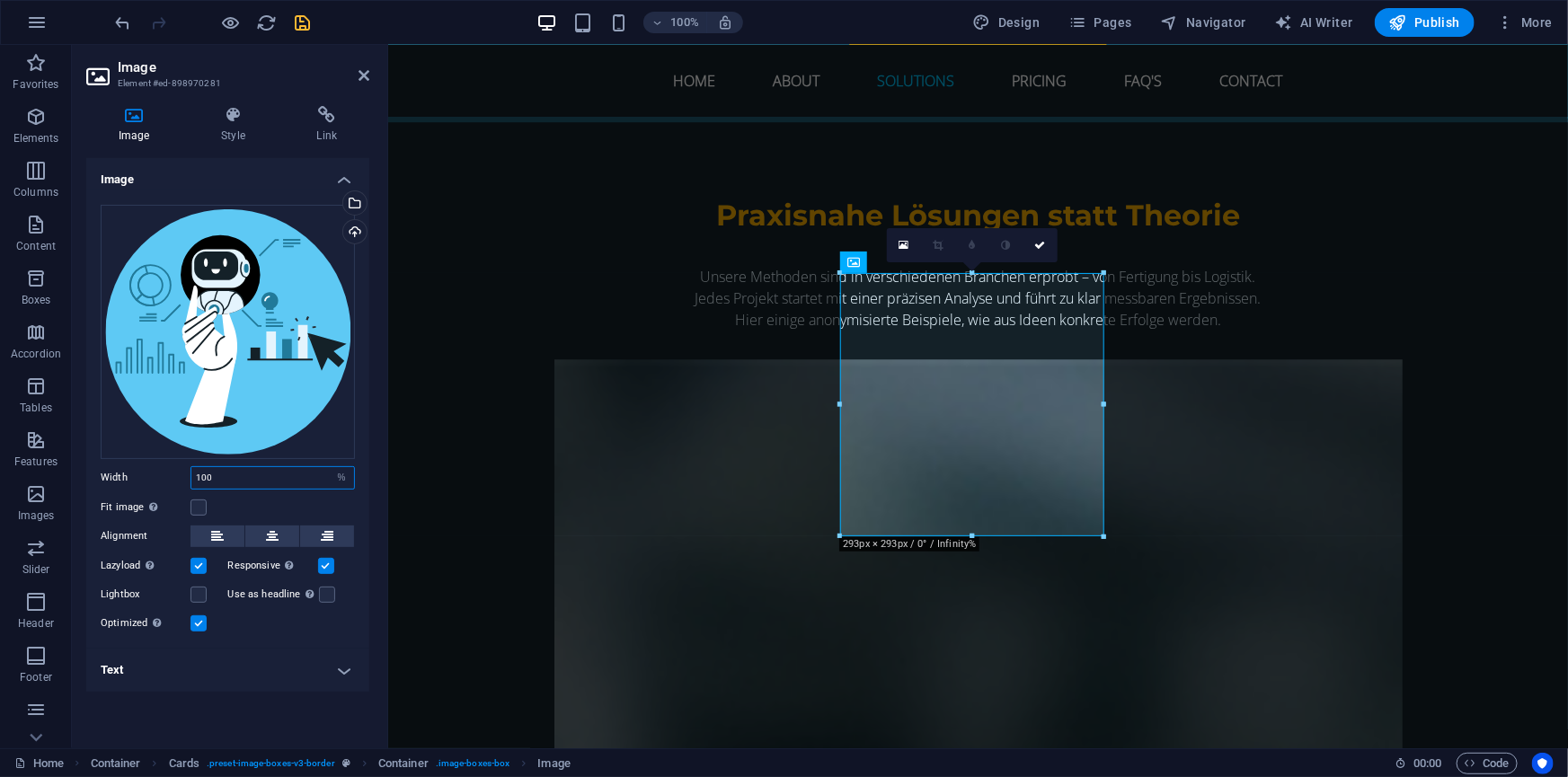
drag, startPoint x: 222, startPoint y: 474, endPoint x: 163, endPoint y: 477, distance: 59.1
click at [163, 477] on div "Width 100 Default auto px rem % em vh vw" at bounding box center [228, 478] width 254 height 24
type input "70"
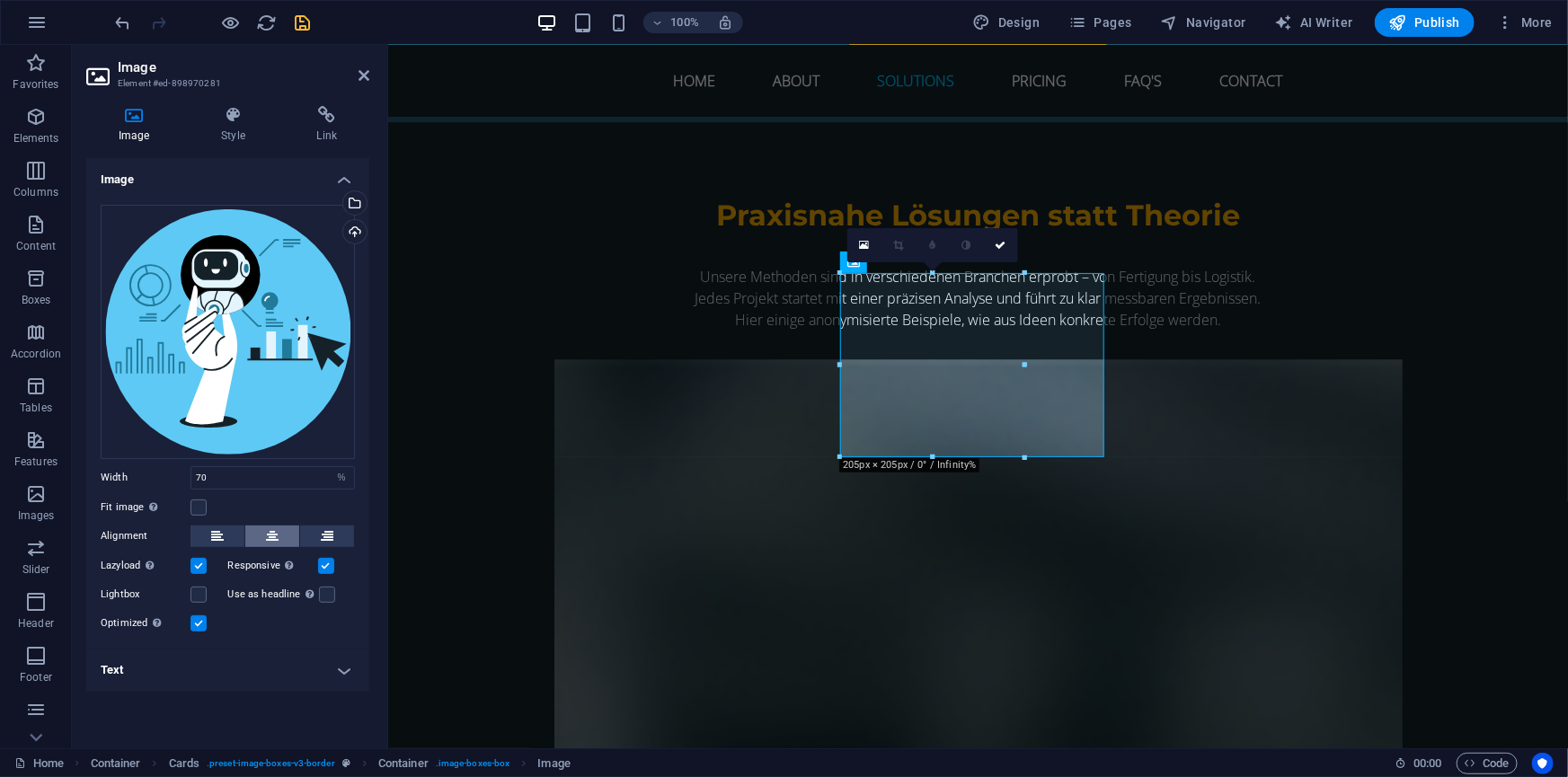
click at [283, 534] on button at bounding box center [272, 537] width 54 height 22
click at [1046, 242] on link at bounding box center [1039, 245] width 34 height 34
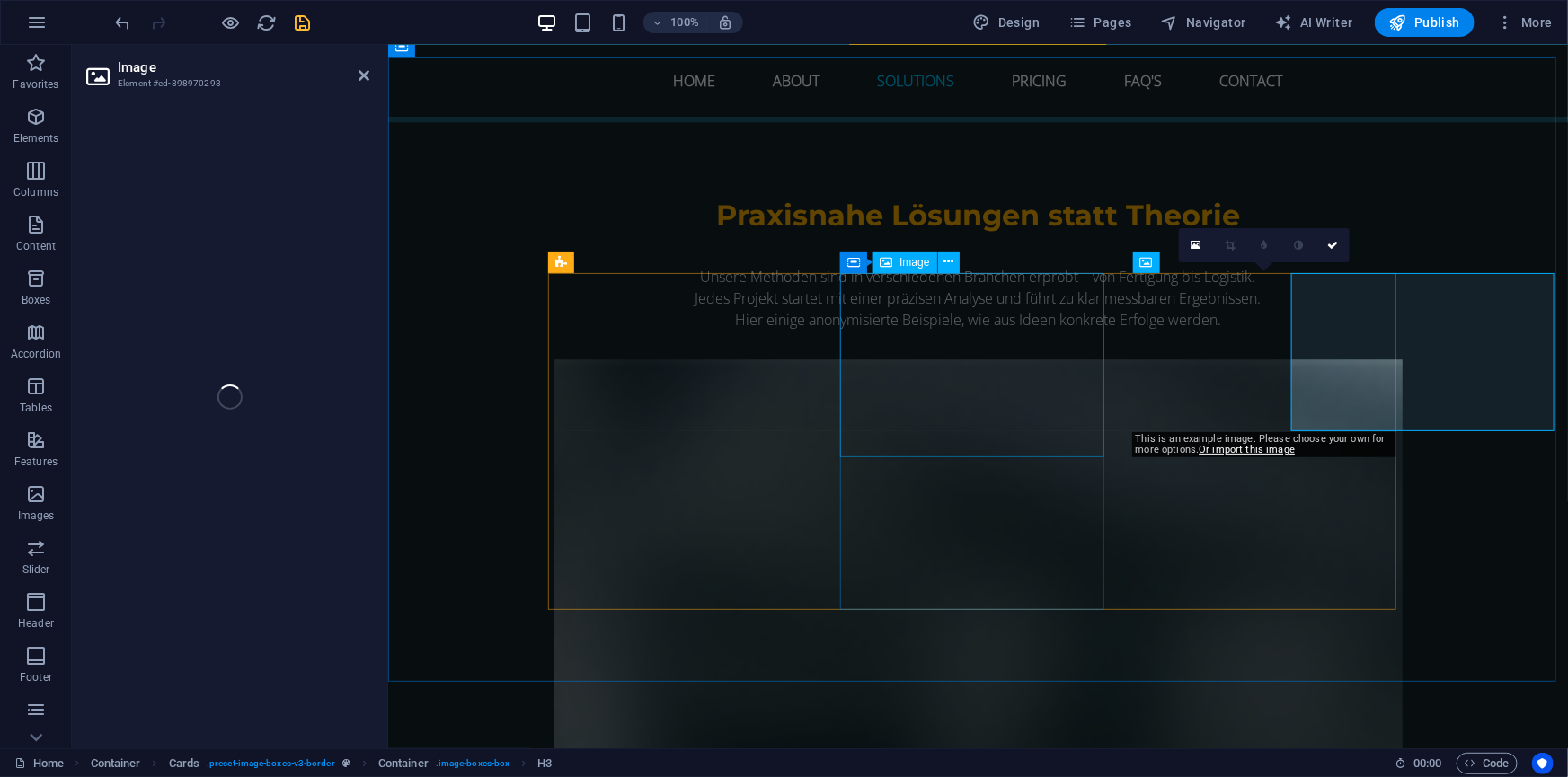
select select "%"
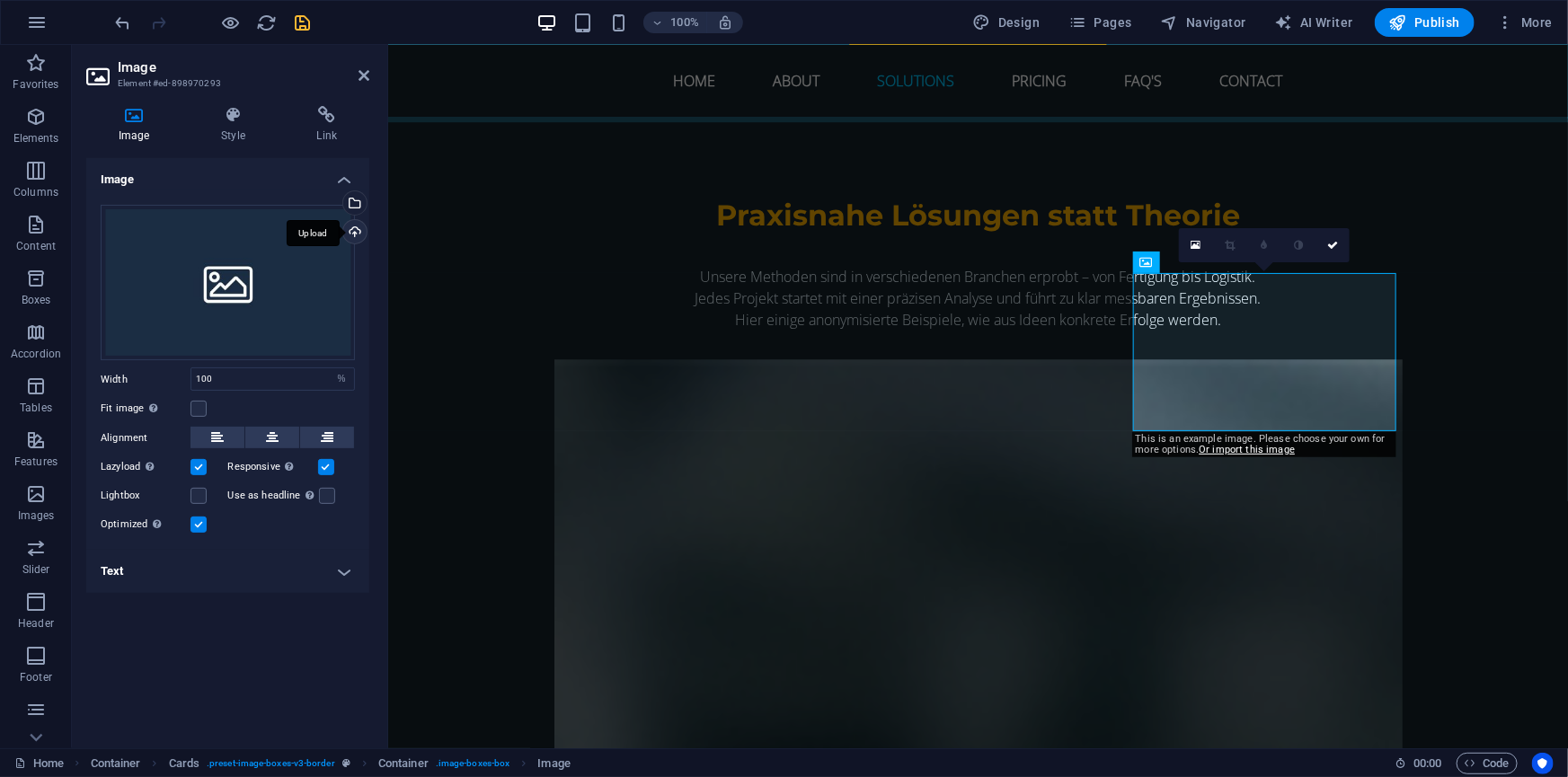
drag, startPoint x: 1019, startPoint y: 296, endPoint x: 354, endPoint y: 233, distance: 668.0
click at [354, 233] on div "Upload" at bounding box center [352, 233] width 26 height 26
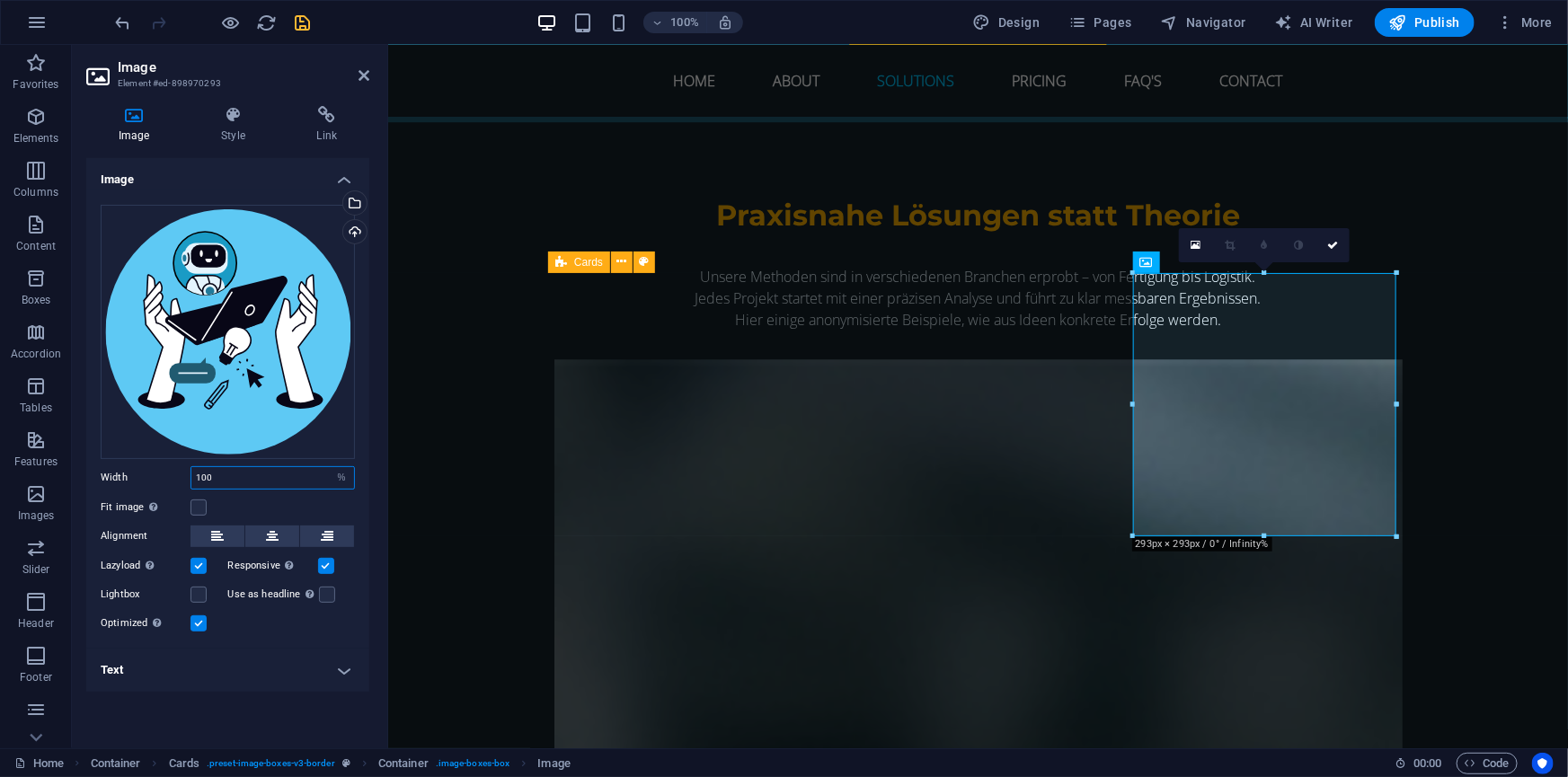
drag, startPoint x: 213, startPoint y: 473, endPoint x: 162, endPoint y: 466, distance: 51.5
click at [162, 466] on div "Width 100 Default auto px rem % em vh vw" at bounding box center [228, 478] width 254 height 24
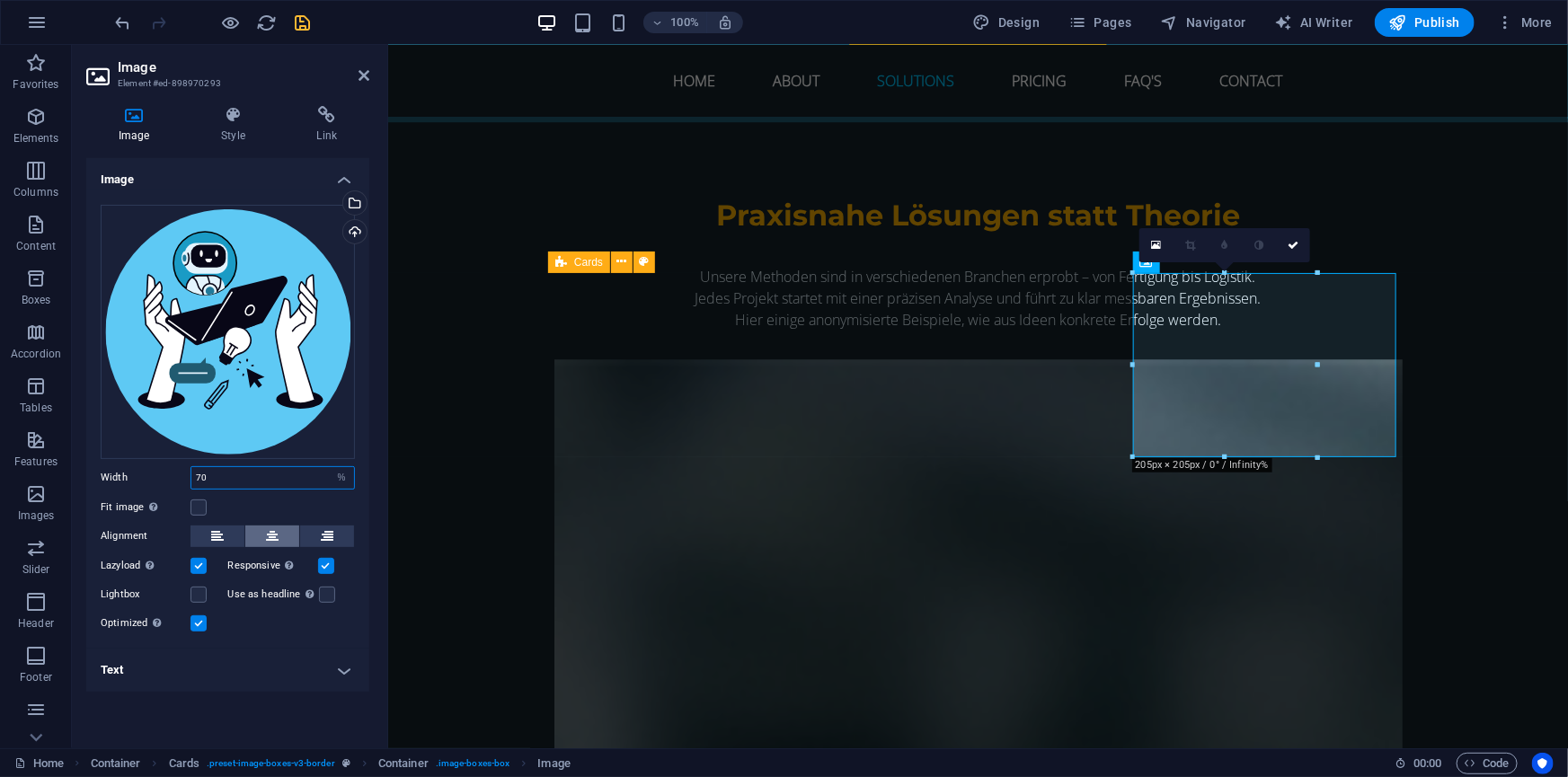
type input "70"
click at [266, 534] on icon at bounding box center [272, 537] width 13 height 22
click at [1333, 243] on icon at bounding box center [1332, 245] width 11 height 11
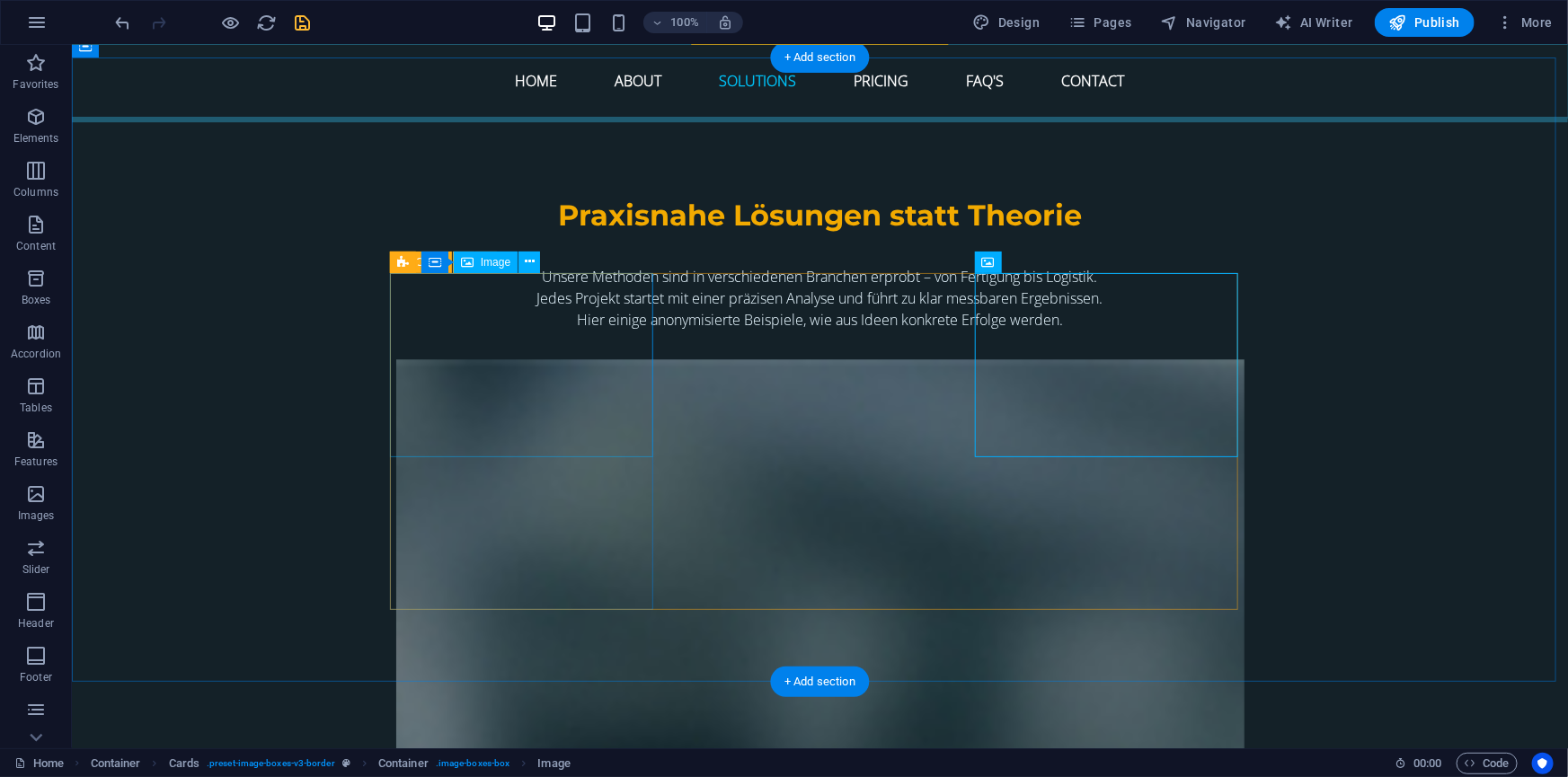
select select "%"
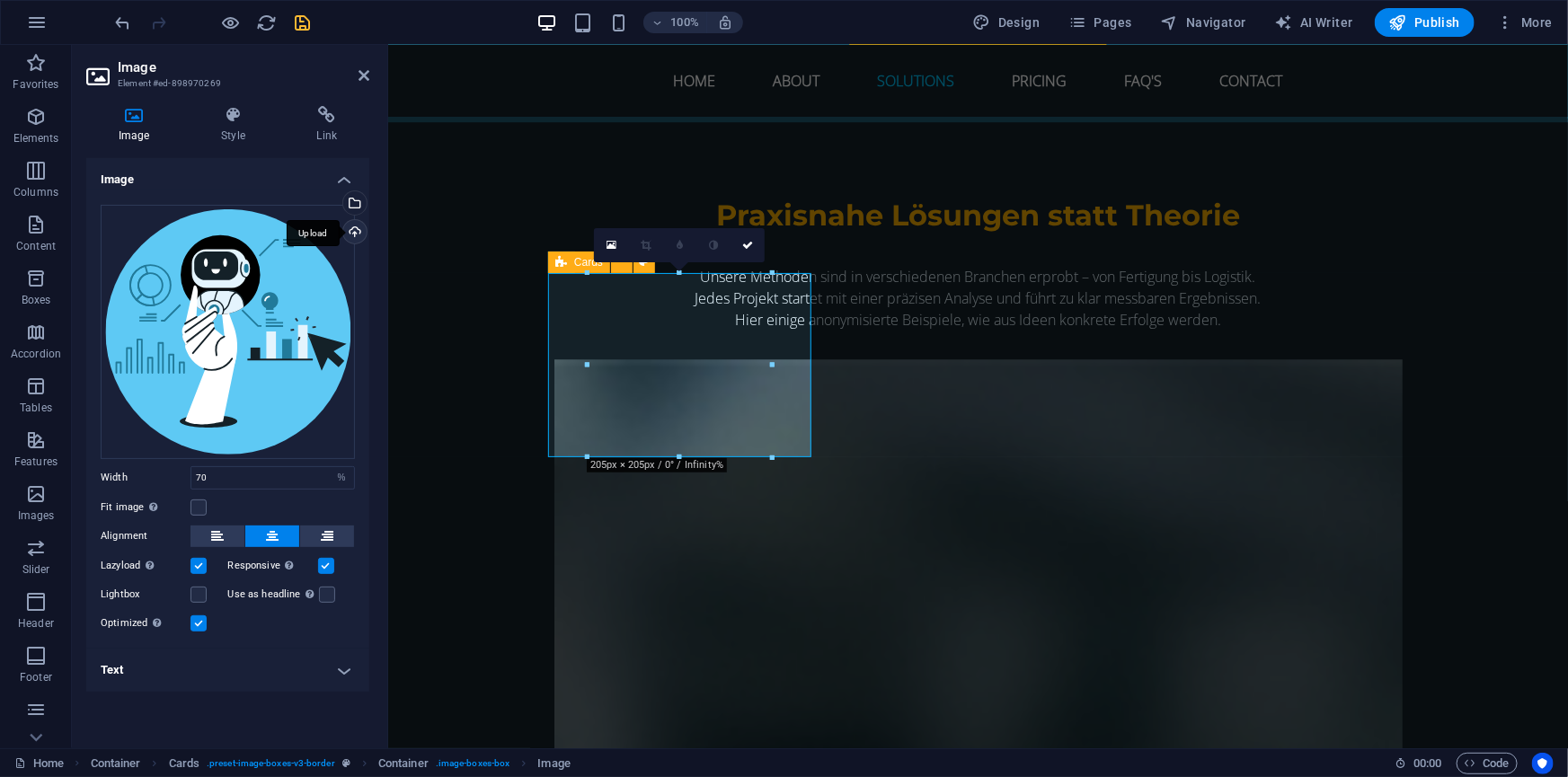
click at [354, 230] on div "Upload" at bounding box center [352, 233] width 26 height 26
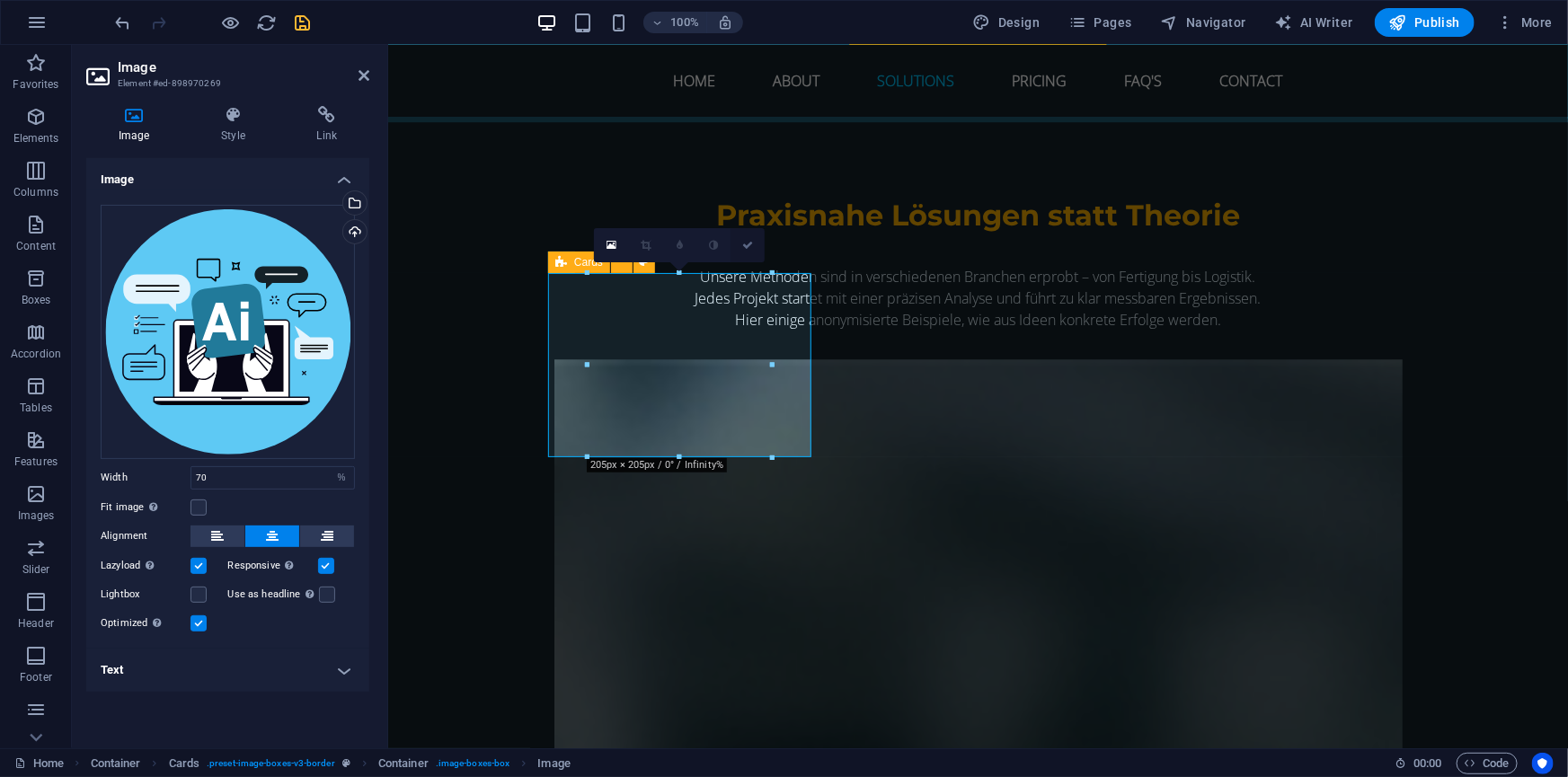
click at [750, 247] on icon at bounding box center [747, 245] width 11 height 11
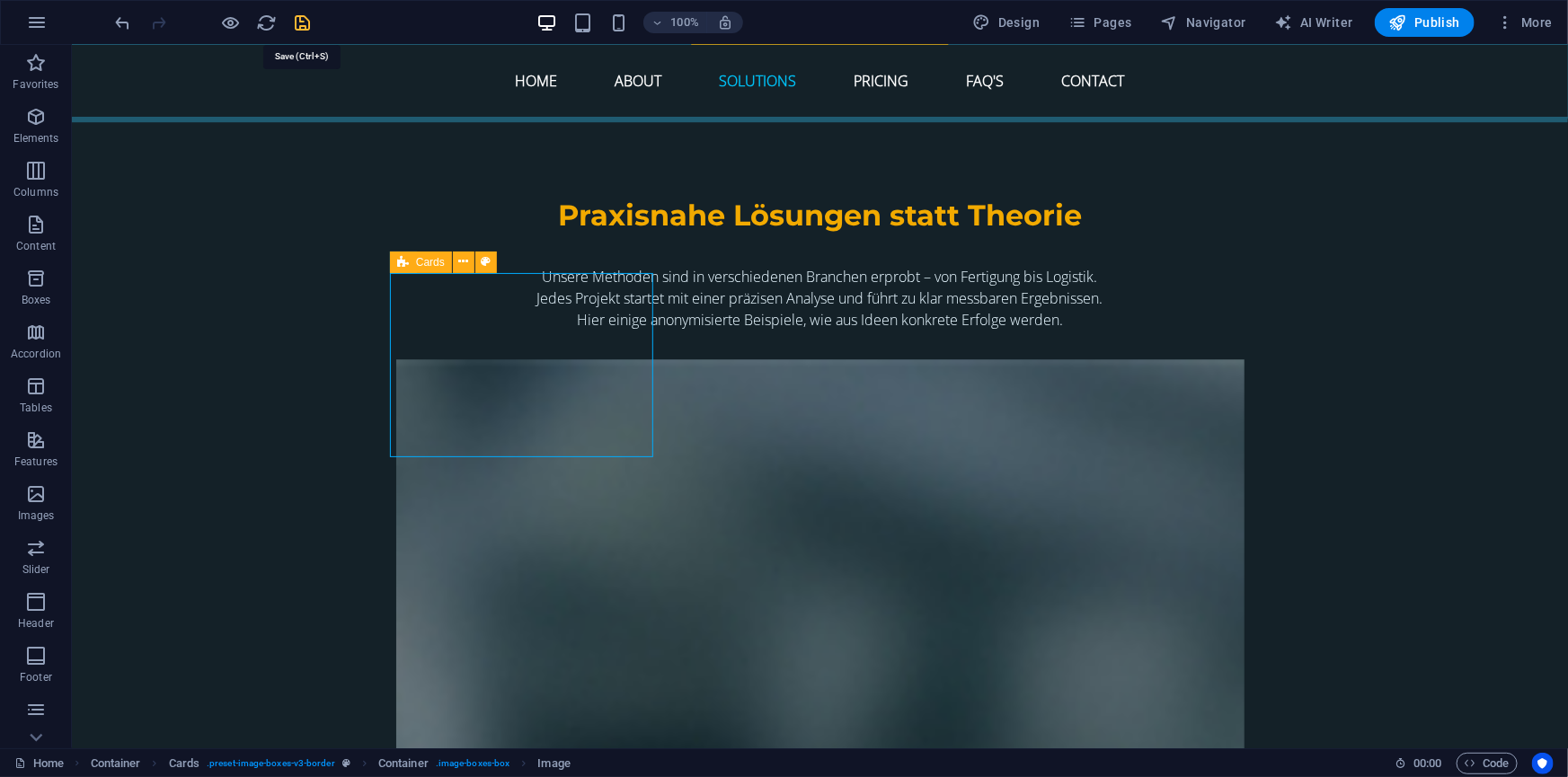
click at [303, 25] on icon "save" at bounding box center [303, 23] width 21 height 21
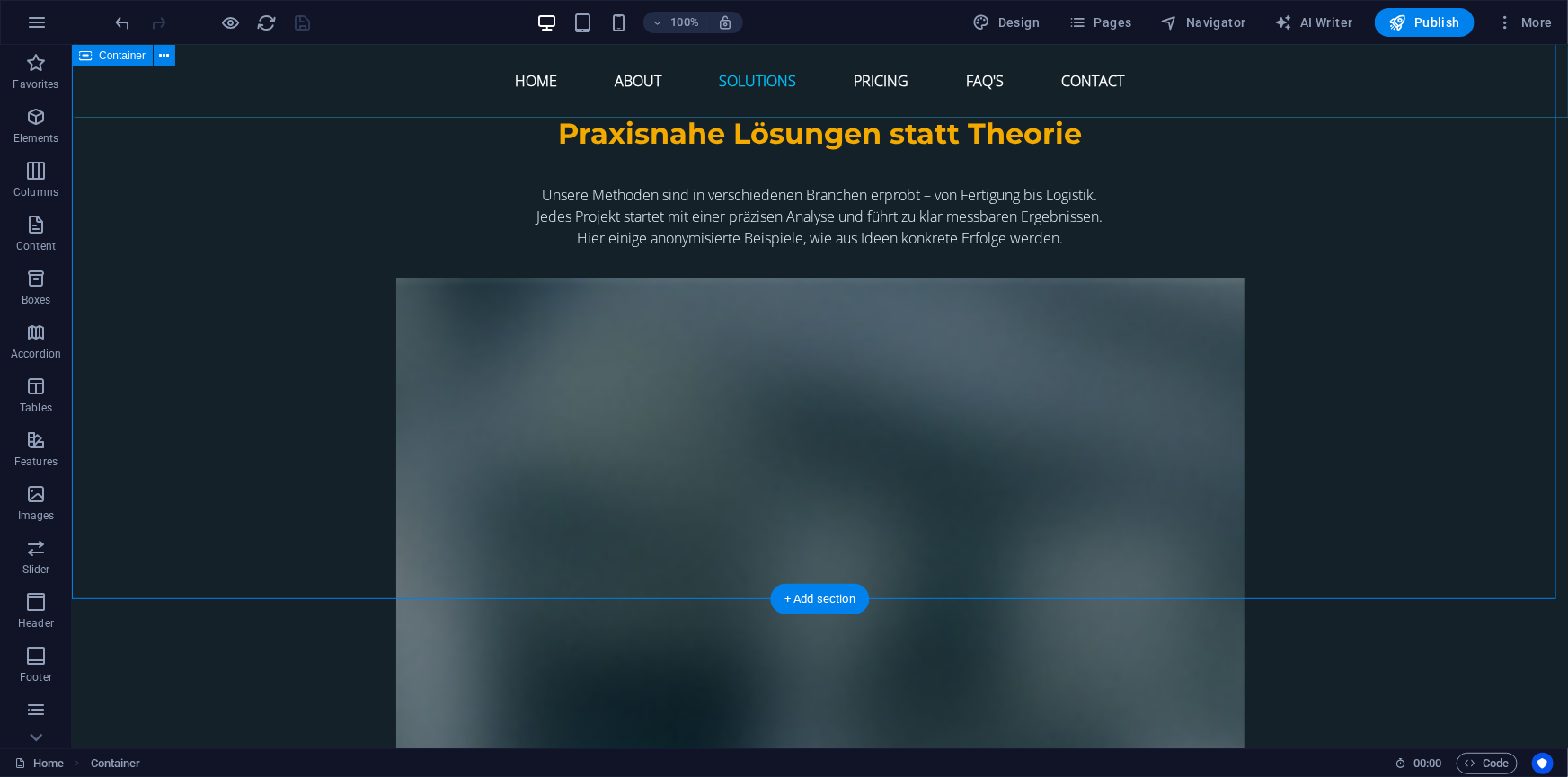
scroll to position [6255, 0]
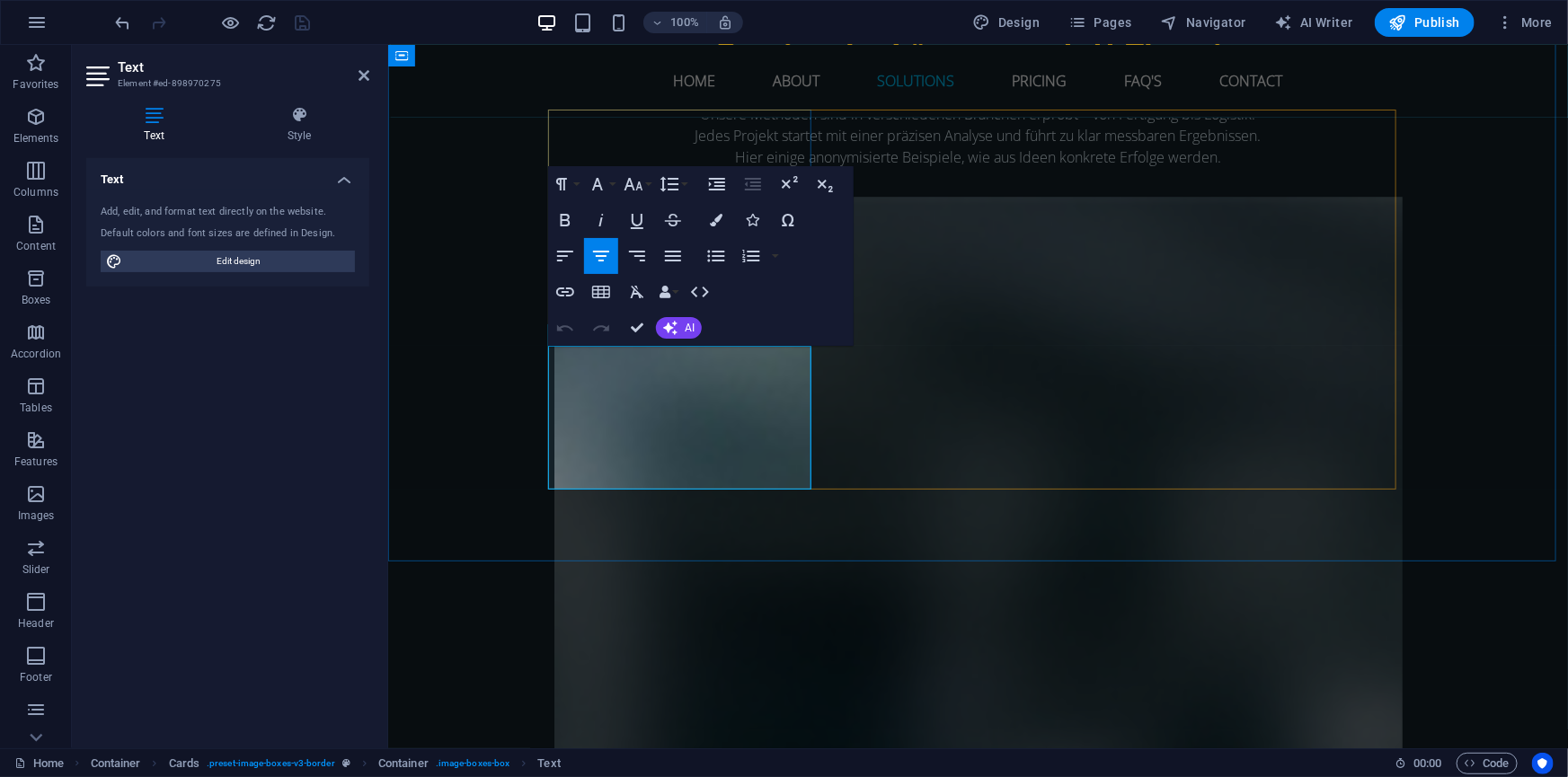
scroll to position [2356, 2]
drag, startPoint x: 605, startPoint y: 399, endPoint x: 632, endPoint y: 407, distance: 28.2
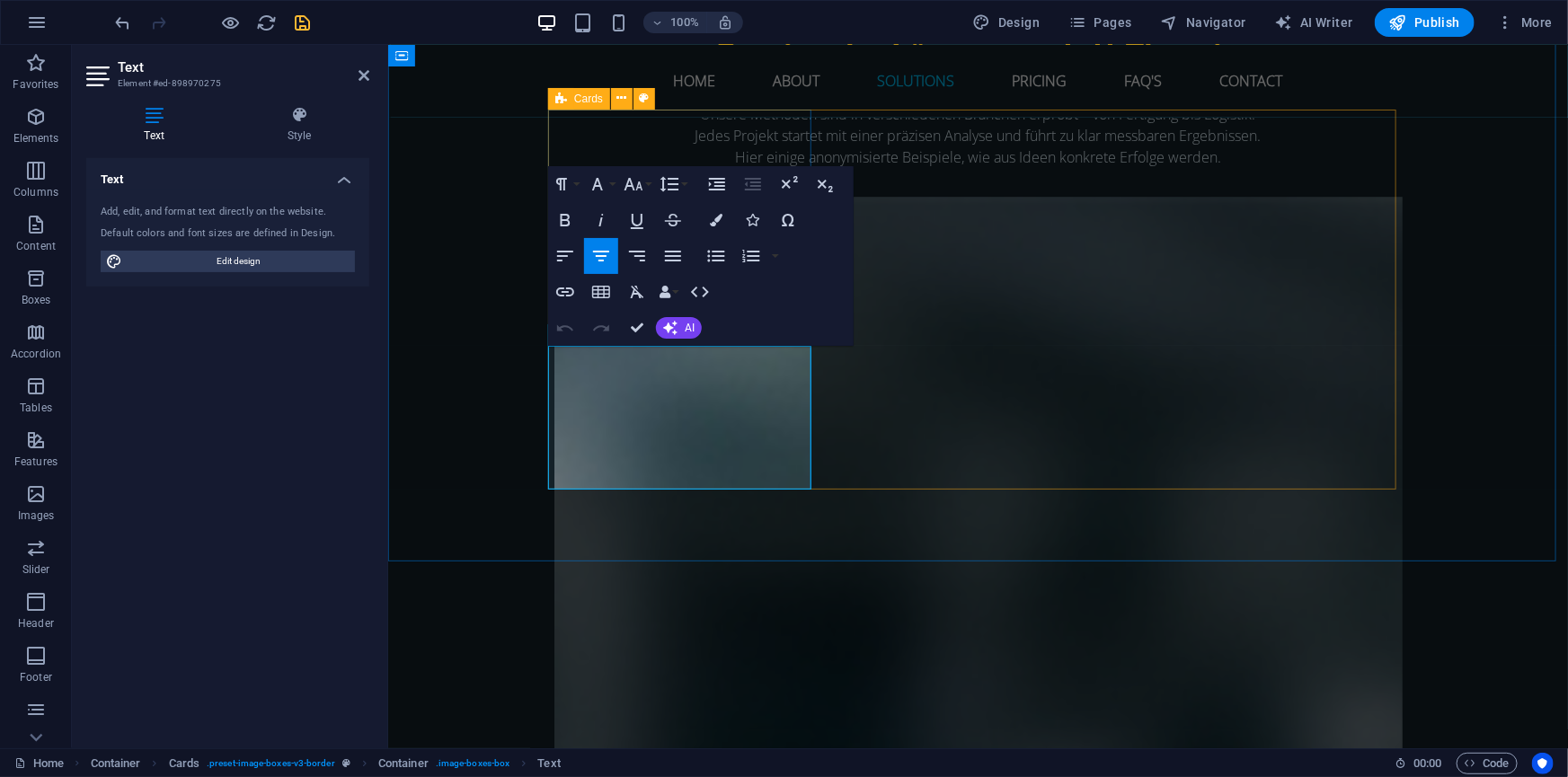
drag, startPoint x: 711, startPoint y: 466, endPoint x: 555, endPoint y: 366, distance: 185.3
copy p "Ob Kundenservice, Support oder in­ter­ne Ab­fra­gen – un­ser KI-Agent über­nim­…"
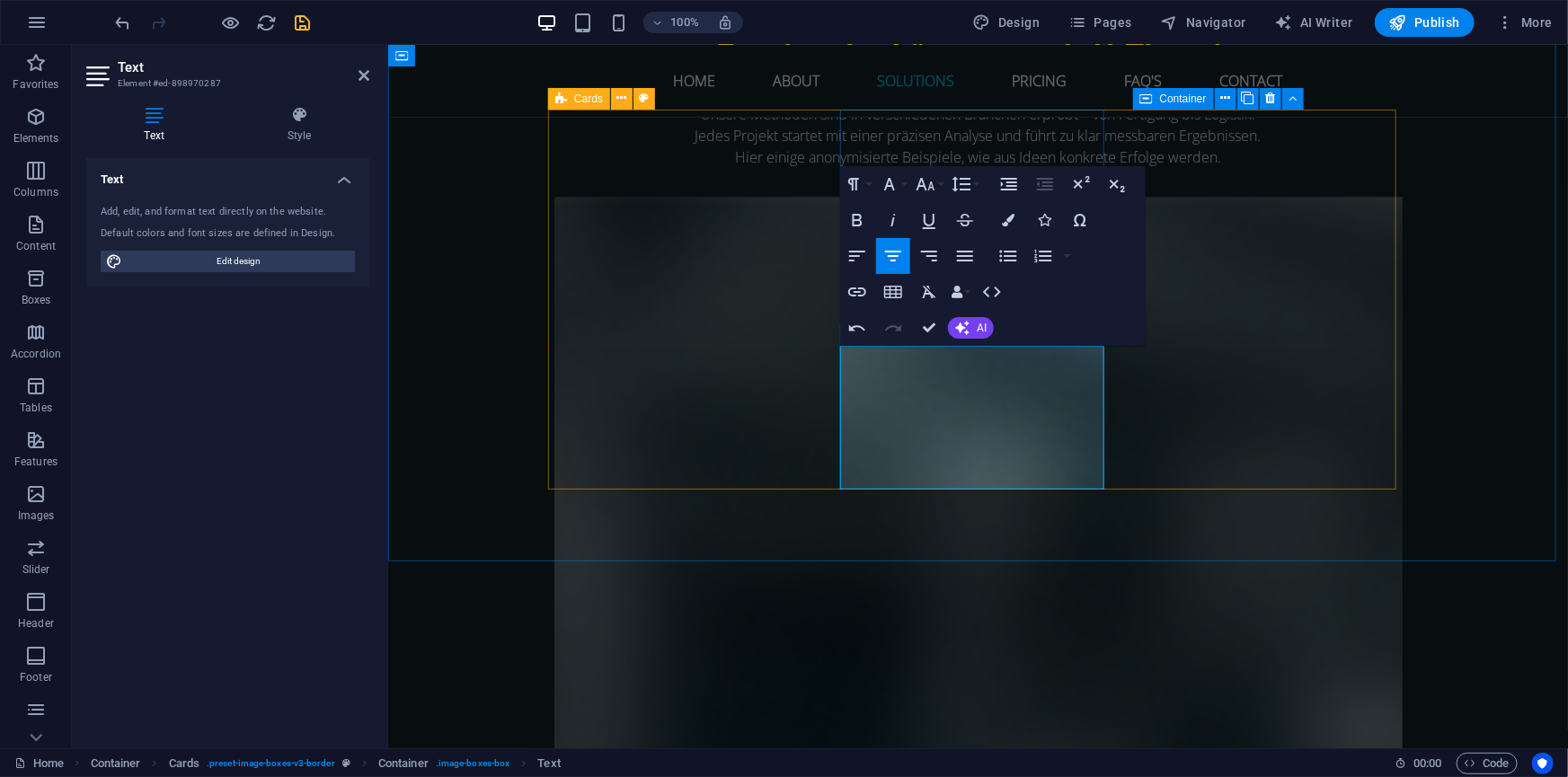
scroll to position [2275, 2]
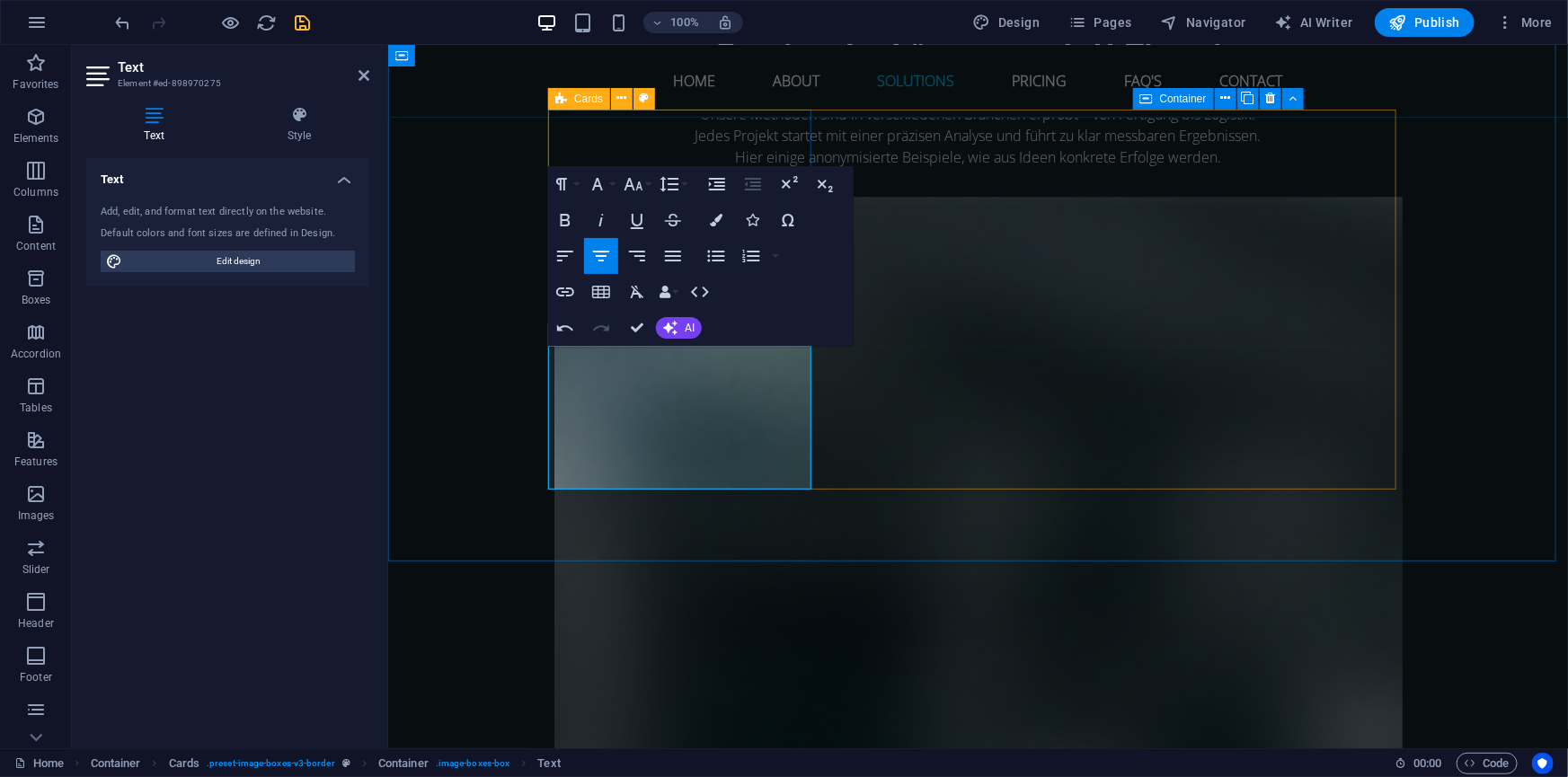
scroll to position [2296, 7]
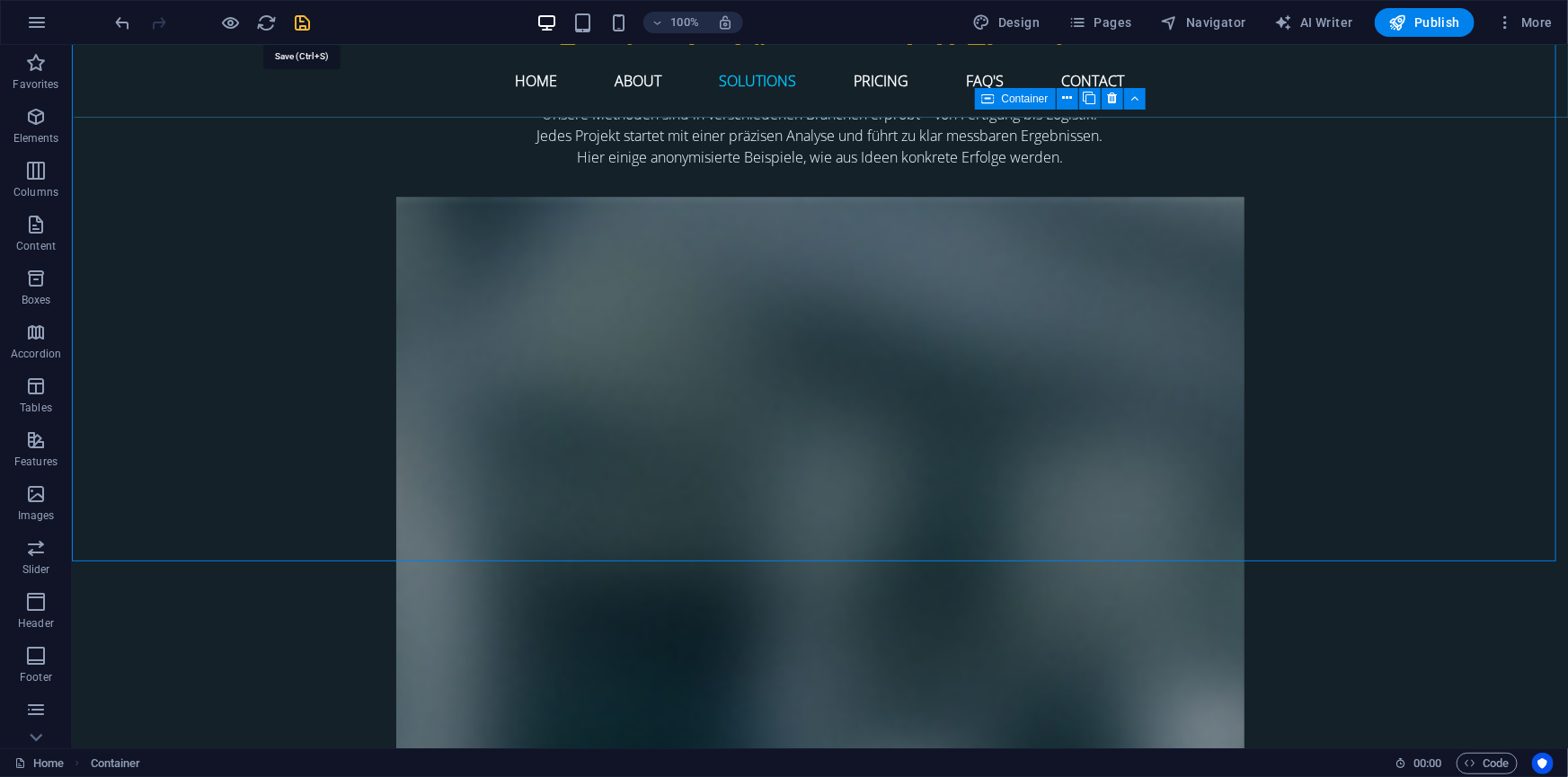
click at [303, 18] on icon "save" at bounding box center [303, 23] width 21 height 21
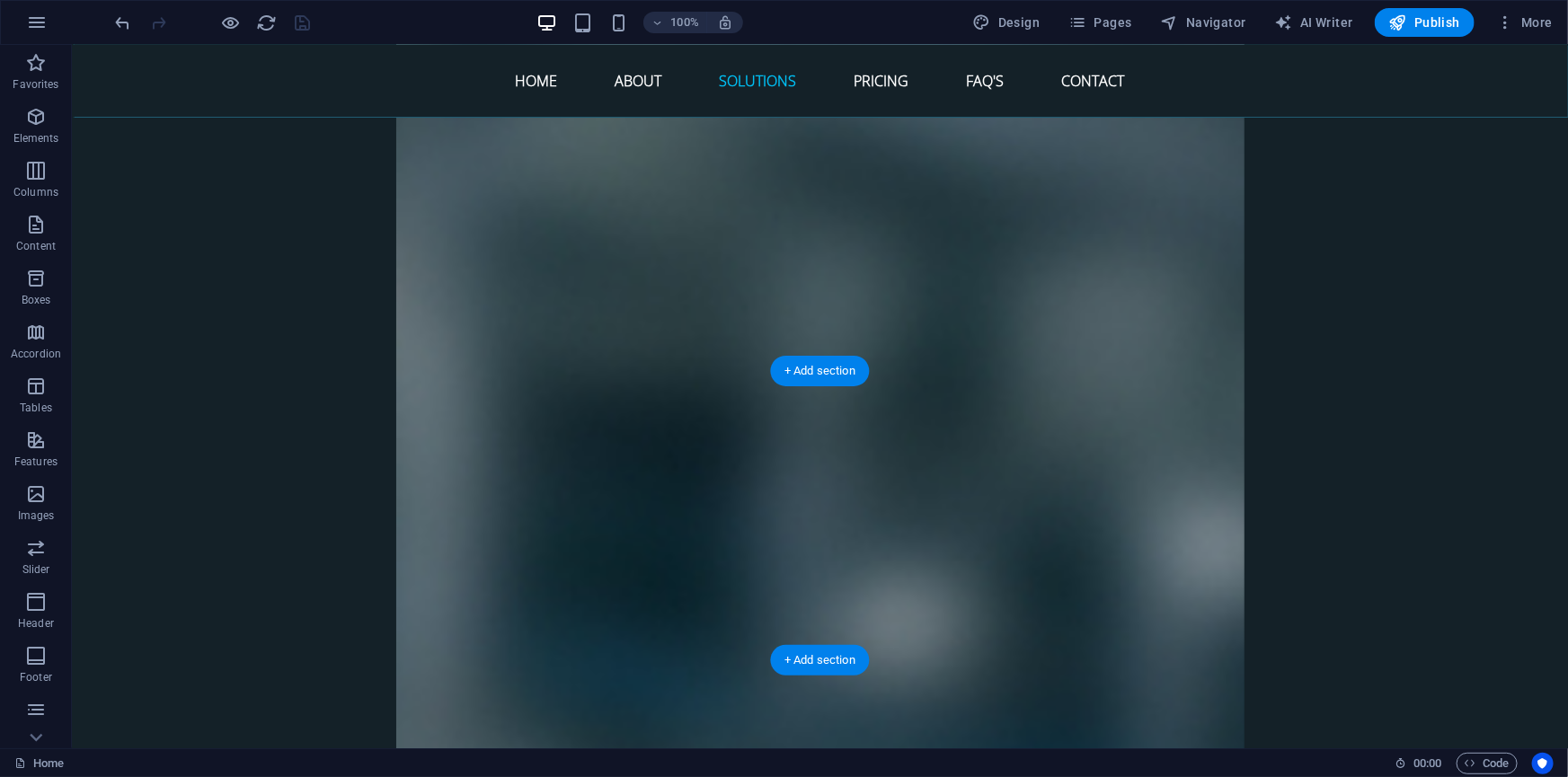
scroll to position [6582, 0]
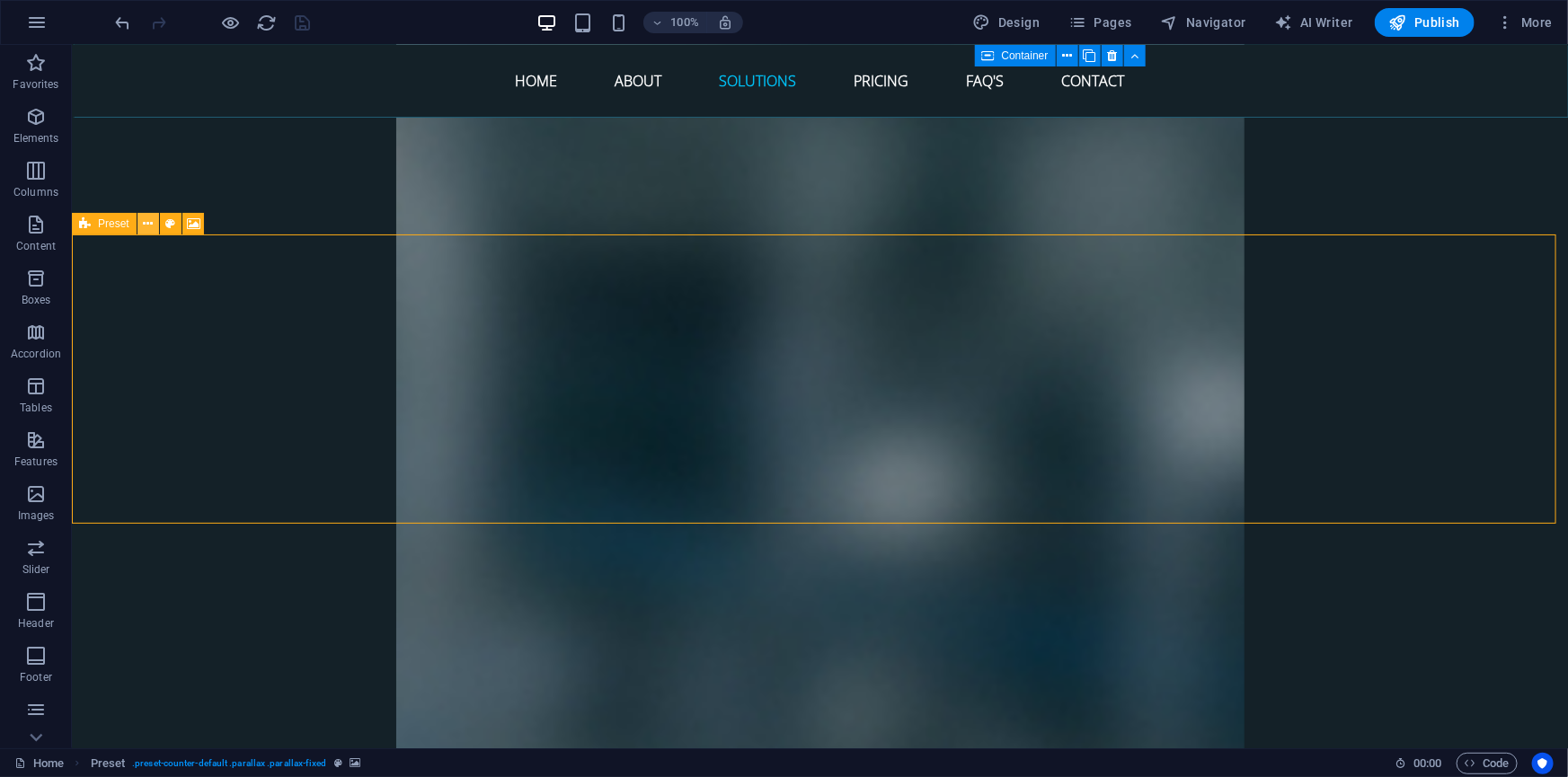
click at [148, 224] on icon at bounding box center [148, 224] width 10 height 19
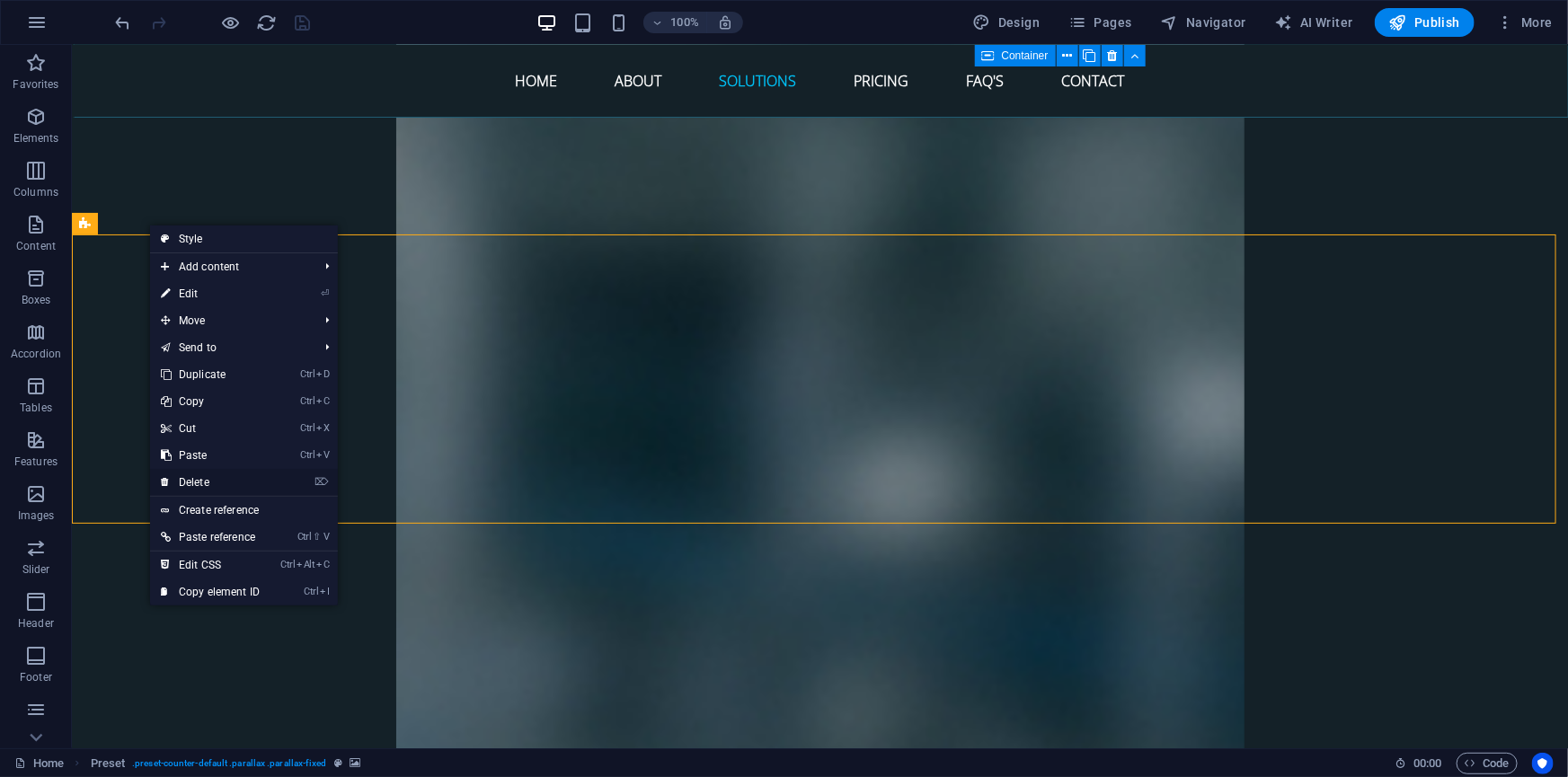
click at [198, 483] on link "⌦ Delete" at bounding box center [210, 482] width 121 height 26
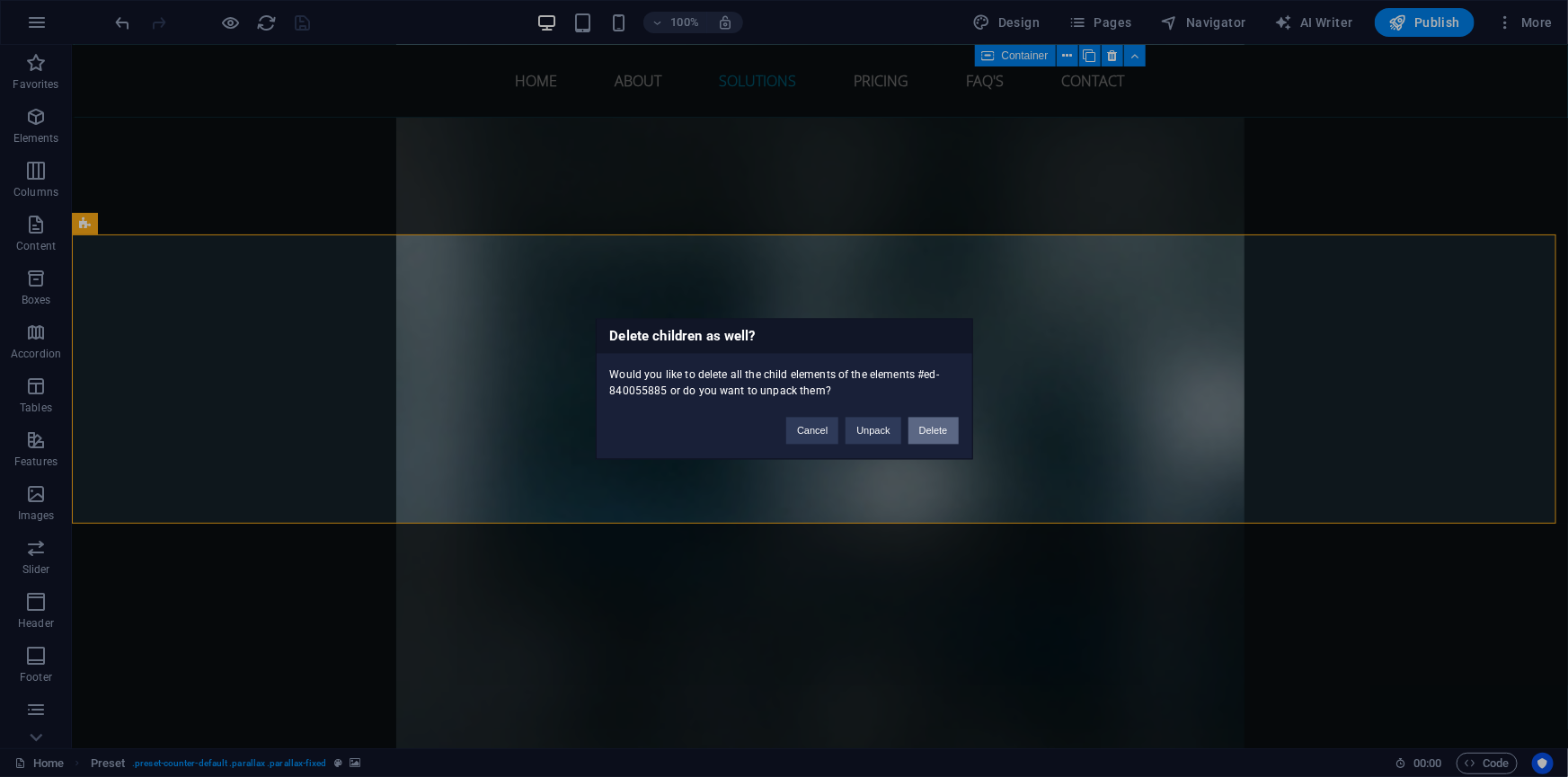
click at [942, 424] on button "Delete" at bounding box center [933, 430] width 50 height 26
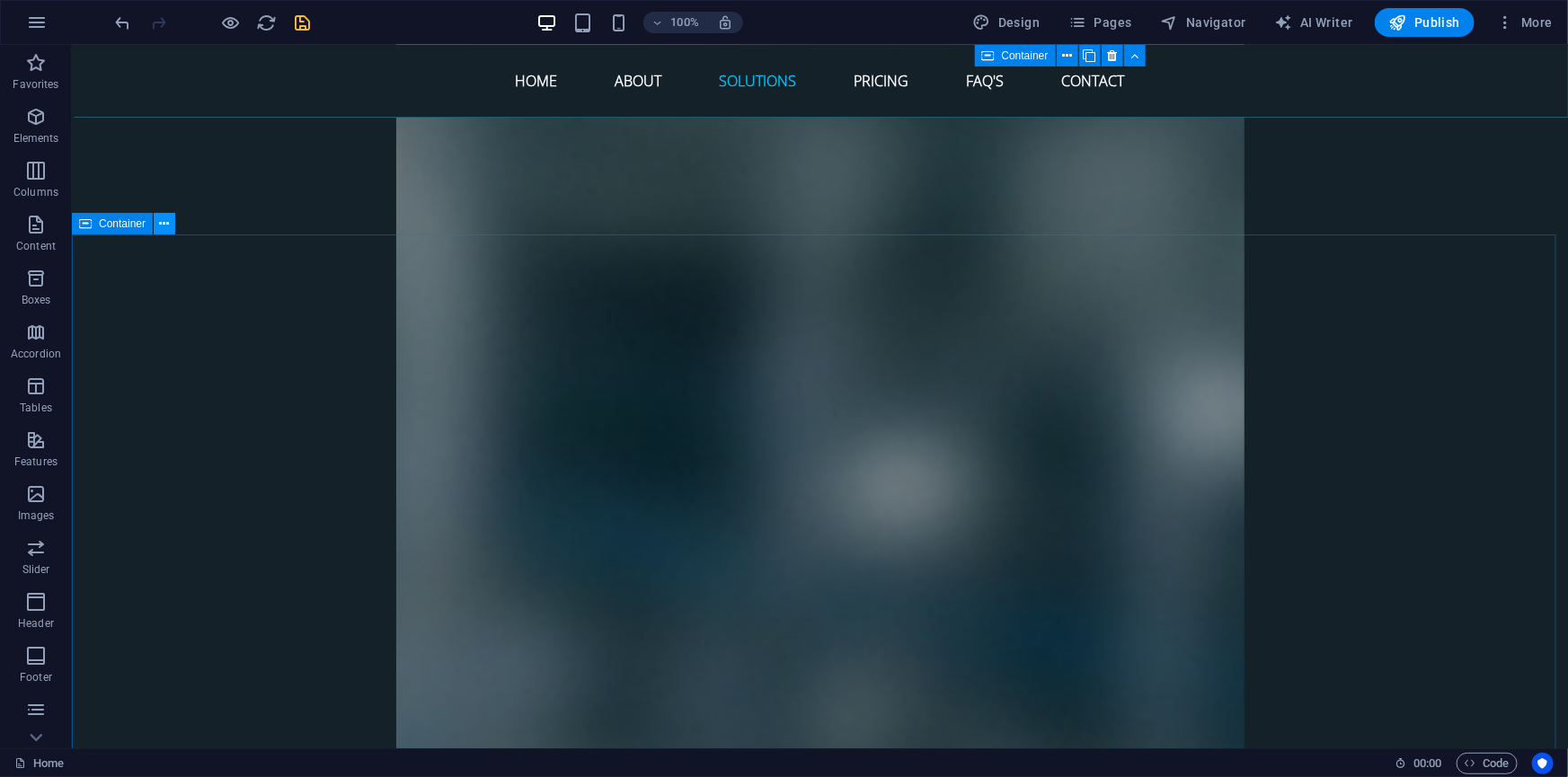
click at [166, 223] on icon at bounding box center [165, 224] width 10 height 19
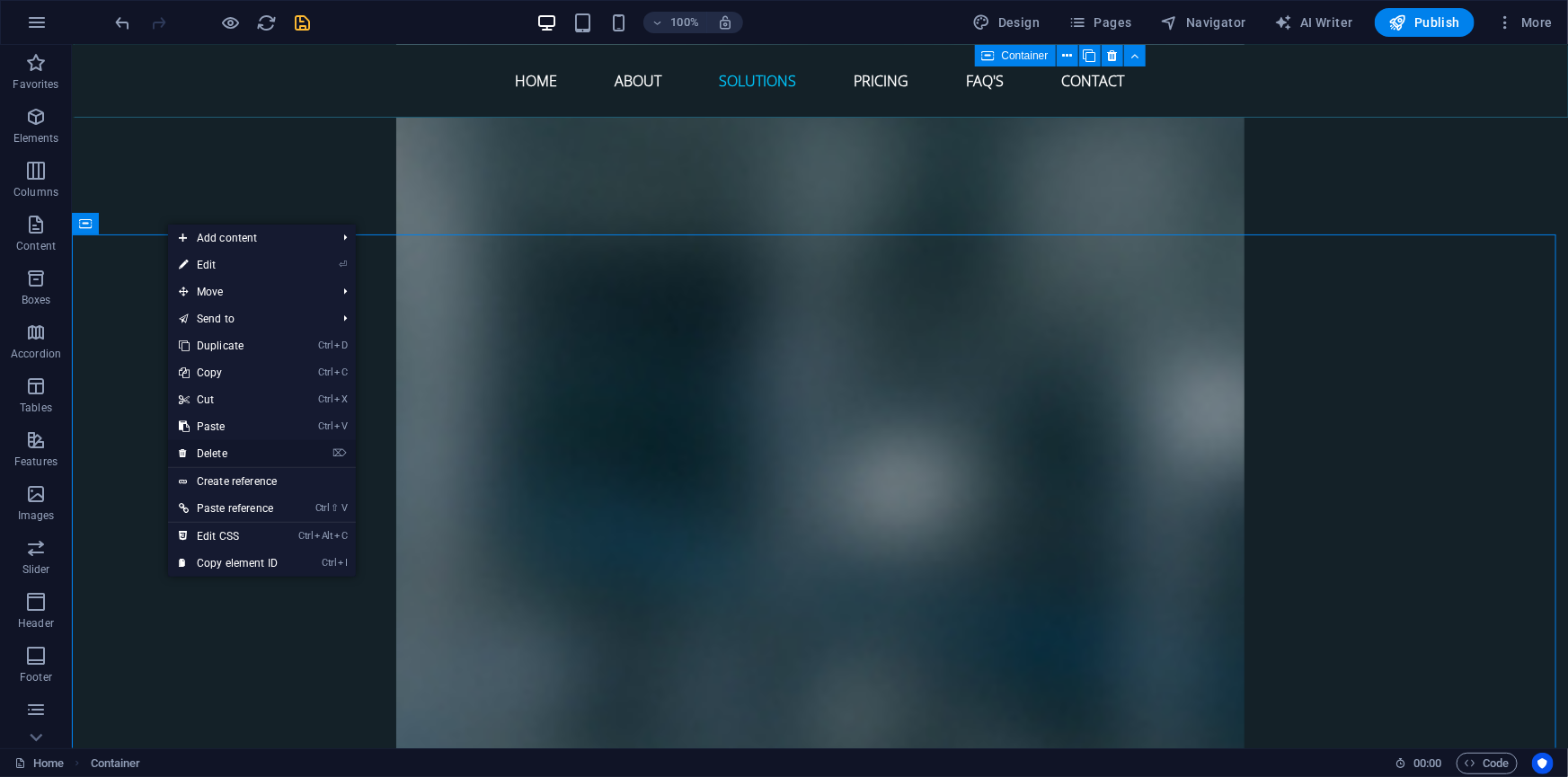
click at [207, 448] on link "⌦ Delete" at bounding box center [228, 453] width 121 height 26
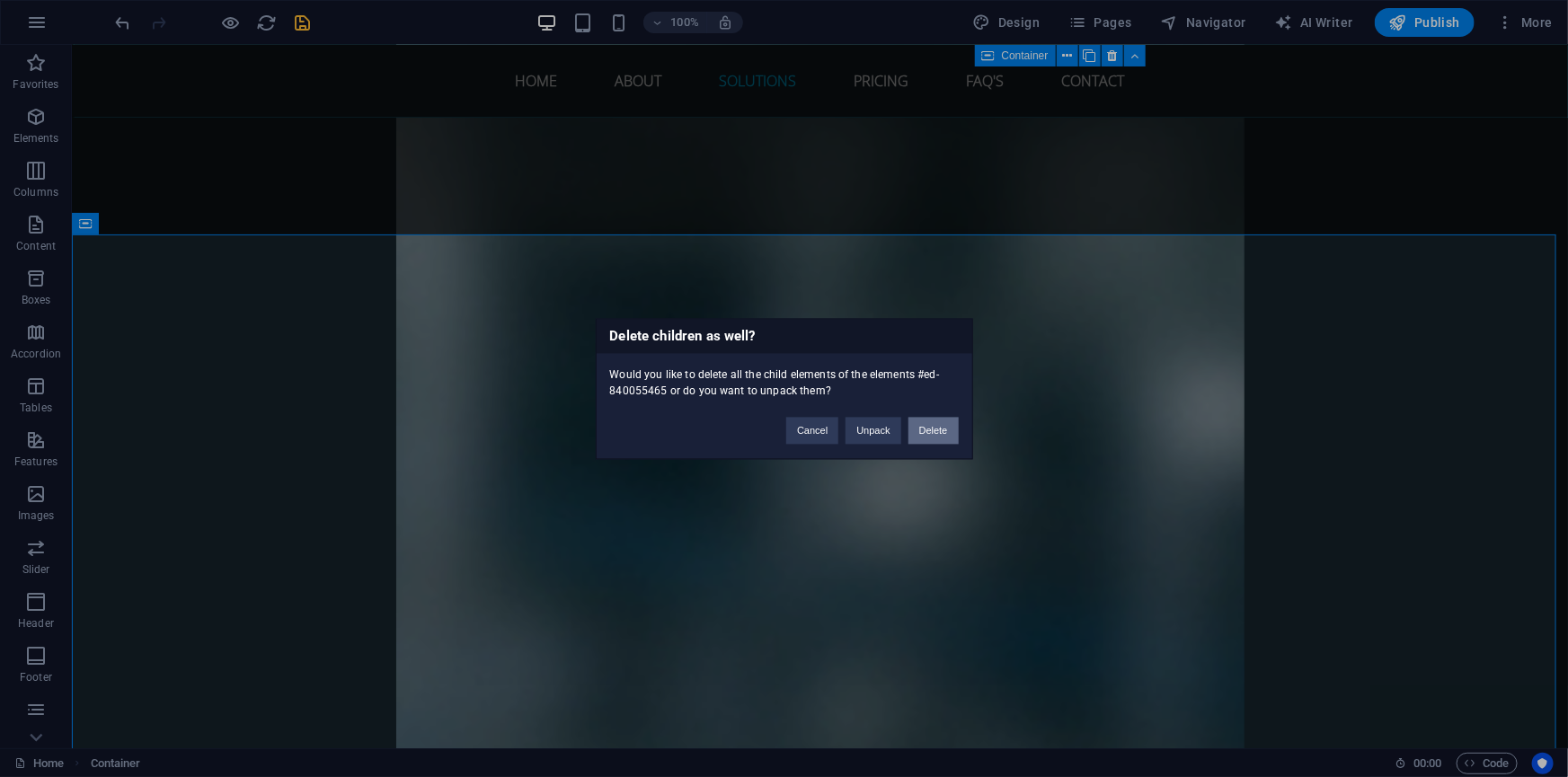
click at [935, 427] on button "Delete" at bounding box center [933, 430] width 50 height 26
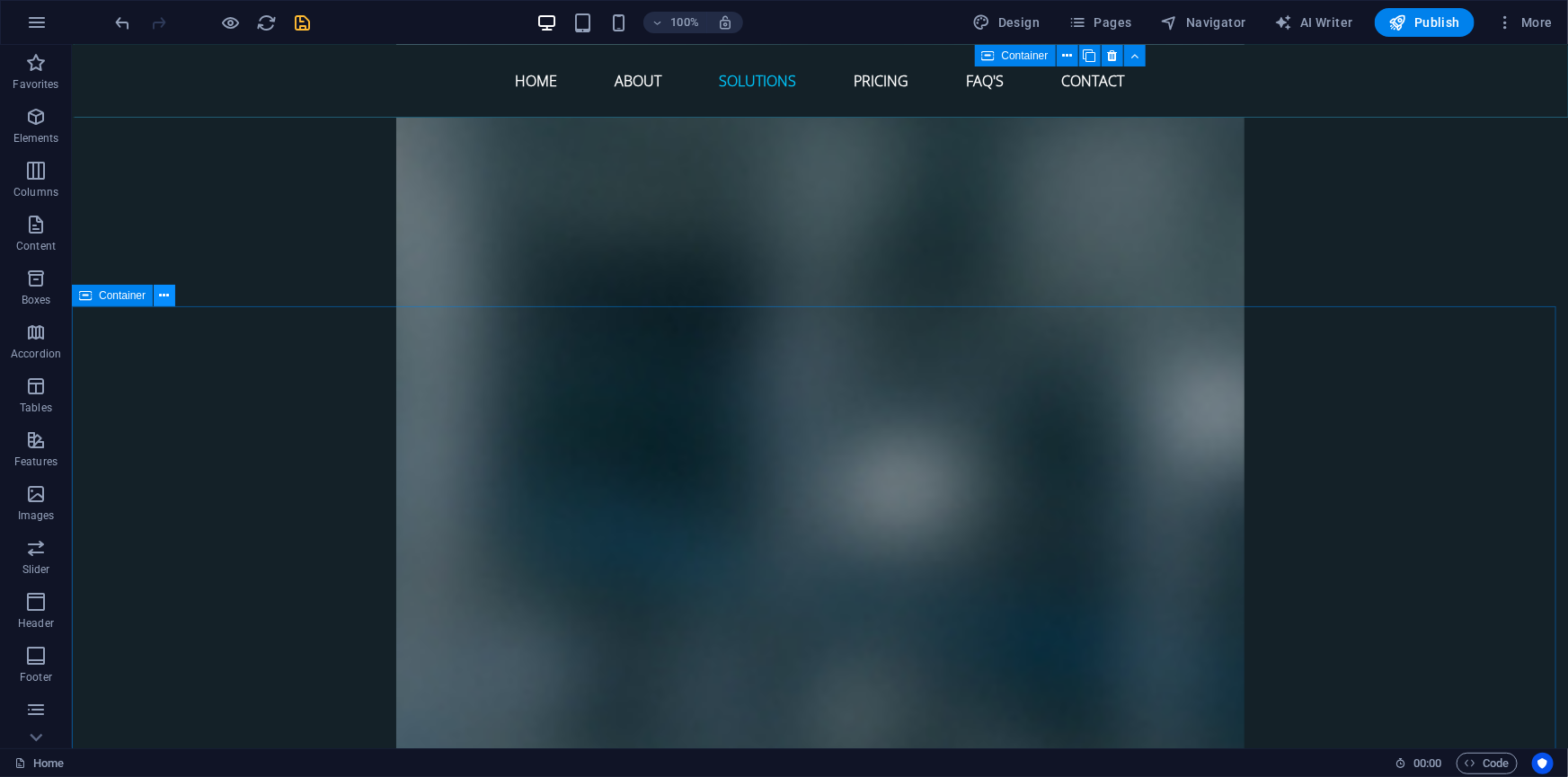
click at [165, 296] on icon at bounding box center [165, 295] width 10 height 19
click at [299, 17] on icon "save" at bounding box center [303, 23] width 21 height 21
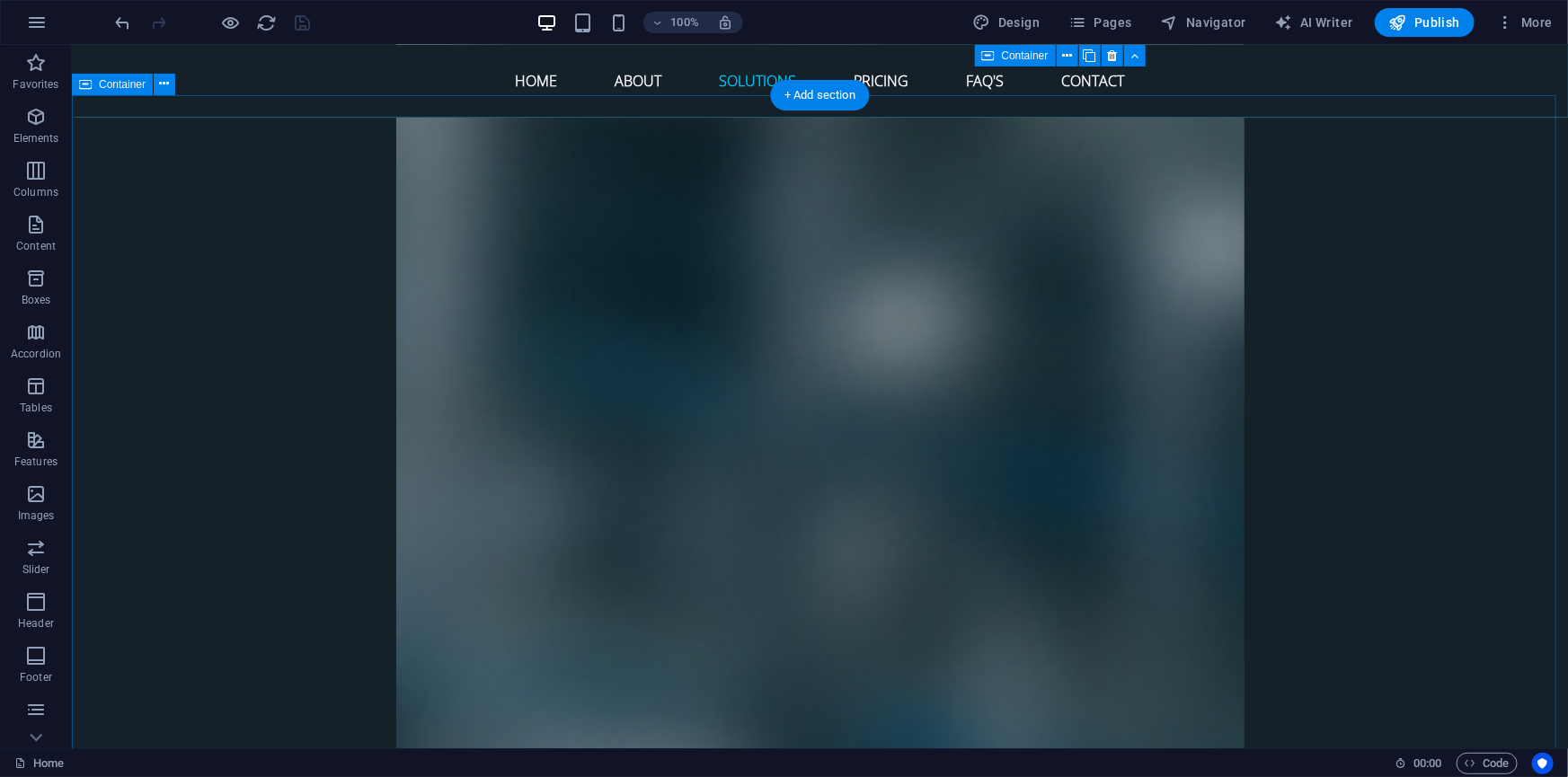
scroll to position [6827, 0]
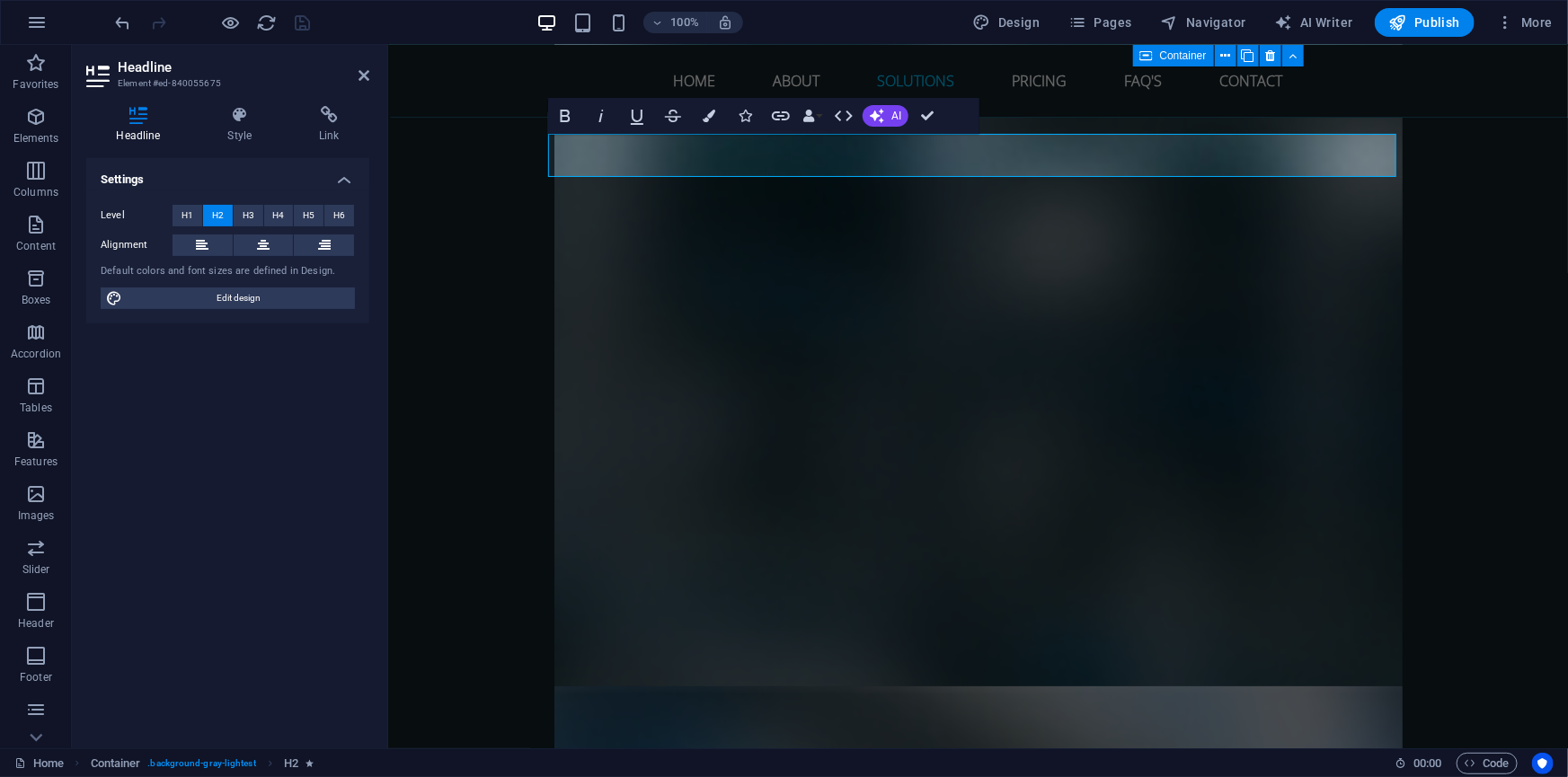
scroll to position [162, 7]
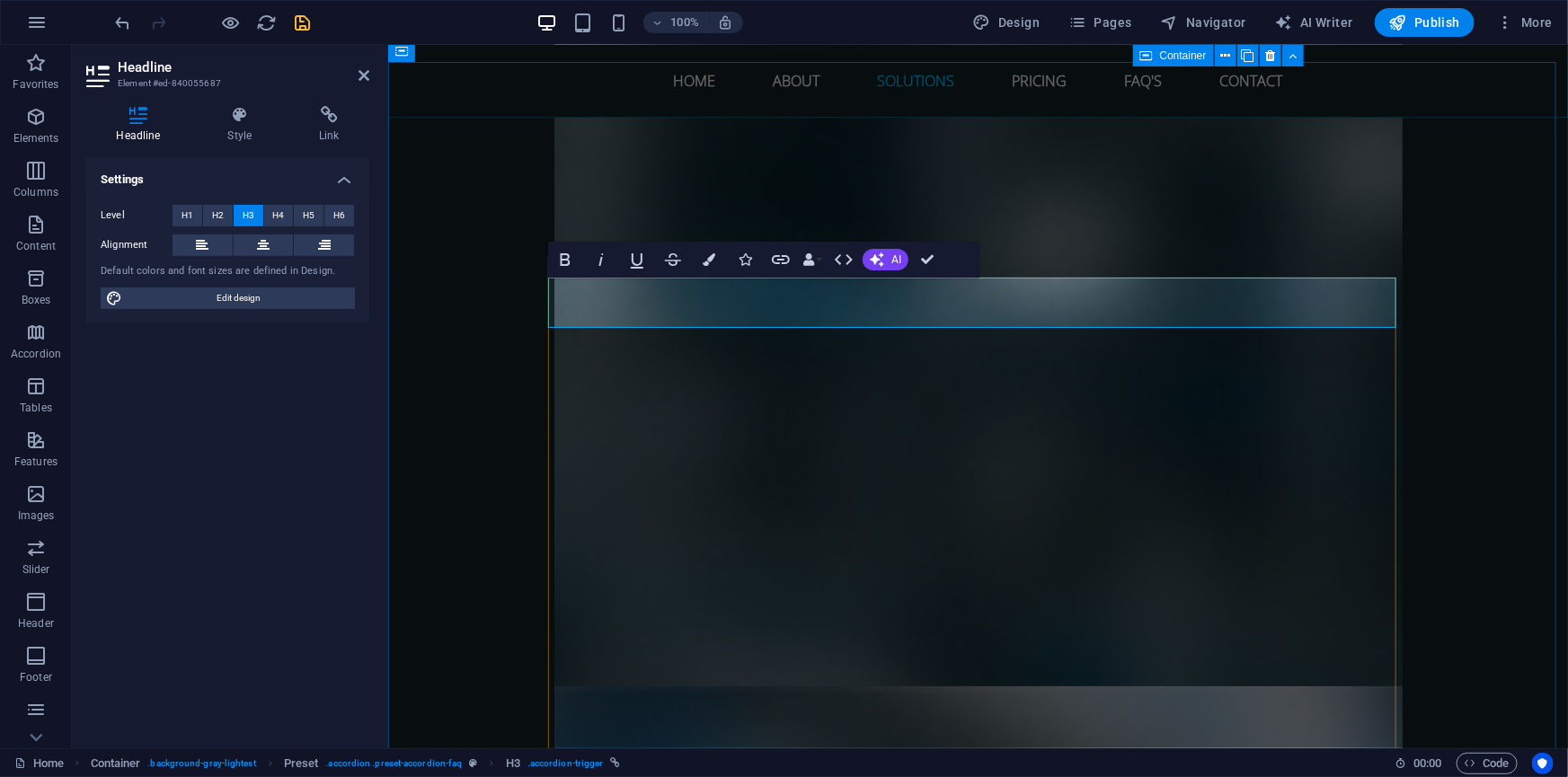
drag, startPoint x: 608, startPoint y: 302, endPoint x: 816, endPoint y: 303, distance: 208.0
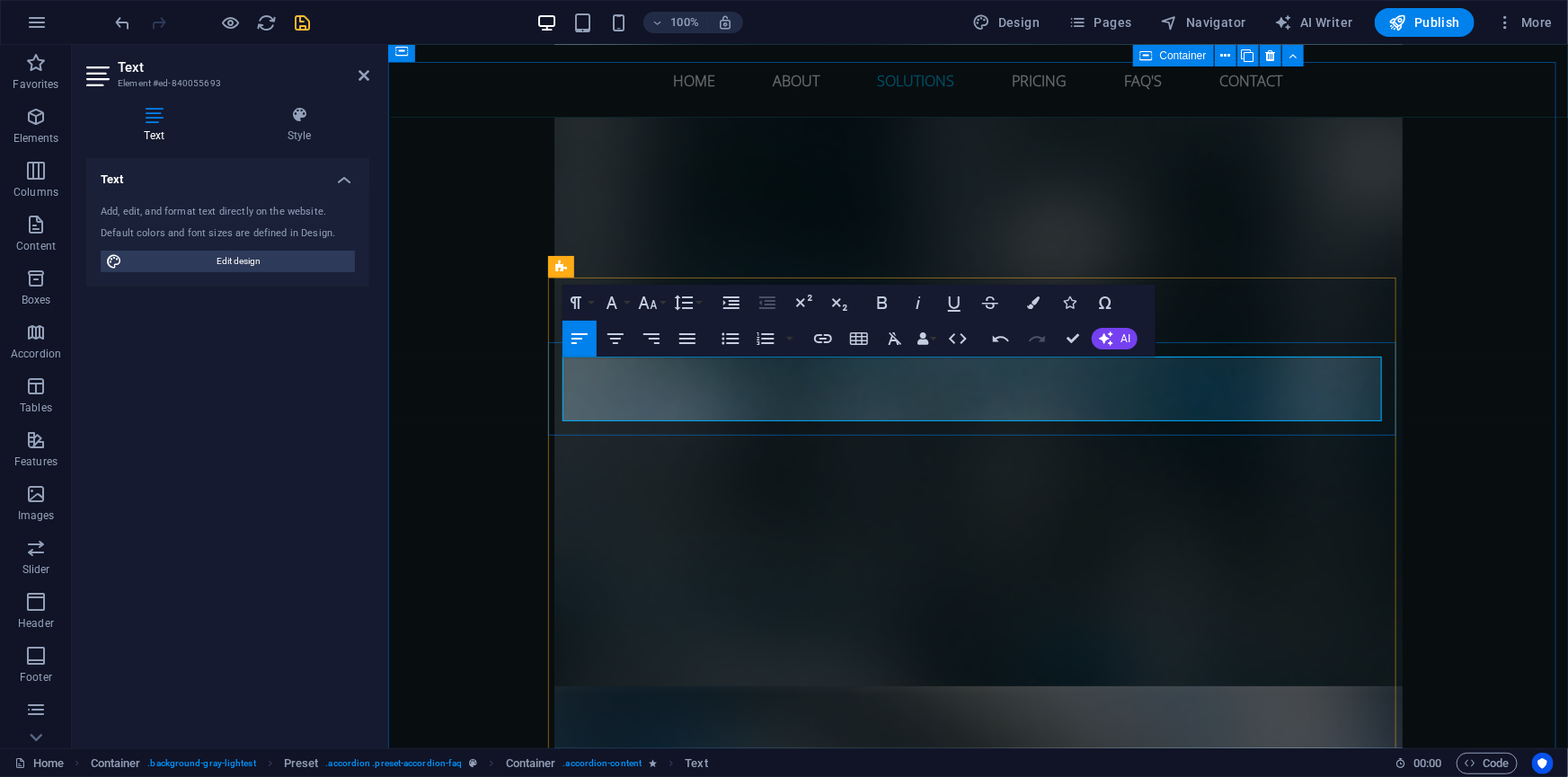
drag, startPoint x: 699, startPoint y: 412, endPoint x: 561, endPoint y: 368, distance: 144.8
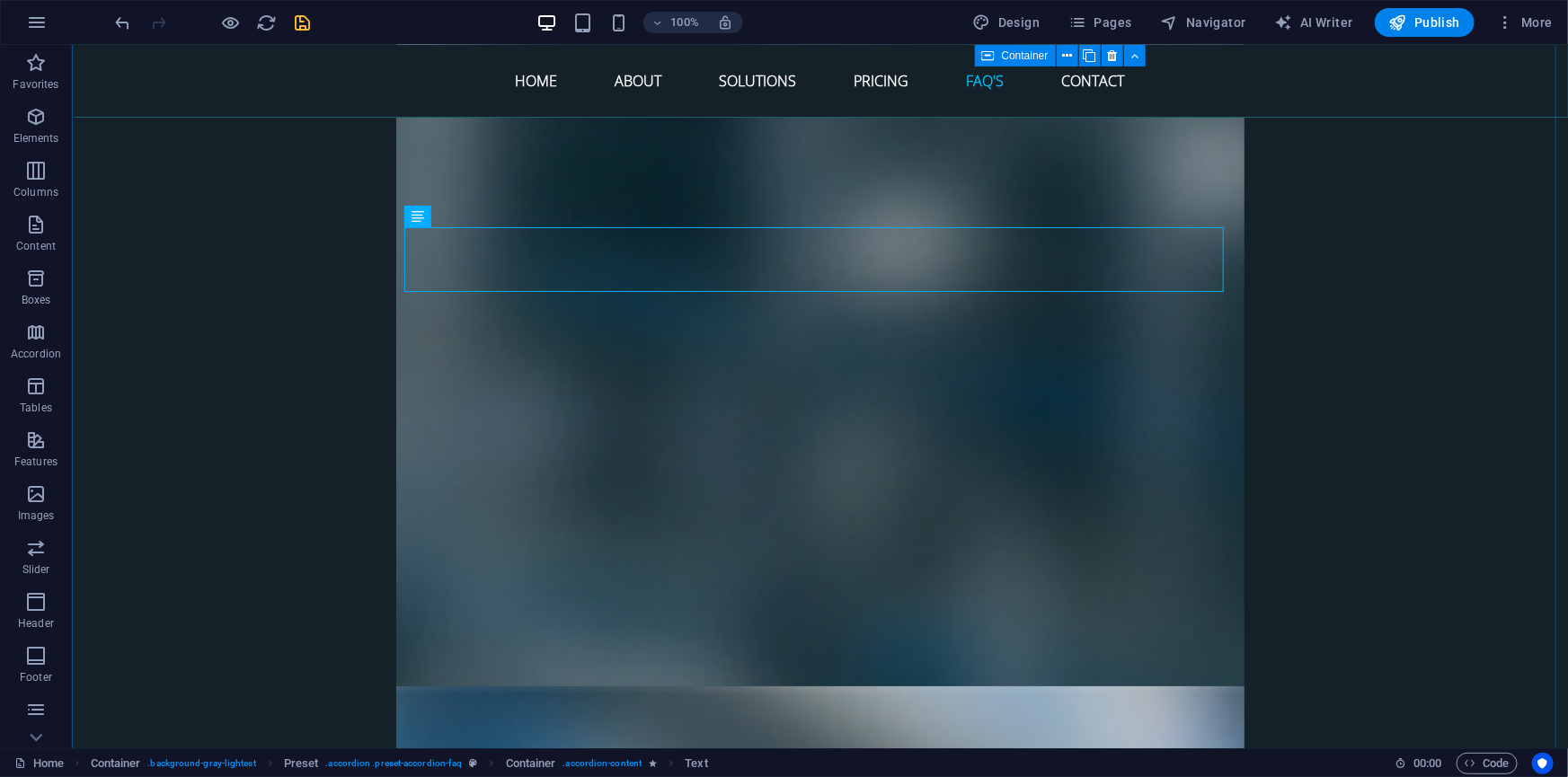
scroll to position [6991, 0]
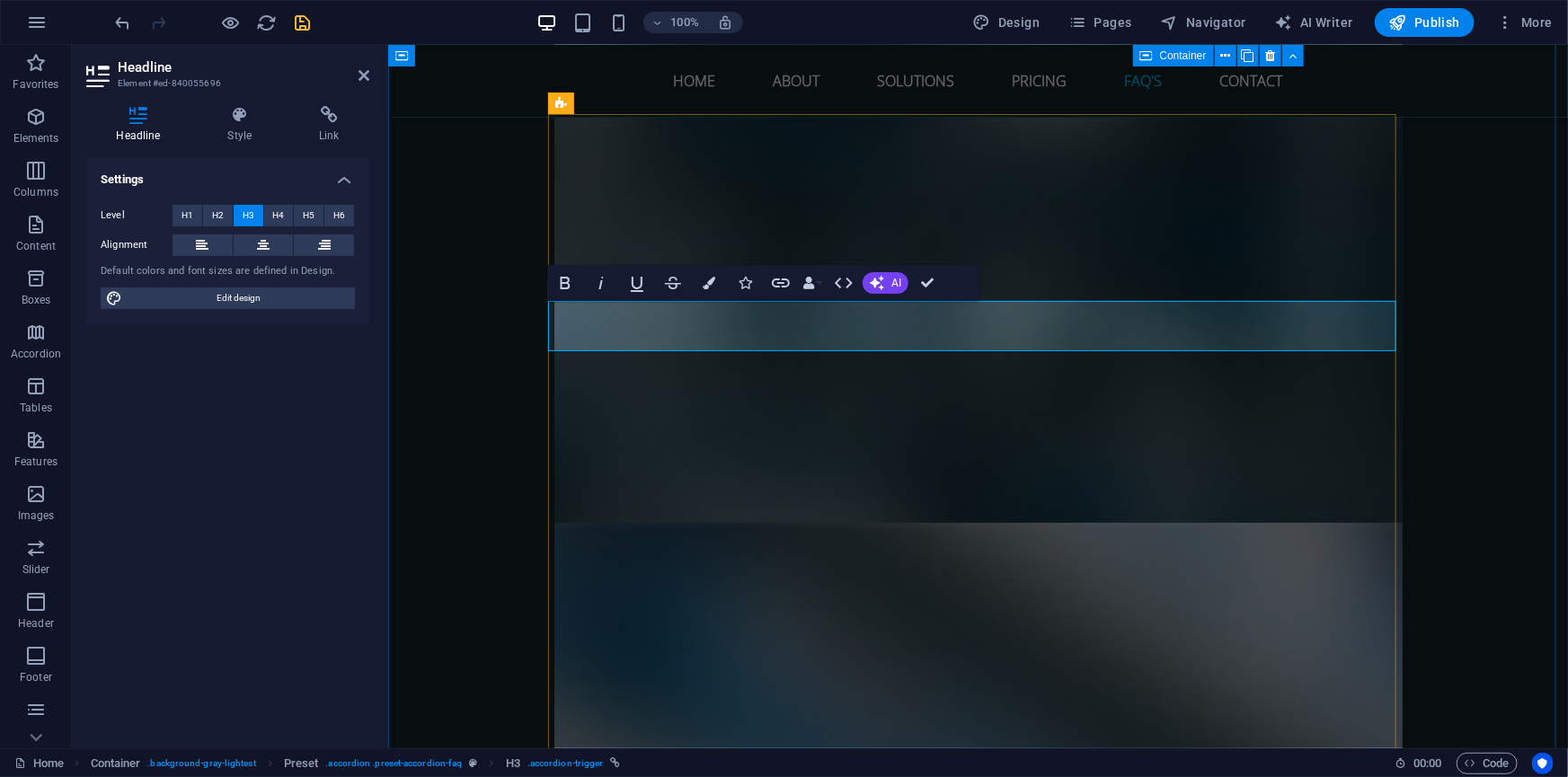
drag, startPoint x: 967, startPoint y: 320, endPoint x: 587, endPoint y: 330, distance: 380.1
drag, startPoint x: 927, startPoint y: 284, endPoint x: 671, endPoint y: 273, distance: 256.2
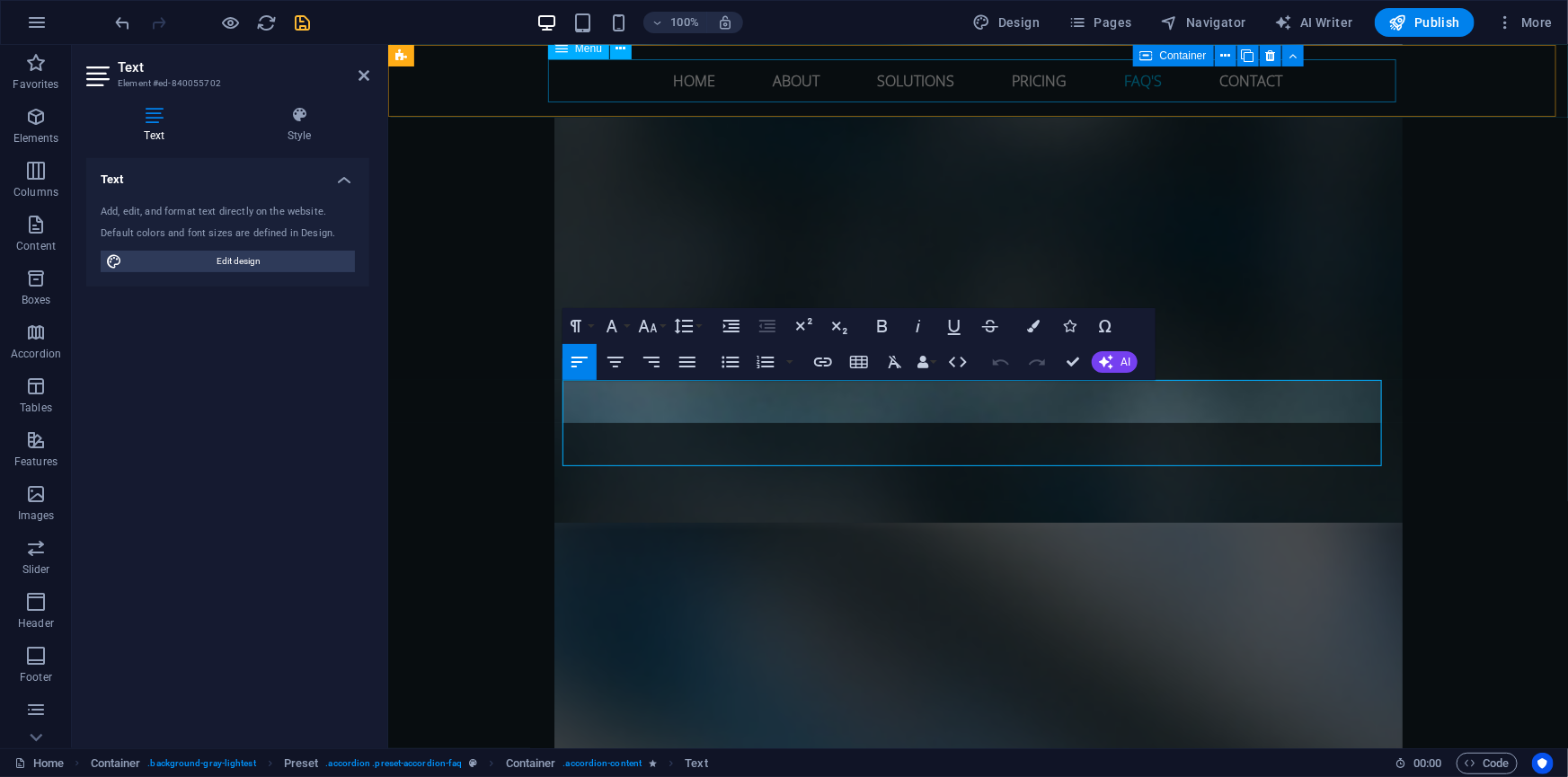
scroll to position [3100, 2]
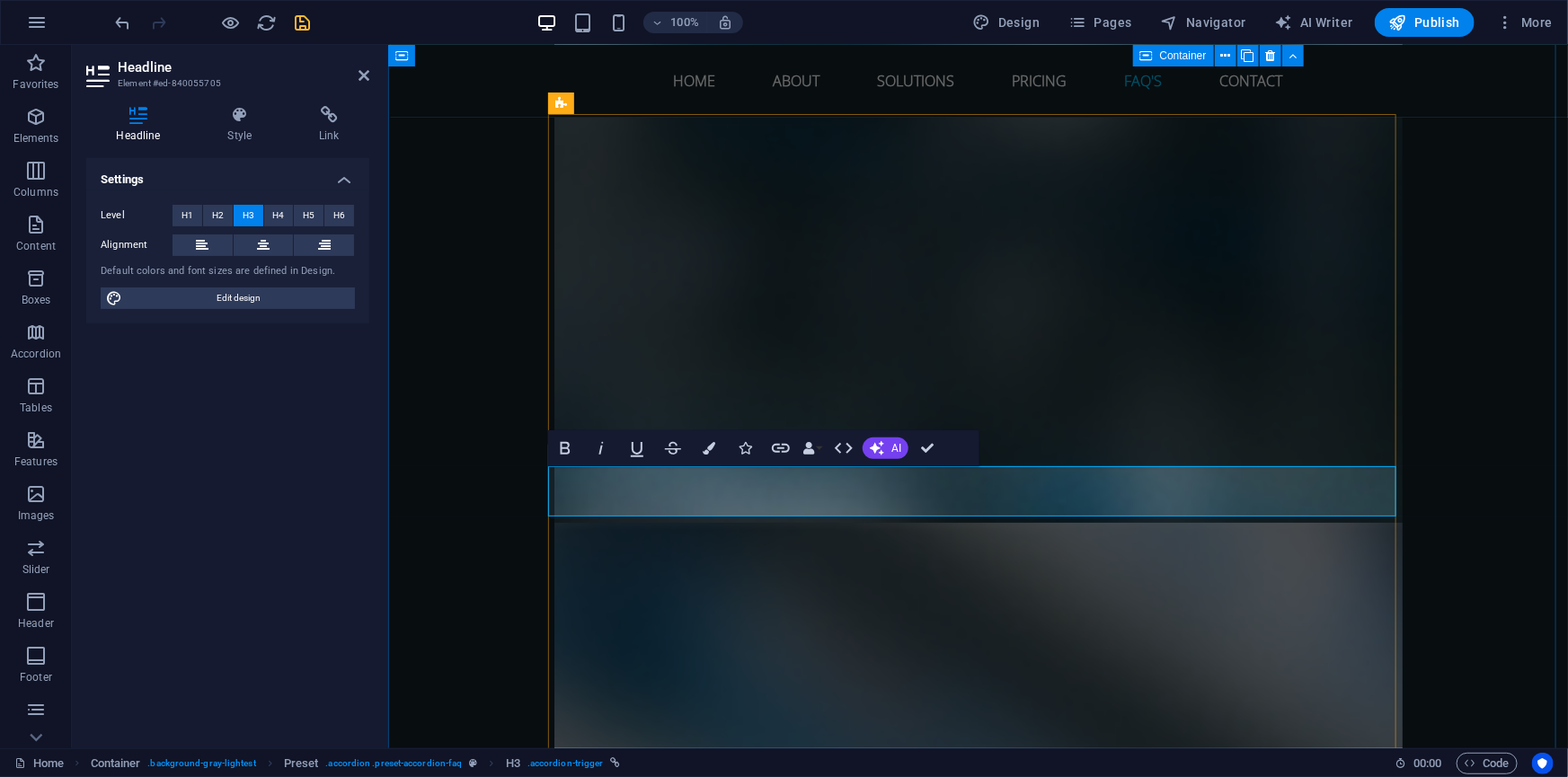
drag, startPoint x: 831, startPoint y: 489, endPoint x: 586, endPoint y: 490, distance: 245.0
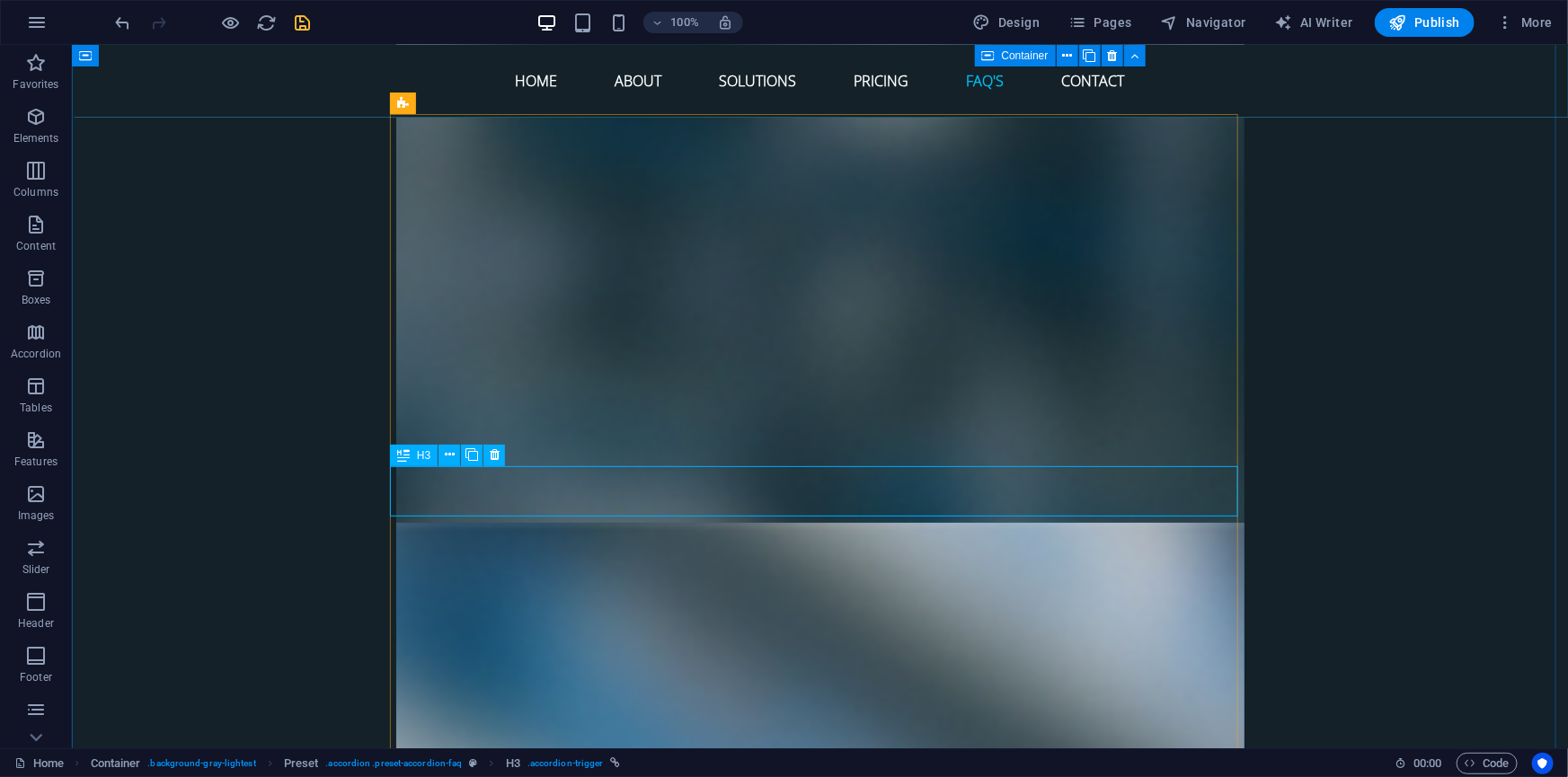
scroll to position [7072, 0]
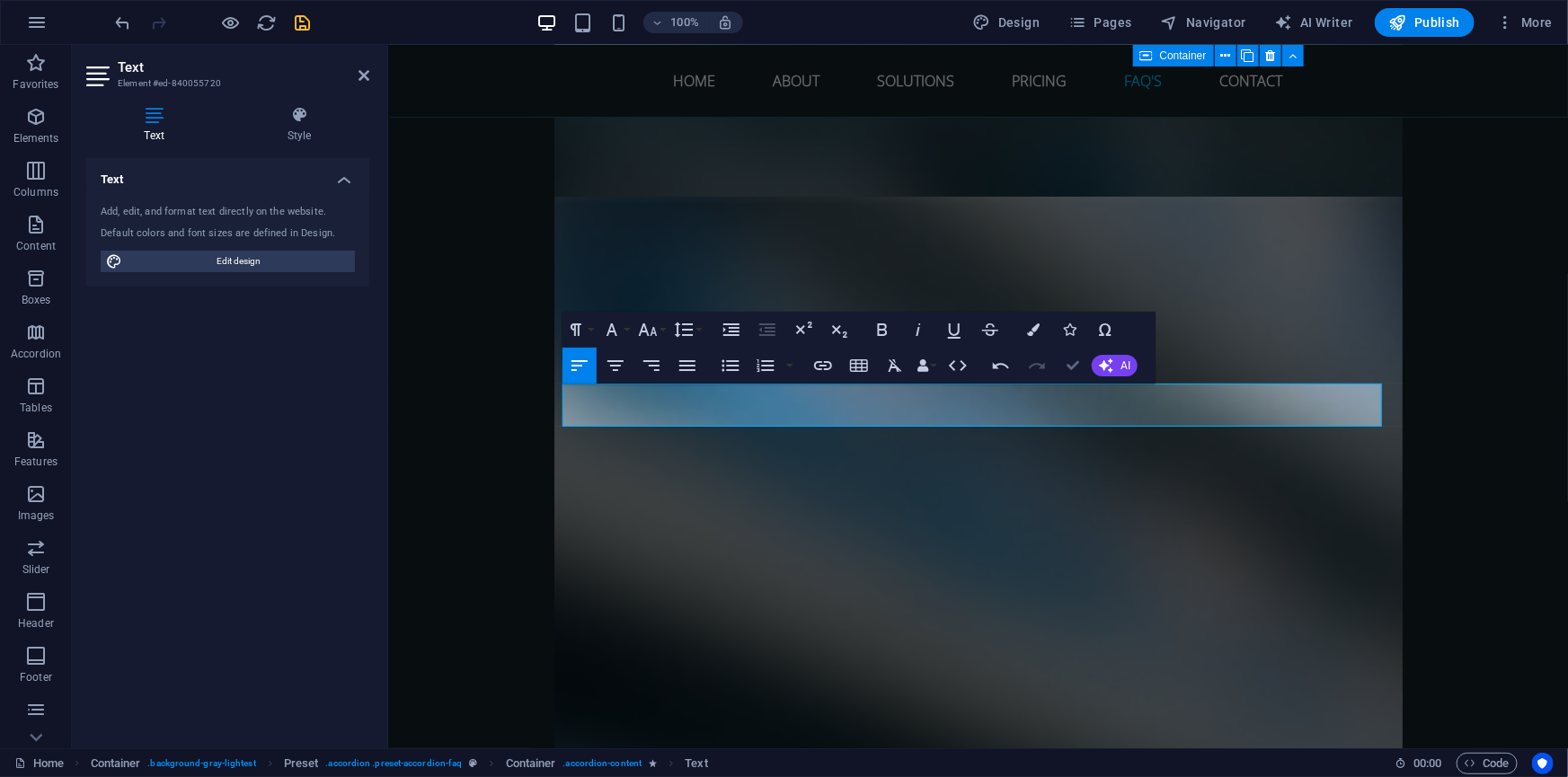
scroll to position [3061, 2]
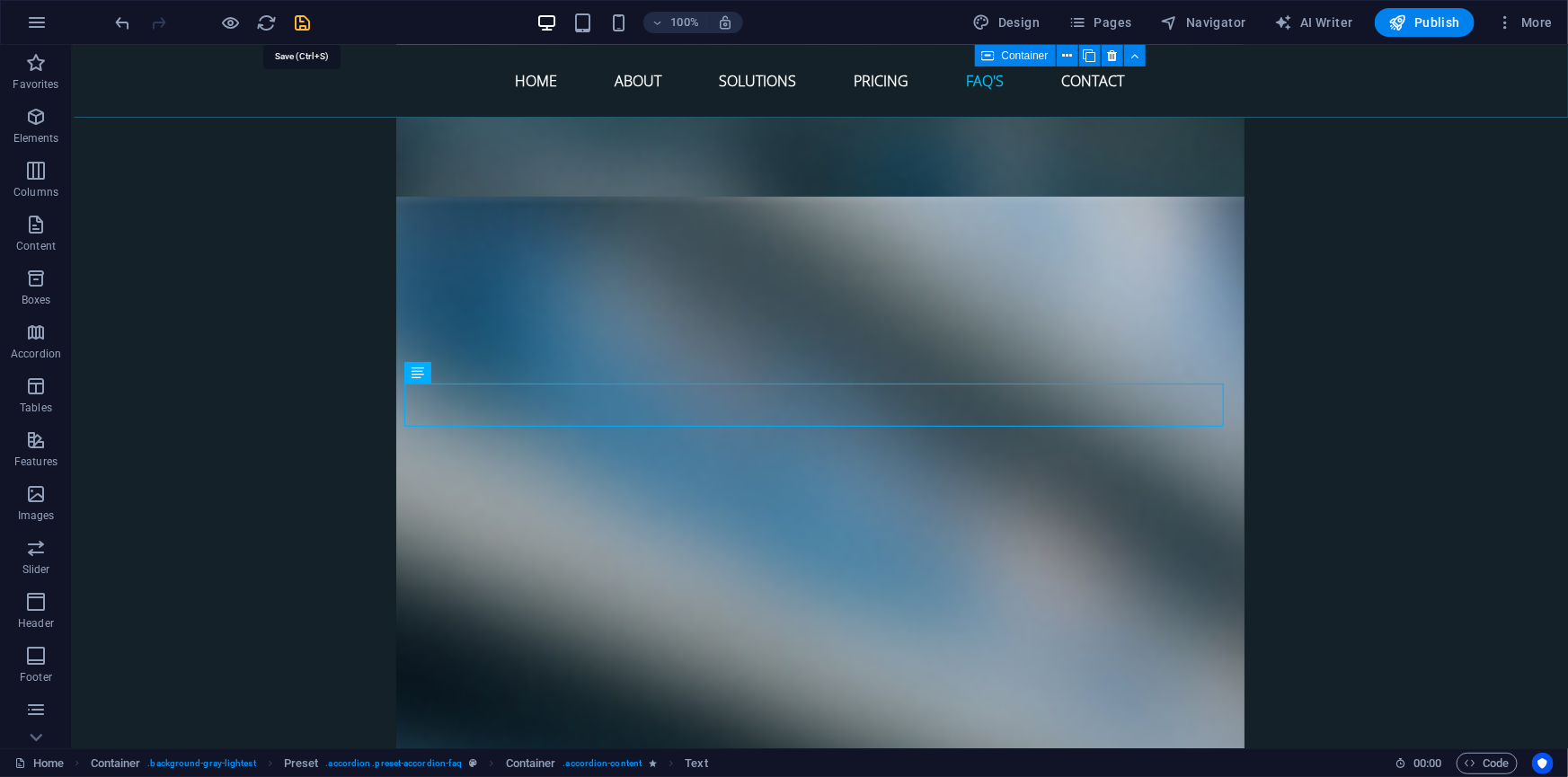
click at [305, 23] on icon "save" at bounding box center [303, 23] width 21 height 21
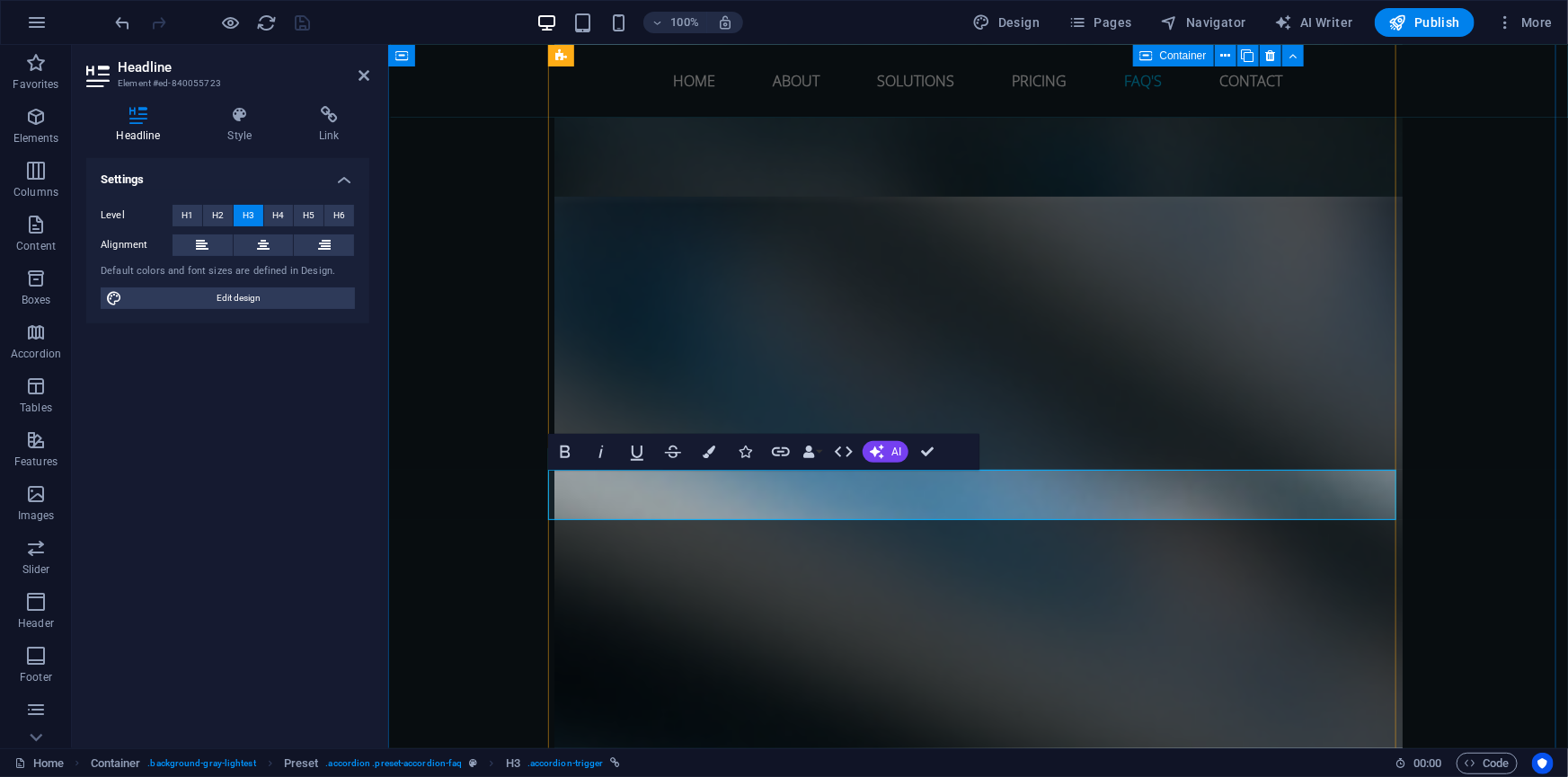
drag, startPoint x: 934, startPoint y: 492, endPoint x: 590, endPoint y: 494, distance: 344.0
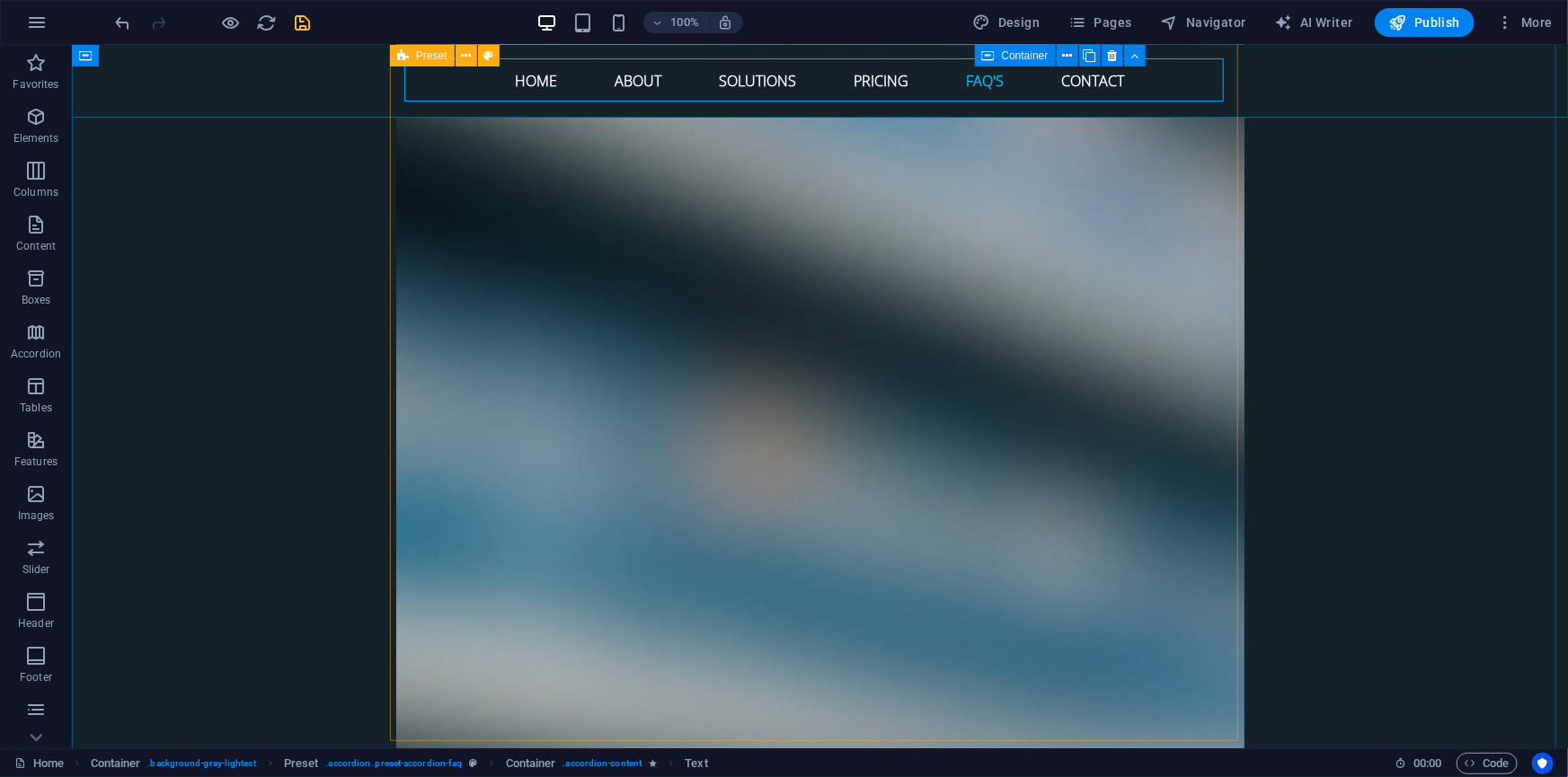
scroll to position [7808, 0]
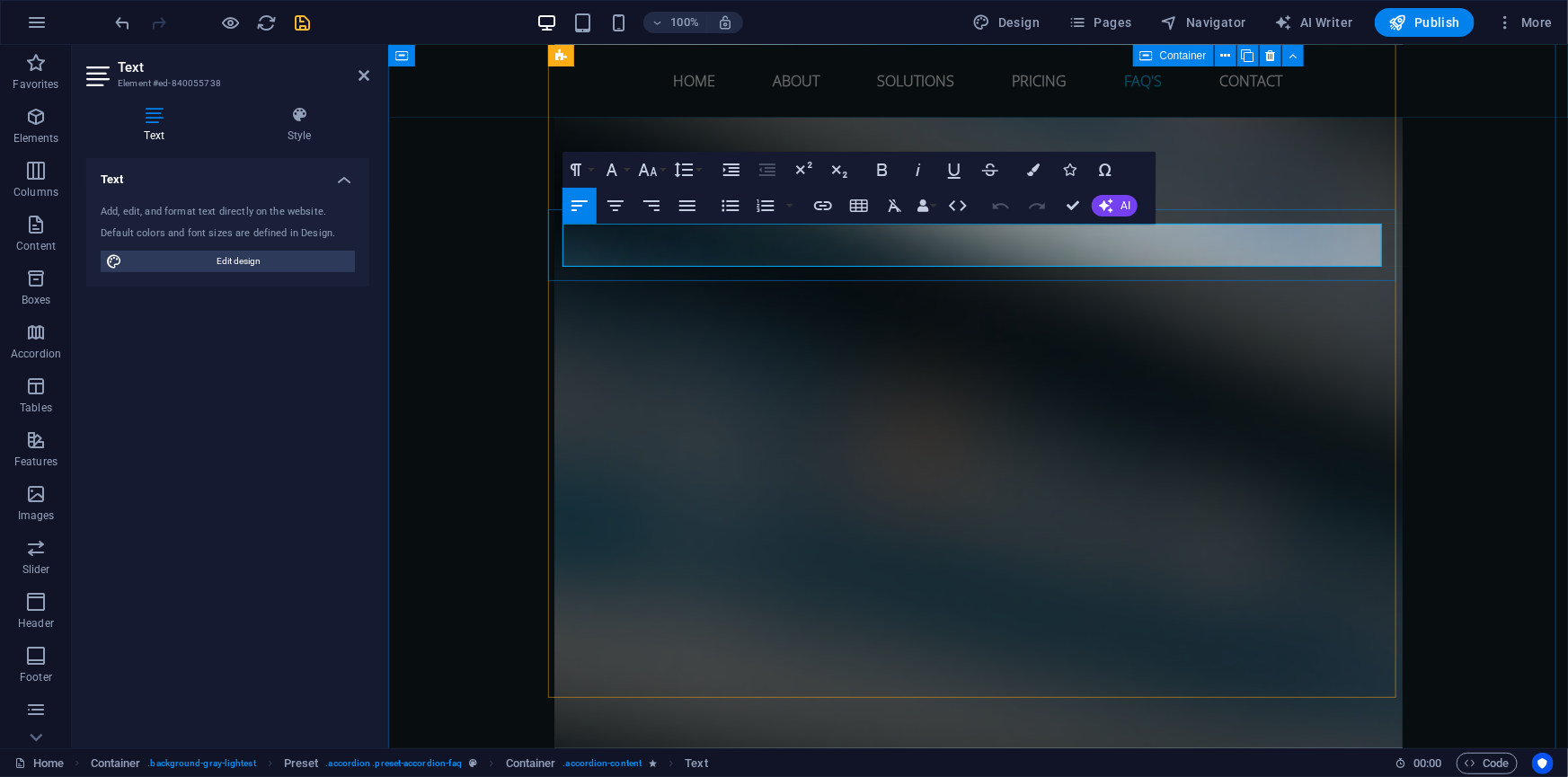
scroll to position [2820, 2]
drag, startPoint x: 1070, startPoint y: 202, endPoint x: 990, endPoint y: 158, distance: 91.3
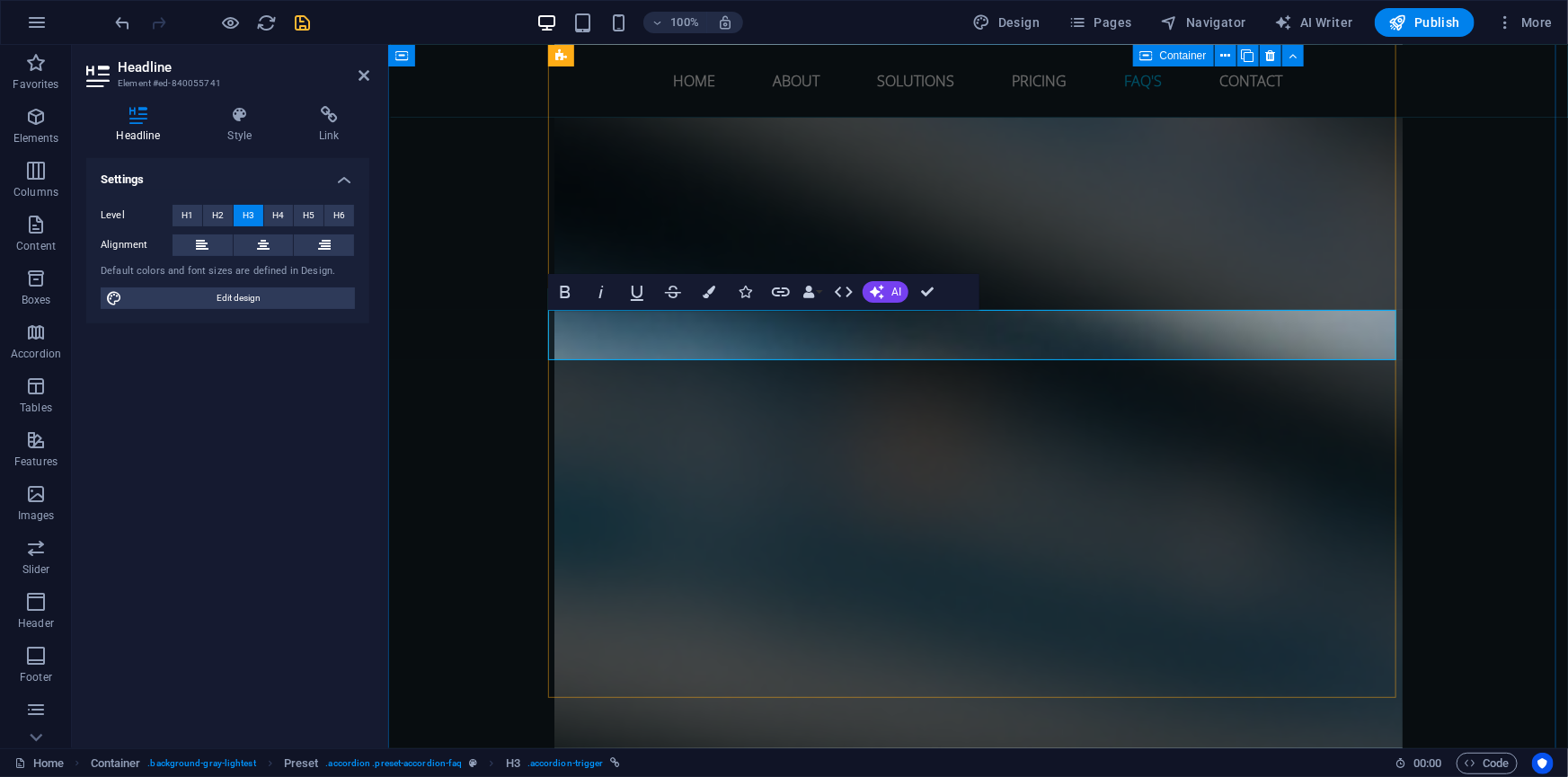
drag, startPoint x: 584, startPoint y: 333, endPoint x: 999, endPoint y: 346, distance: 415.2
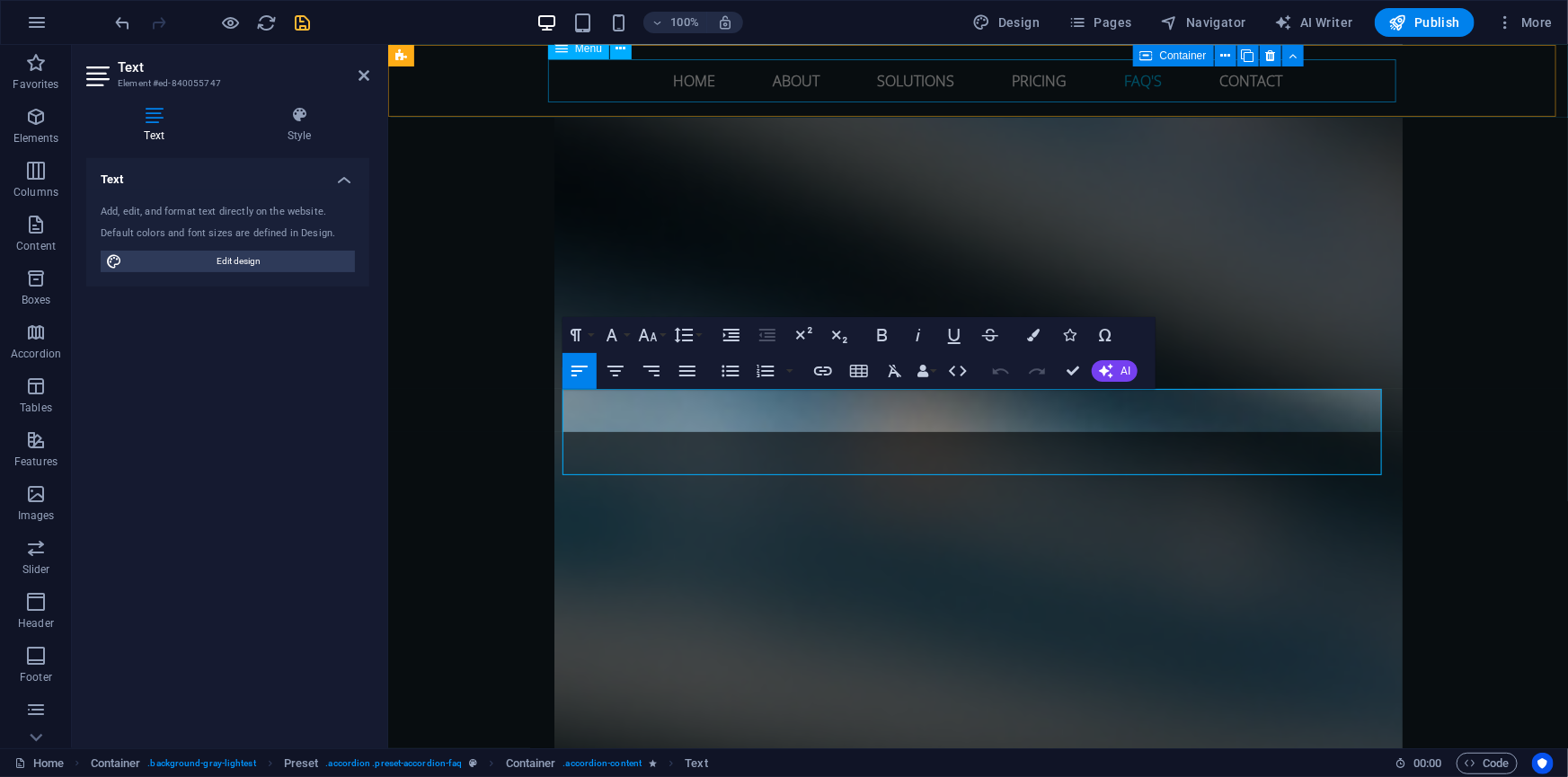
scroll to position [3423, 2]
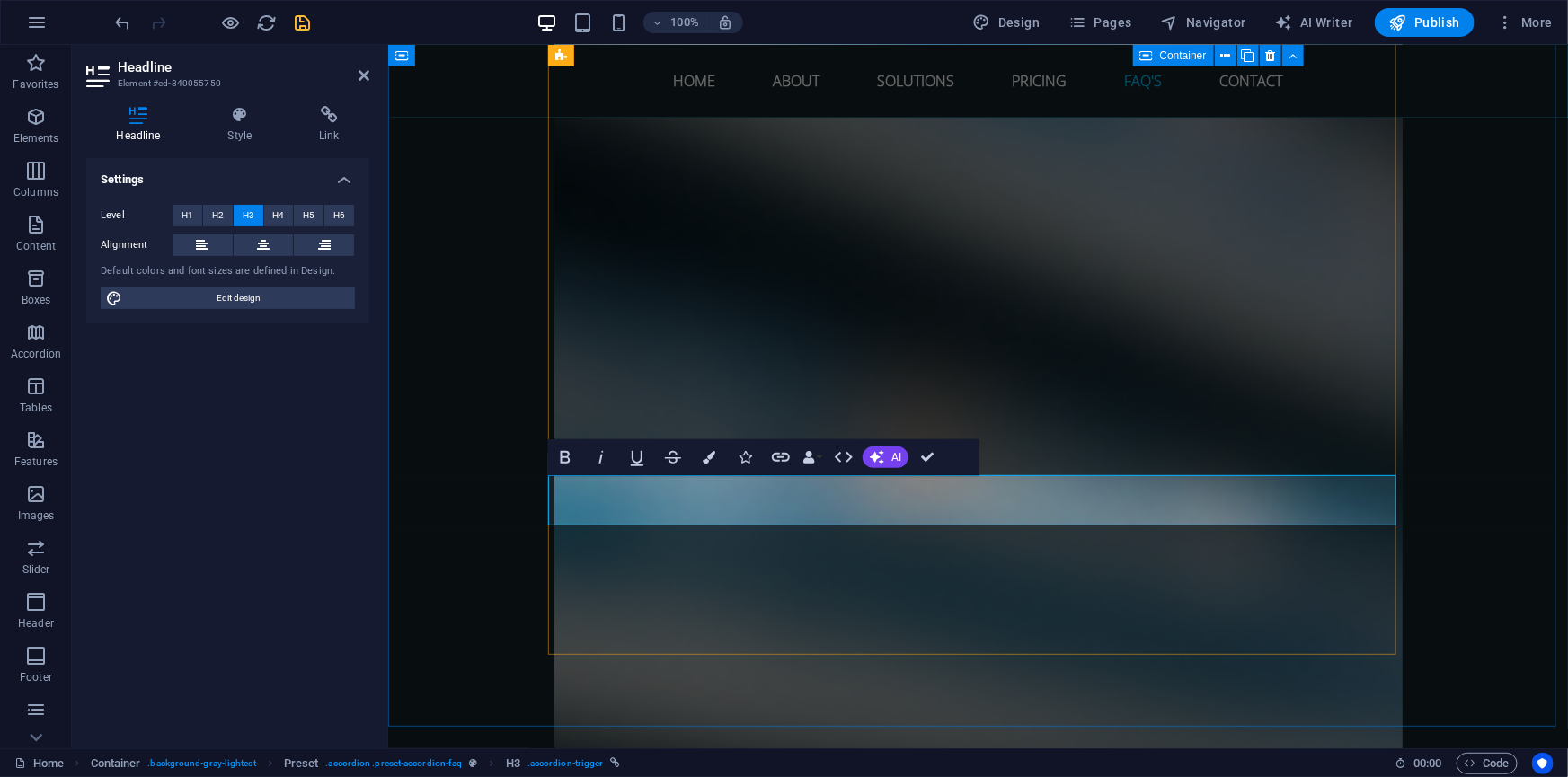
drag, startPoint x: 871, startPoint y: 499, endPoint x: 585, endPoint y: 495, distance: 286.0
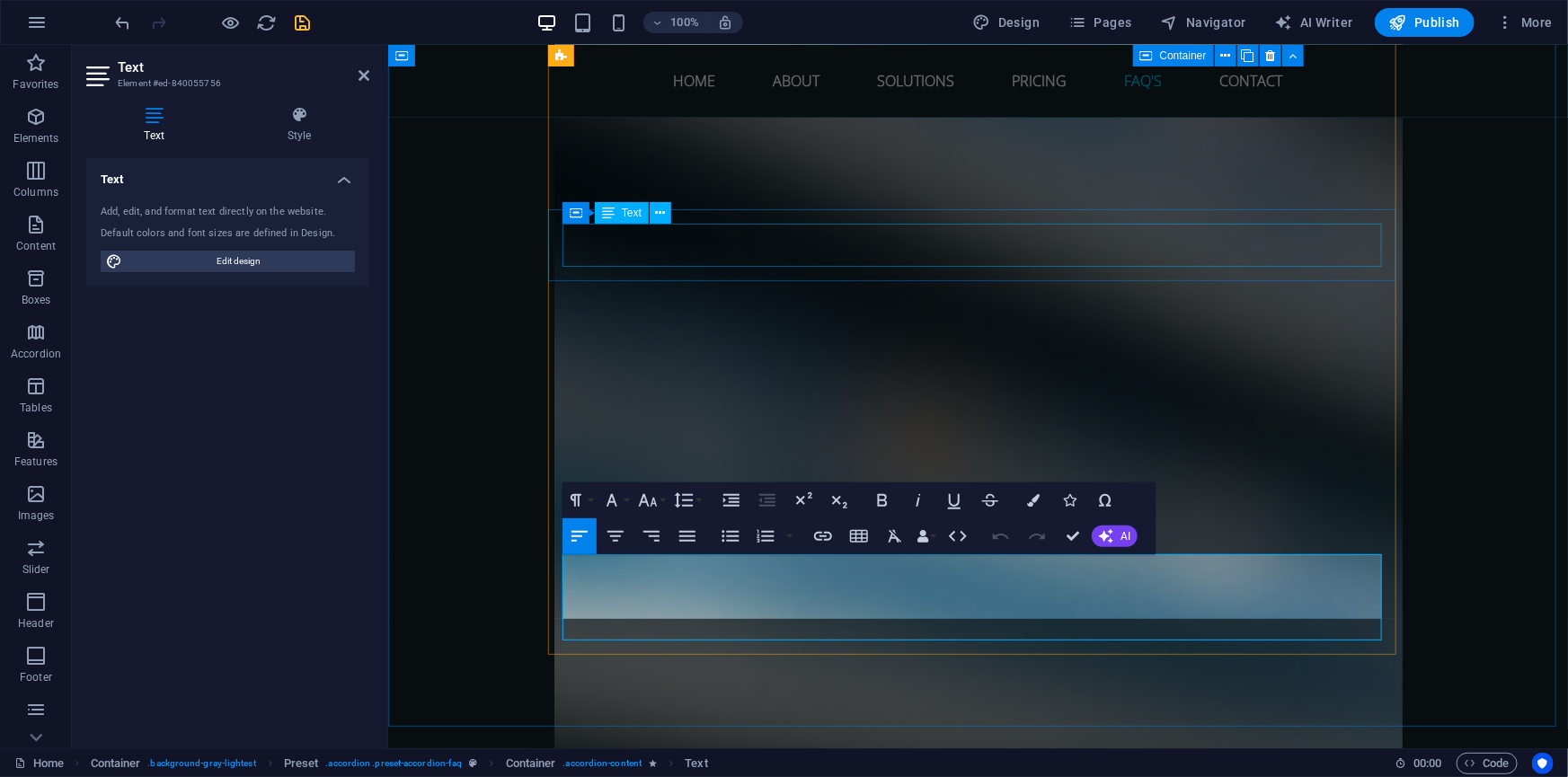
scroll to position [4127, 2]
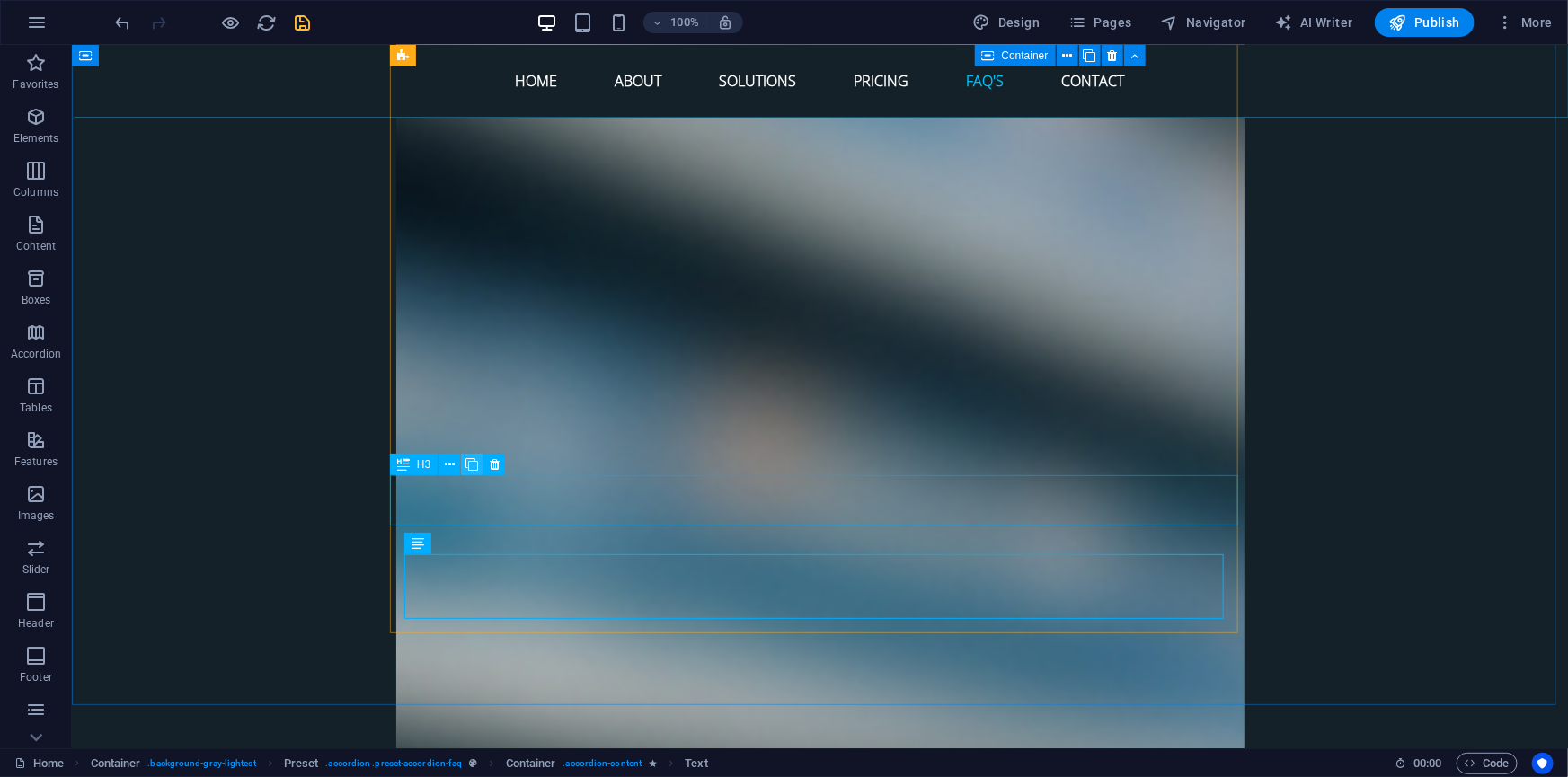
click at [474, 465] on icon at bounding box center [472, 464] width 13 height 19
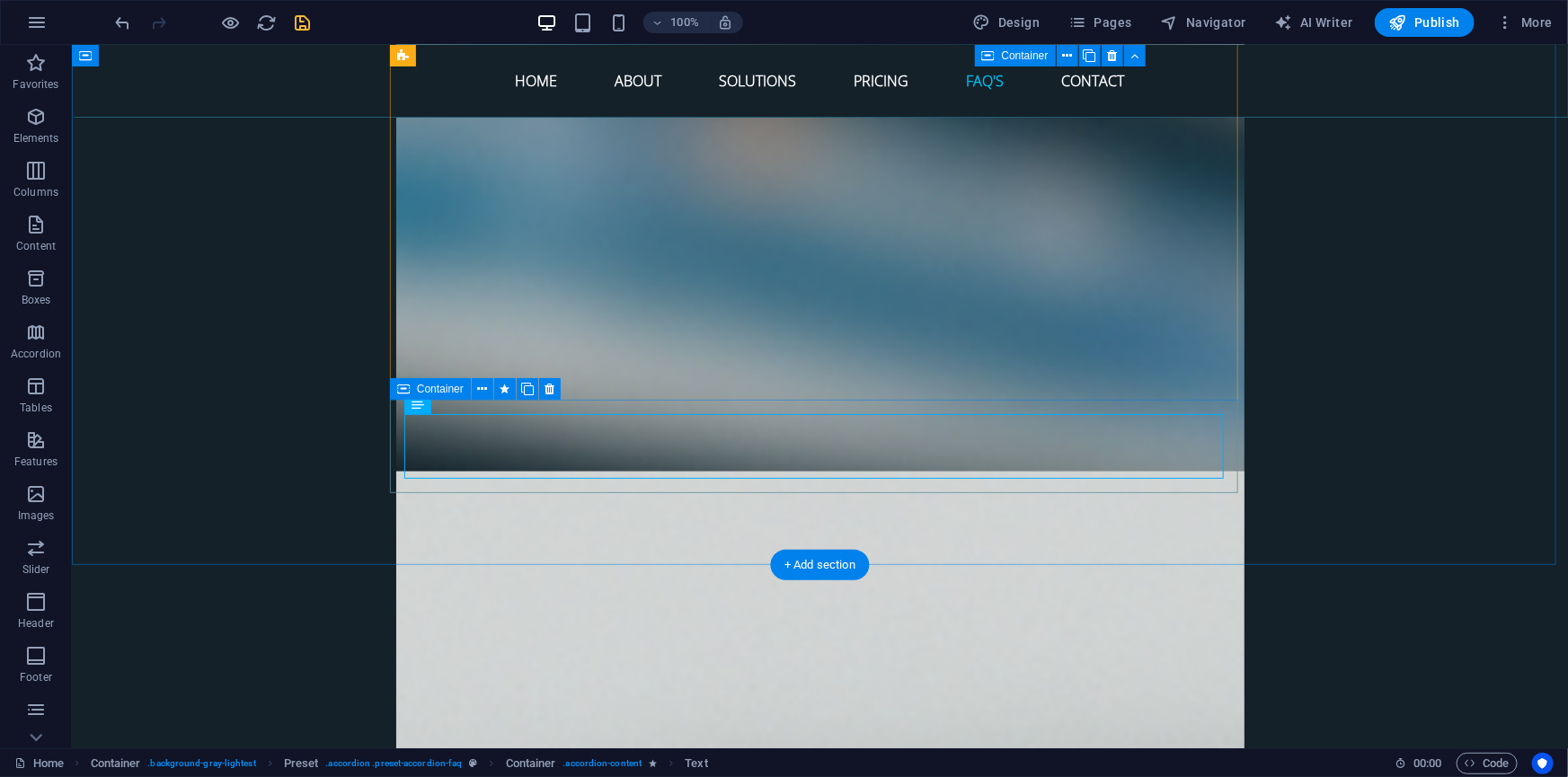
scroll to position [8134, 0]
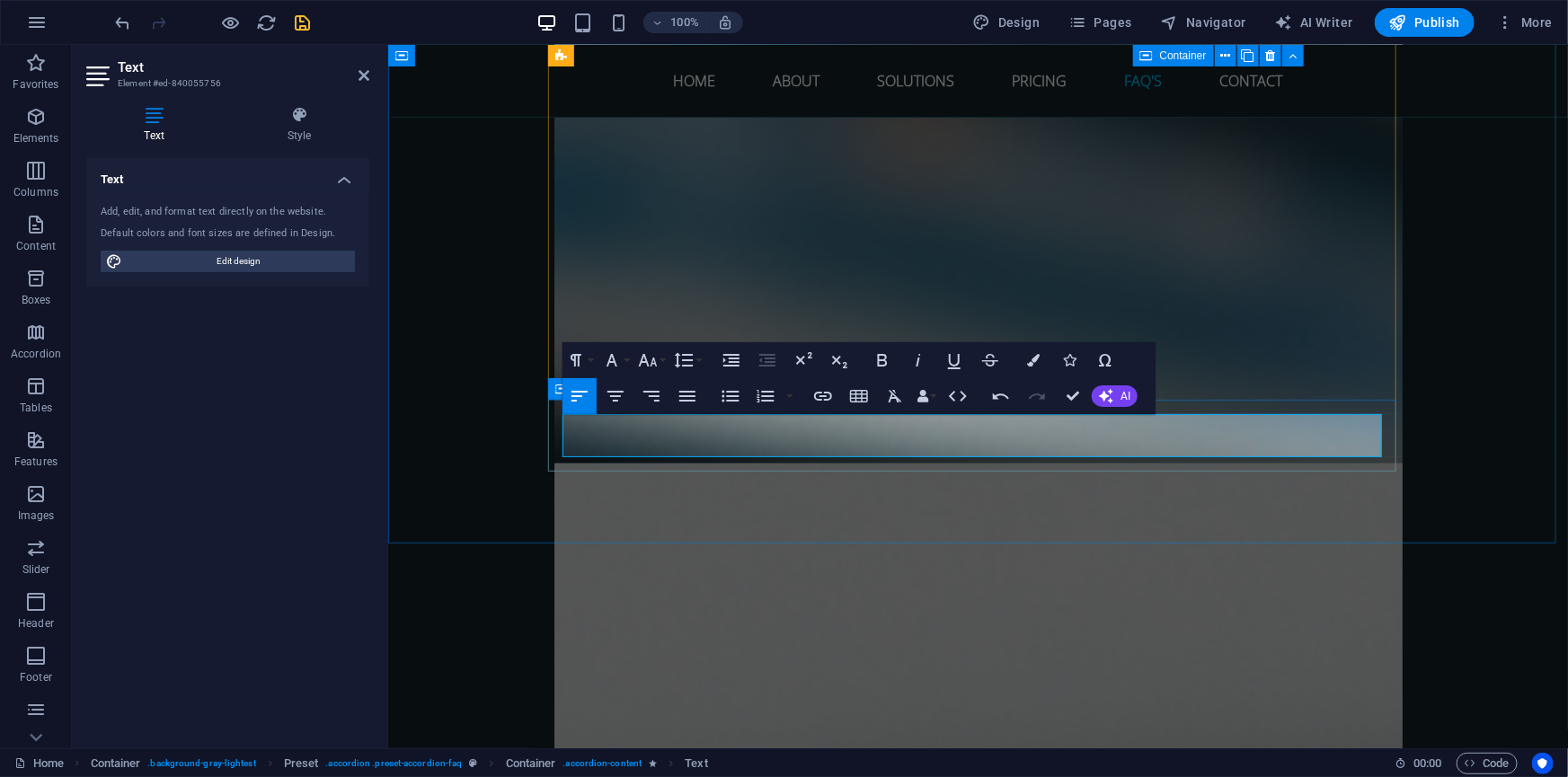
drag, startPoint x: 1021, startPoint y: 443, endPoint x: 560, endPoint y: 429, distance: 461.2
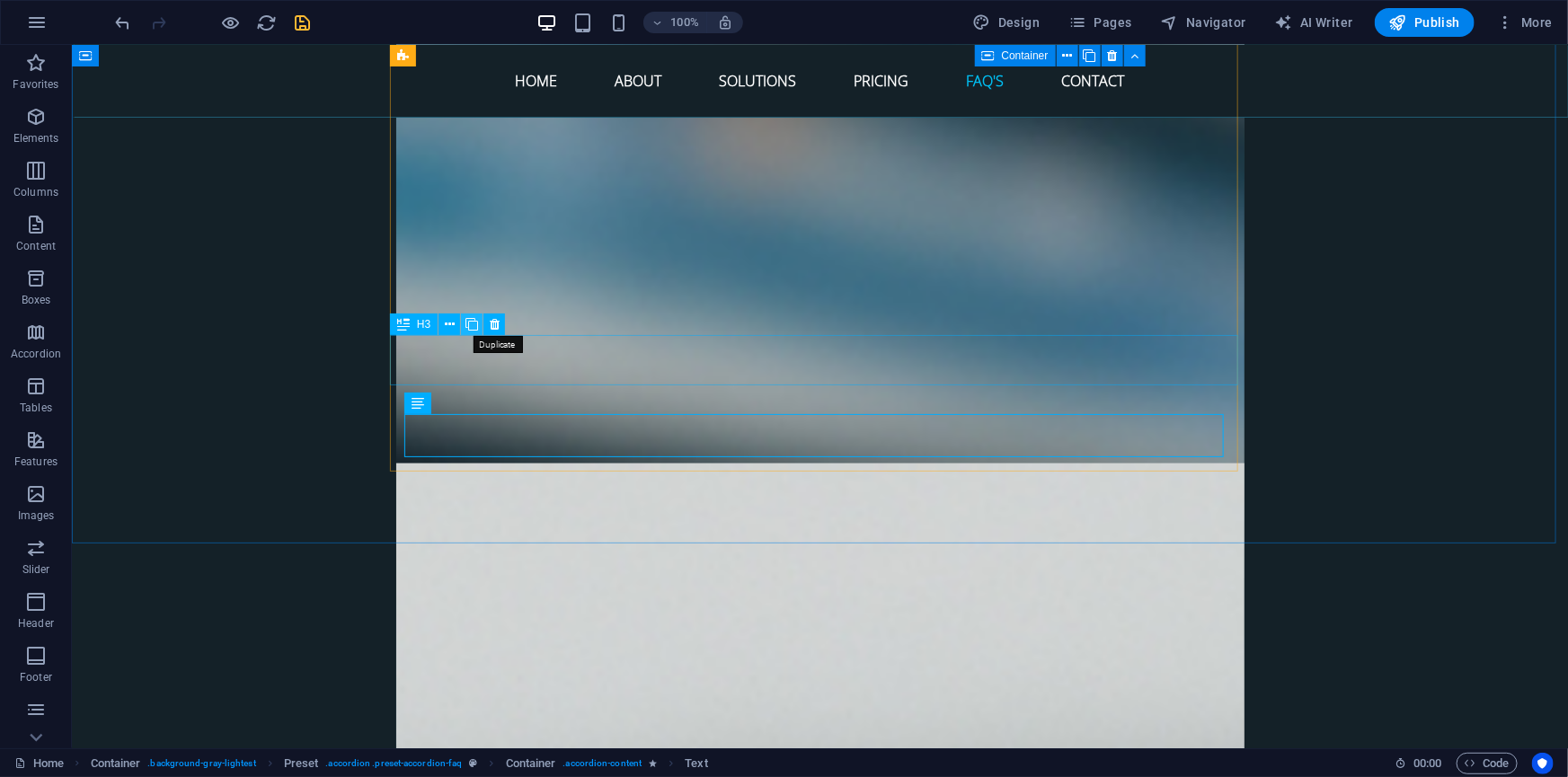
click at [474, 327] on icon at bounding box center [472, 325] width 13 height 19
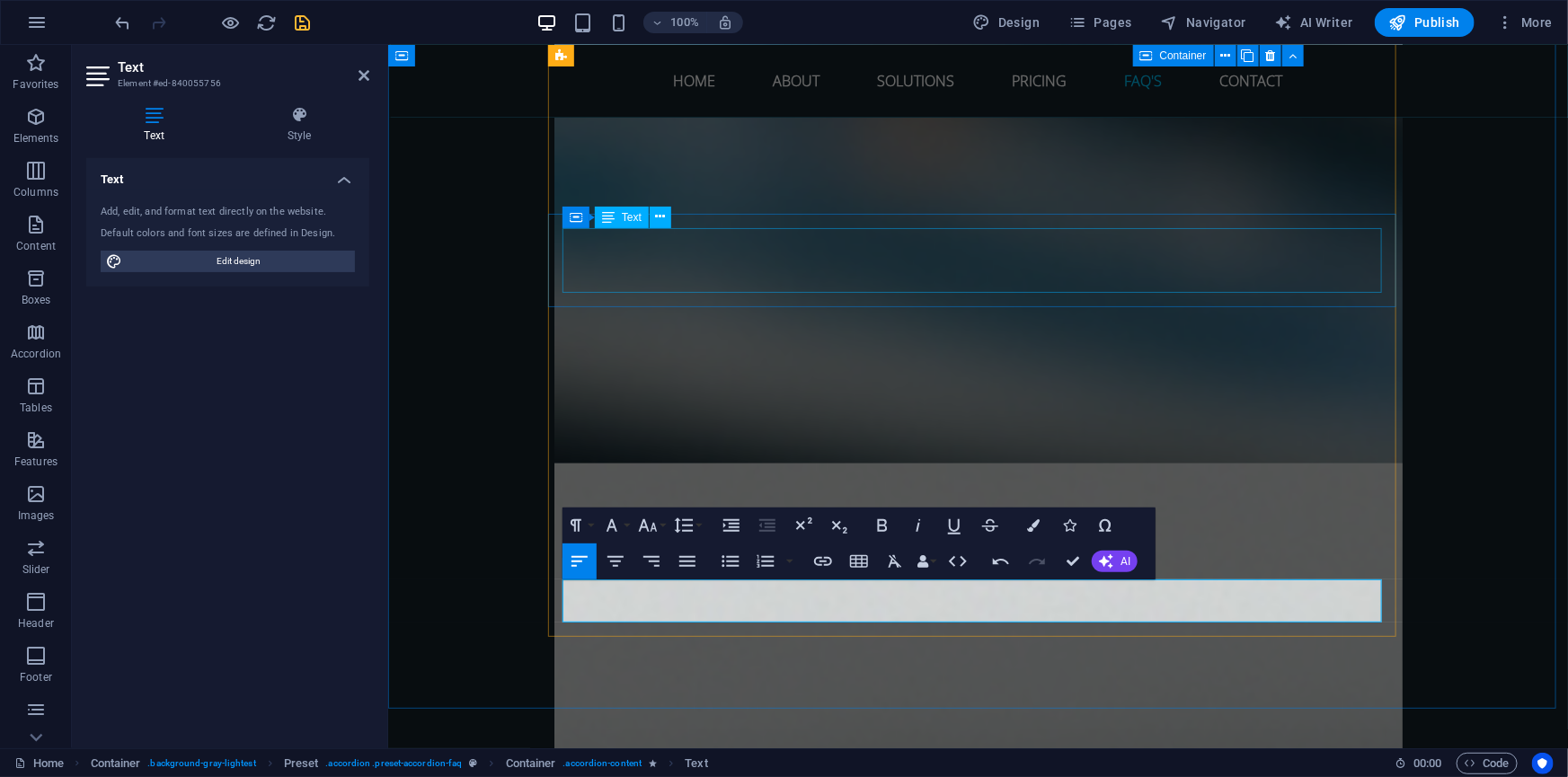
scroll to position [2356, 2]
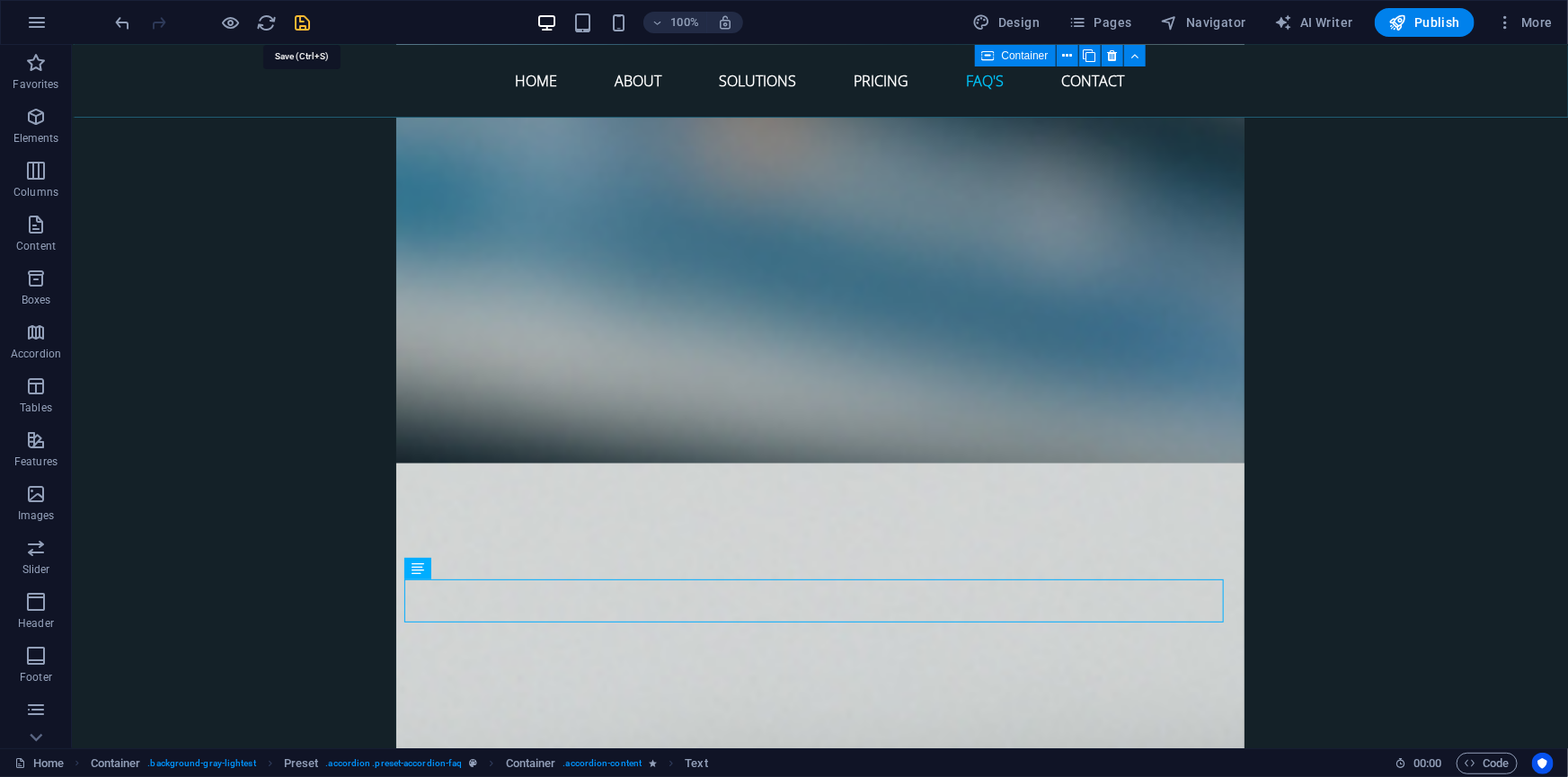
click at [305, 26] on icon "save" at bounding box center [303, 23] width 21 height 21
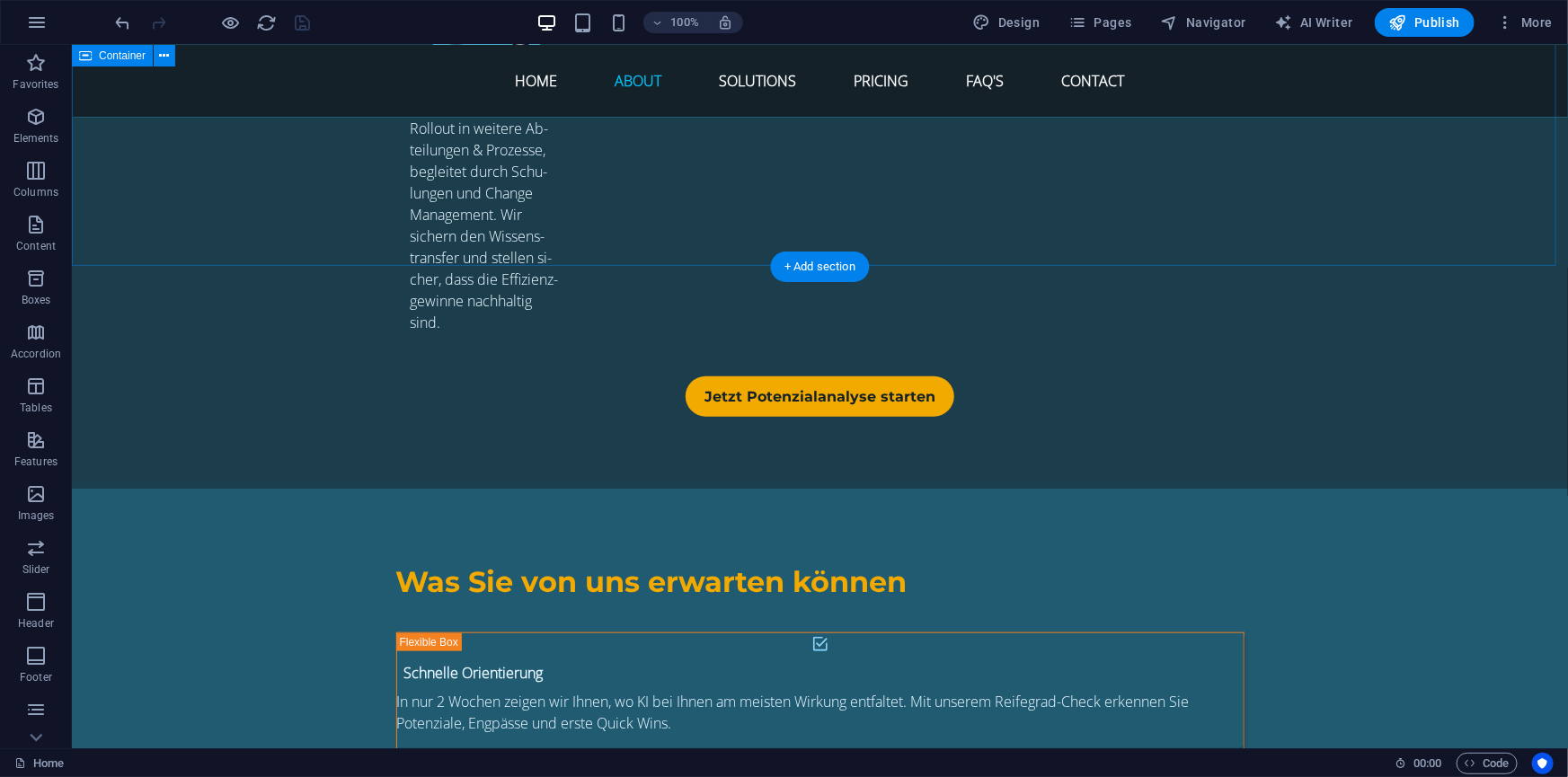
scroll to position [3840, 0]
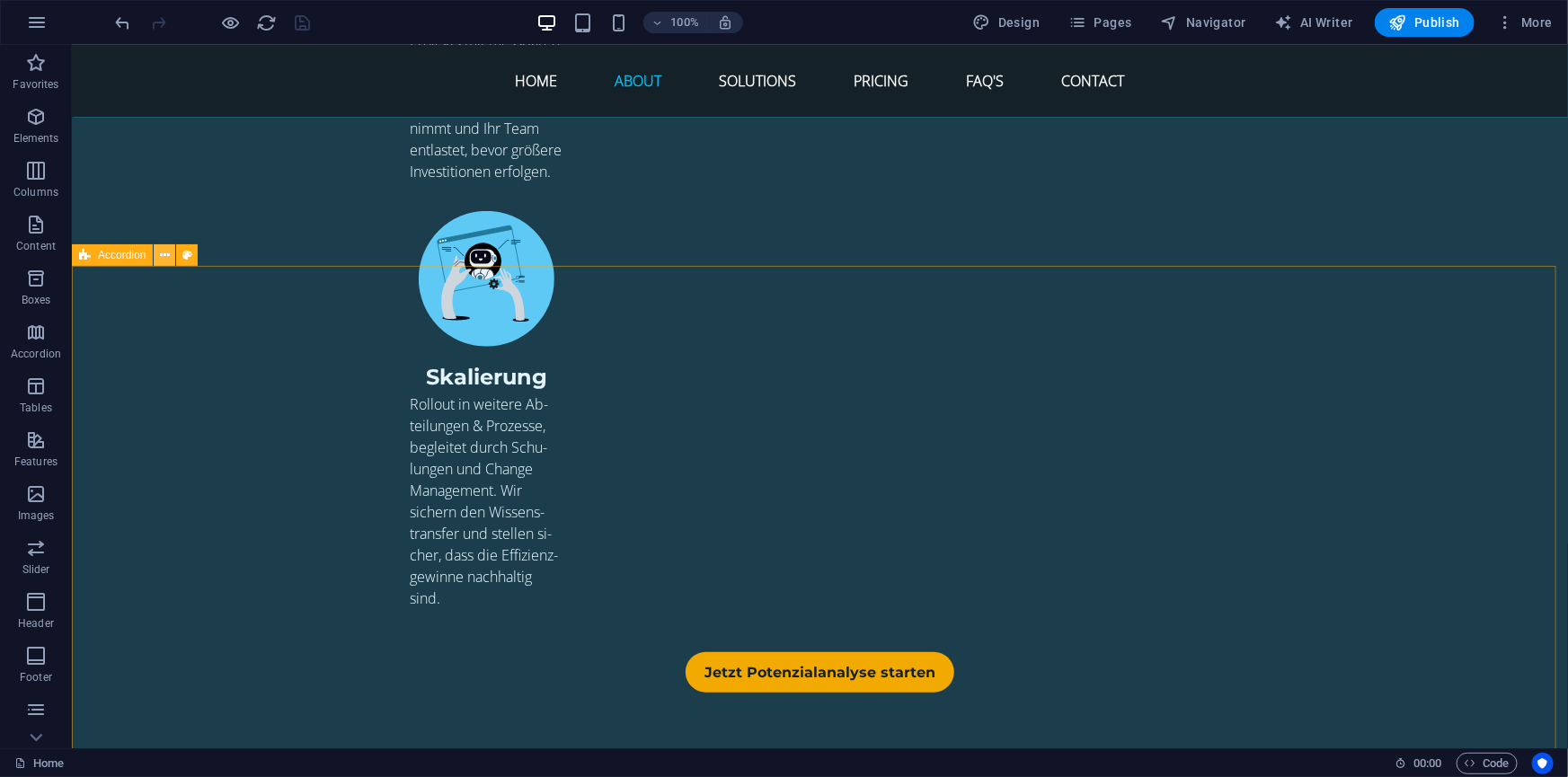
click at [165, 258] on icon at bounding box center [165, 255] width 10 height 19
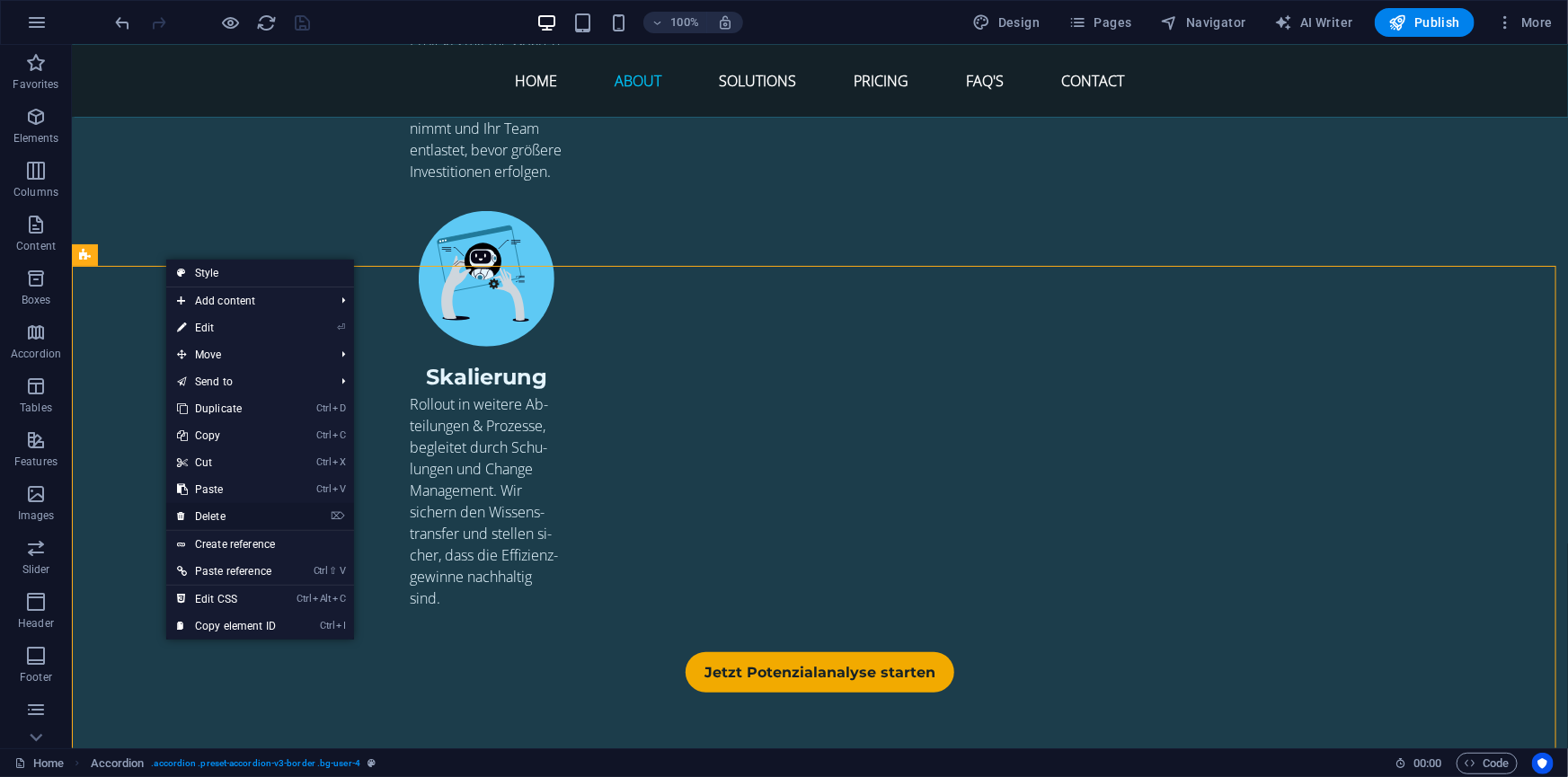
click at [214, 512] on link "⌦ Delete" at bounding box center [226, 516] width 121 height 26
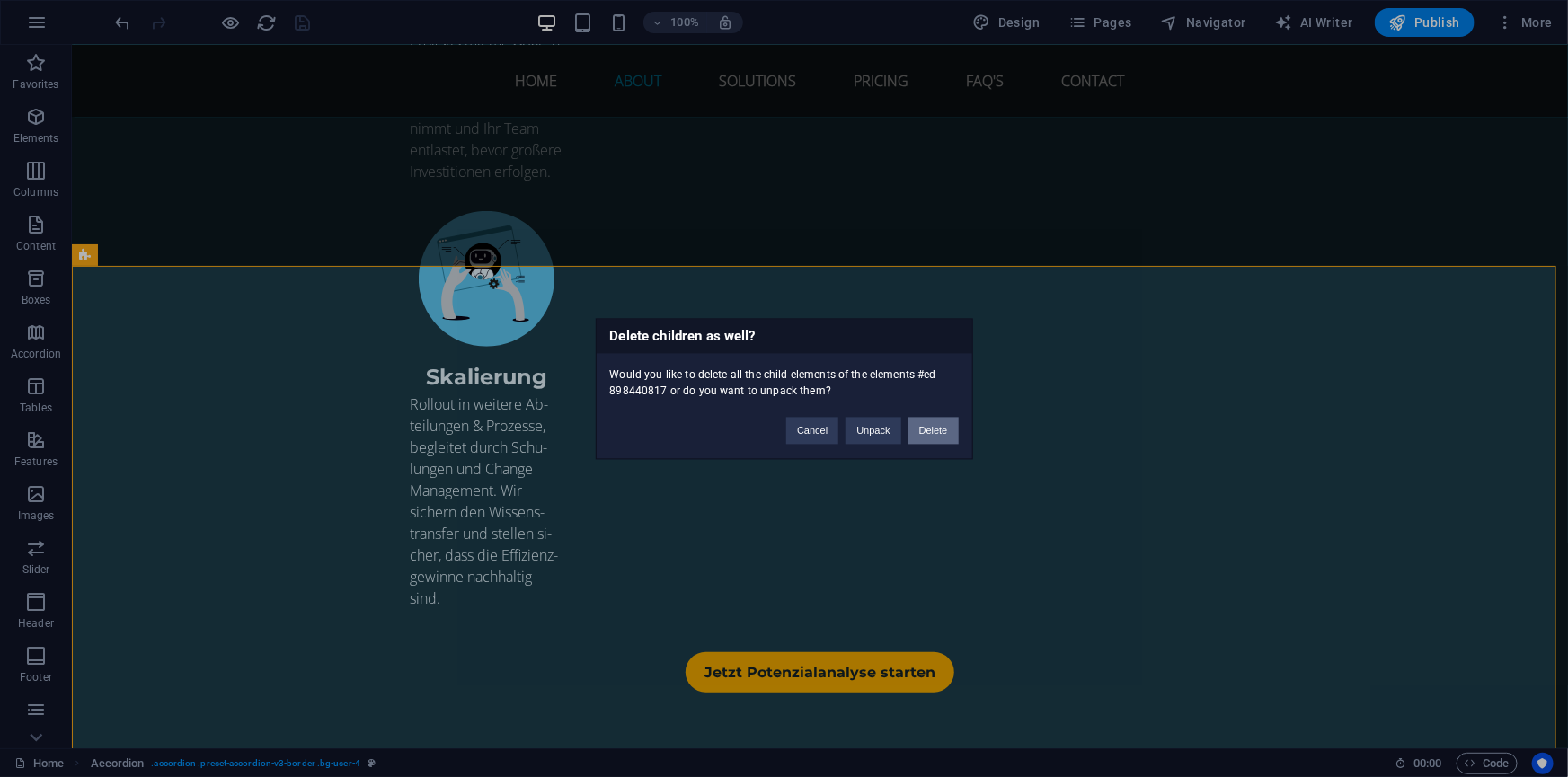
click at [936, 425] on button "Delete" at bounding box center [933, 430] width 50 height 26
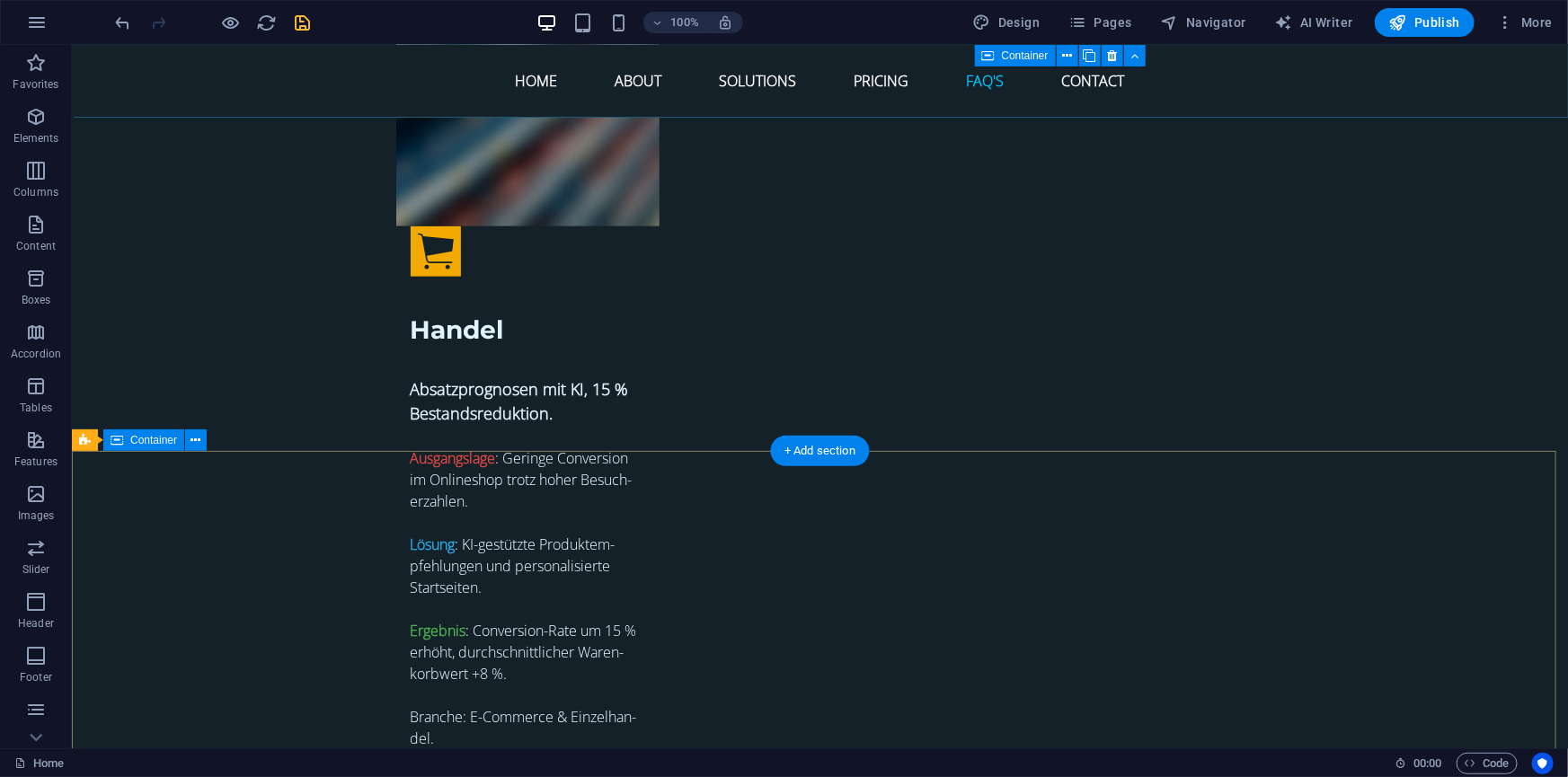
scroll to position [7917, 0]
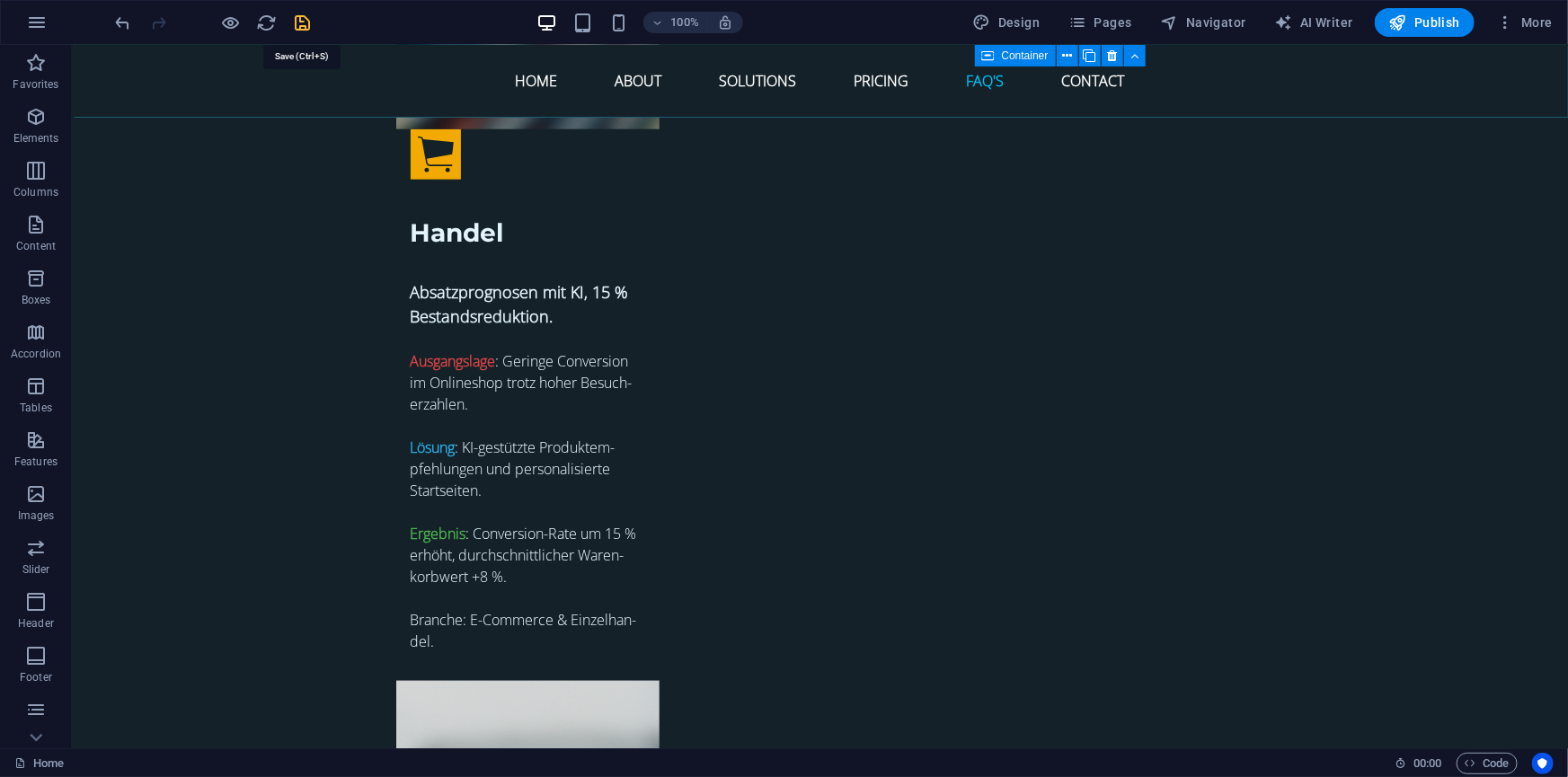
click at [304, 21] on icon "save" at bounding box center [303, 23] width 21 height 21
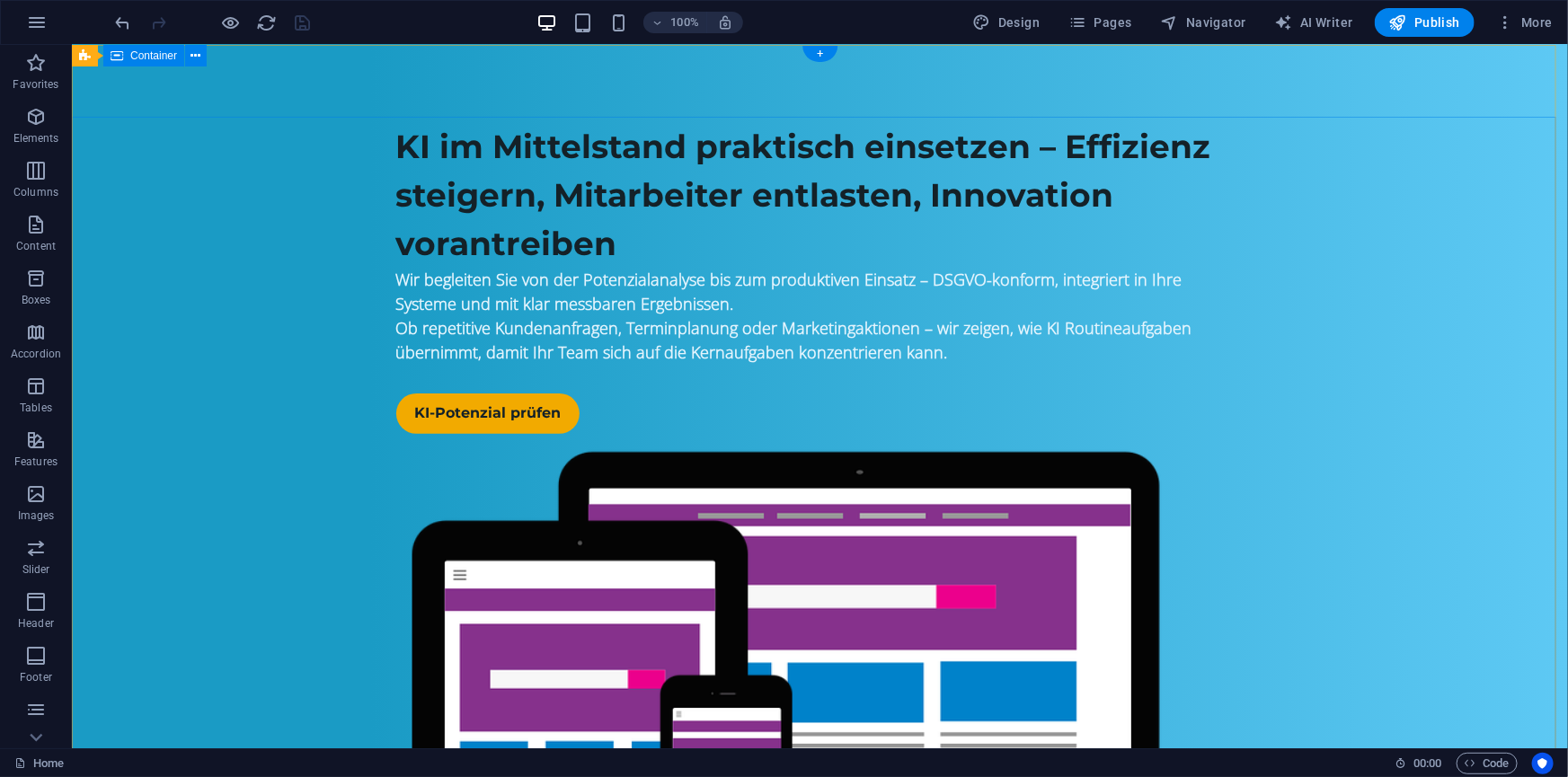
scroll to position [0, 0]
